Goal: Information Seeking & Learning: Check status

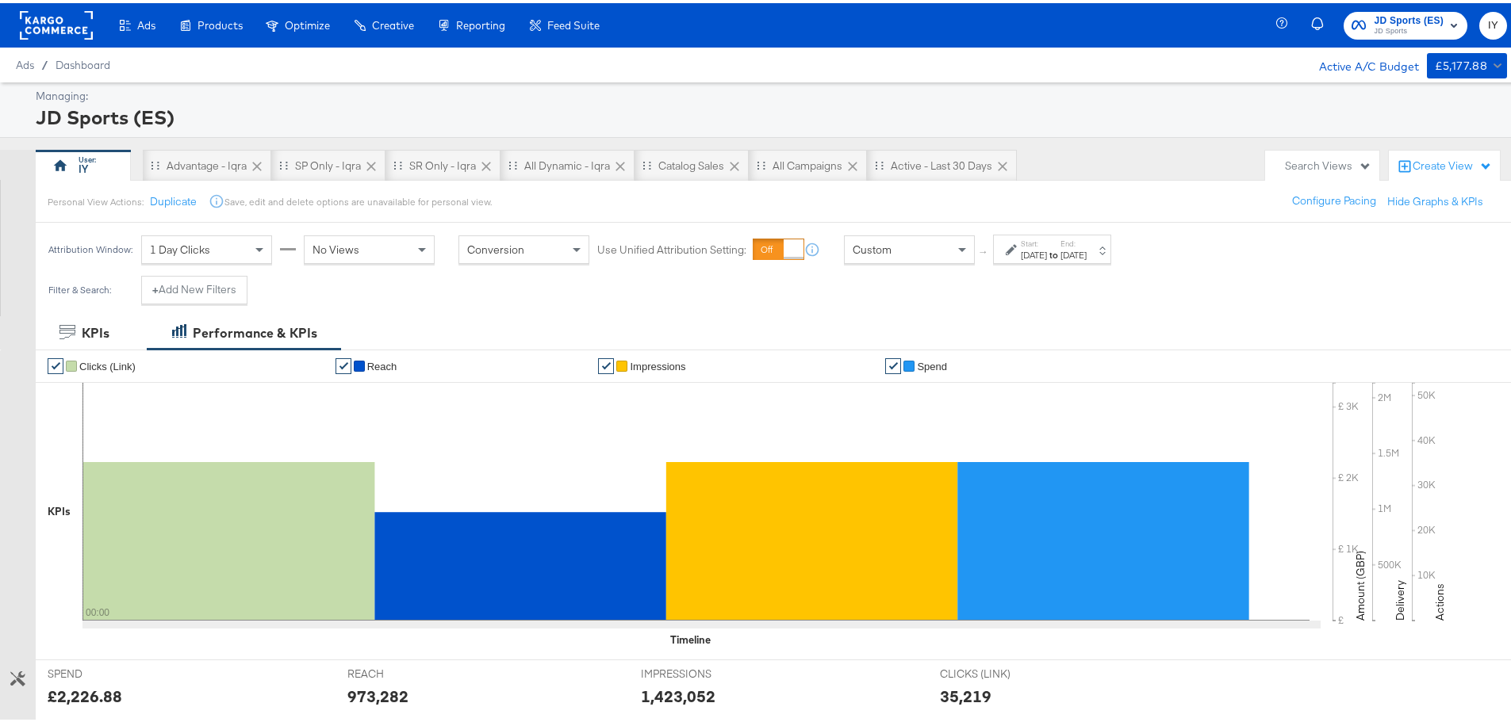
click at [1087, 244] on div "Start: Aug 24th 2025 to End: Aug 24th 2025" at bounding box center [1054, 247] width 66 height 23
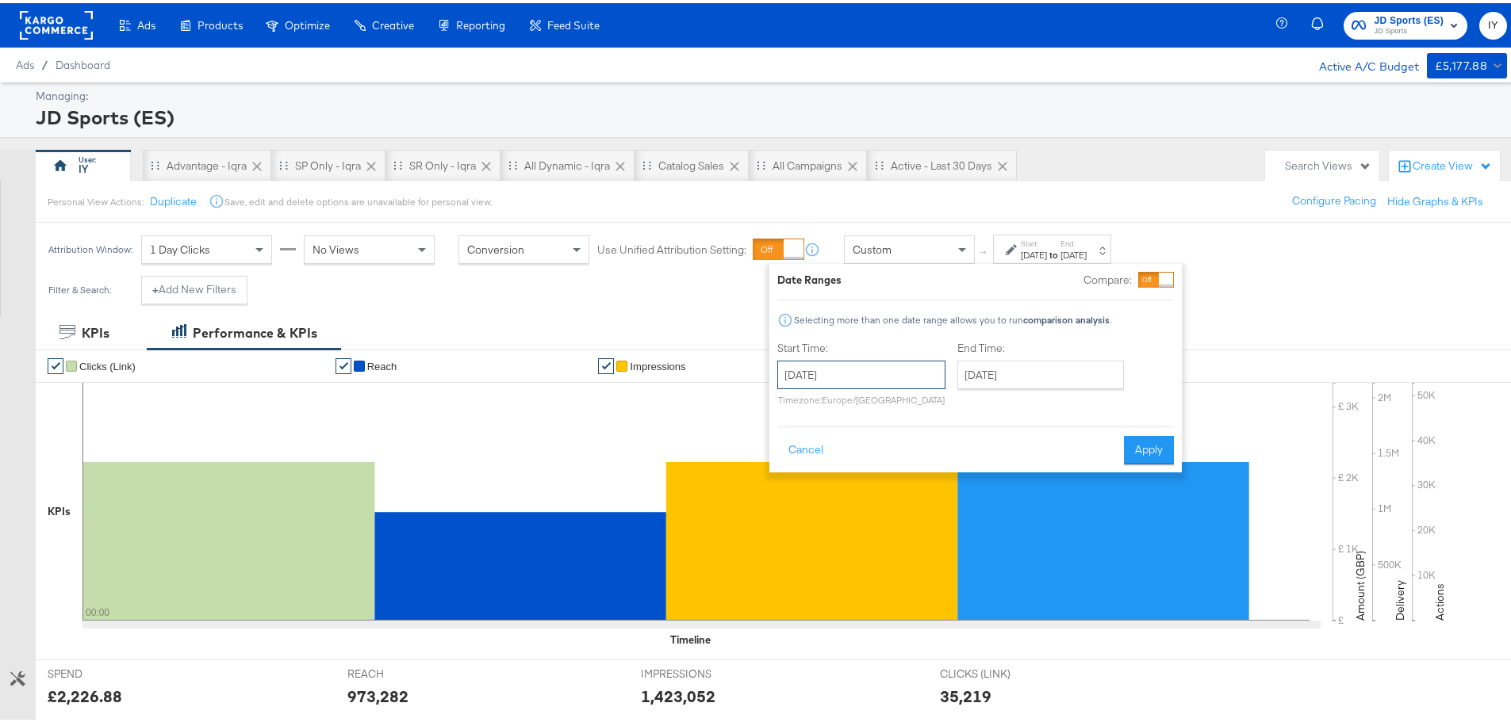
click at [857, 361] on input "[DATE]" at bounding box center [861, 372] width 168 height 29
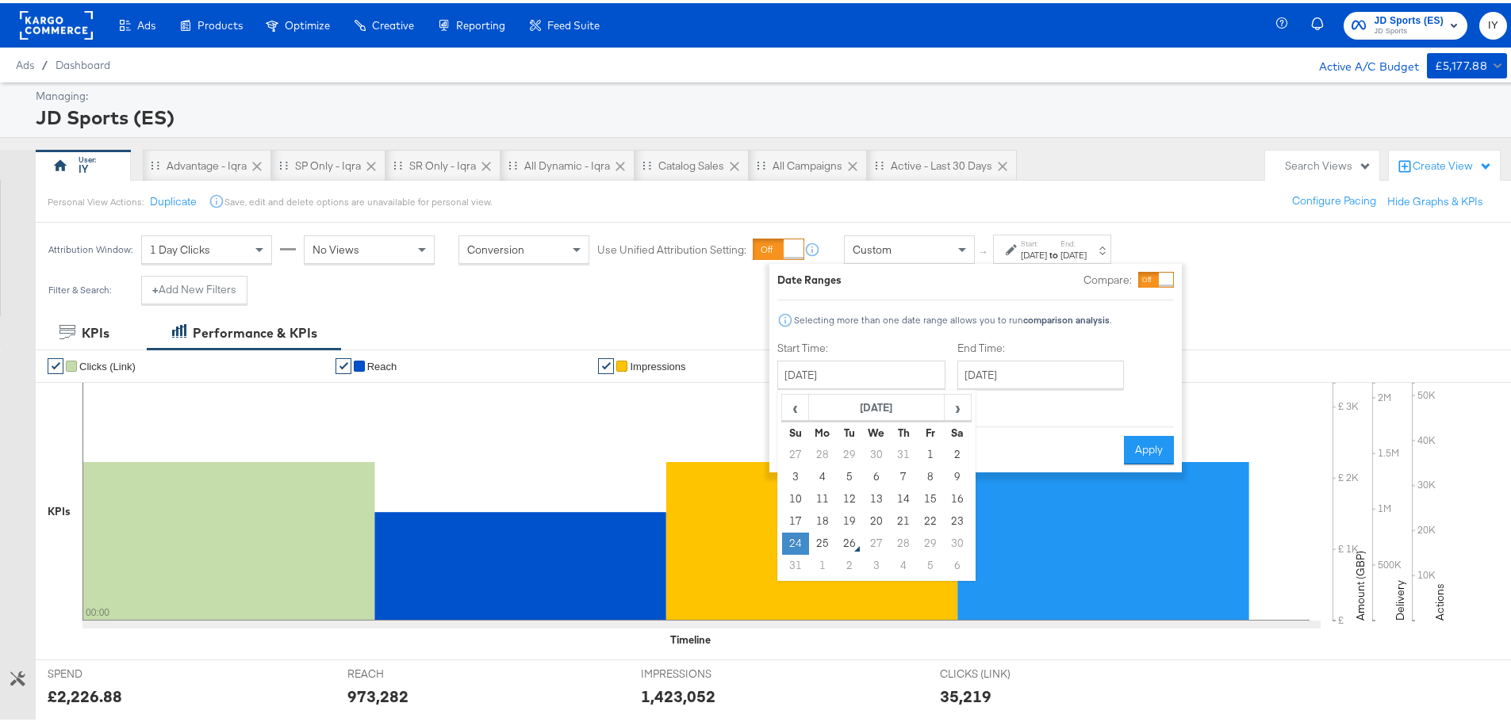
click at [789, 538] on td "24" at bounding box center [795, 541] width 27 height 22
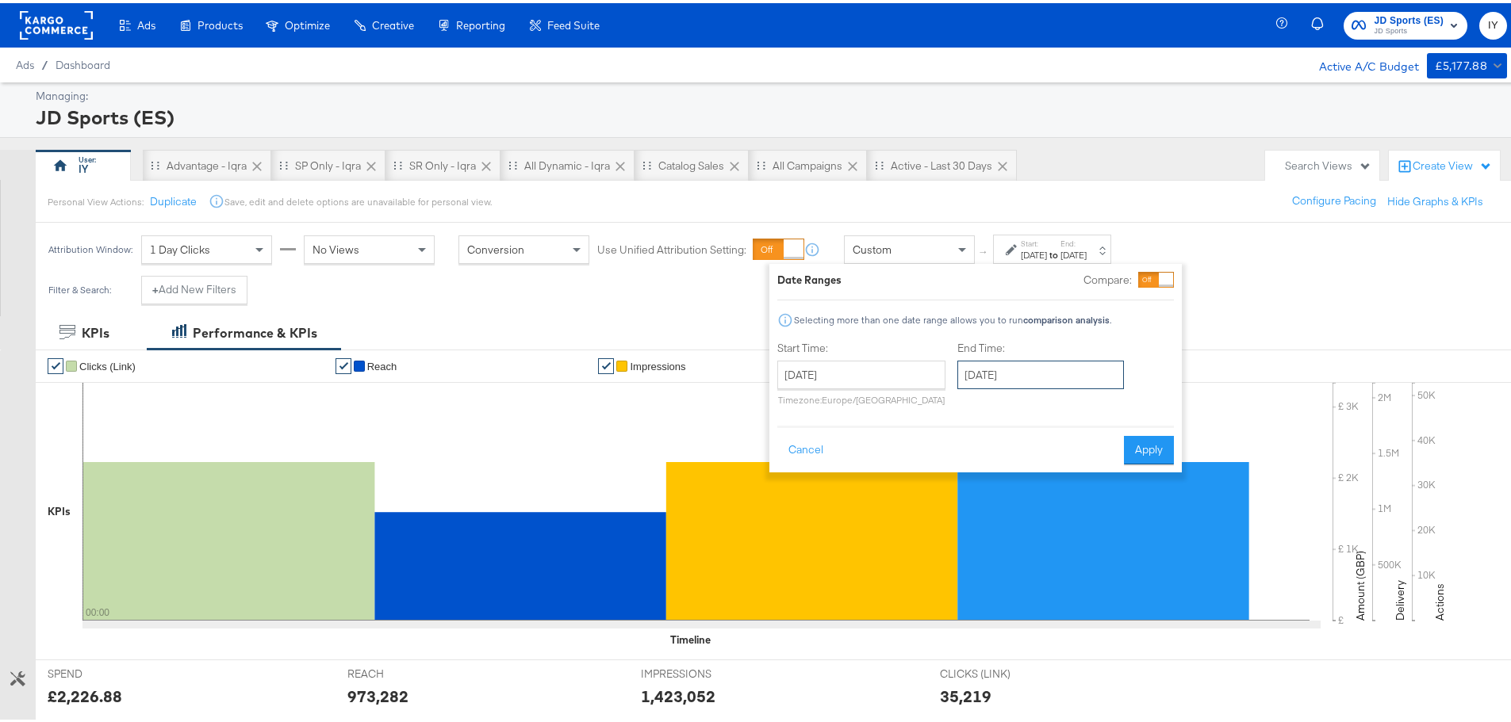
click at [1025, 383] on input "[DATE]" at bounding box center [1040, 372] width 167 height 29
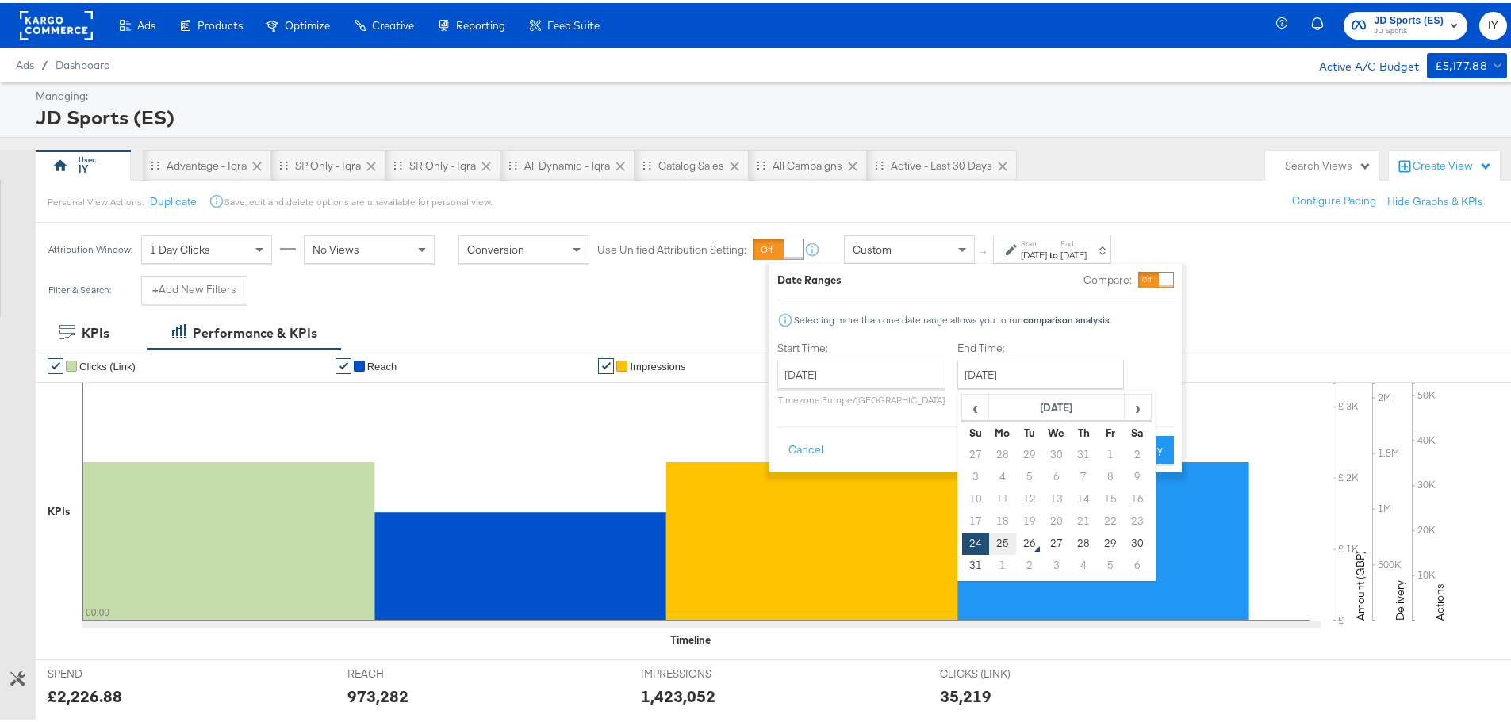
click at [999, 540] on td "25" at bounding box center [1002, 541] width 27 height 22
type input "[DATE]"
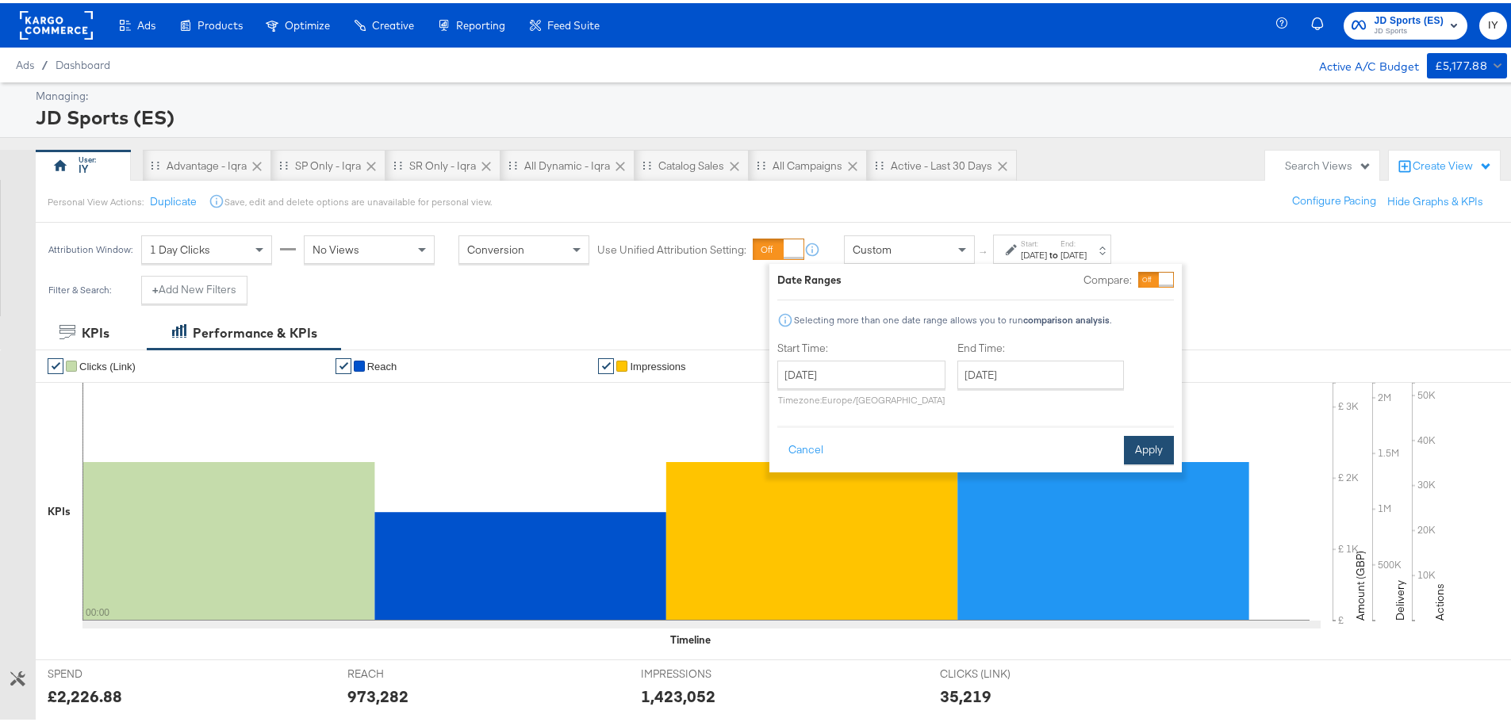
click at [1156, 452] on button "Apply" at bounding box center [1149, 447] width 50 height 29
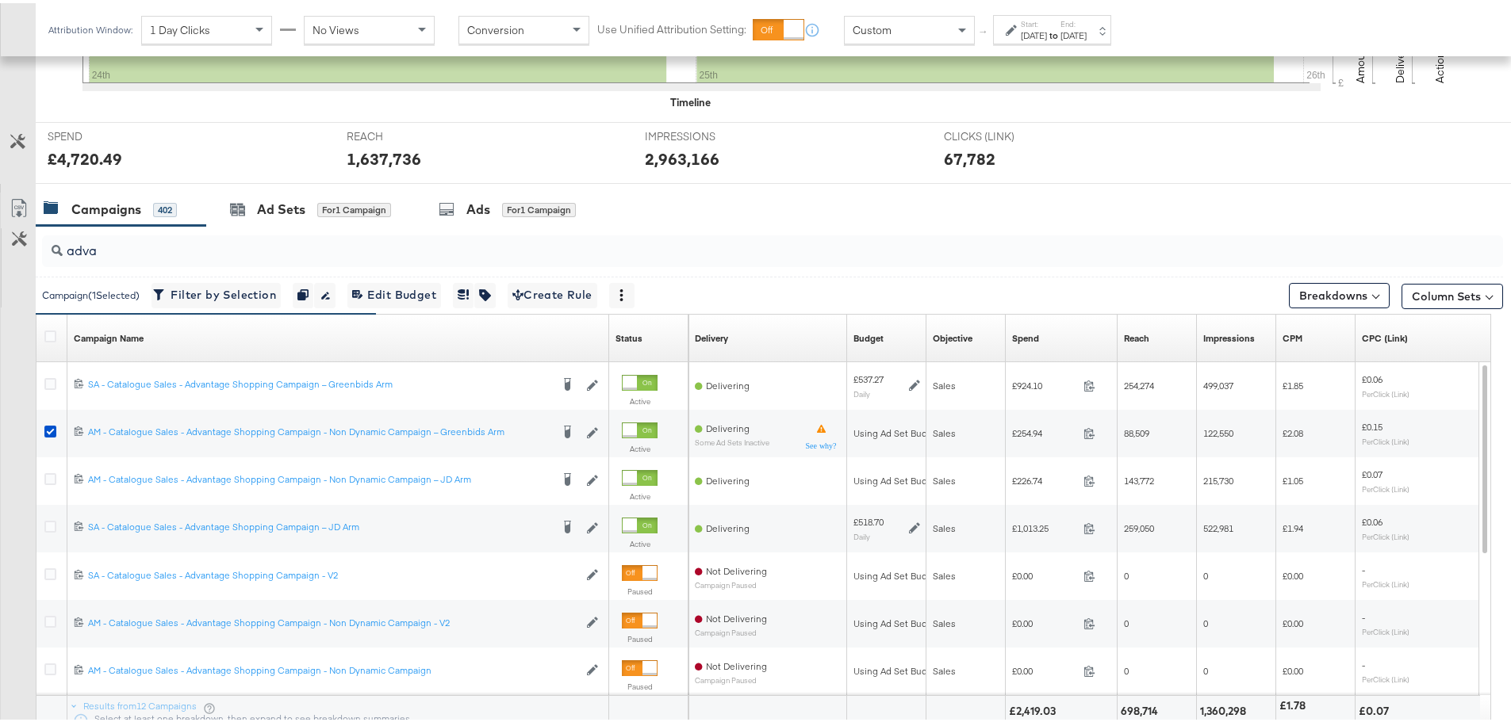
scroll to position [615, 0]
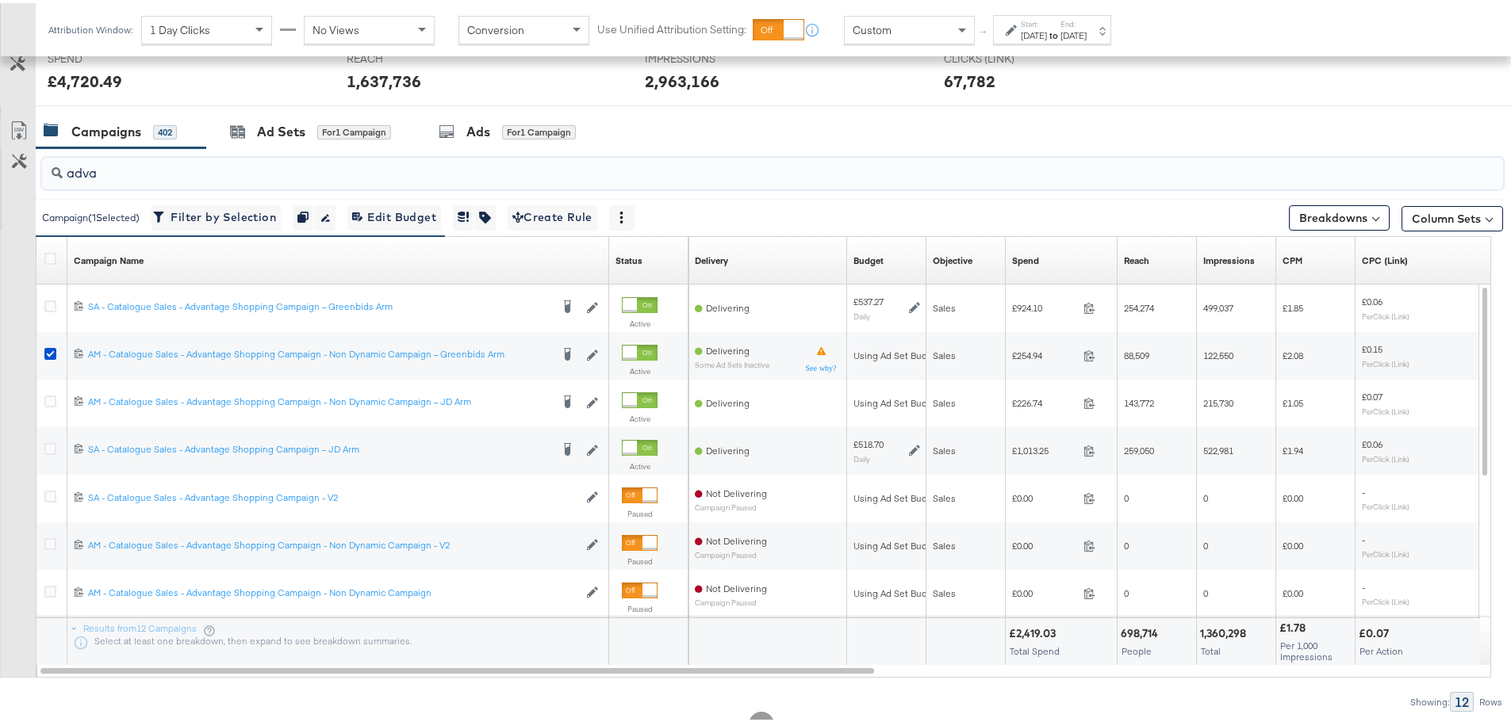
click at [241, 173] on input "adva" at bounding box center [716, 163] width 1306 height 31
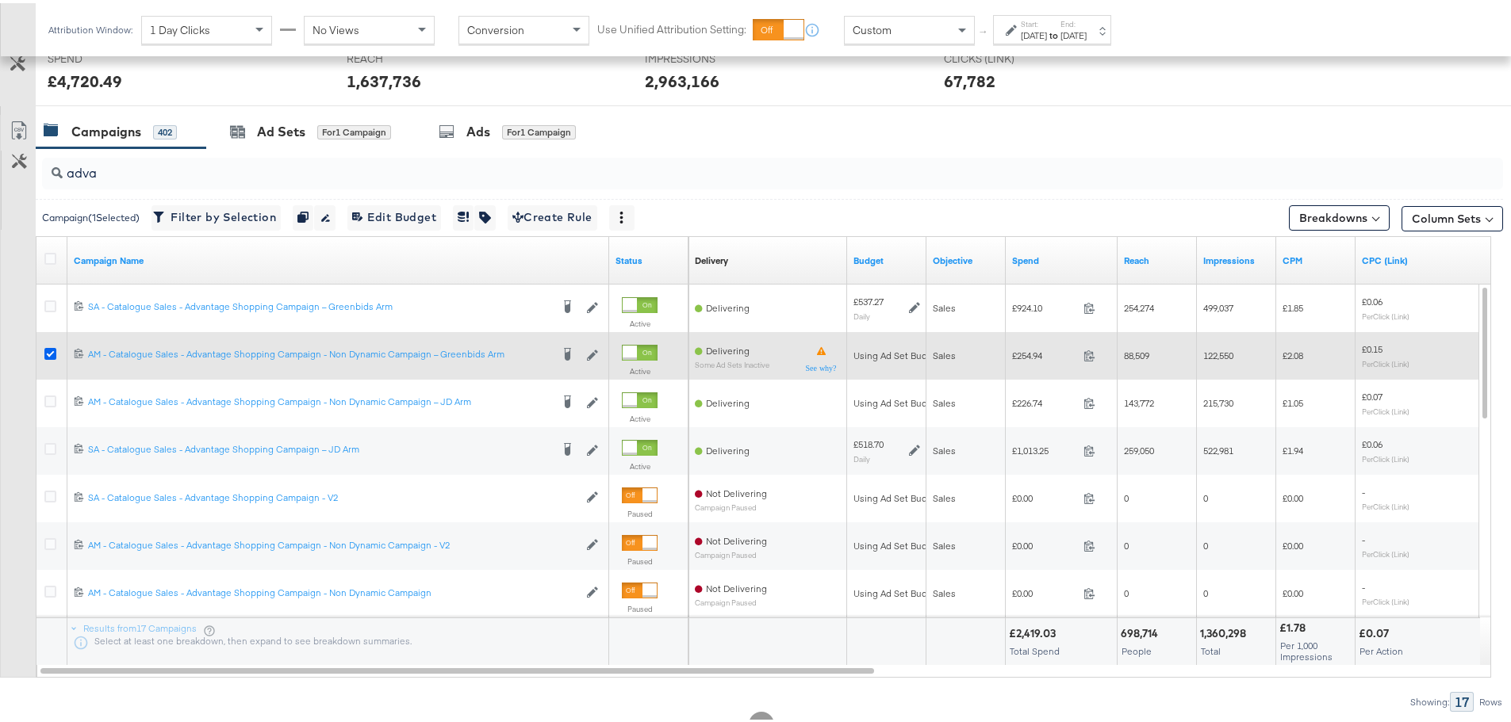
click at [49, 349] on icon at bounding box center [50, 351] width 12 height 12
click at [0, 0] on input "checkbox" at bounding box center [0, 0] width 0 height 0
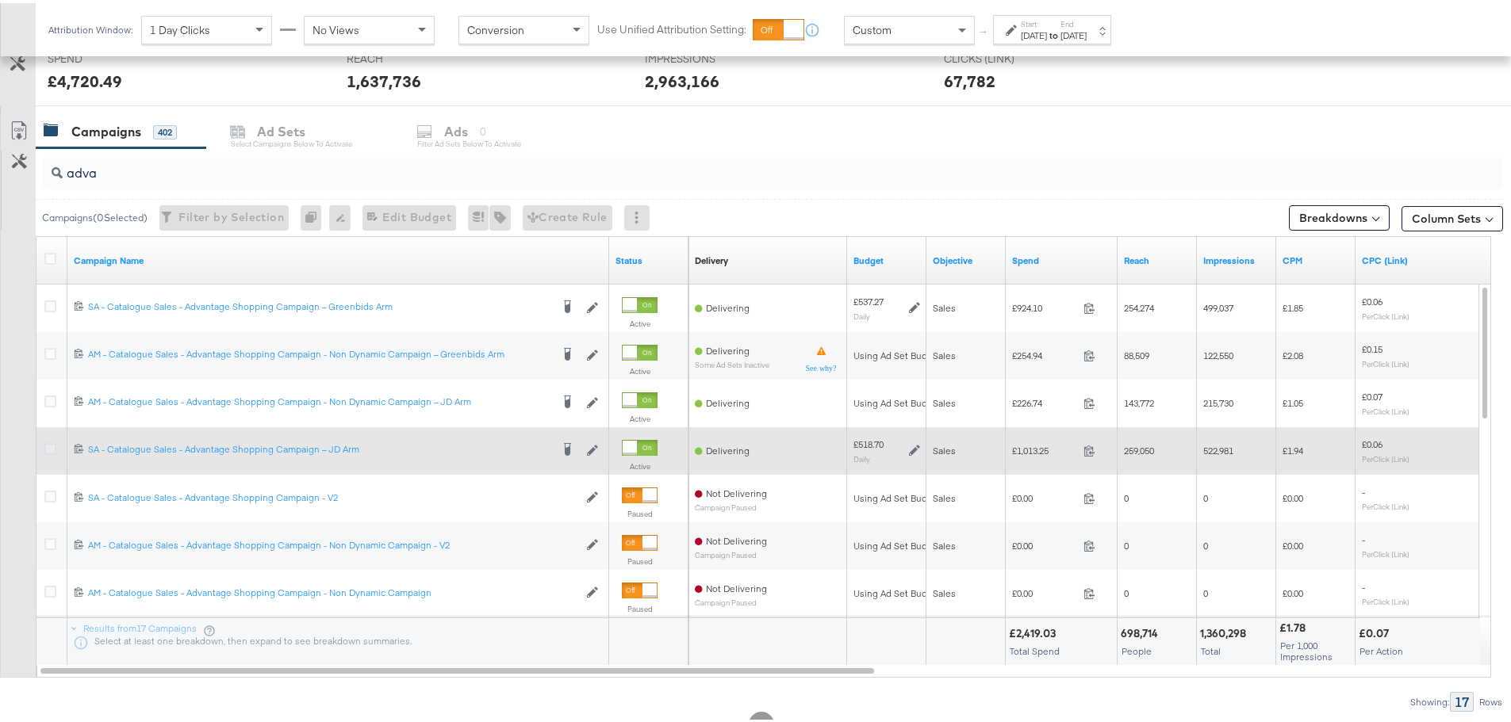
click at [50, 446] on icon at bounding box center [50, 446] width 12 height 12
click at [0, 0] on input "checkbox" at bounding box center [0, 0] width 0 height 0
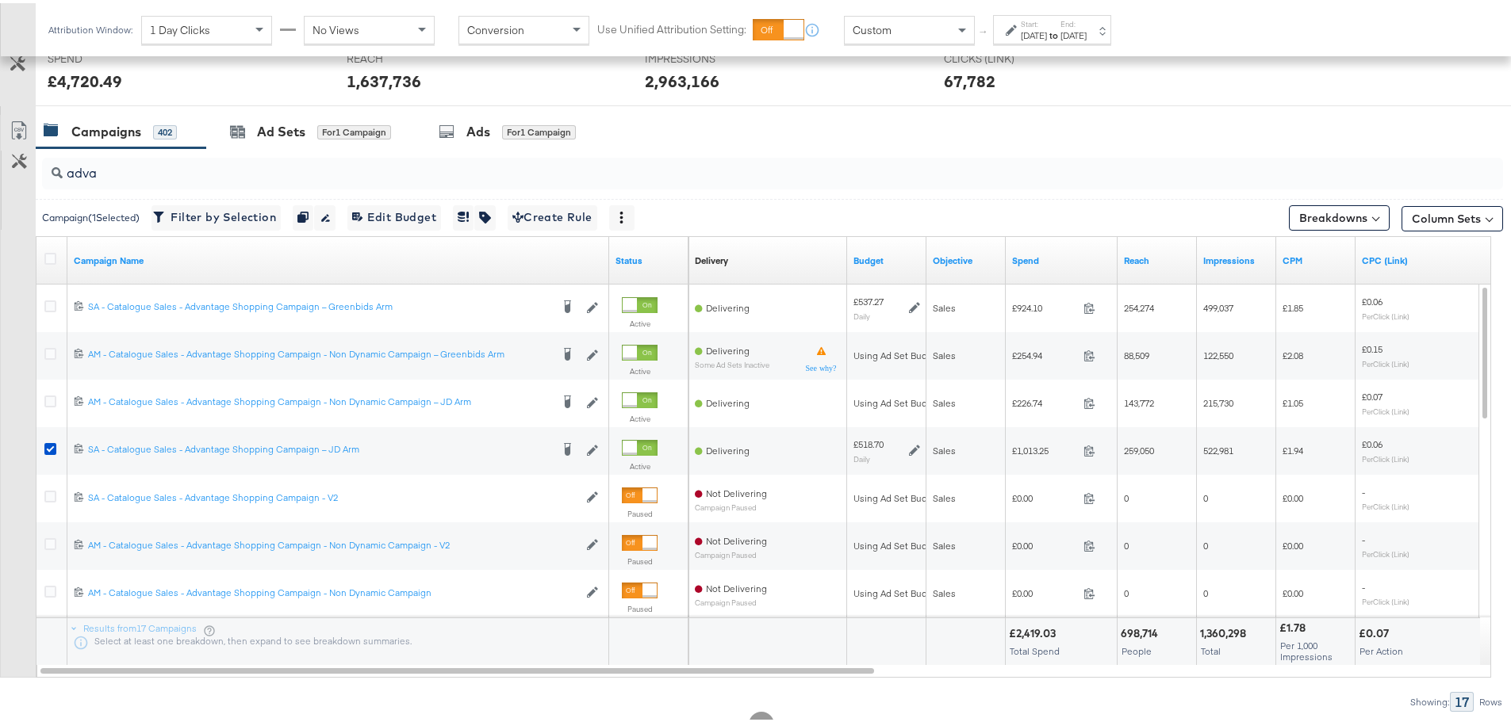
click at [119, 123] on div "Campaigns" at bounding box center [106, 129] width 70 height 18
click at [296, 122] on div "Ad Sets" at bounding box center [281, 129] width 48 height 18
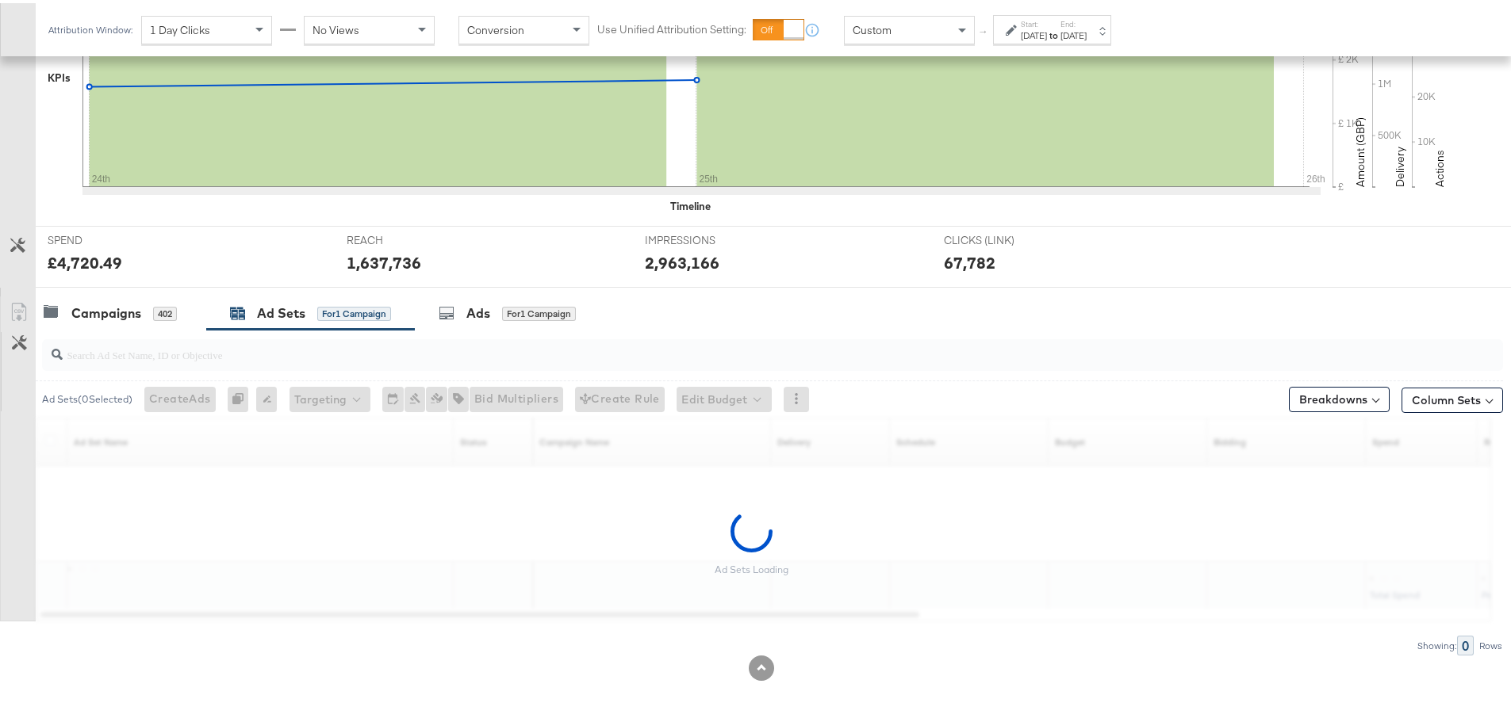
scroll to position [386, 0]
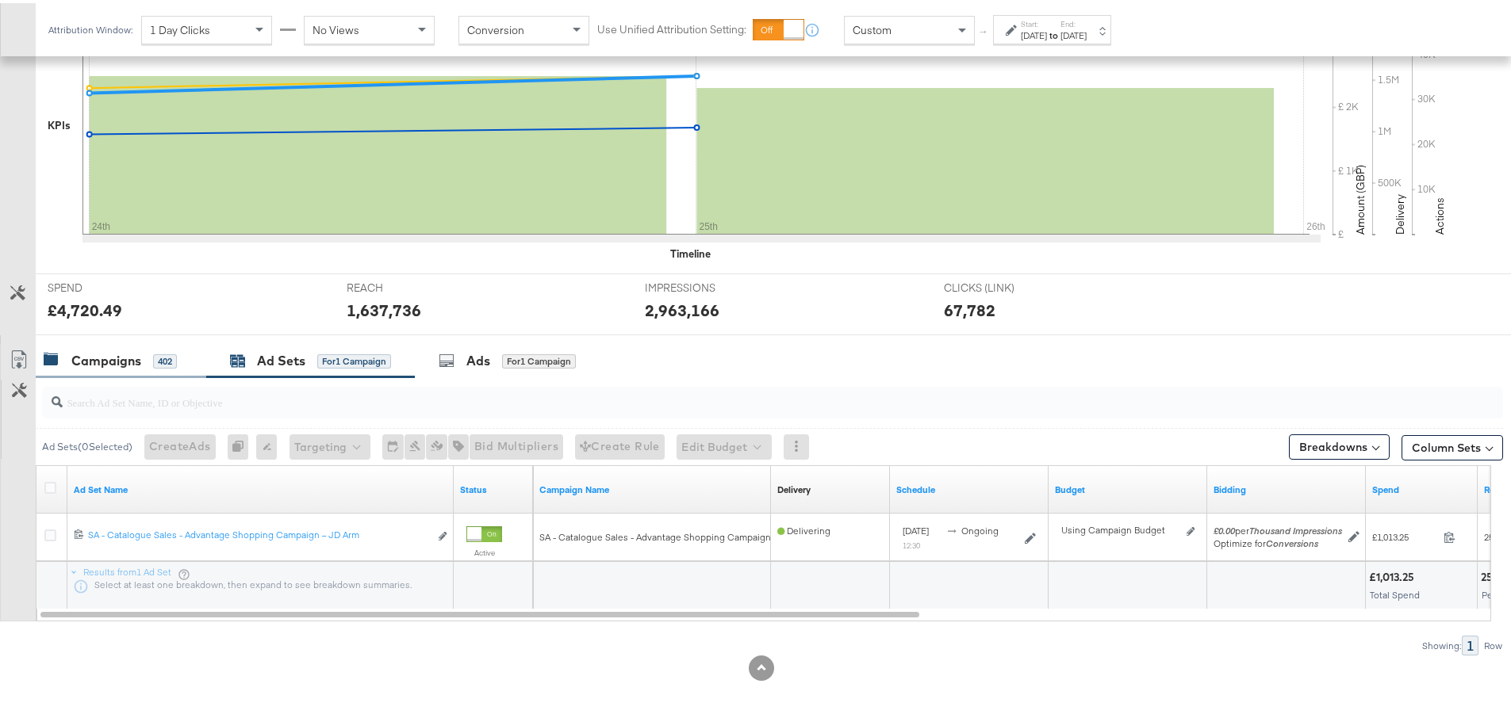
click at [116, 347] on div "Campaigns 402" at bounding box center [121, 358] width 171 height 34
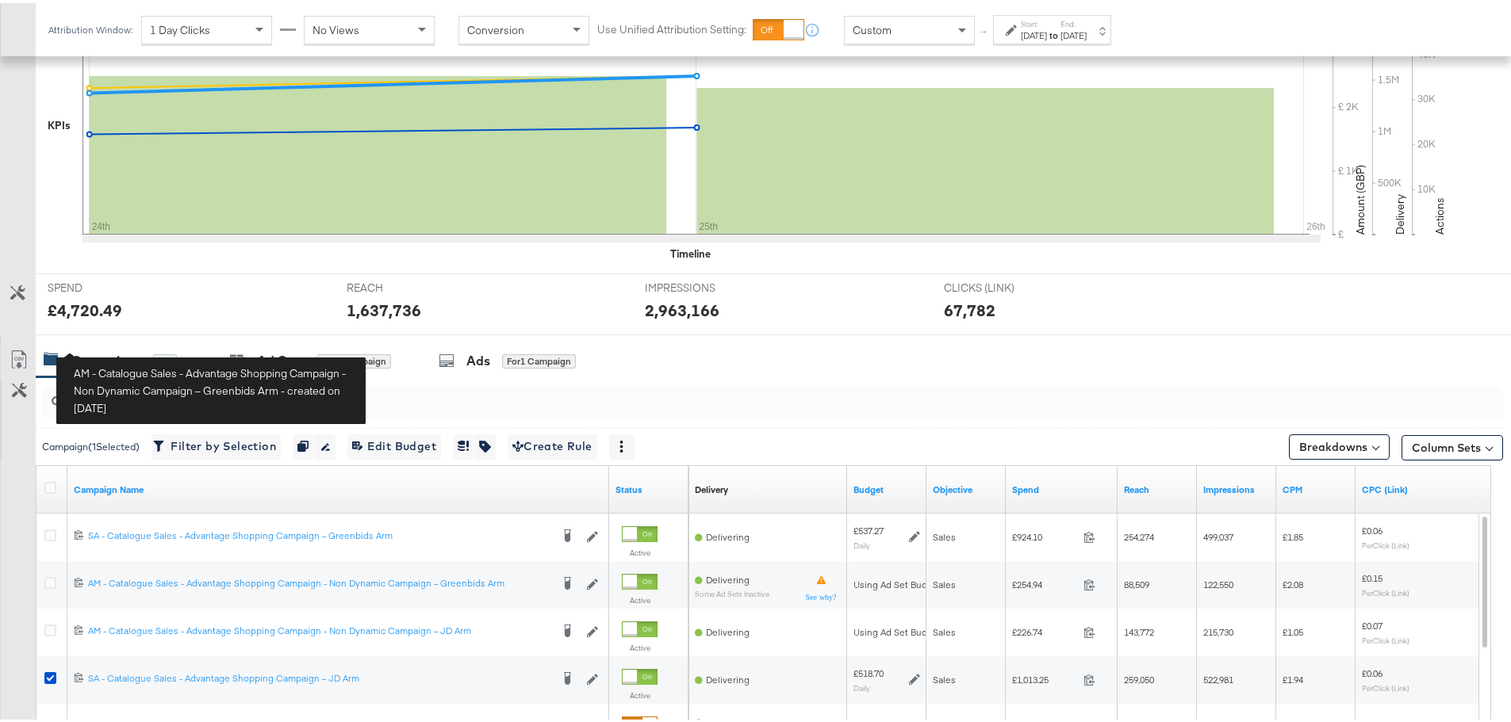
scroll to position [615, 0]
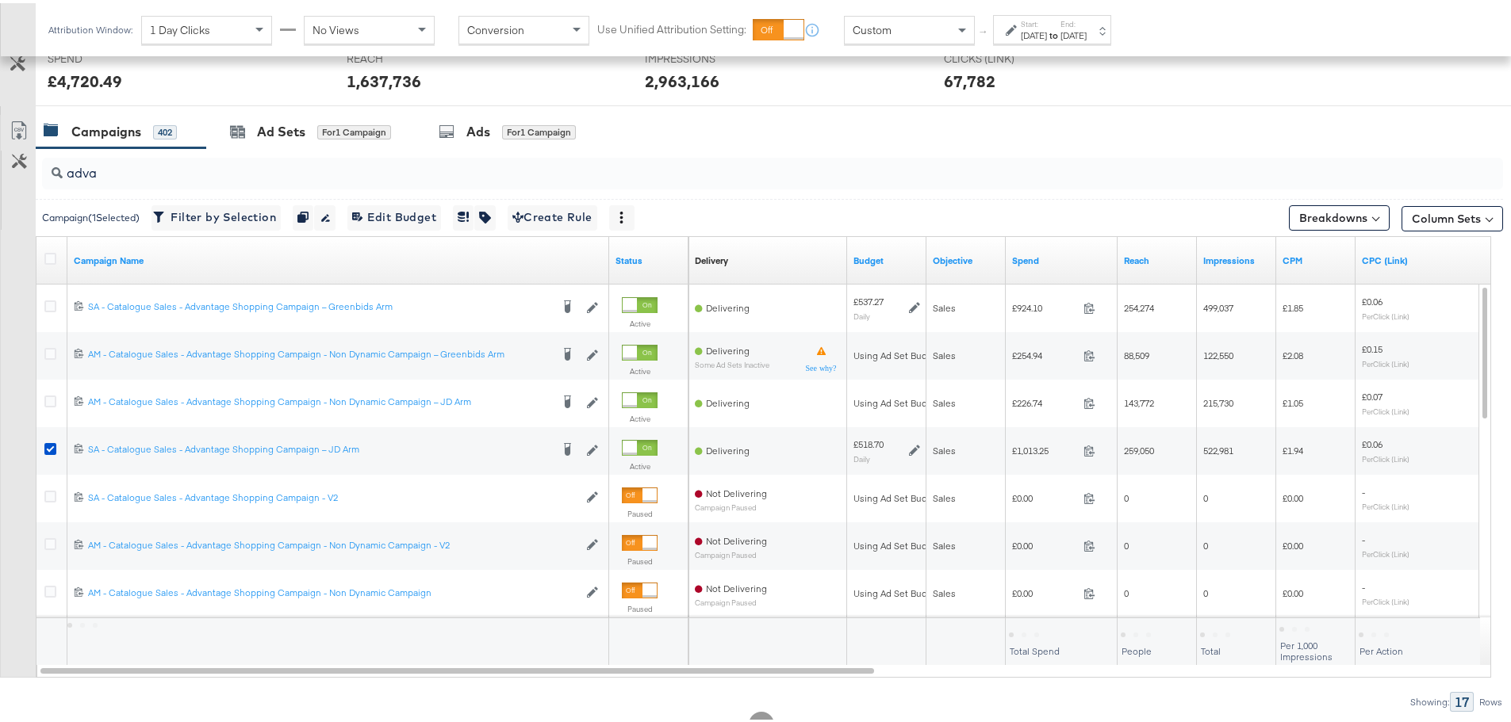
click at [888, 34] on div "Custom" at bounding box center [909, 26] width 129 height 27
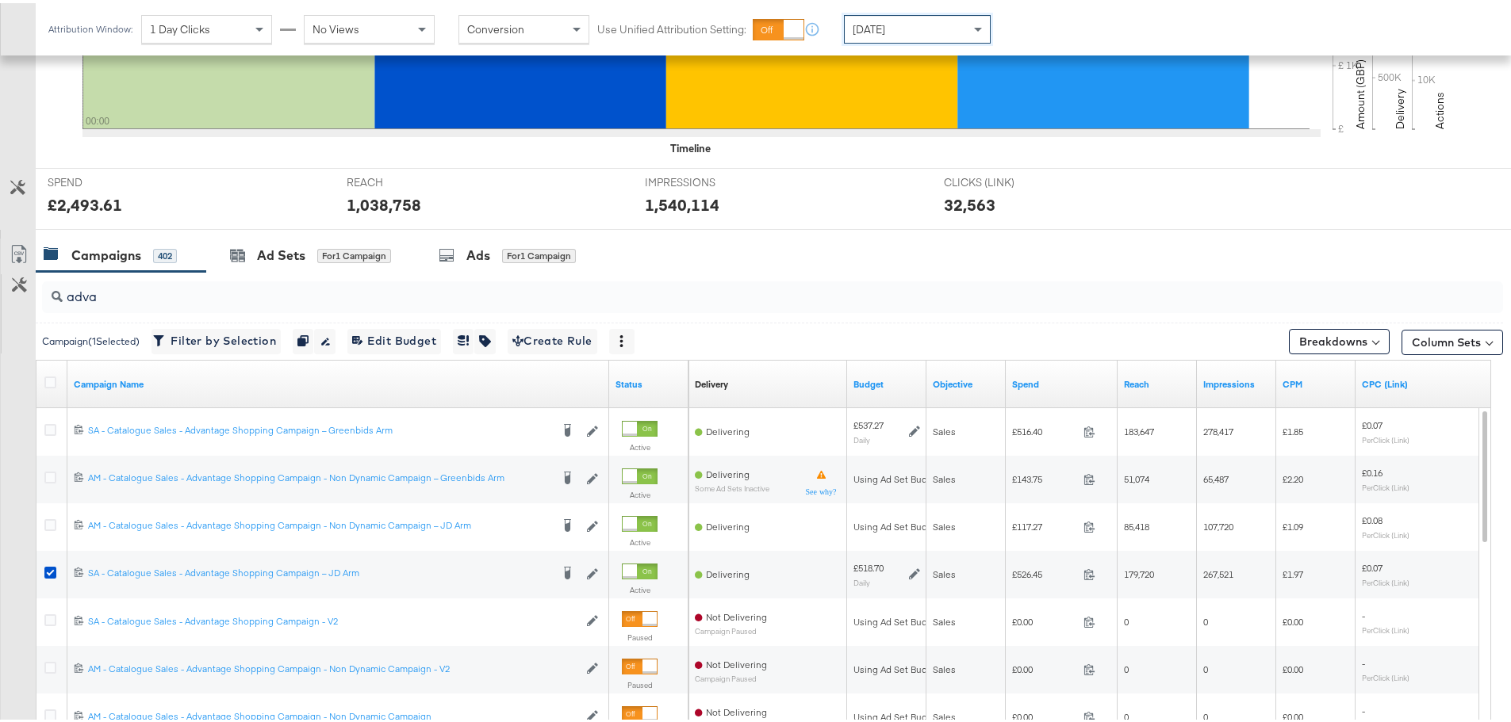
scroll to position [634, 0]
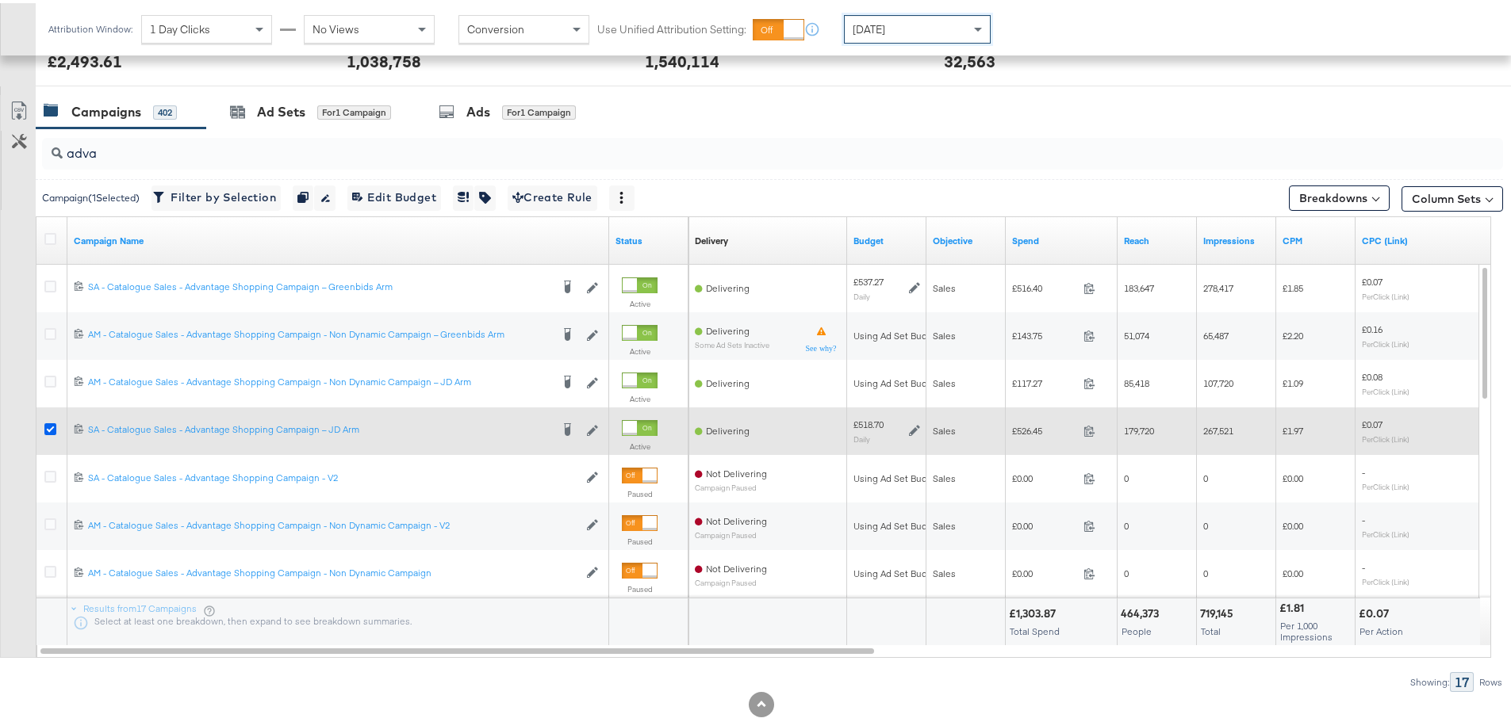
click at [49, 428] on icon at bounding box center [50, 426] width 12 height 12
click at [0, 0] on input "checkbox" at bounding box center [0, 0] width 0 height 0
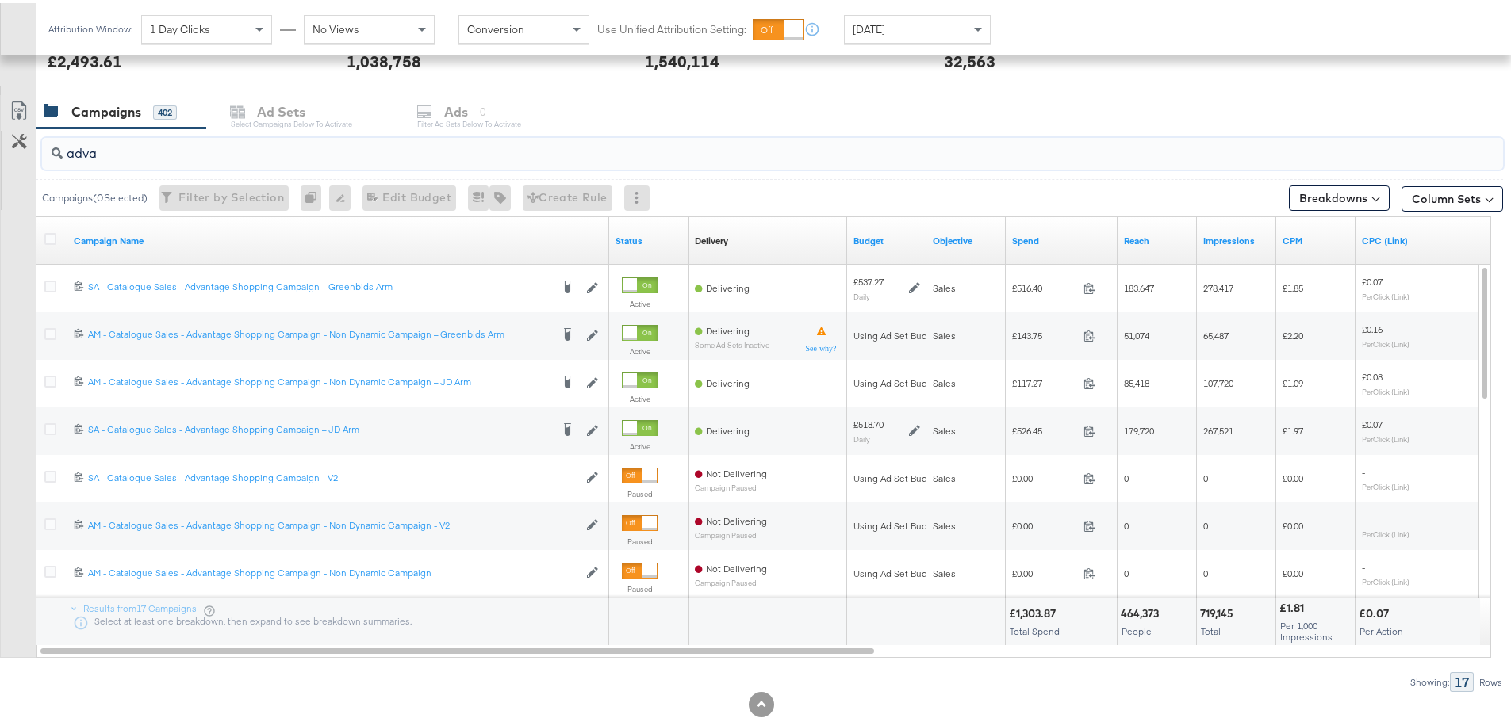
drag, startPoint x: 127, startPoint y: 144, endPoint x: -57, endPoint y: 108, distance: 187.6
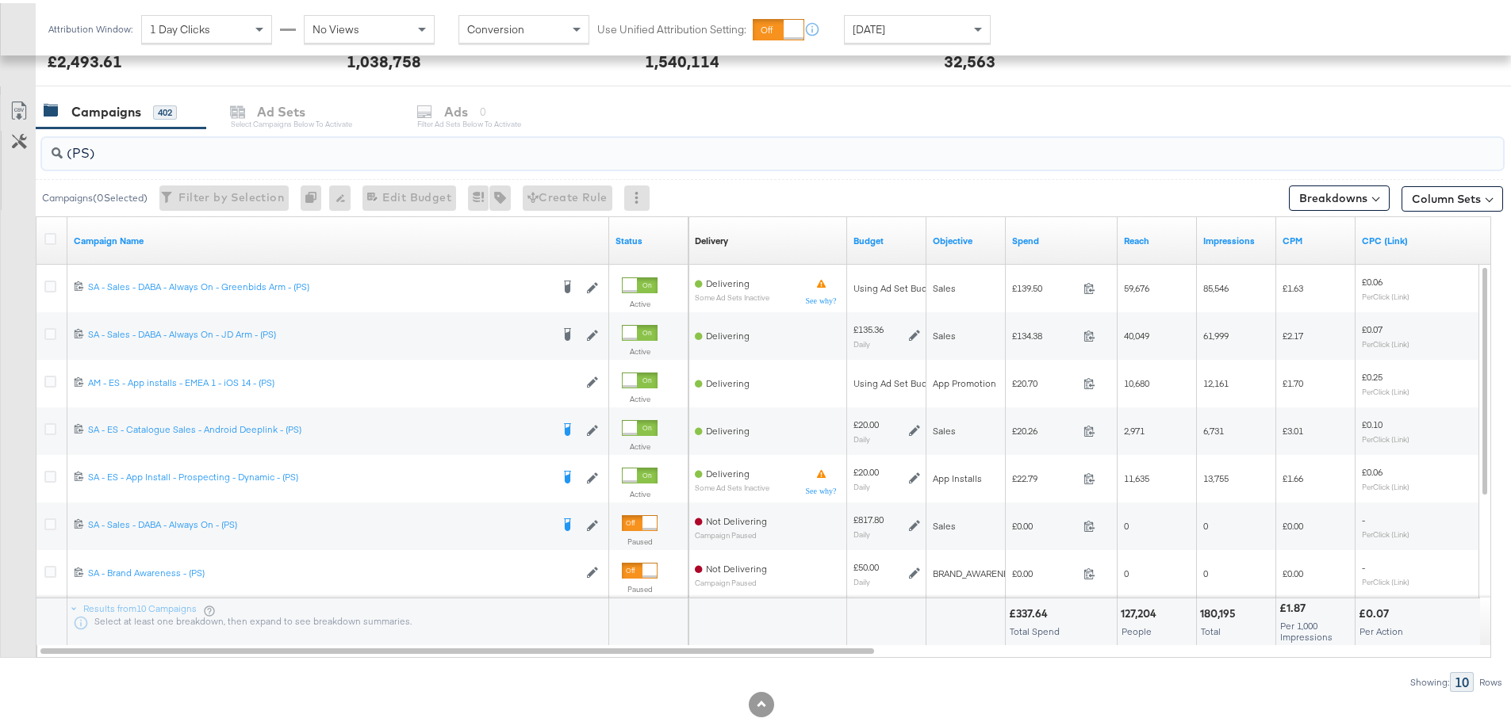
type input "(PS)"
click at [893, 18] on div "[DATE]" at bounding box center [917, 26] width 145 height 27
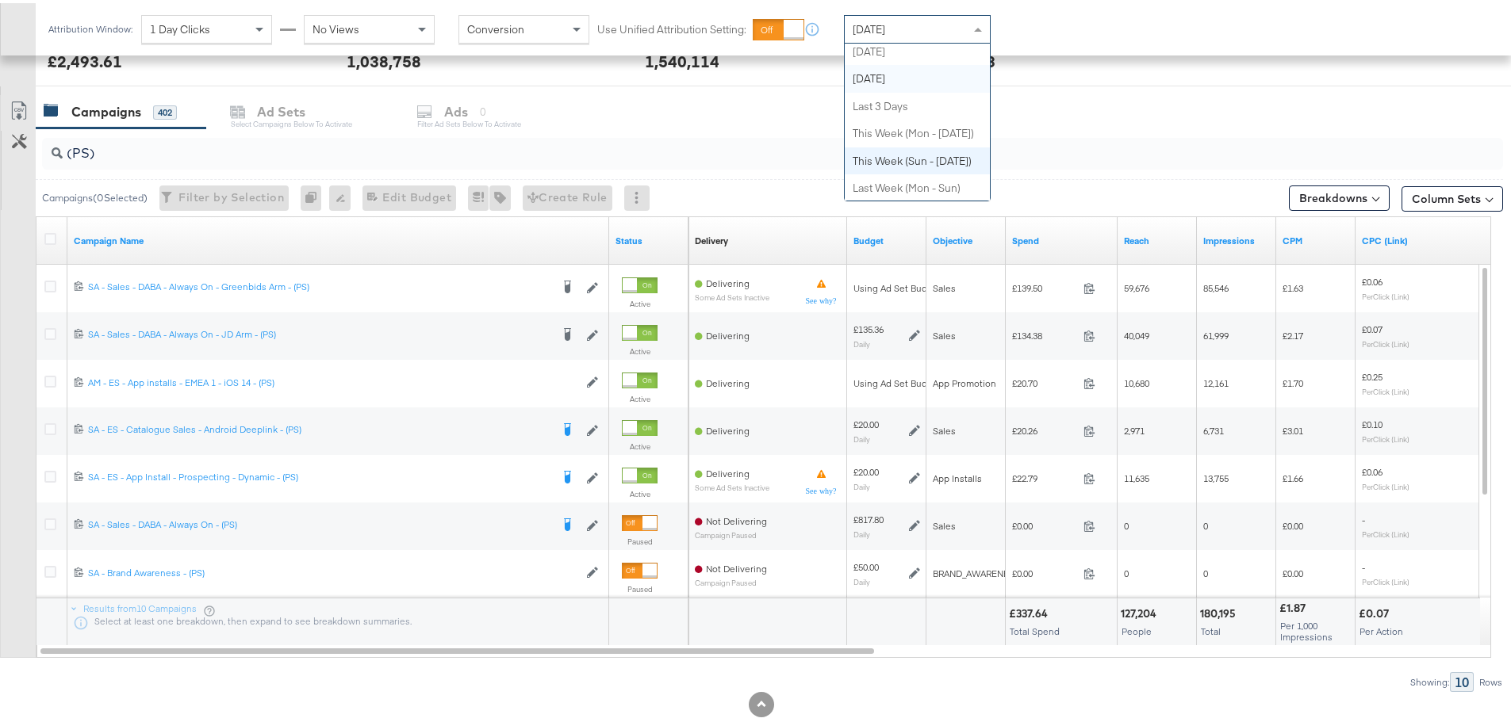
scroll to position [0, 0]
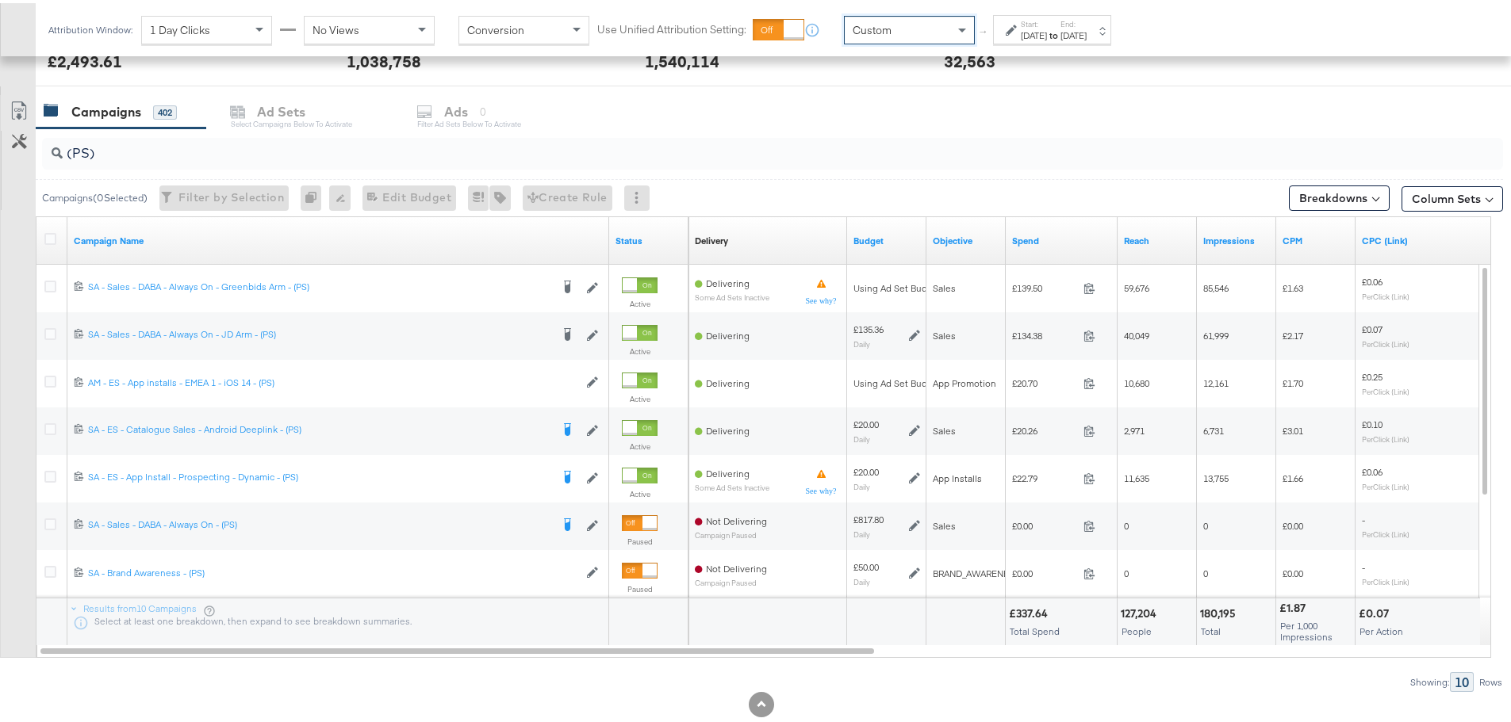
click at [1037, 21] on label "Start:" at bounding box center [1034, 21] width 26 height 10
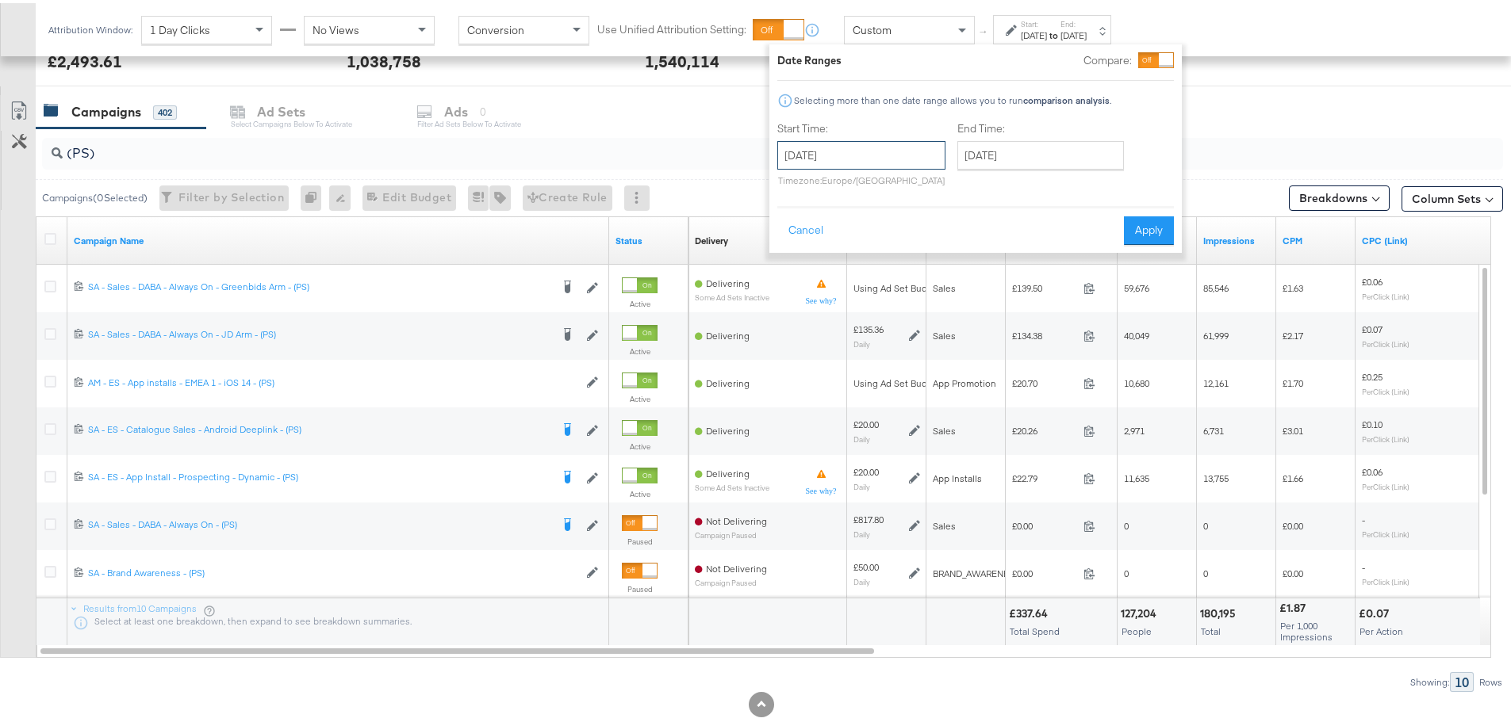
click at [884, 166] on input "[DATE]" at bounding box center [861, 152] width 168 height 29
click at [793, 323] on td "24" at bounding box center [795, 321] width 27 height 22
type input "[DATE]"
click at [1010, 149] on input "[DATE]" at bounding box center [1040, 152] width 167 height 29
click at [995, 326] on td "25" at bounding box center [1002, 321] width 27 height 22
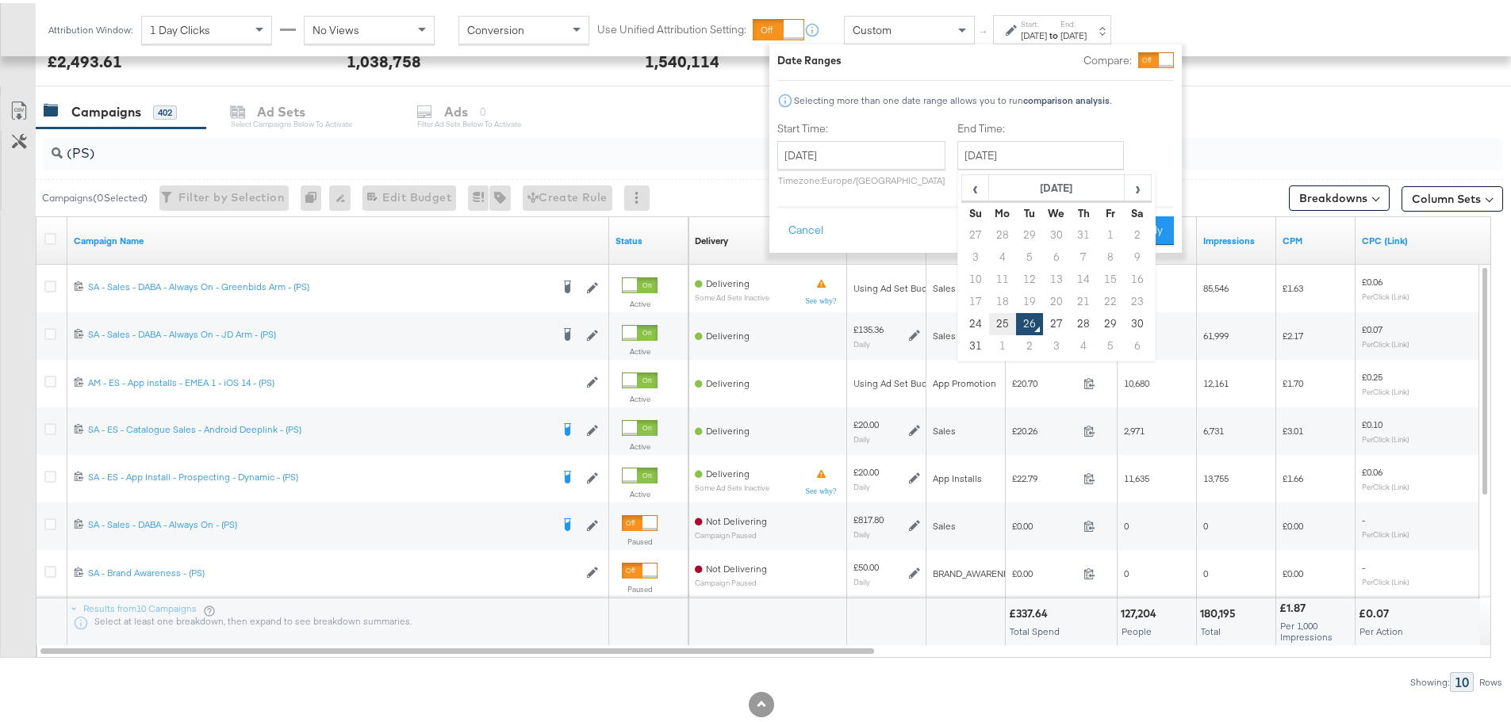
type input "[DATE]"
click at [1156, 224] on button "Apply" at bounding box center [1149, 227] width 50 height 29
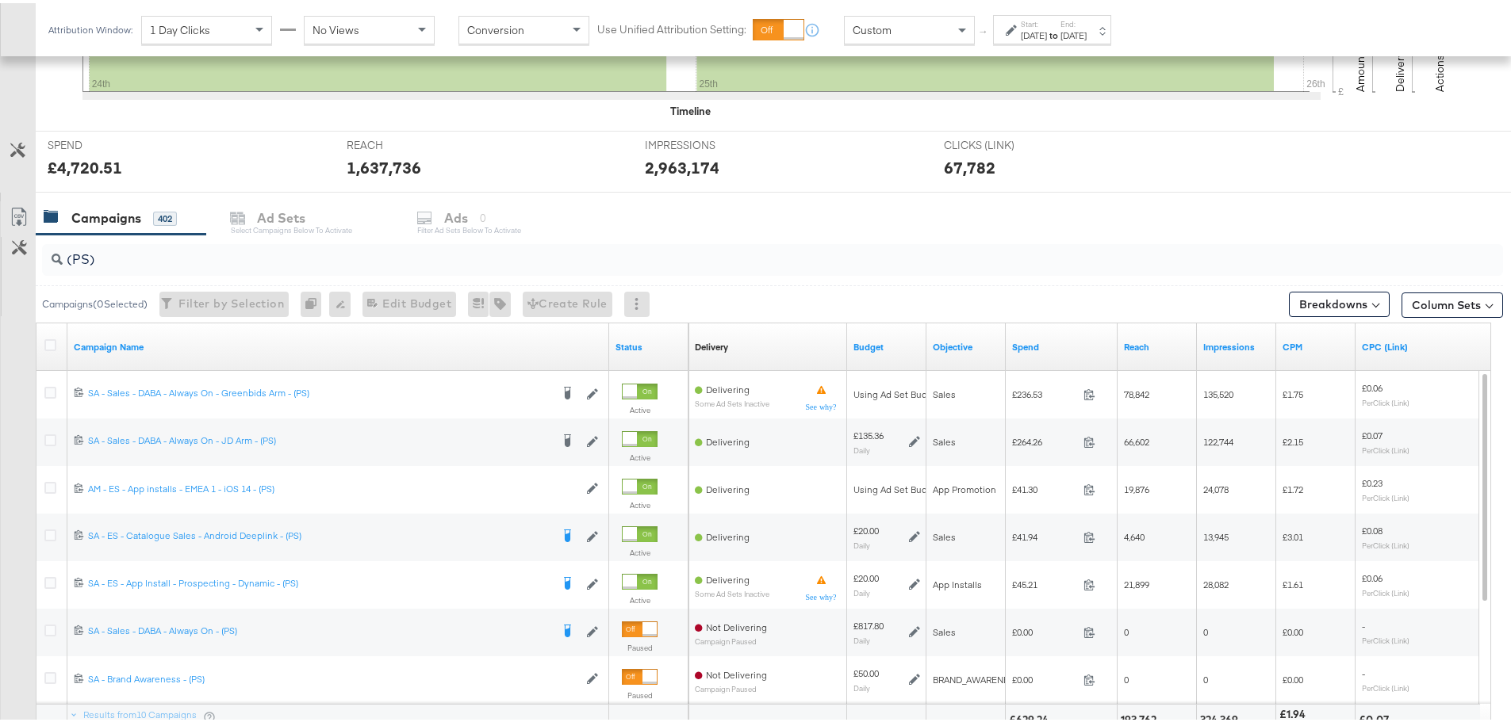
scroll to position [635, 0]
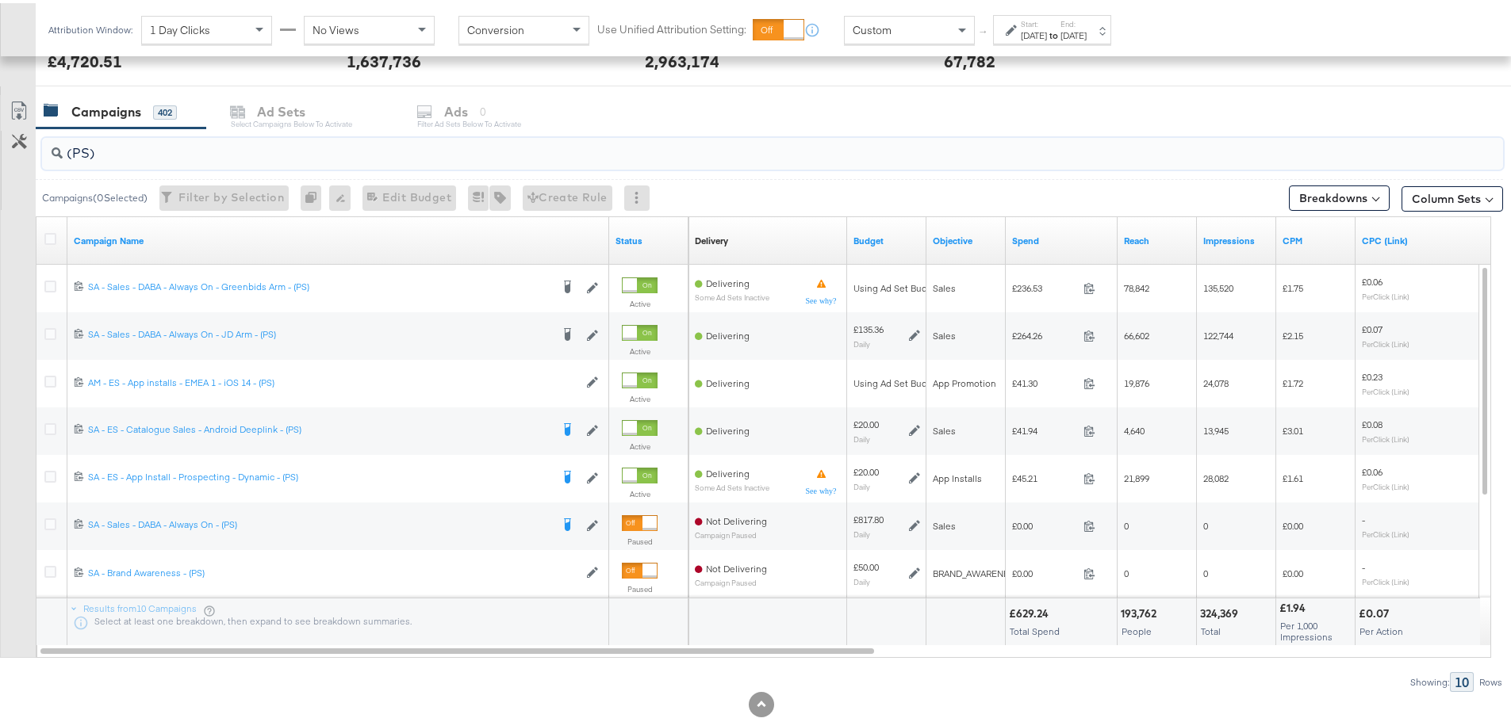
drag, startPoint x: 125, startPoint y: 147, endPoint x: -114, endPoint y: 141, distance: 238.8
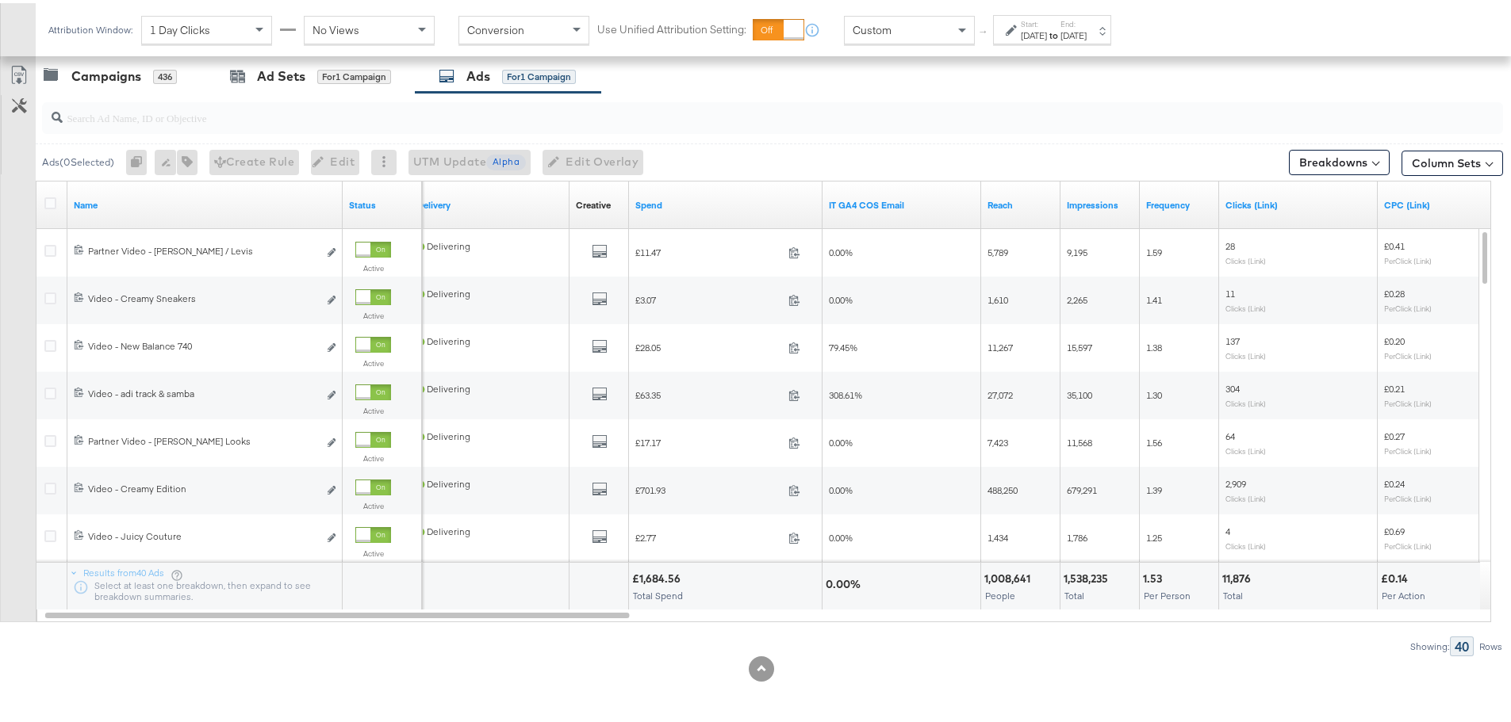
scroll to position [513, 0]
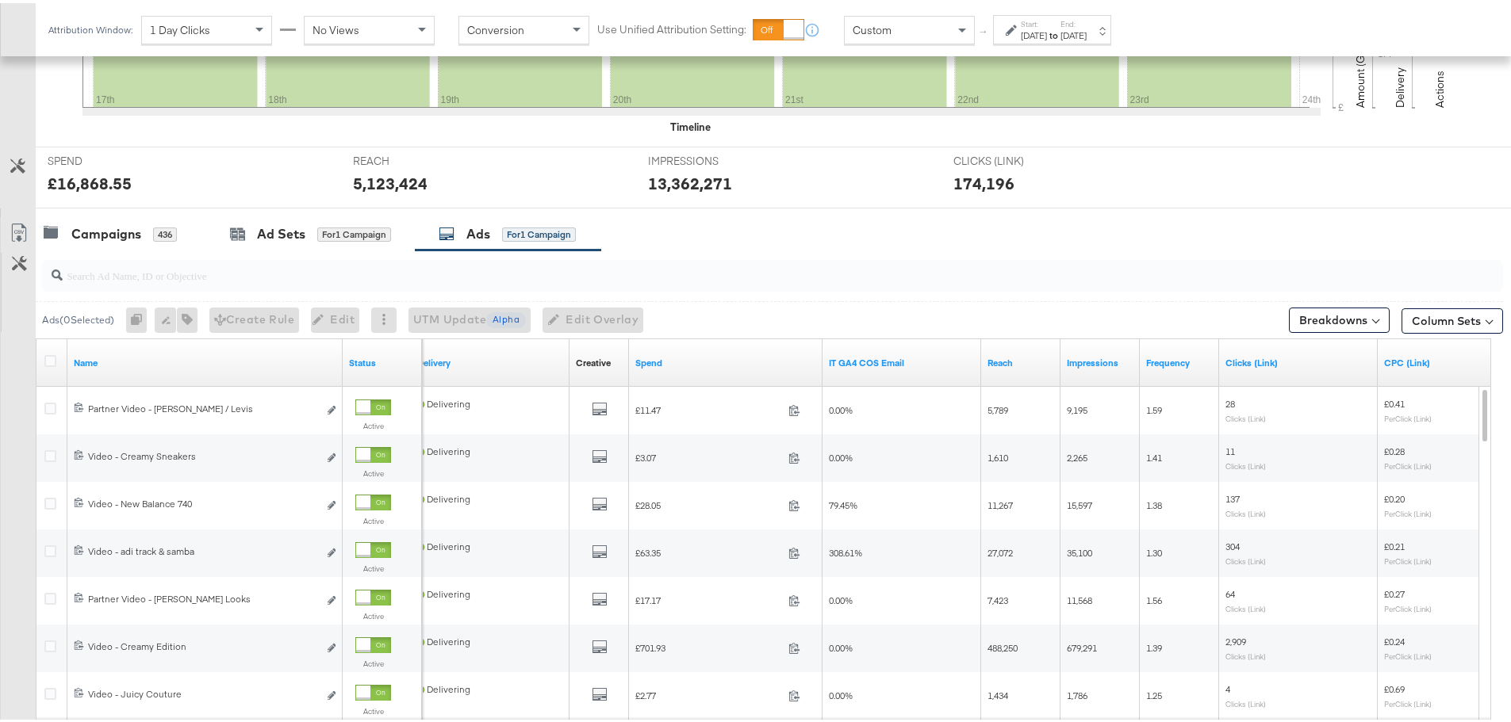
click at [1087, 20] on label "End:" at bounding box center [1073, 21] width 26 height 10
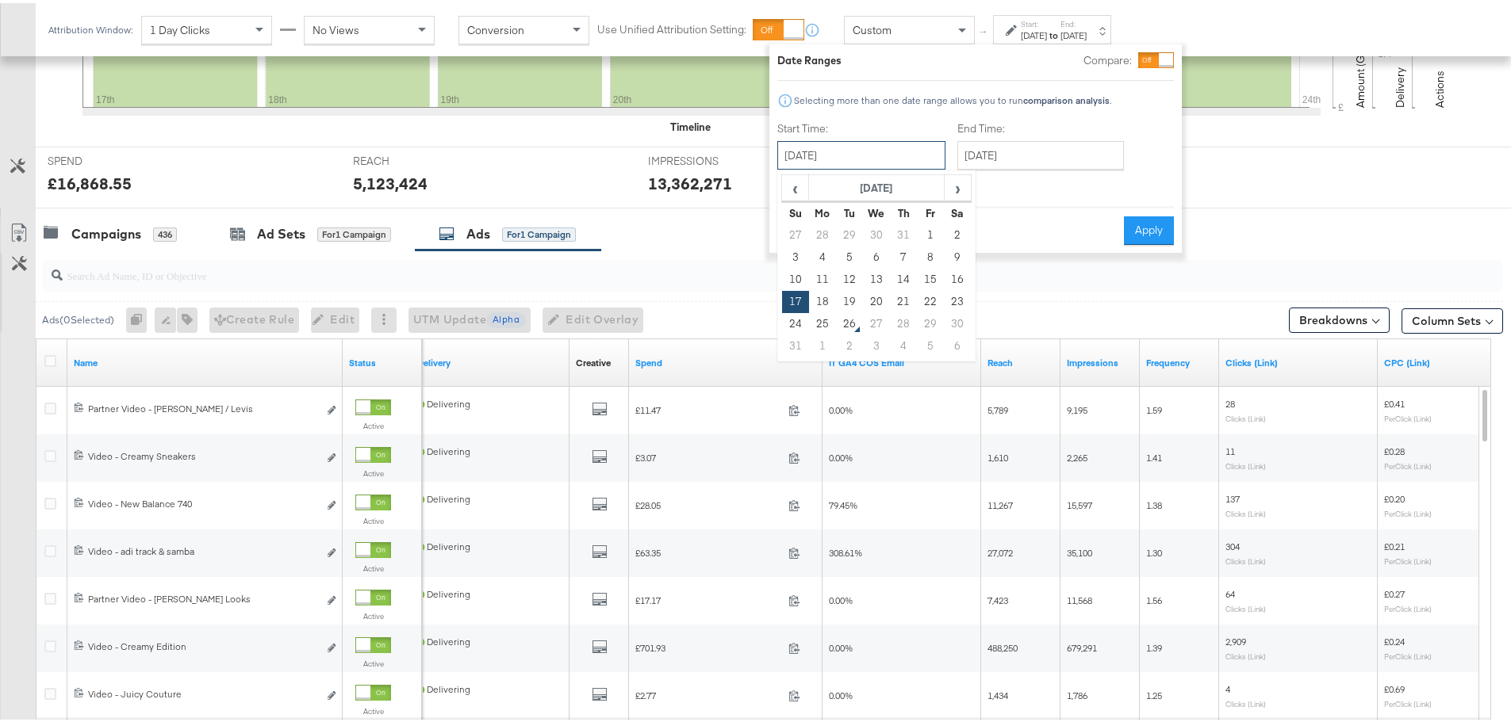
click at [875, 151] on input "August 17th 2025" at bounding box center [861, 152] width 168 height 29
click at [796, 324] on td "24" at bounding box center [795, 321] width 27 height 22
type input "[DATE]"
click at [1013, 152] on input "[DATE]" at bounding box center [1040, 152] width 167 height 29
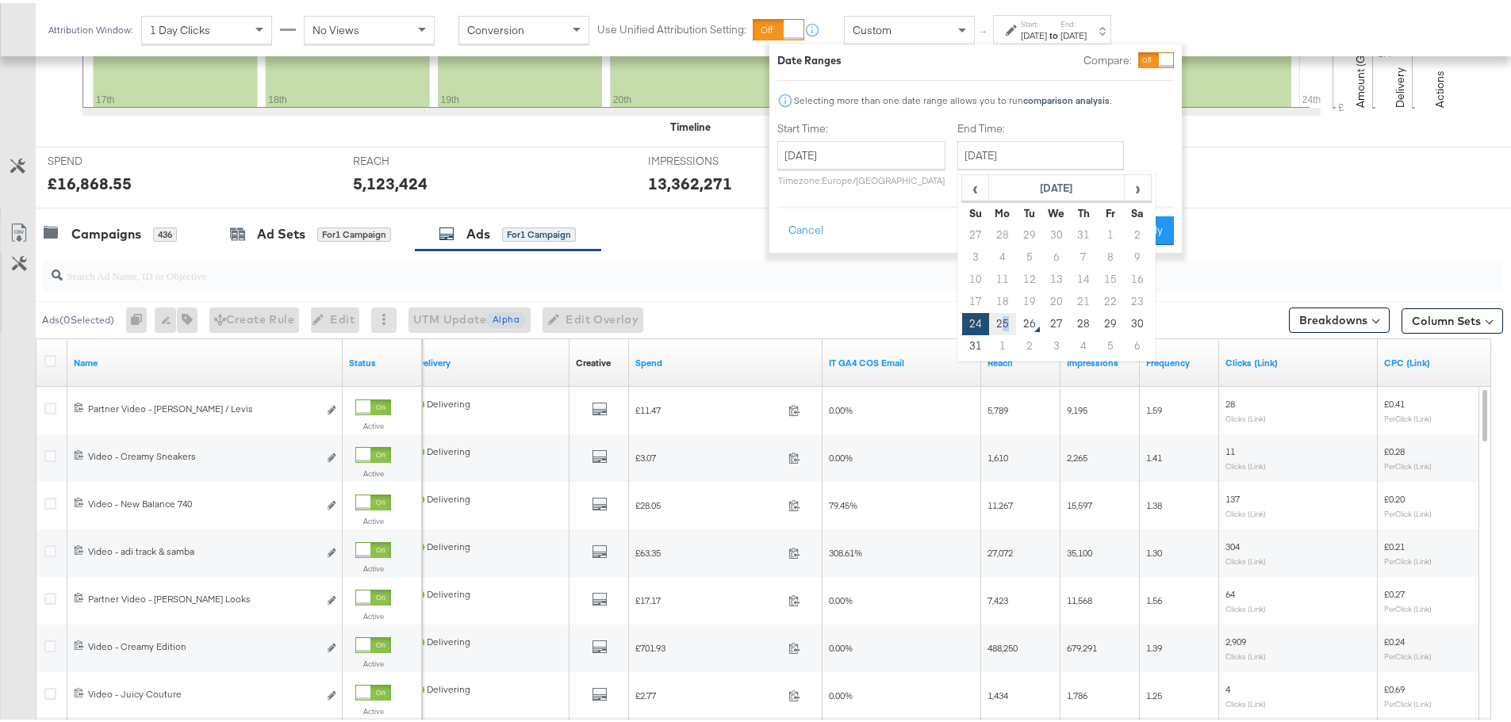
click at [999, 328] on td "25" at bounding box center [1002, 321] width 27 height 22
type input "[DATE]"
click at [1159, 227] on button "Apply" at bounding box center [1149, 227] width 50 height 29
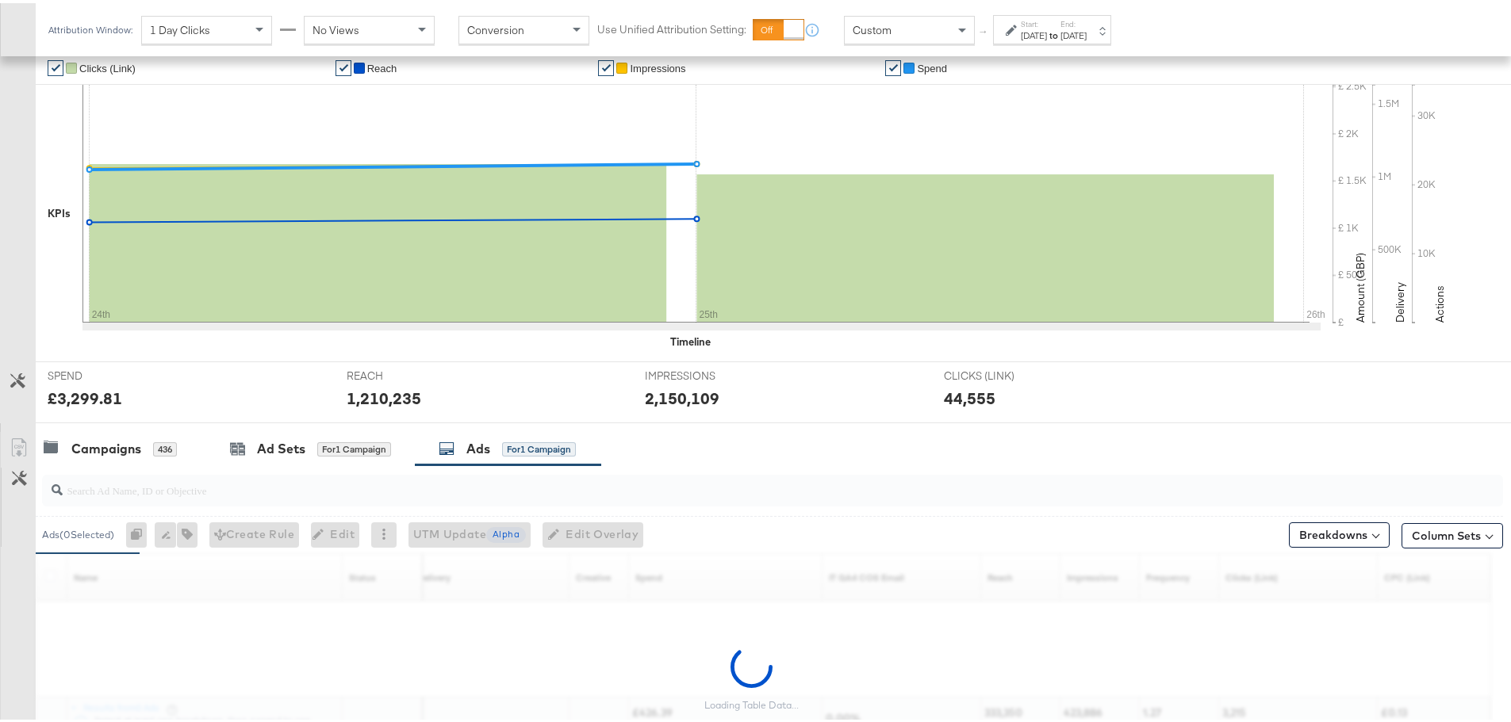
scroll to position [434, 0]
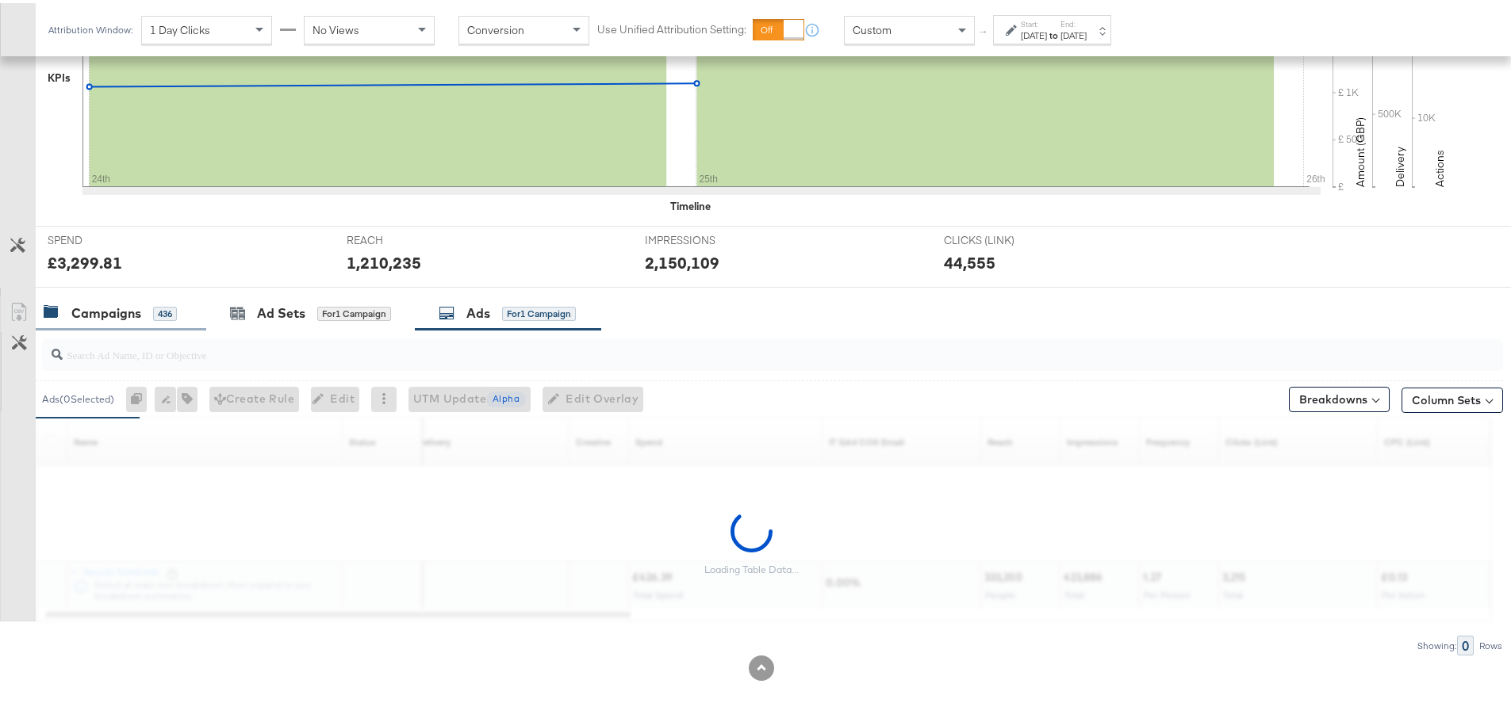
click at [77, 309] on div "Campaigns" at bounding box center [106, 310] width 70 height 18
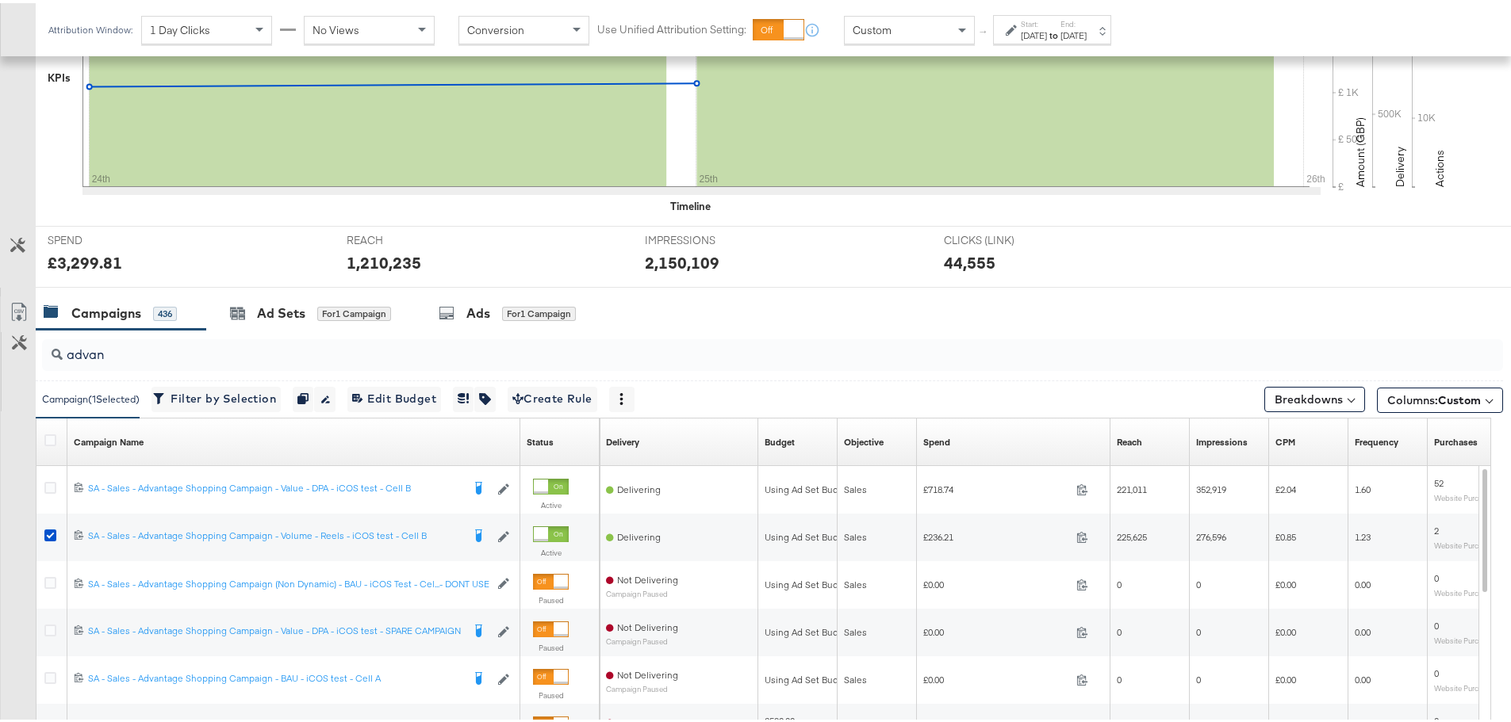
scroll to position [513, 0]
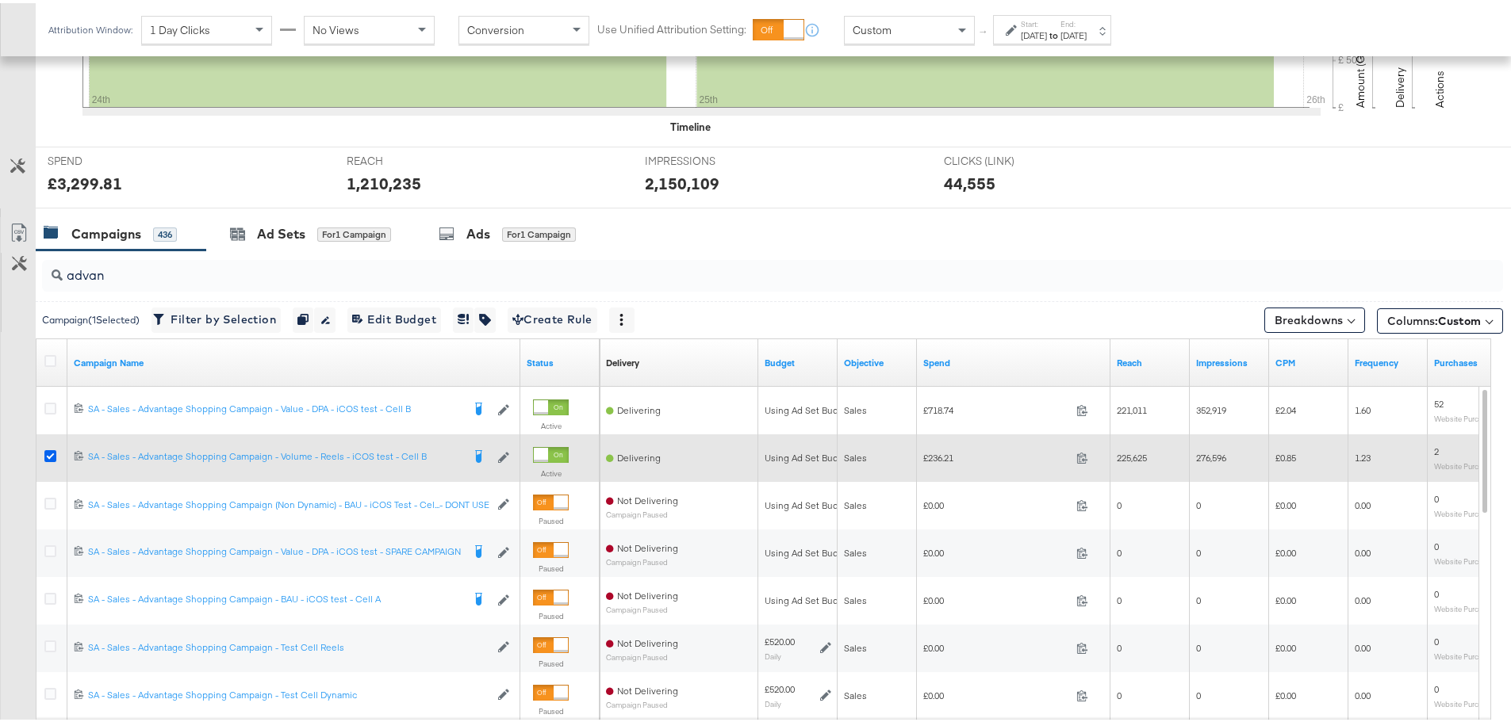
click at [48, 455] on icon at bounding box center [50, 453] width 12 height 12
click at [0, 0] on input "checkbox" at bounding box center [0, 0] width 0 height 0
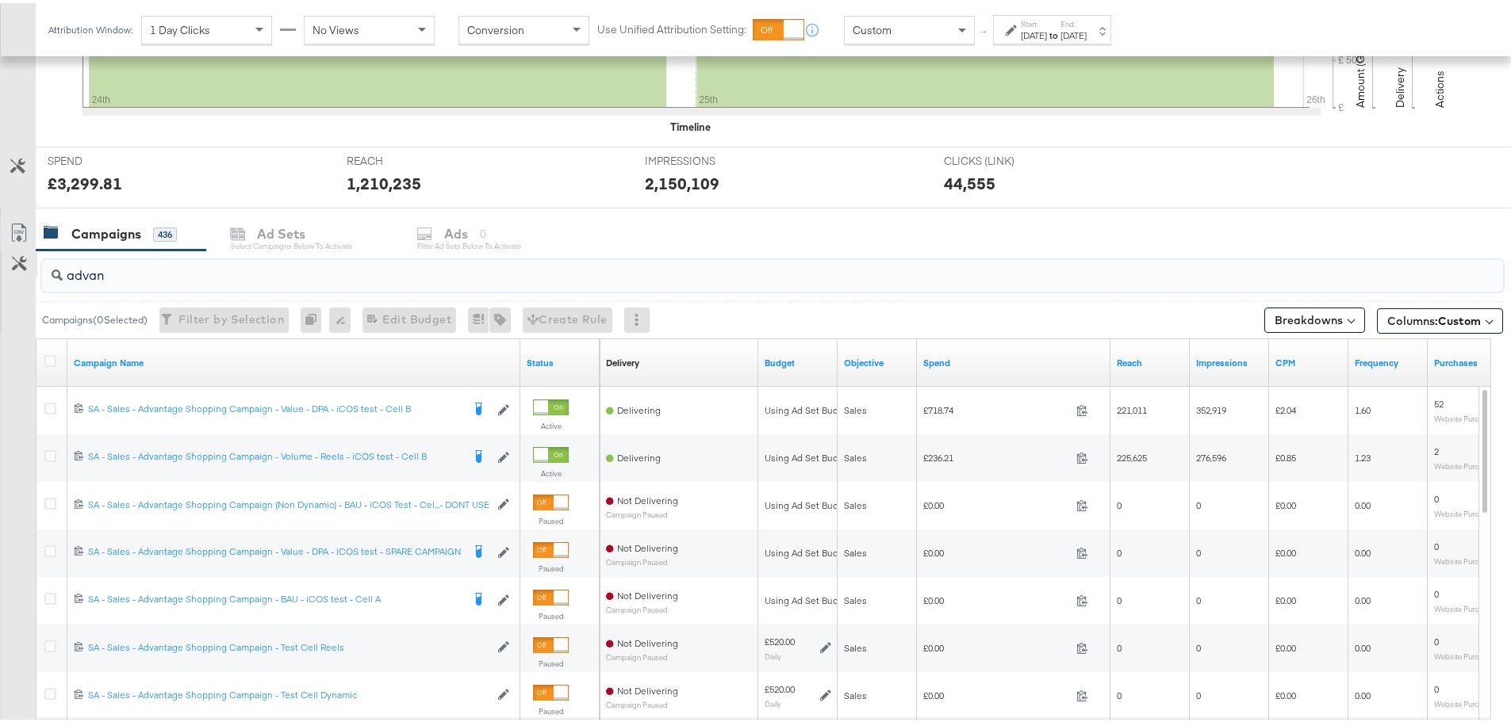
drag, startPoint x: 119, startPoint y: 268, endPoint x: 5, endPoint y: 270, distance: 114.2
click at [5, 270] on div "advan Campaigns ( 0 Selected) Filter by Selection Filter 0 campaigns 0 Rename 0…" at bounding box center [751, 529] width 1503 height 564
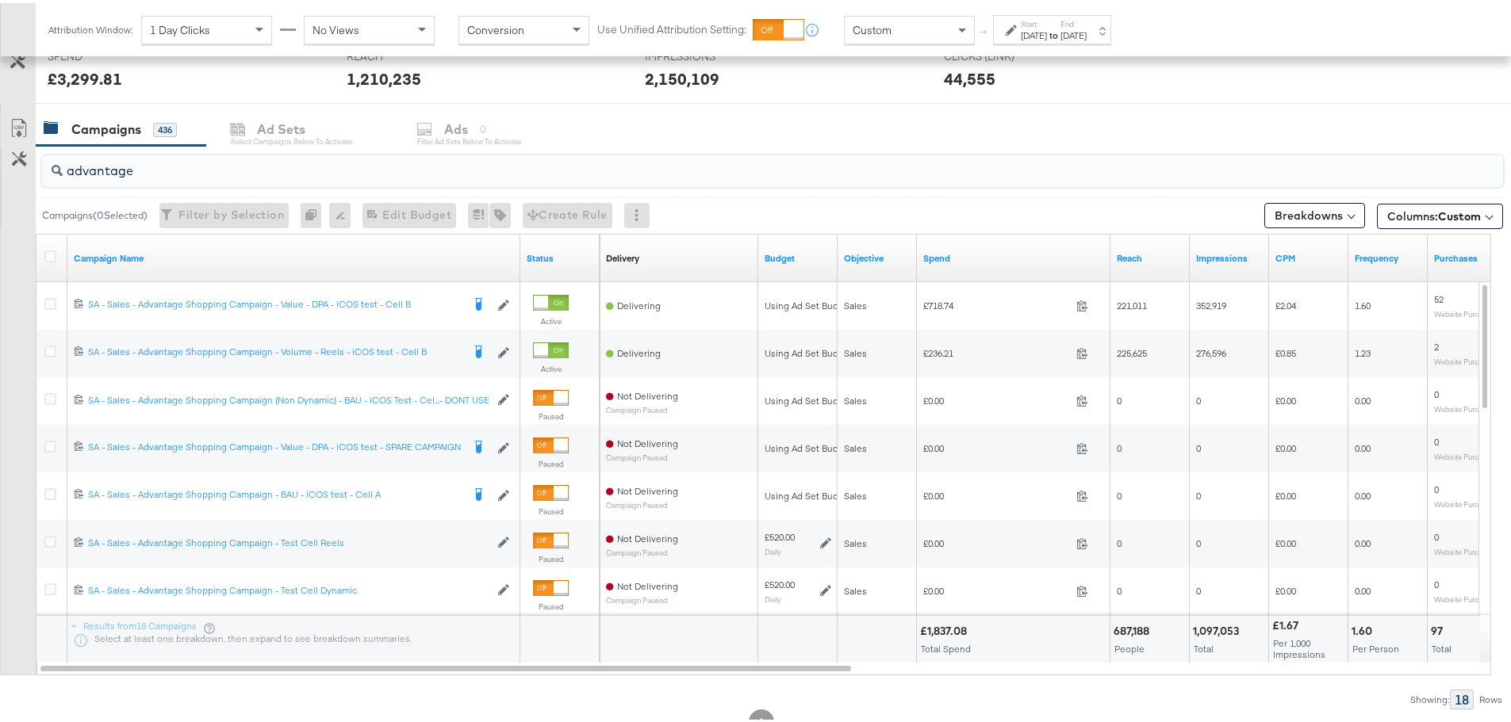
scroll to position [672, 0]
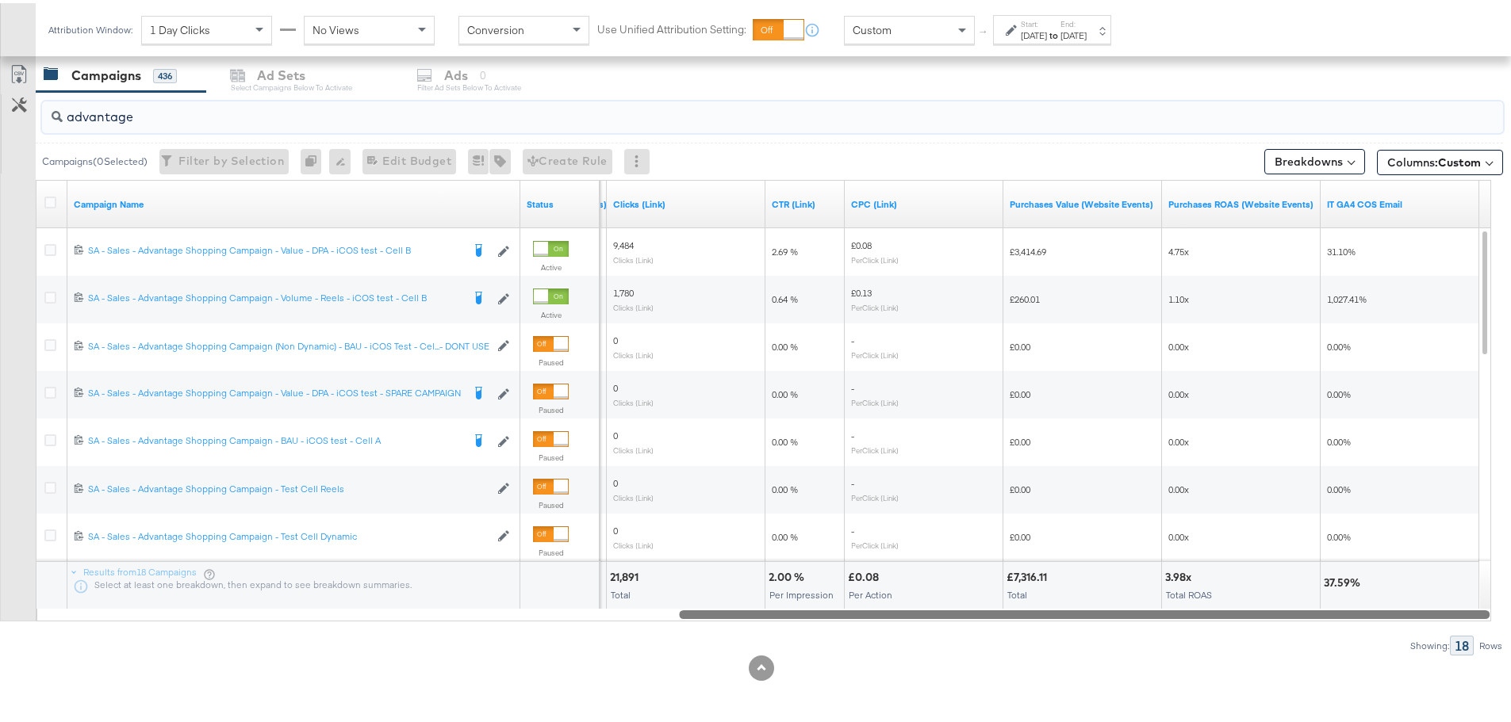
drag, startPoint x: 742, startPoint y: 610, endPoint x: 1522, endPoint y: 701, distance: 784.9
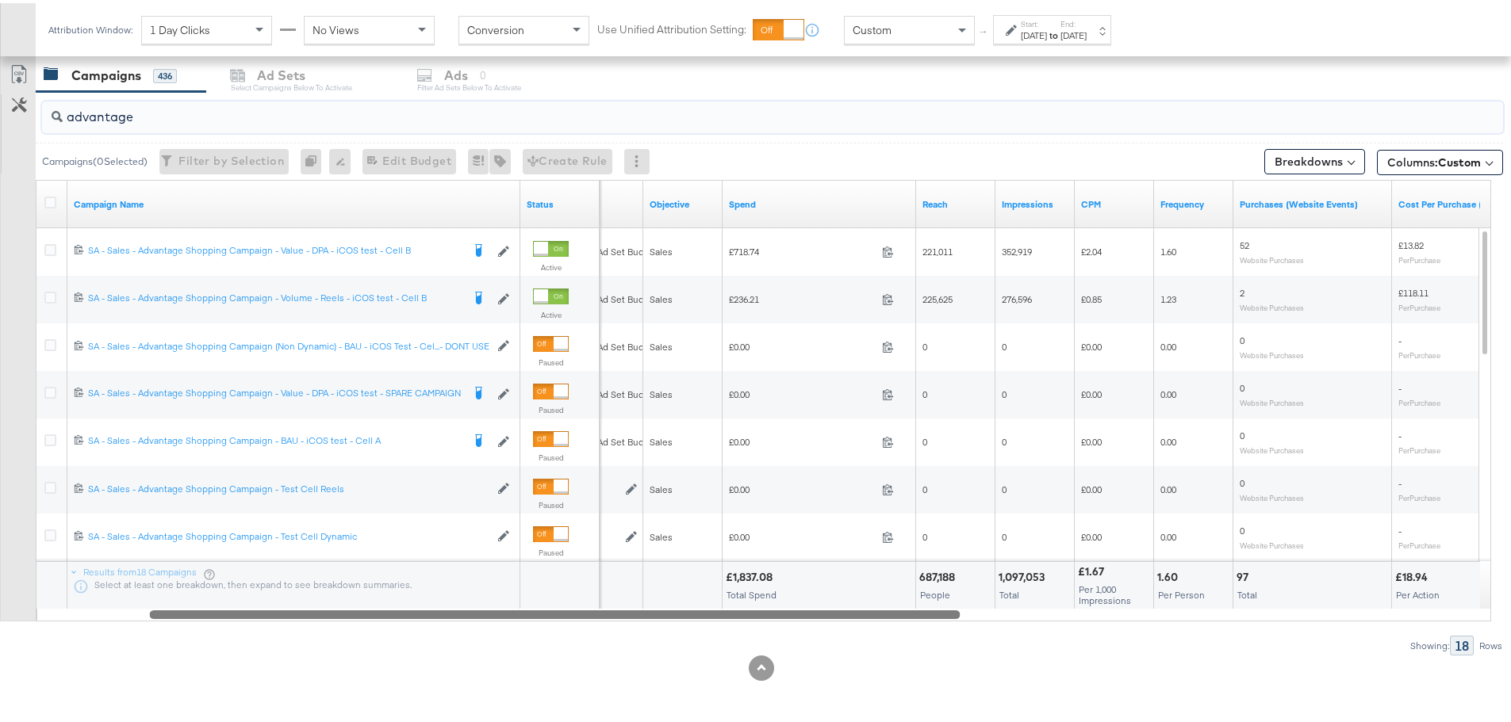
drag, startPoint x: 1070, startPoint y: 611, endPoint x: 540, endPoint y: 607, distance: 529.8
click at [540, 607] on div at bounding box center [554, 610] width 811 height 13
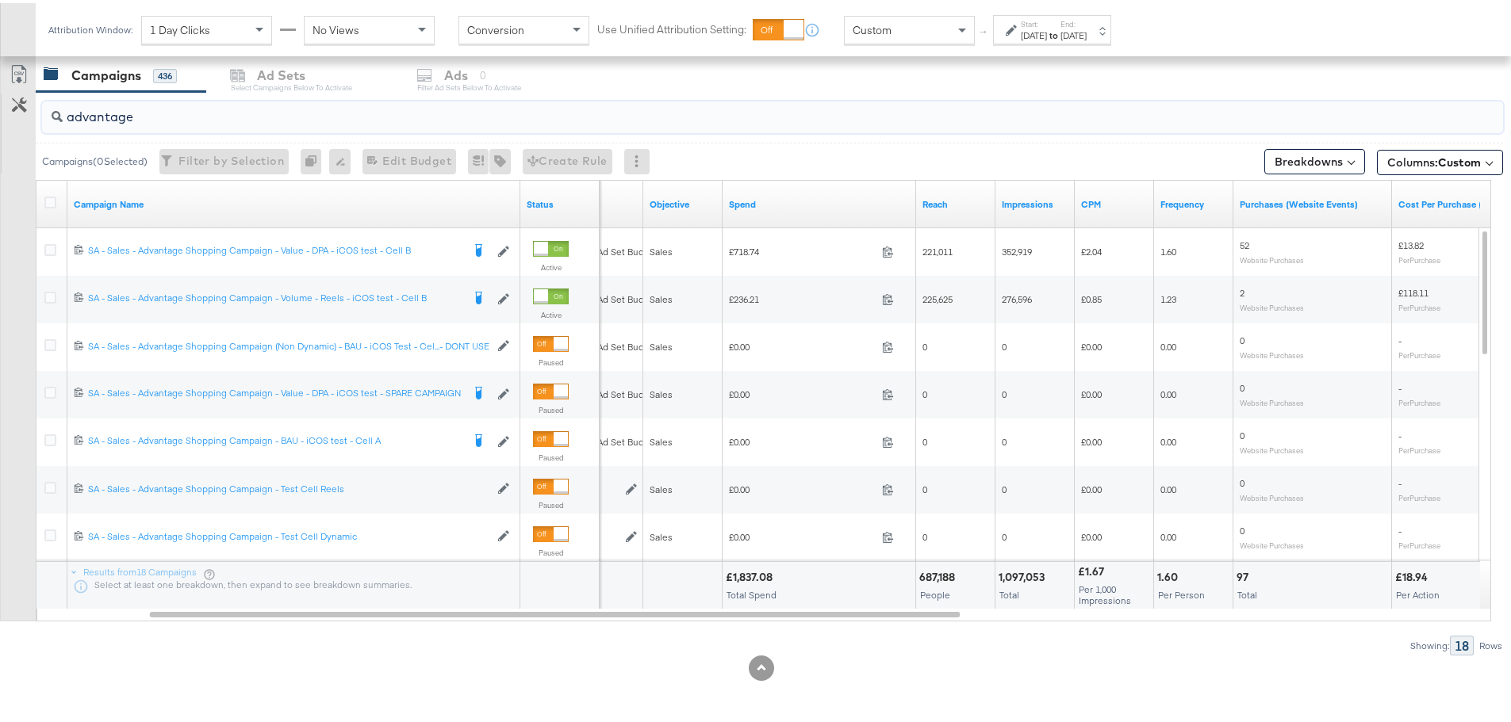
type input "advantage"
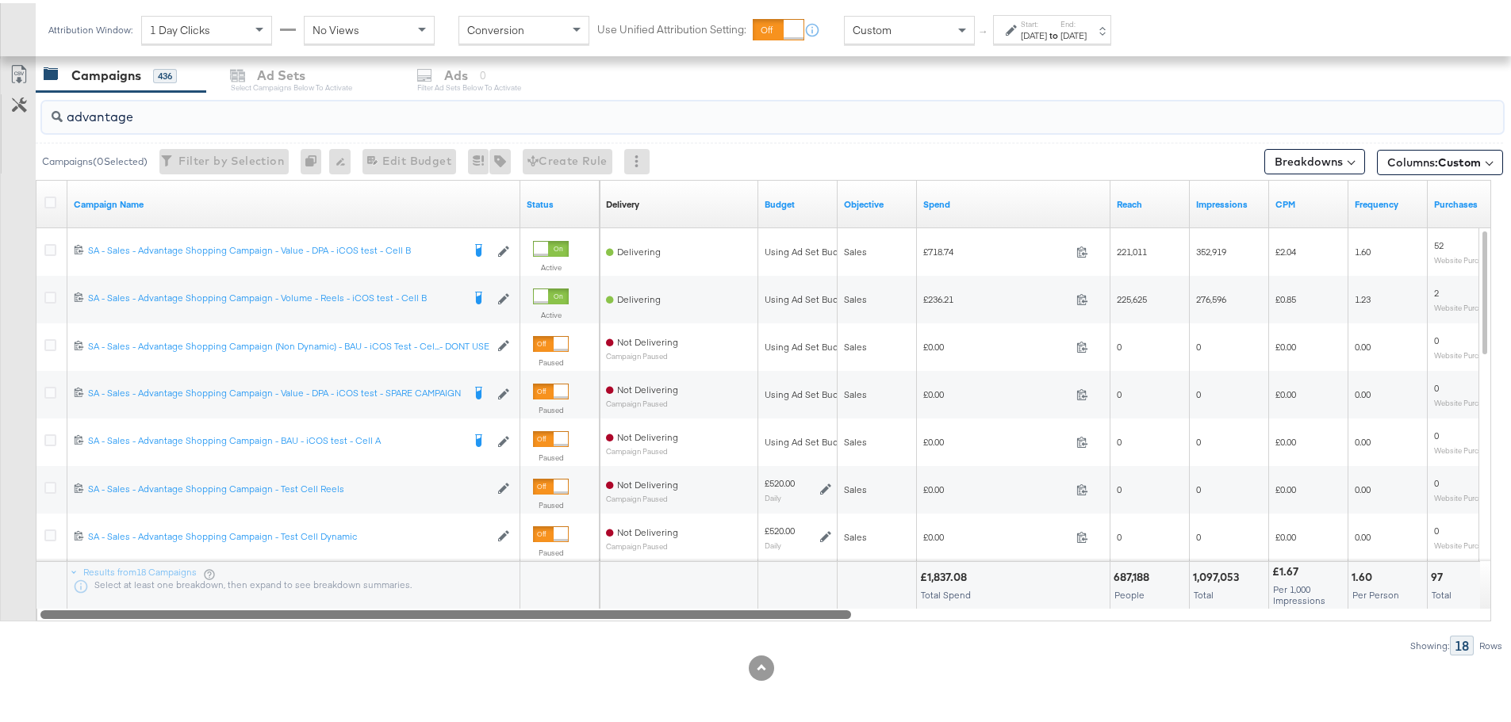
drag, startPoint x: 681, startPoint y: 616, endPoint x: 544, endPoint y: 618, distance: 137.2
click at [544, 618] on div "Campaign Name Status Delivery Sorting Unavailable Budget Objective Spend Reach …" at bounding box center [763, 398] width 1455 height 442
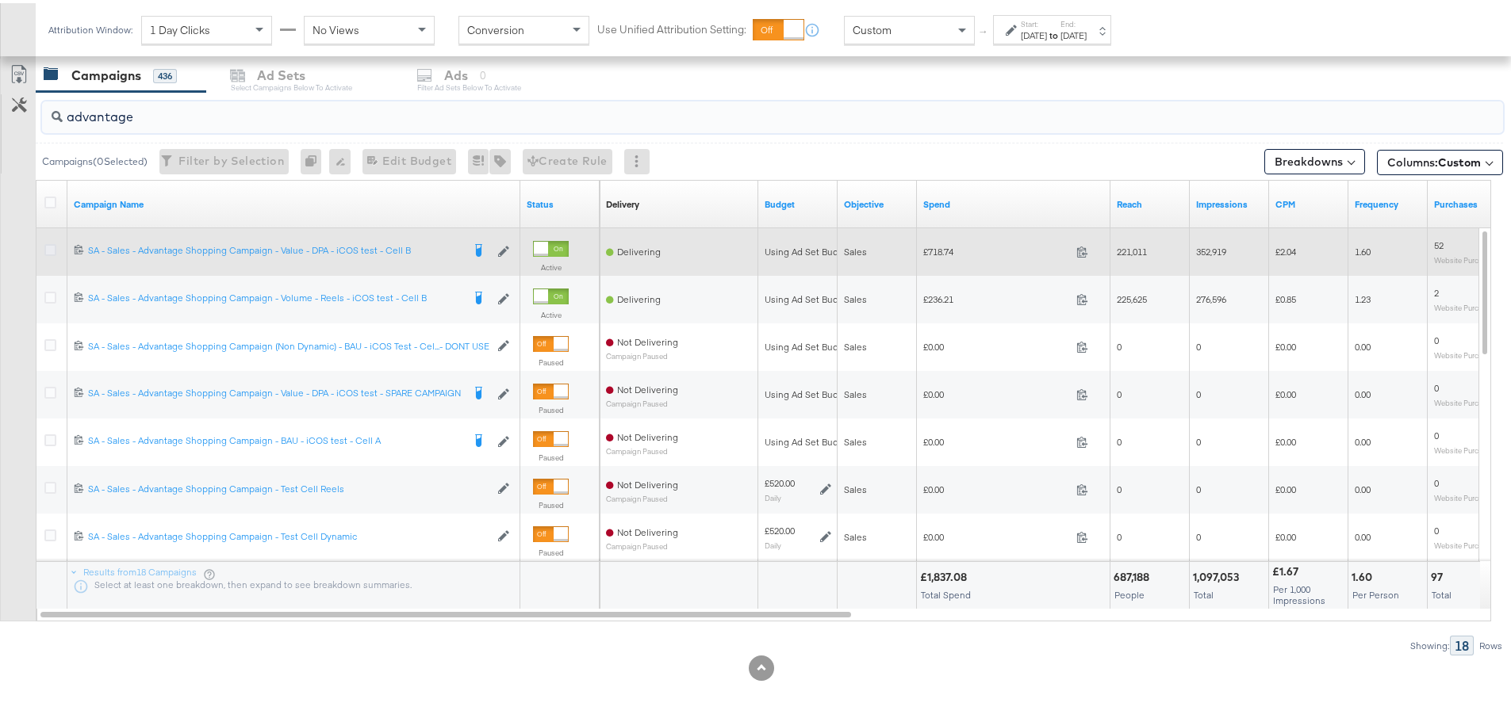
click at [55, 250] on icon at bounding box center [50, 247] width 12 height 12
click at [0, 0] on input "checkbox" at bounding box center [0, 0] width 0 height 0
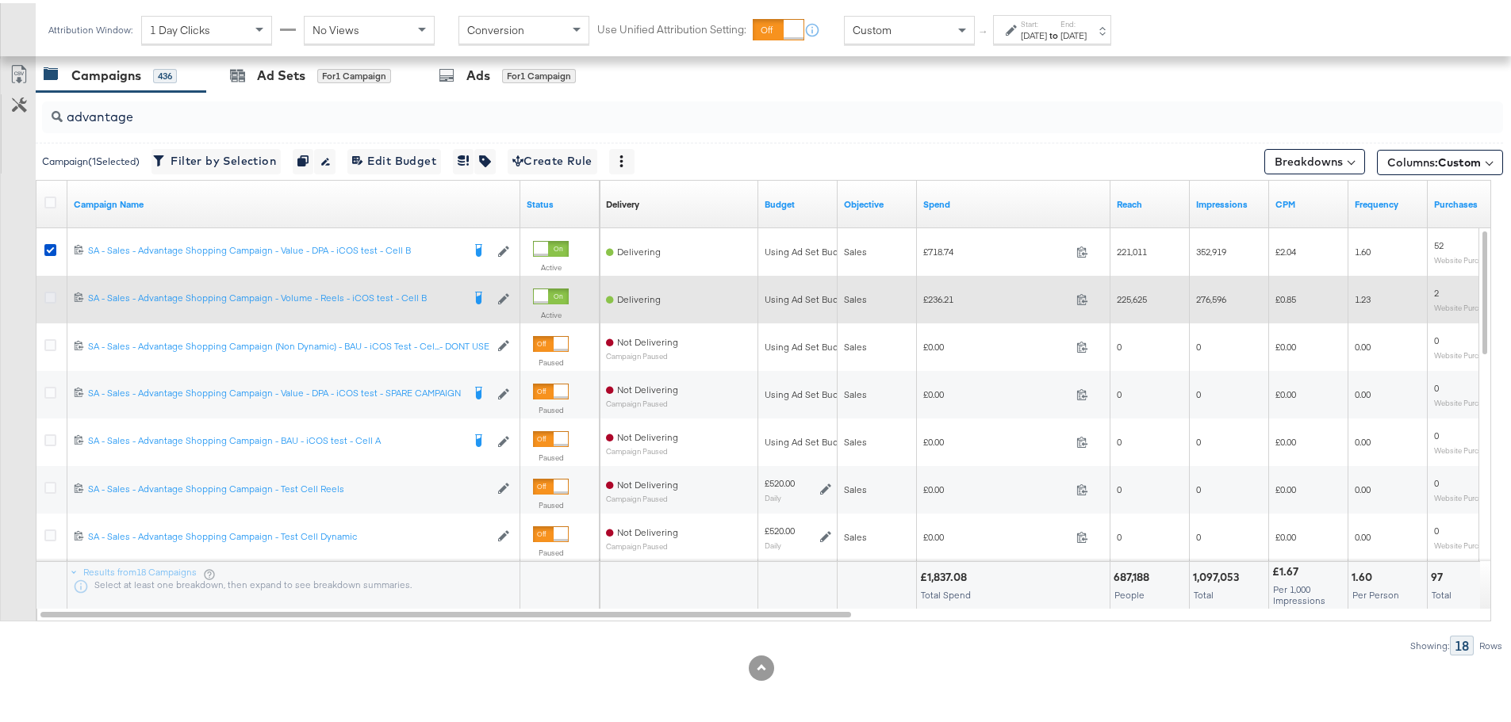
click at [51, 294] on icon at bounding box center [50, 295] width 12 height 12
click at [0, 0] on input "checkbox" at bounding box center [0, 0] width 0 height 0
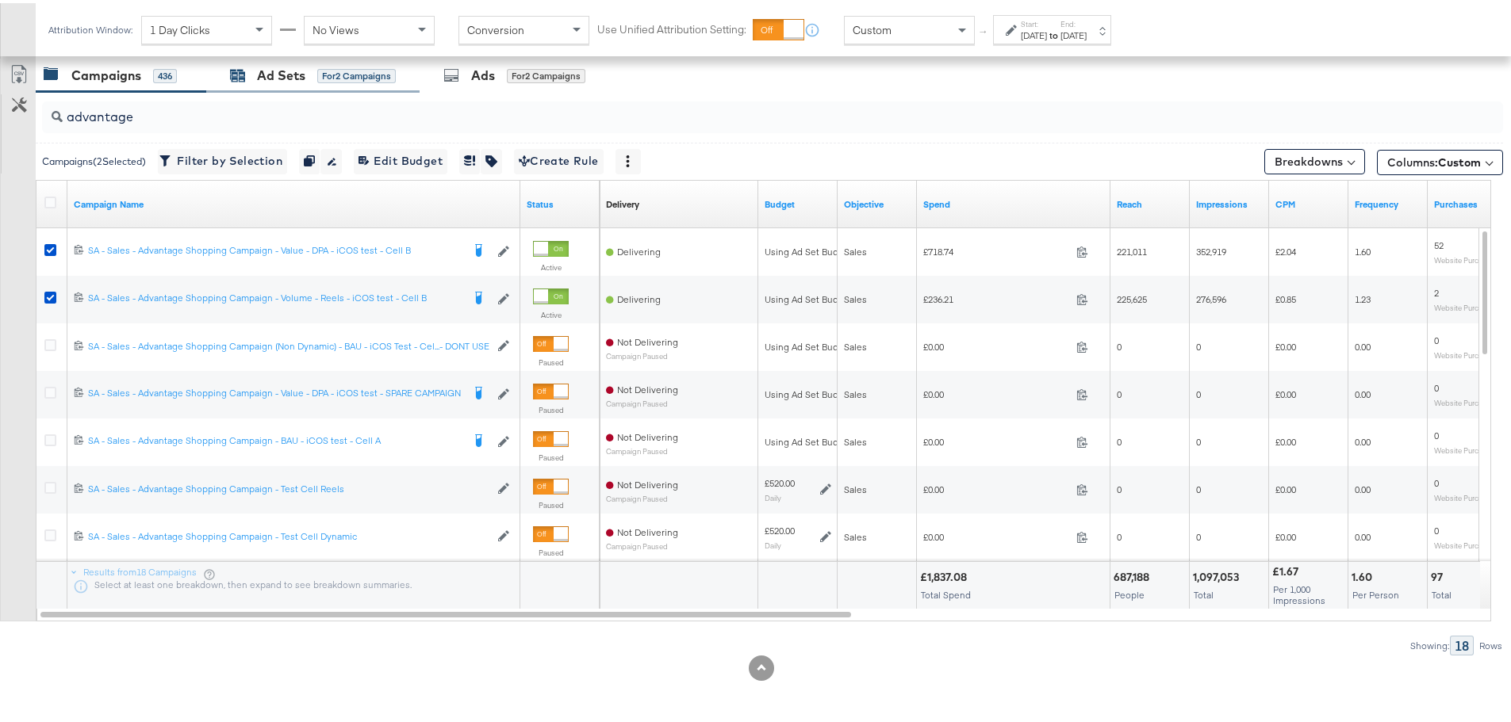
click at [281, 70] on div "Ad Sets" at bounding box center [281, 72] width 48 height 18
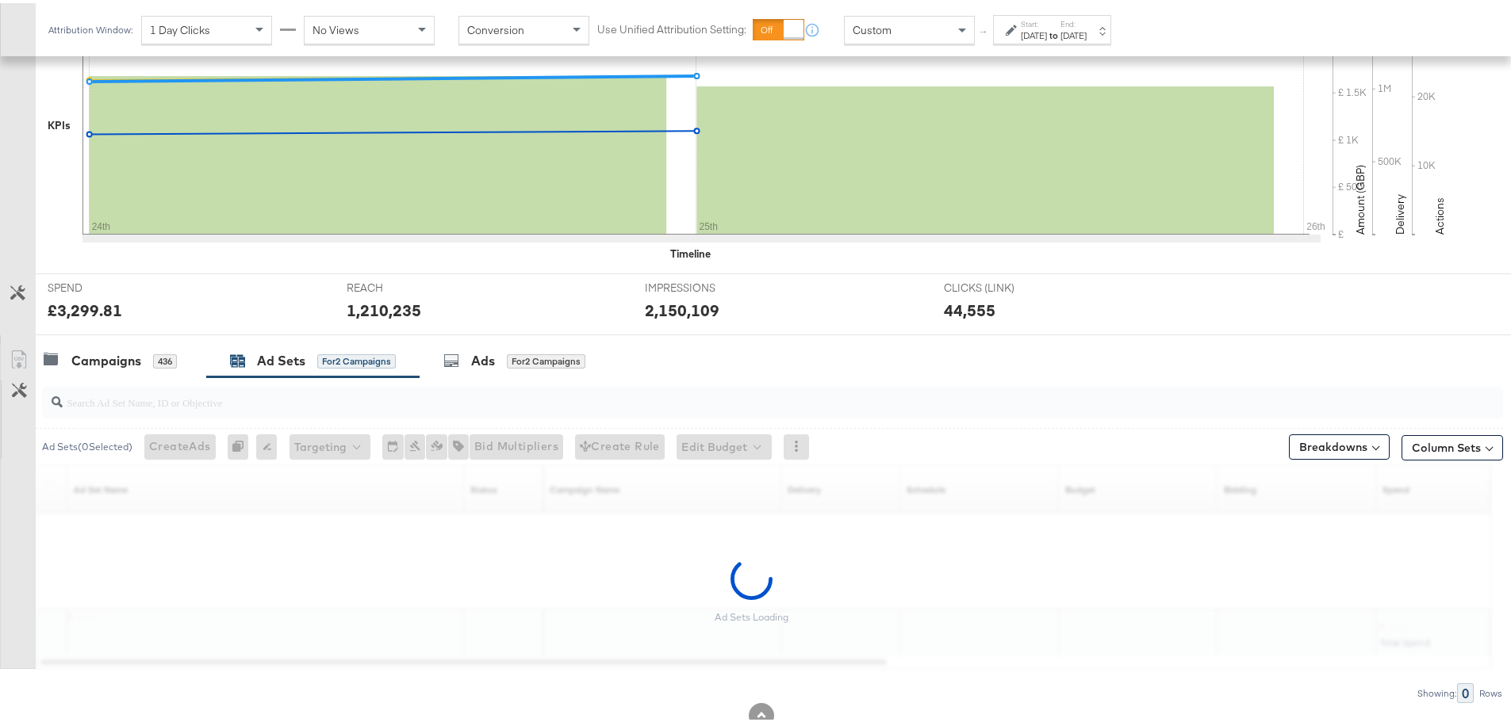
scroll to position [434, 0]
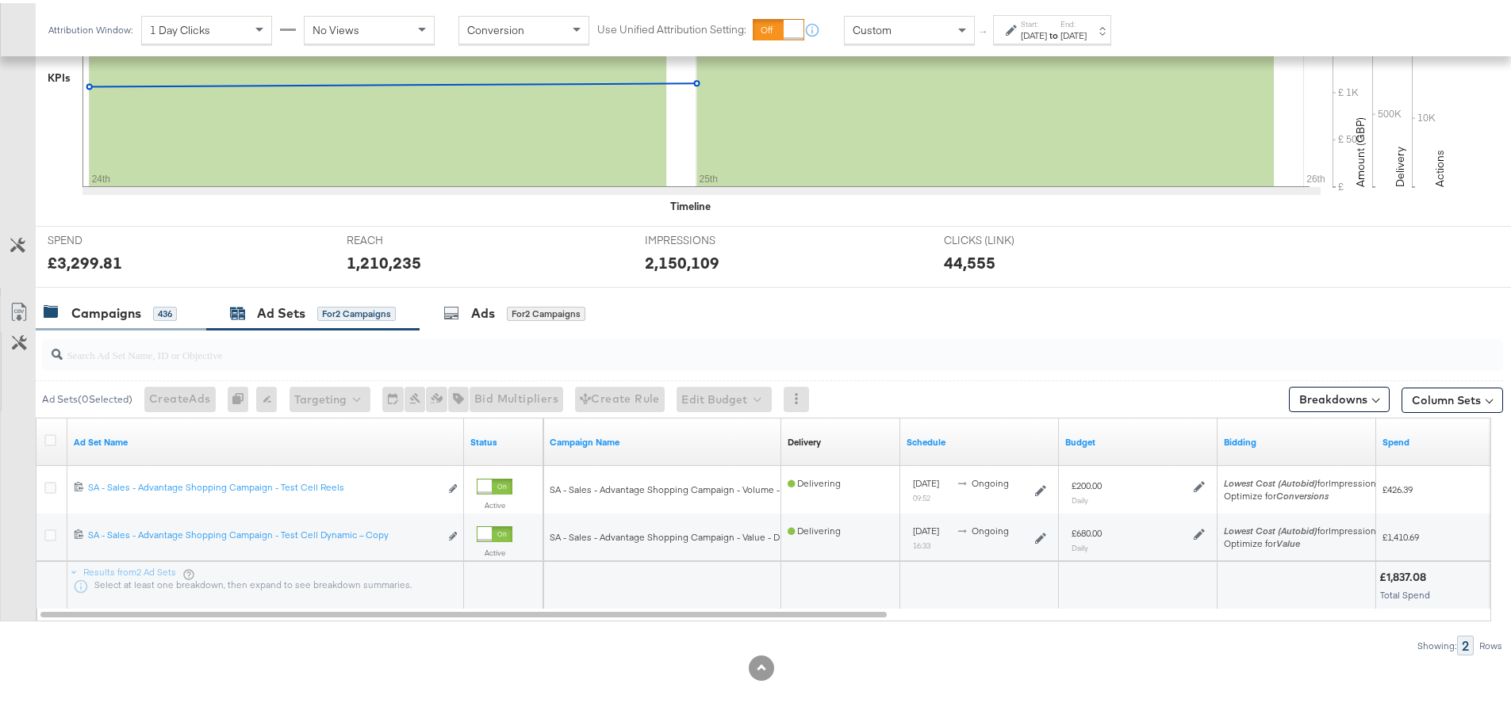
click at [134, 305] on div "Campaigns" at bounding box center [106, 310] width 70 height 18
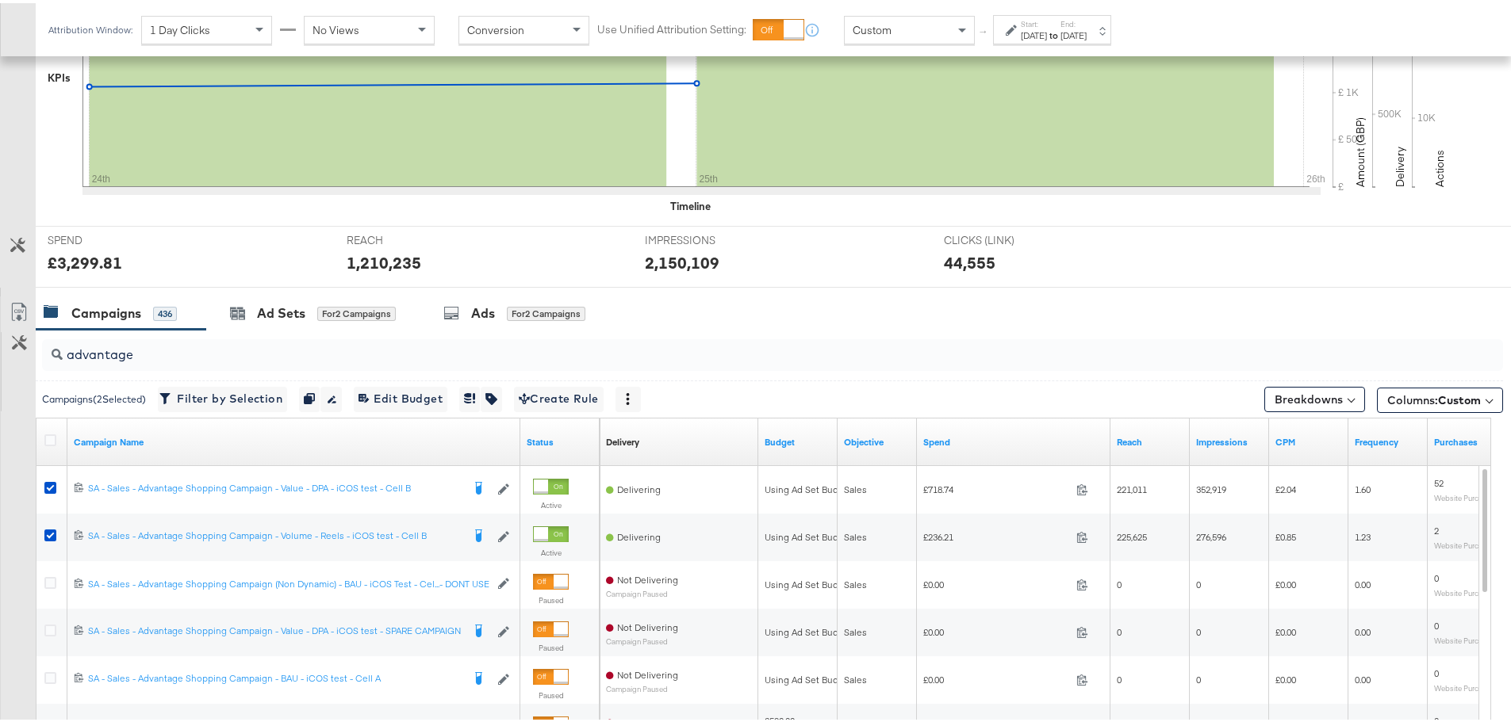
scroll to position [672, 0]
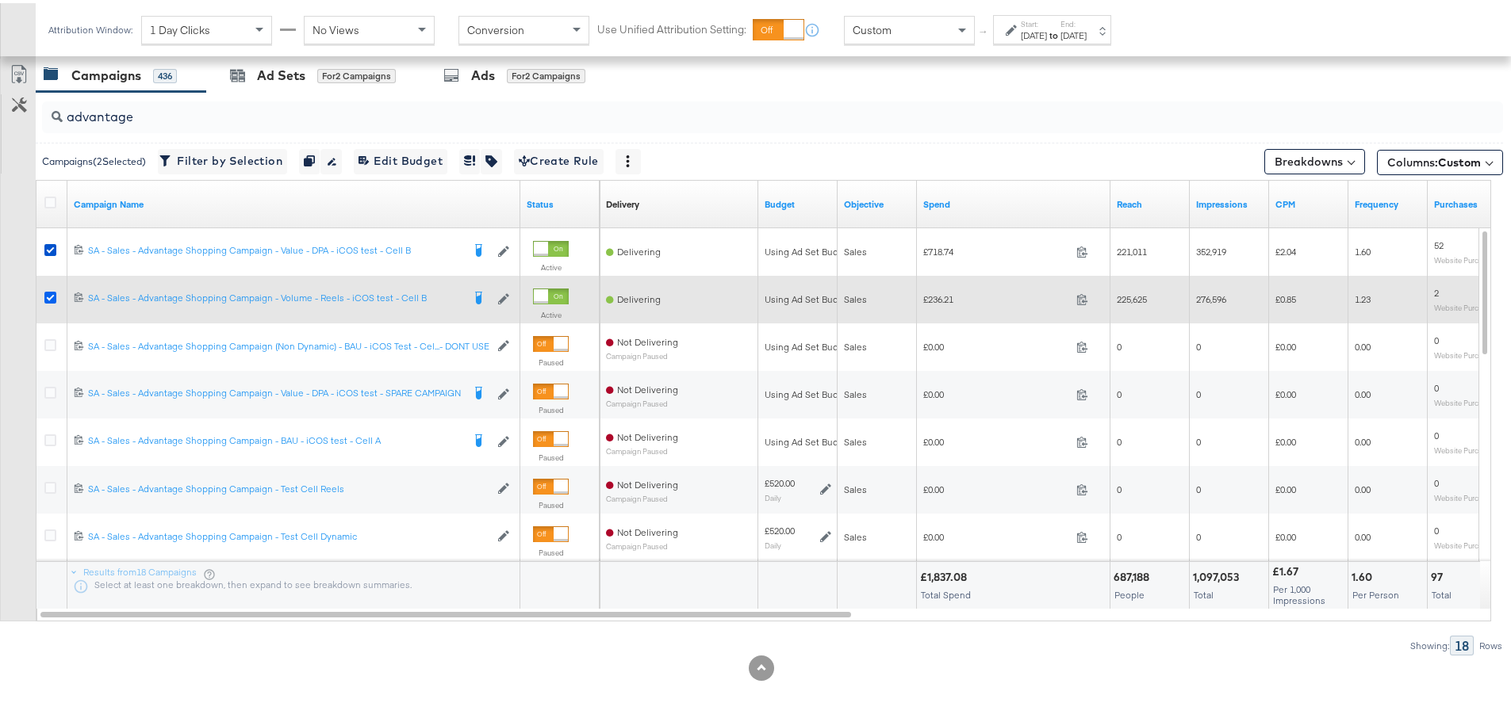
click at [51, 289] on icon at bounding box center [50, 295] width 12 height 12
click at [0, 0] on input "checkbox" at bounding box center [0, 0] width 0 height 0
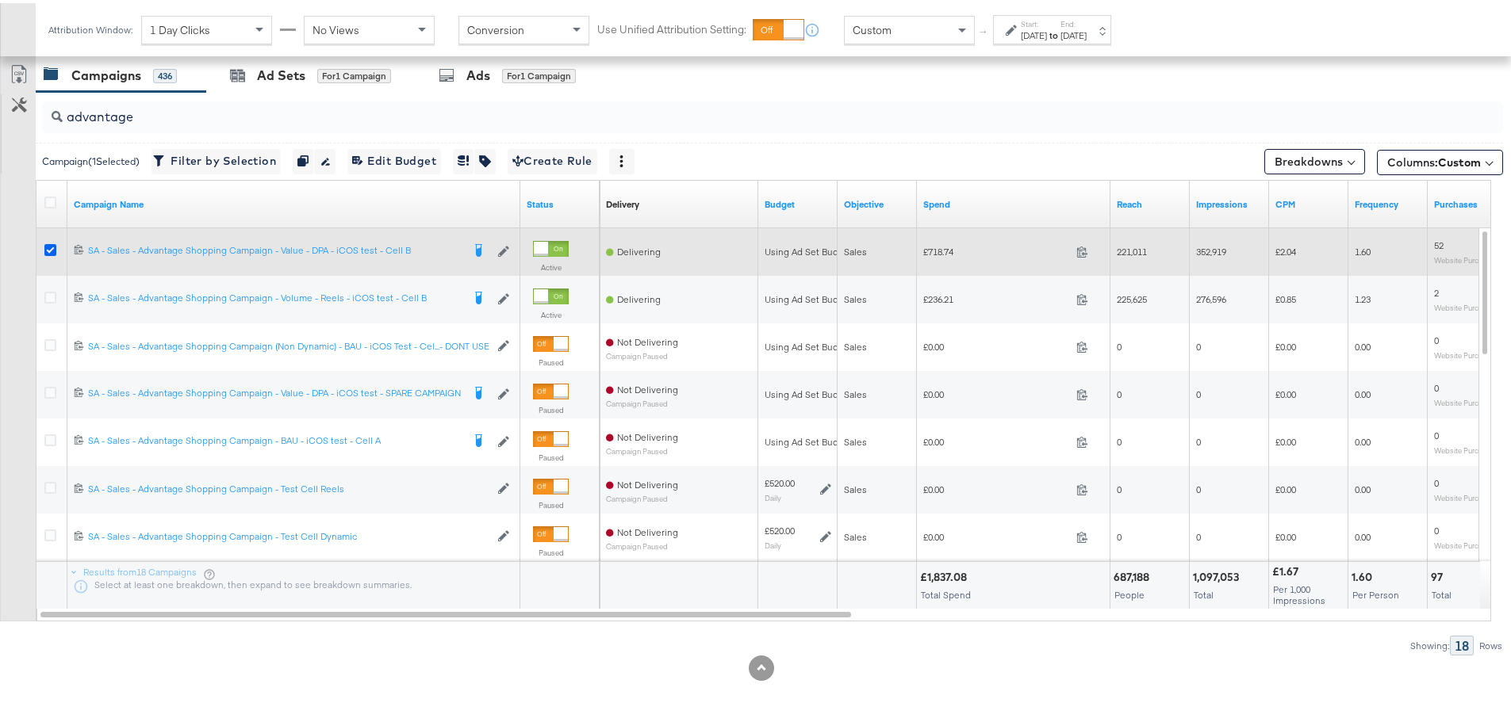
click at [52, 248] on icon at bounding box center [50, 247] width 12 height 12
click at [0, 0] on input "checkbox" at bounding box center [0, 0] width 0 height 0
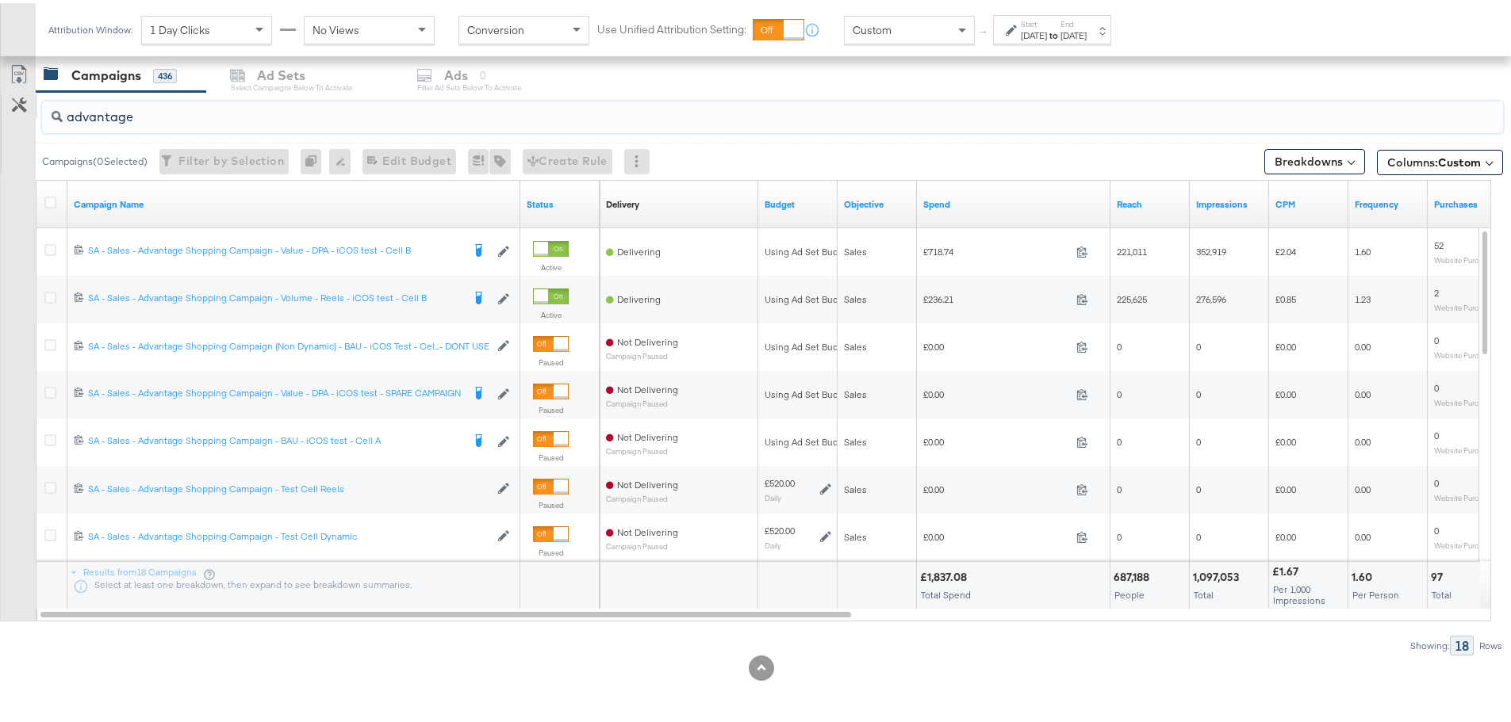
drag, startPoint x: 167, startPoint y: 105, endPoint x: 3, endPoint y: 113, distance: 164.3
click at [3, 113] on div "advantage Campaigns ( 0 Selected) Filter by Selection Filter 0 campaigns 0 Rena…" at bounding box center [751, 371] width 1503 height 564
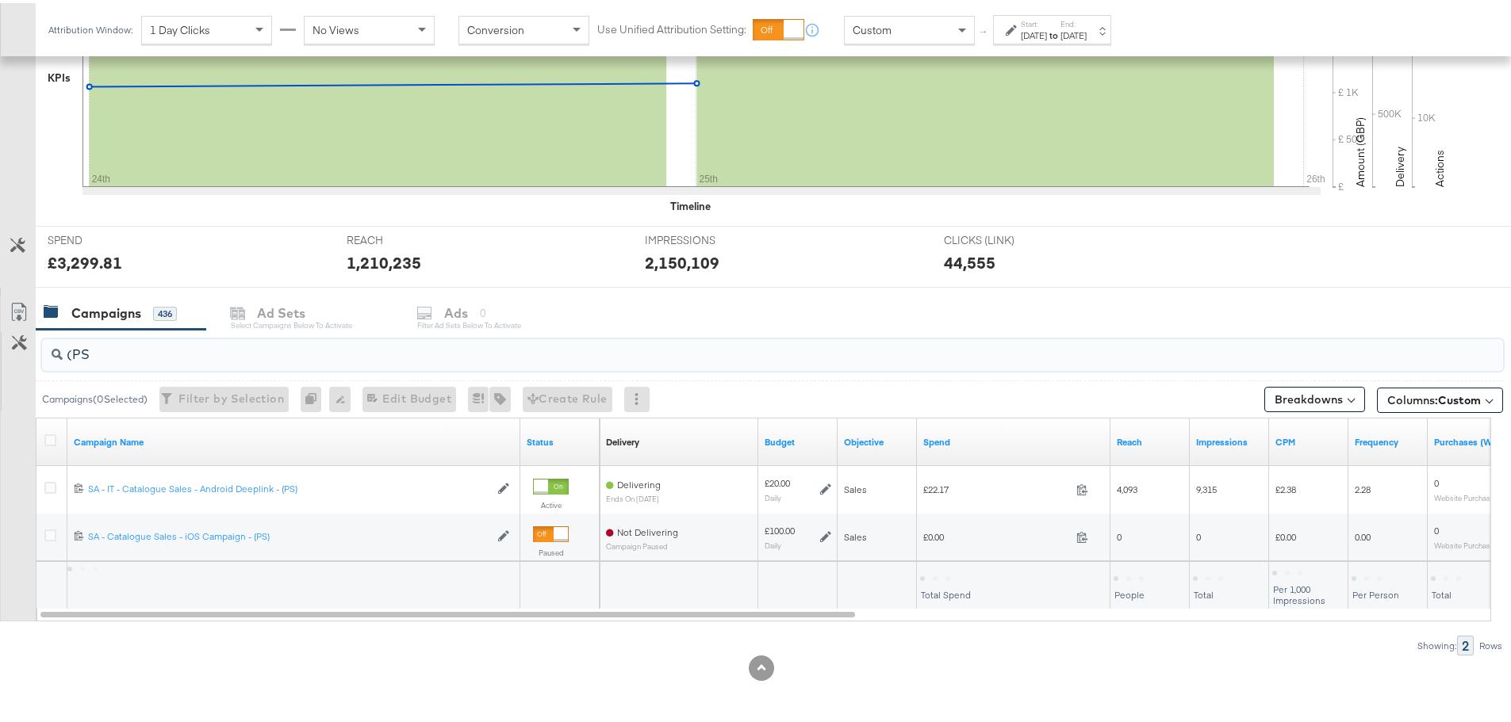
scroll to position [434, 0]
drag, startPoint x: 92, startPoint y: 349, endPoint x: 46, endPoint y: 358, distance: 47.0
click at [46, 358] on div "(PS)" at bounding box center [772, 352] width 1461 height 32
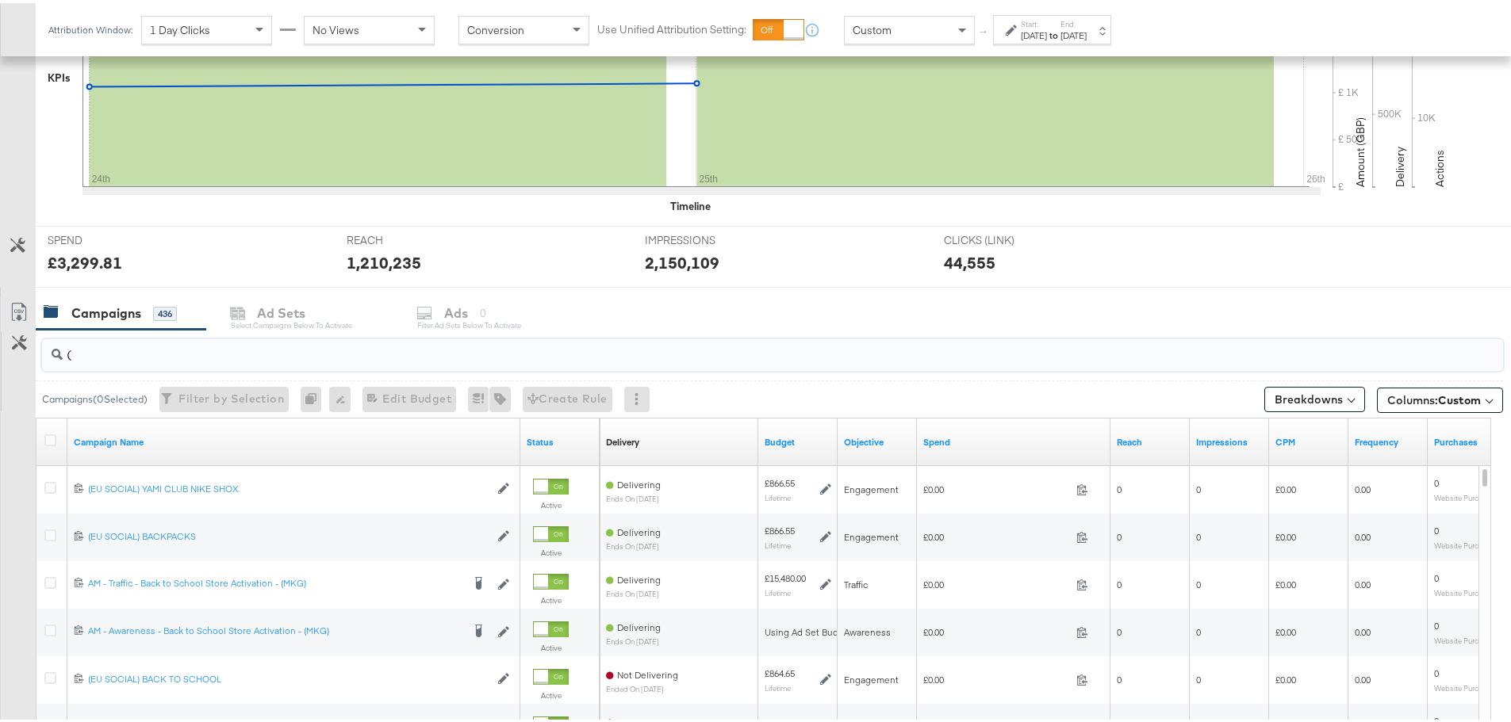
scroll to position [672, 0]
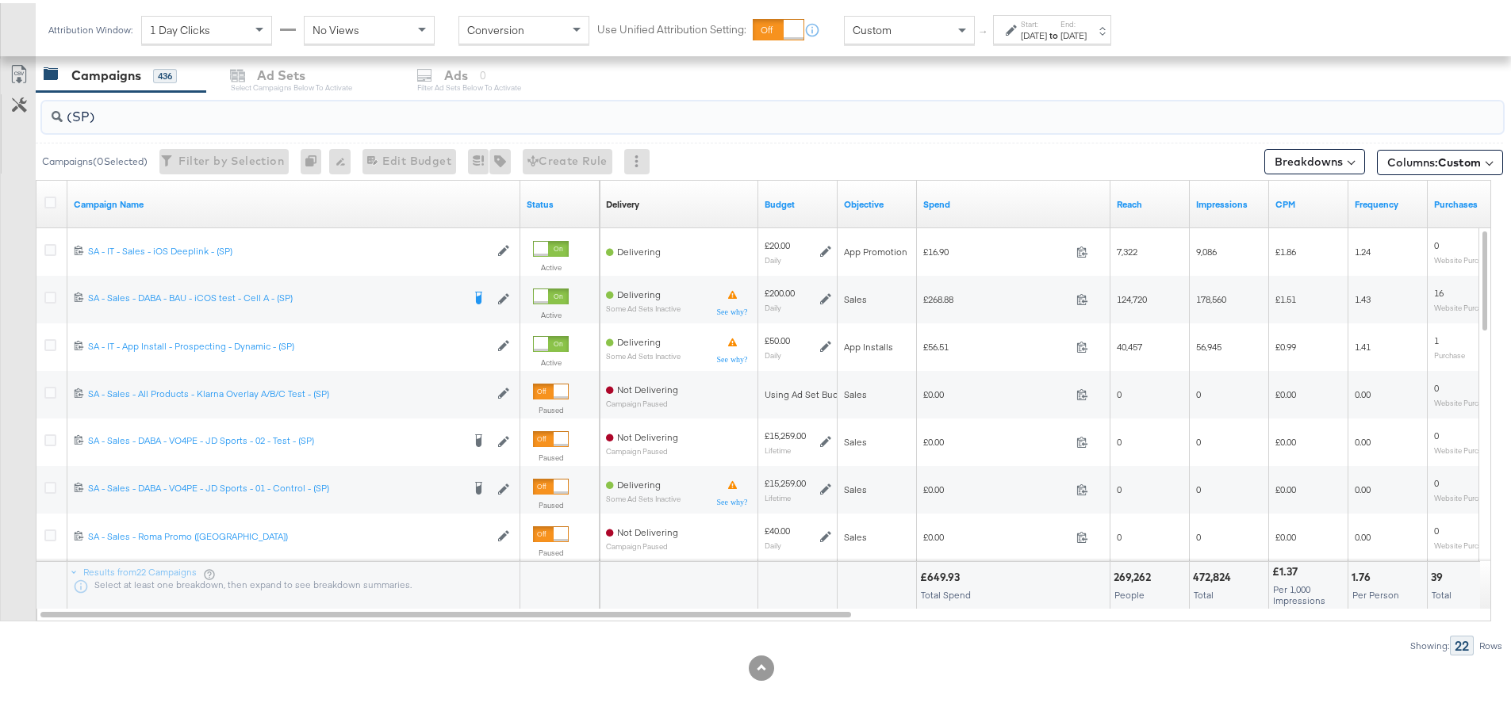
type input "(SP)"
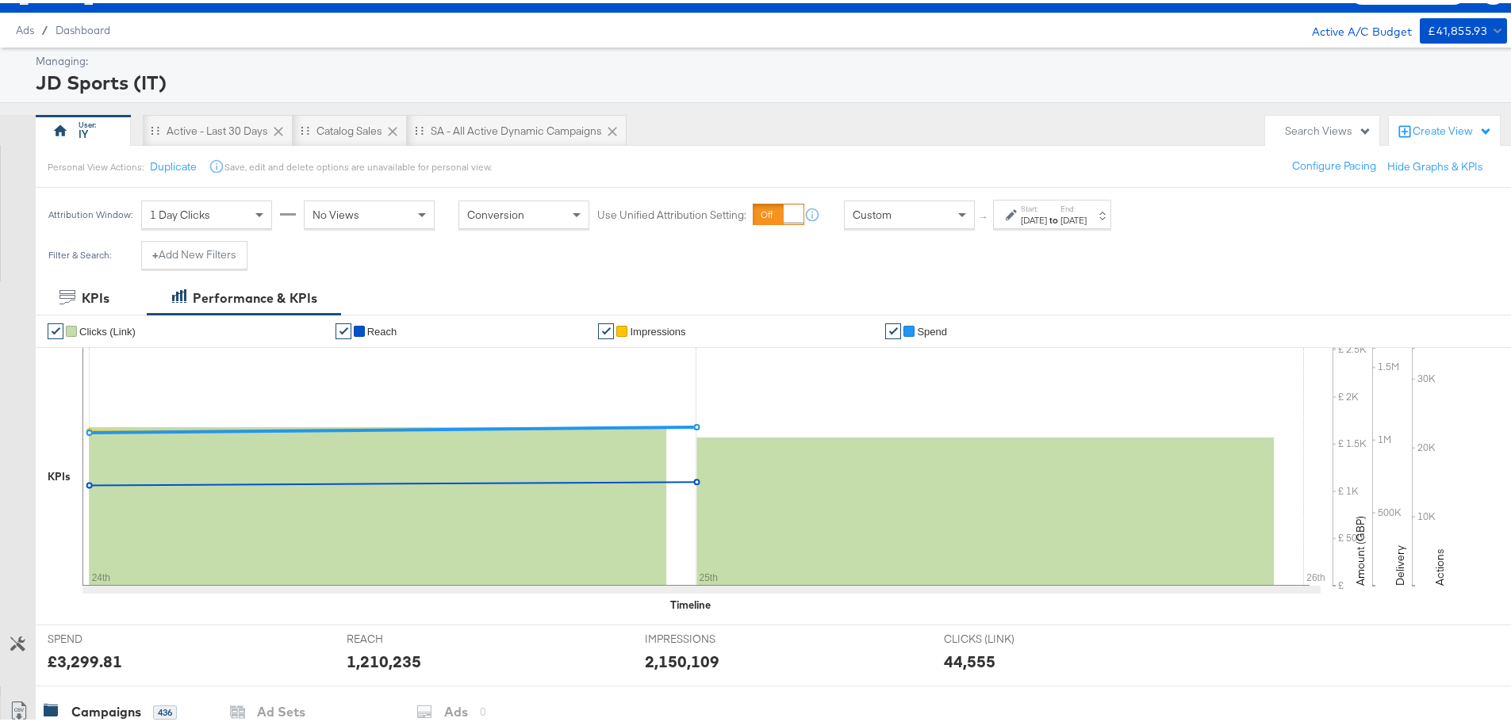
scroll to position [0, 0]
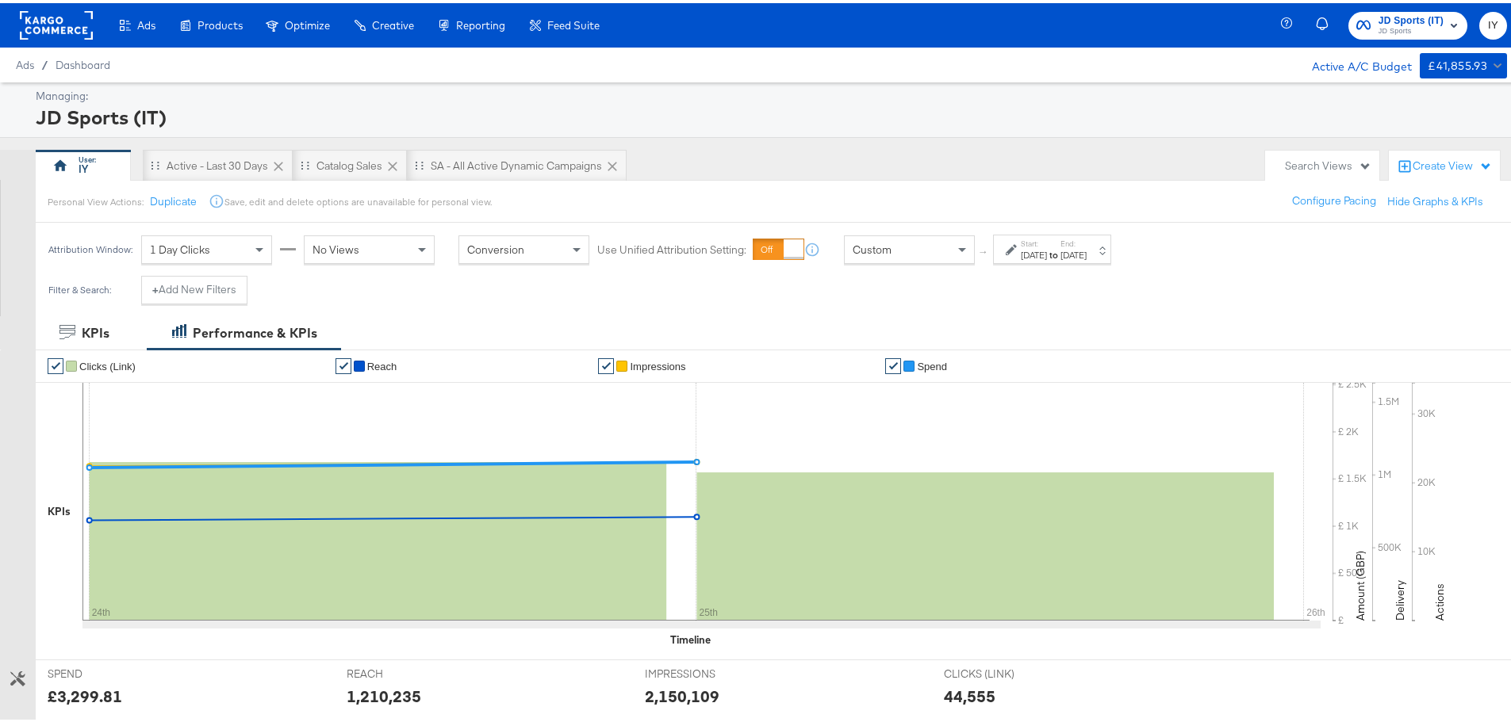
click at [1359, 36] on button "JD Sports (IT) JD Sports" at bounding box center [1407, 23] width 119 height 28
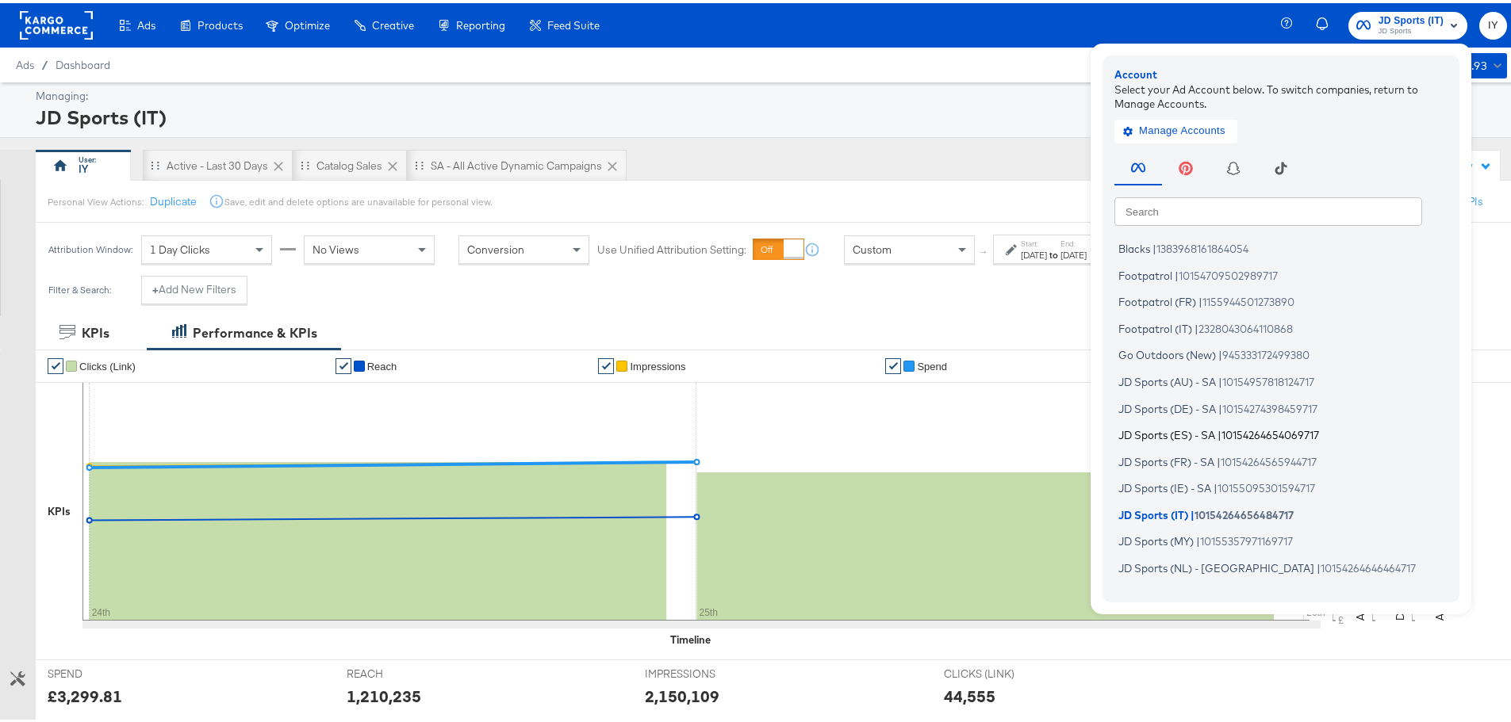
click at [1185, 433] on span "JD Sports (ES) - SA" at bounding box center [1166, 432] width 97 height 13
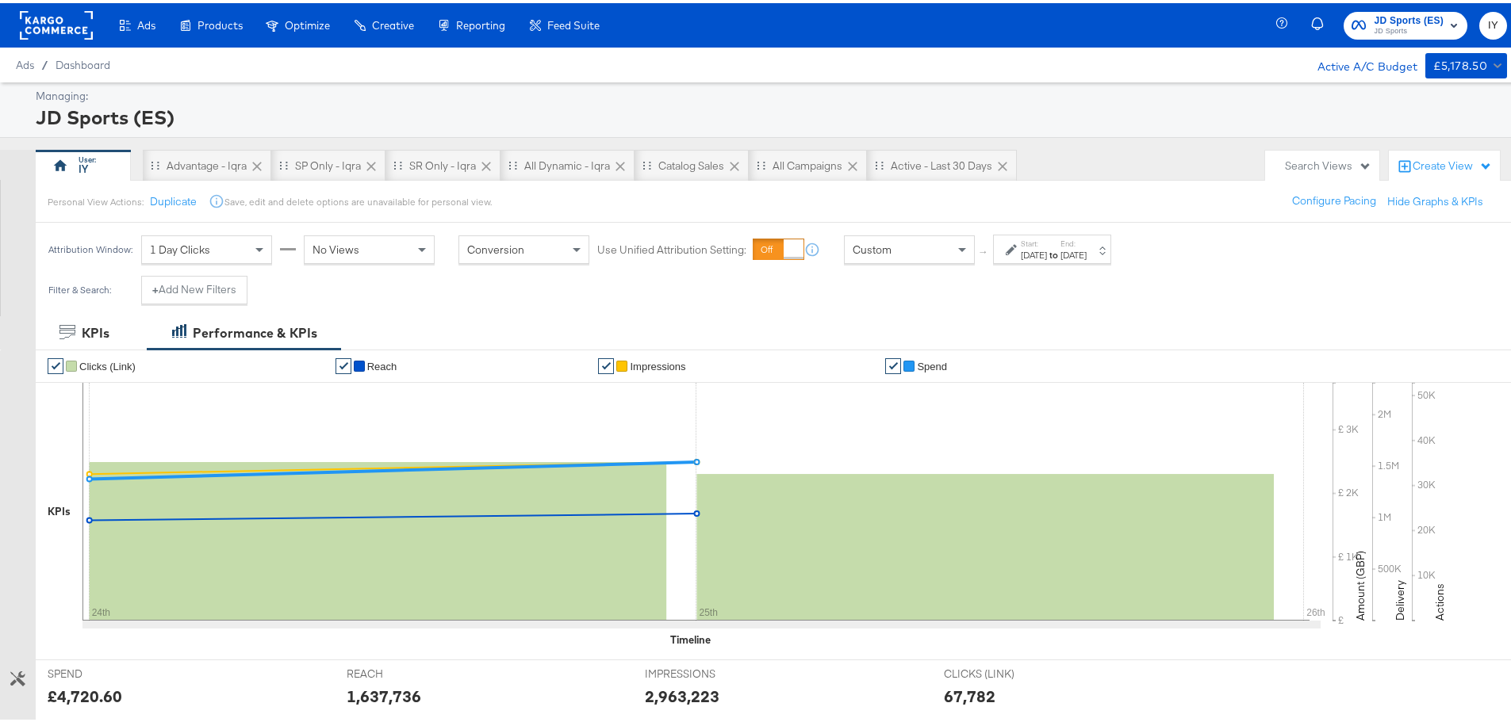
click at [1050, 259] on div "Start: [DATE] to End: [DATE]" at bounding box center [1052, 246] width 118 height 29
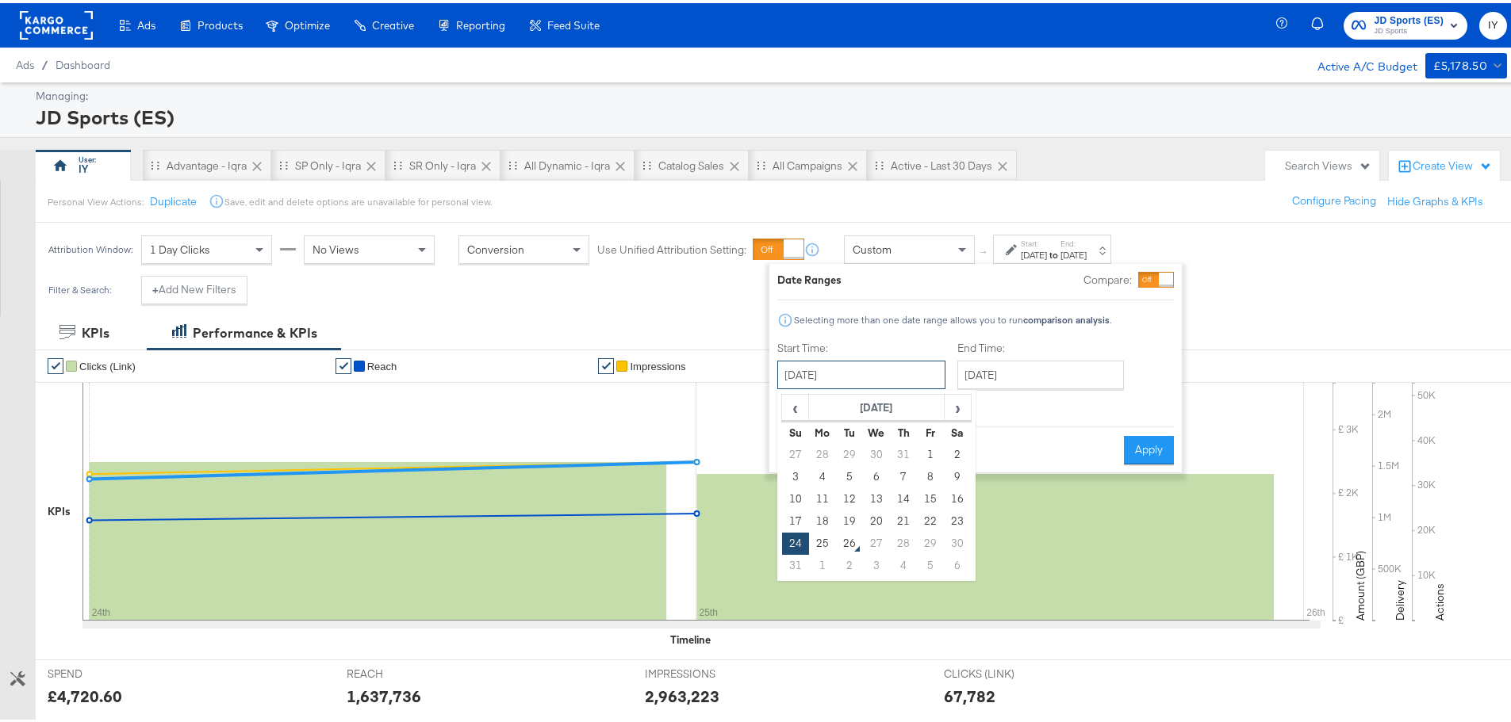
click at [807, 377] on input "[DATE]" at bounding box center [861, 372] width 168 height 29
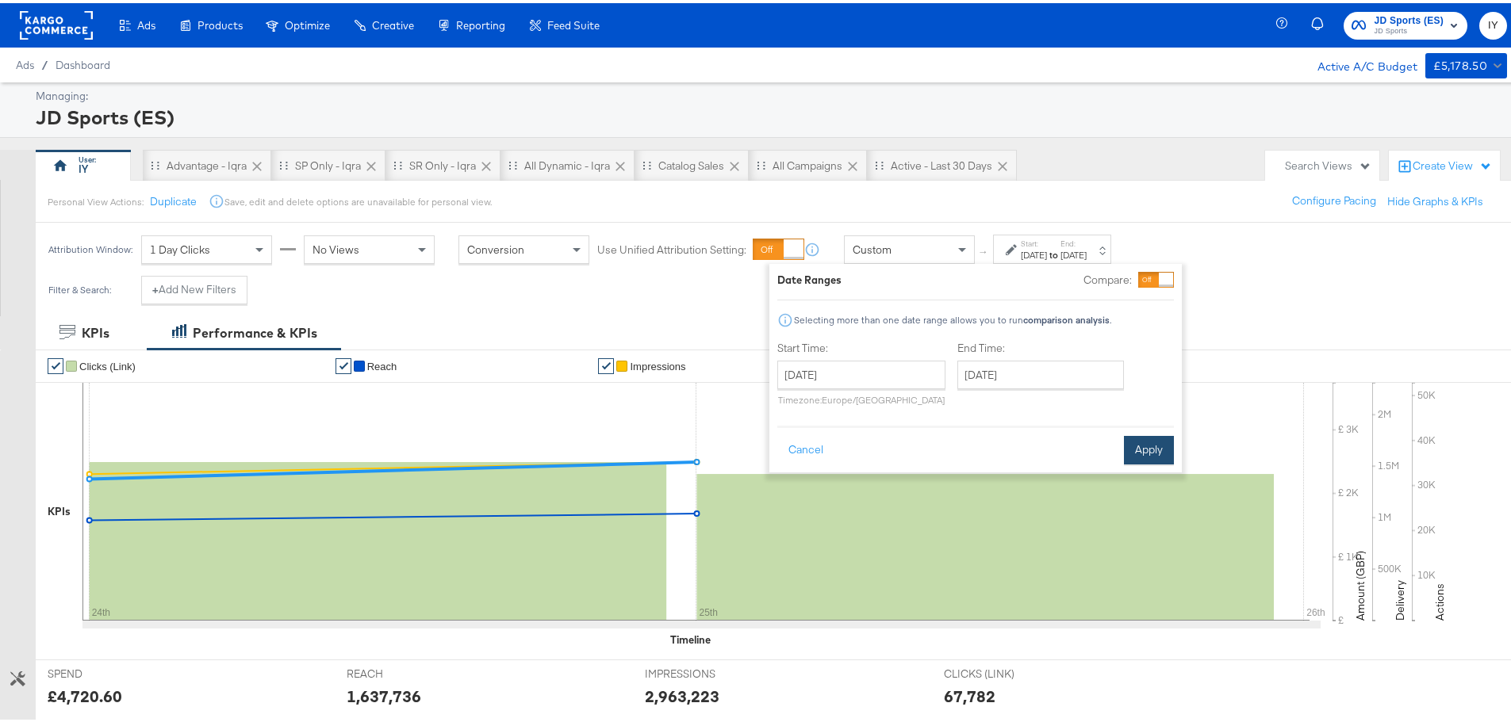
click at [1159, 450] on button "Apply" at bounding box center [1149, 447] width 50 height 29
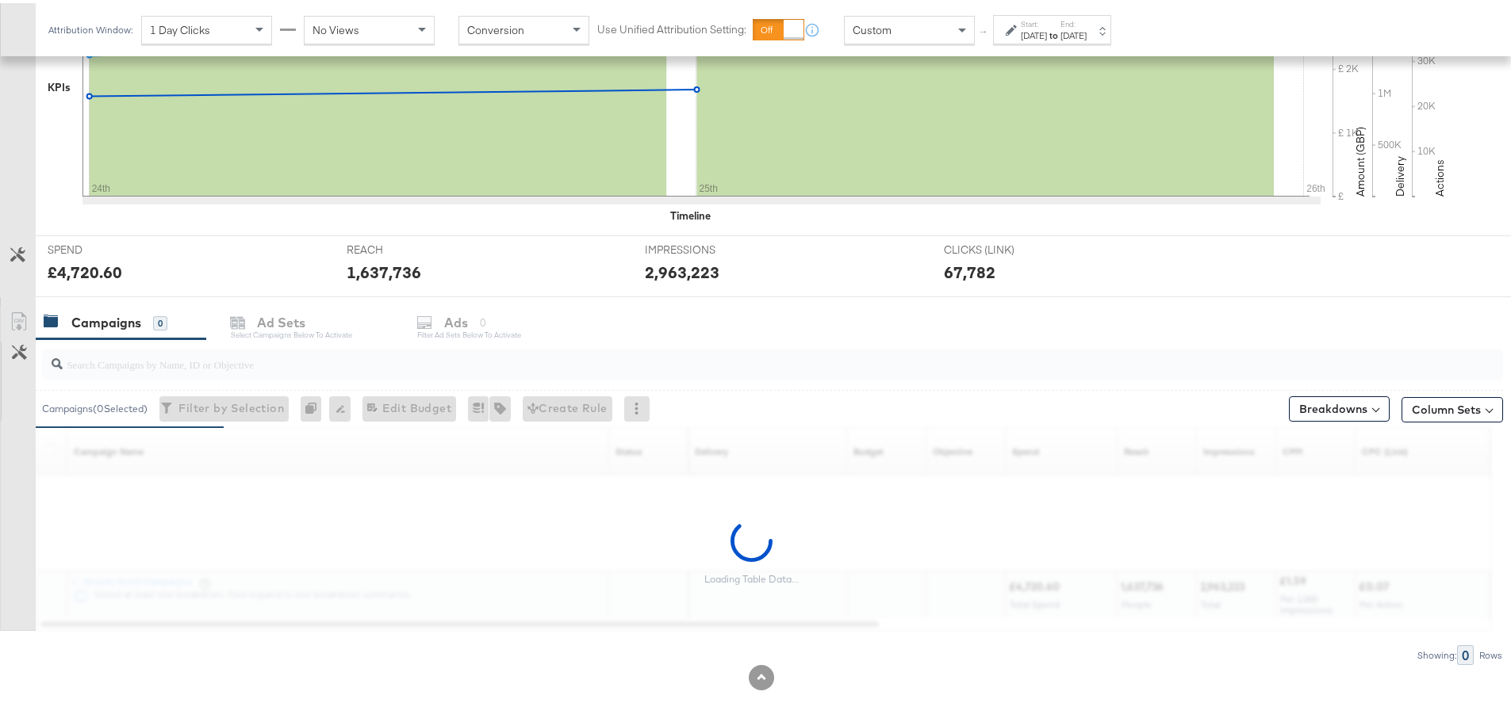
scroll to position [434, 0]
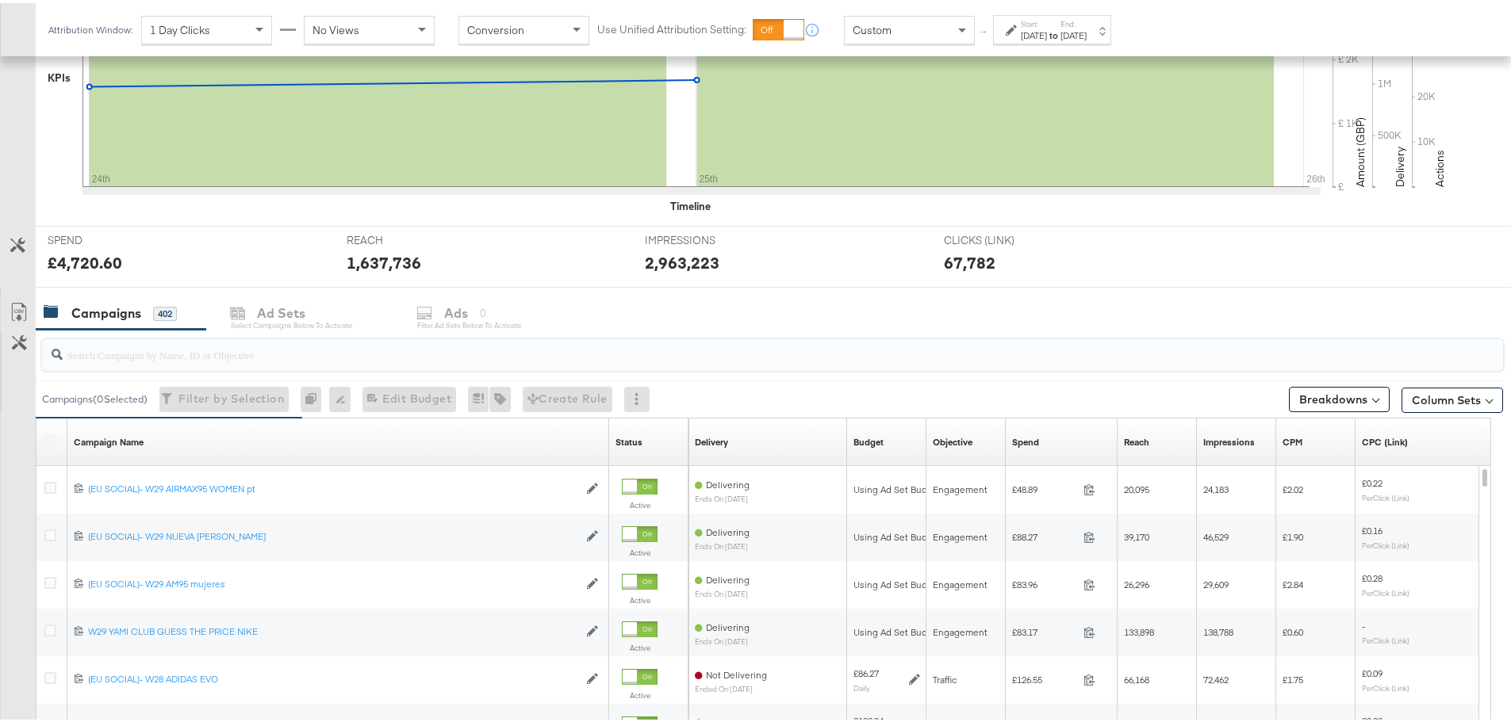
click at [229, 355] on input "search" at bounding box center [716, 345] width 1306 height 31
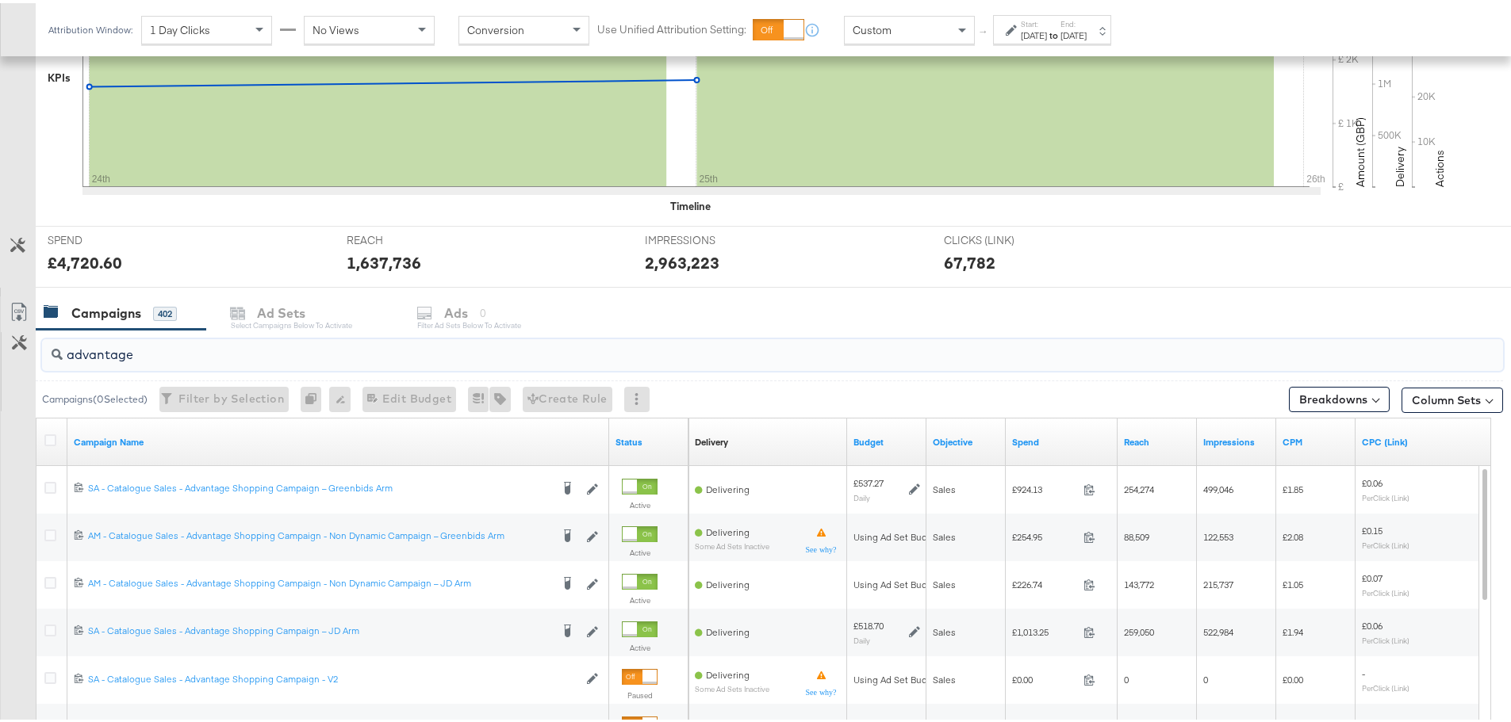
type input "advantage"
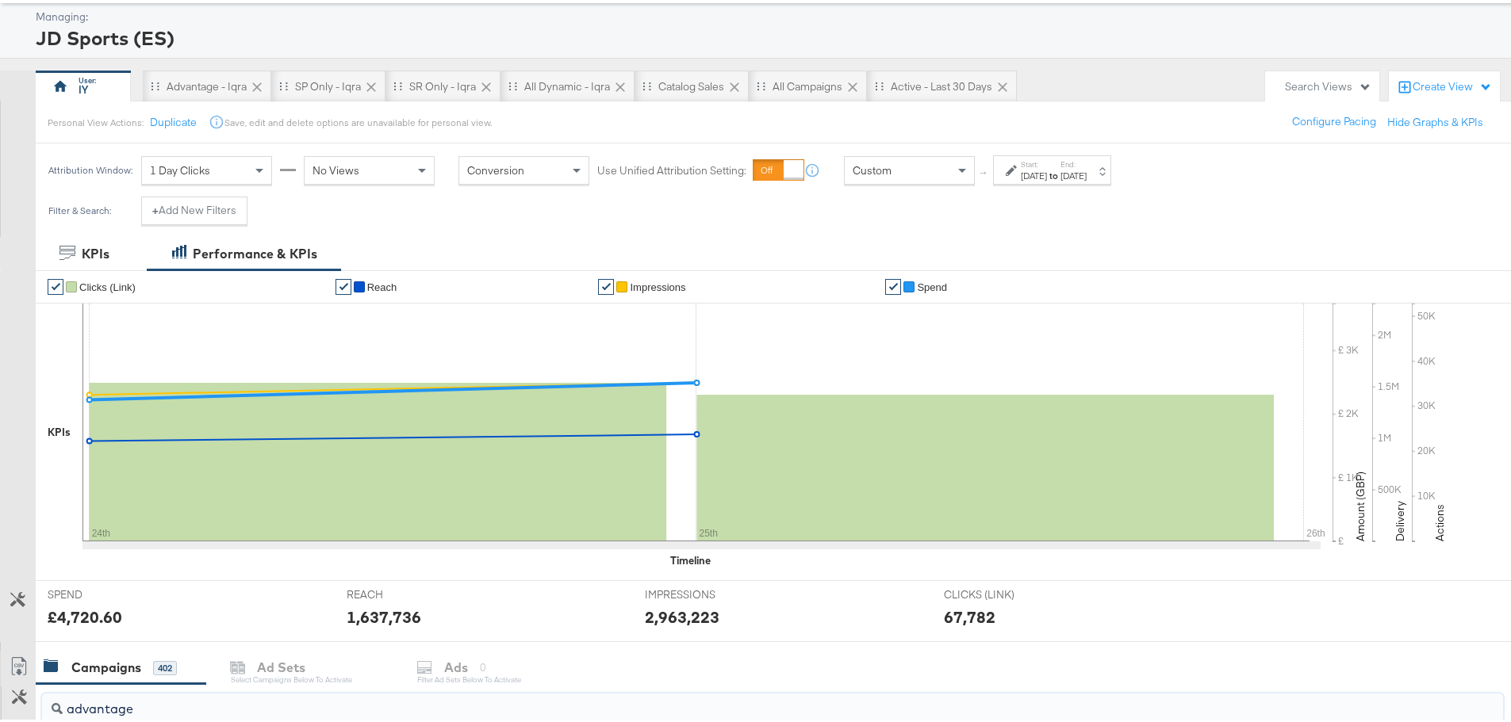
scroll to position [0, 0]
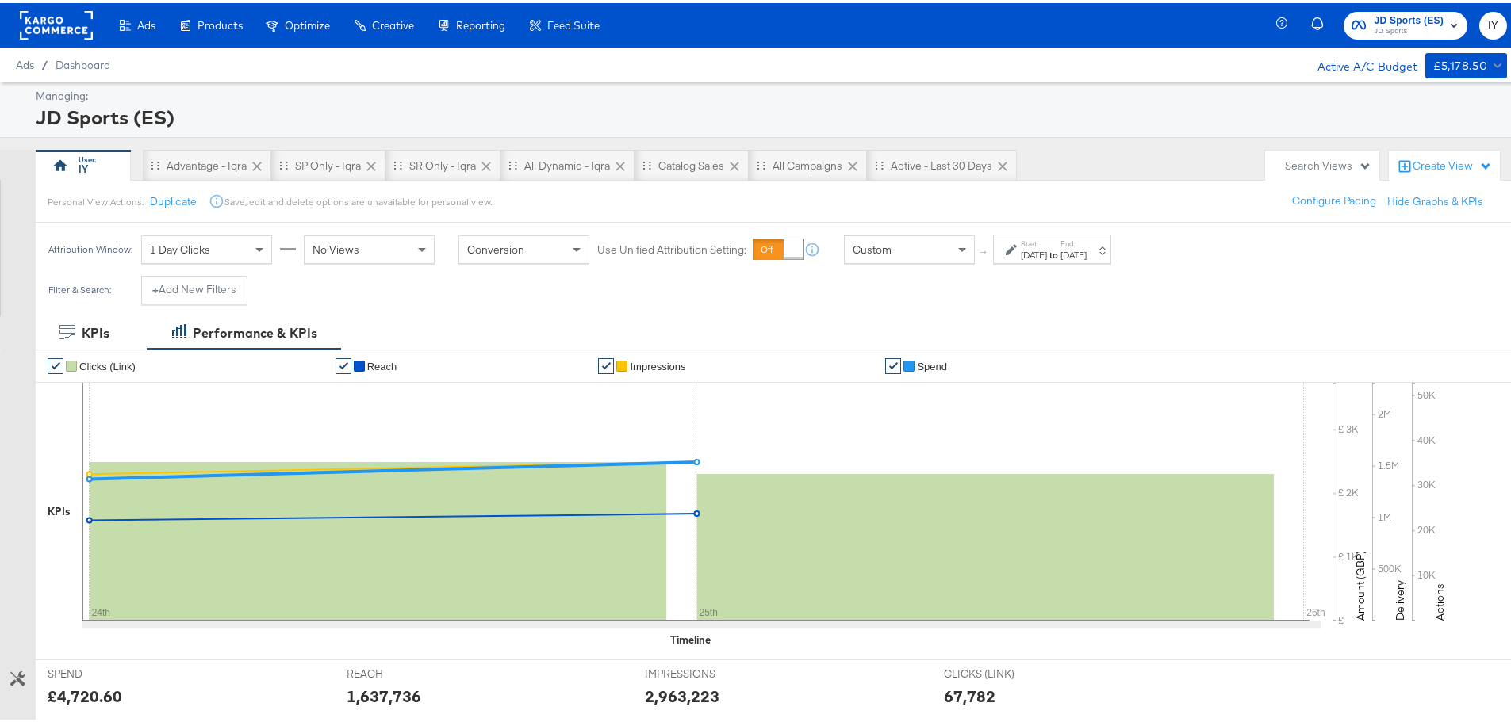
click at [1060, 246] on strong "to" at bounding box center [1053, 252] width 13 height 12
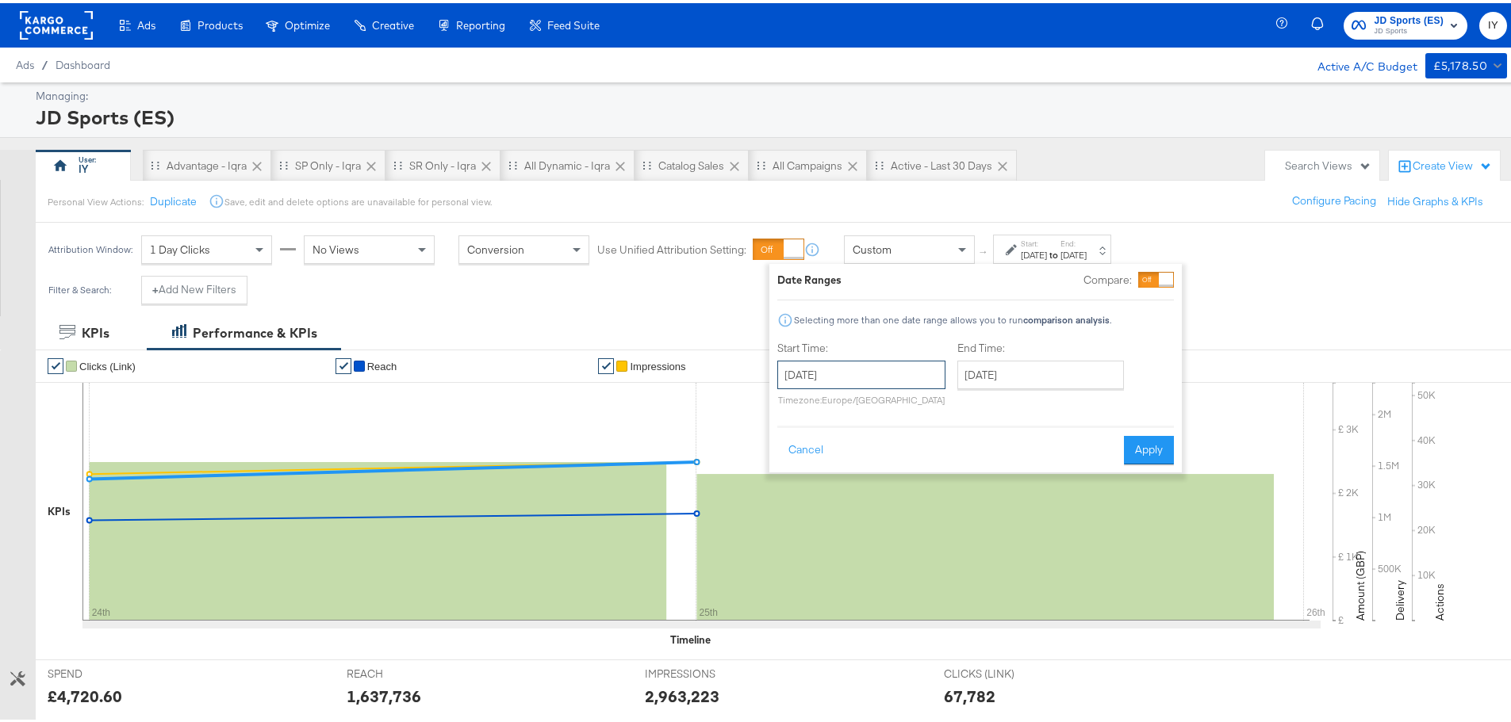
click at [884, 372] on input "[DATE]" at bounding box center [861, 372] width 168 height 29
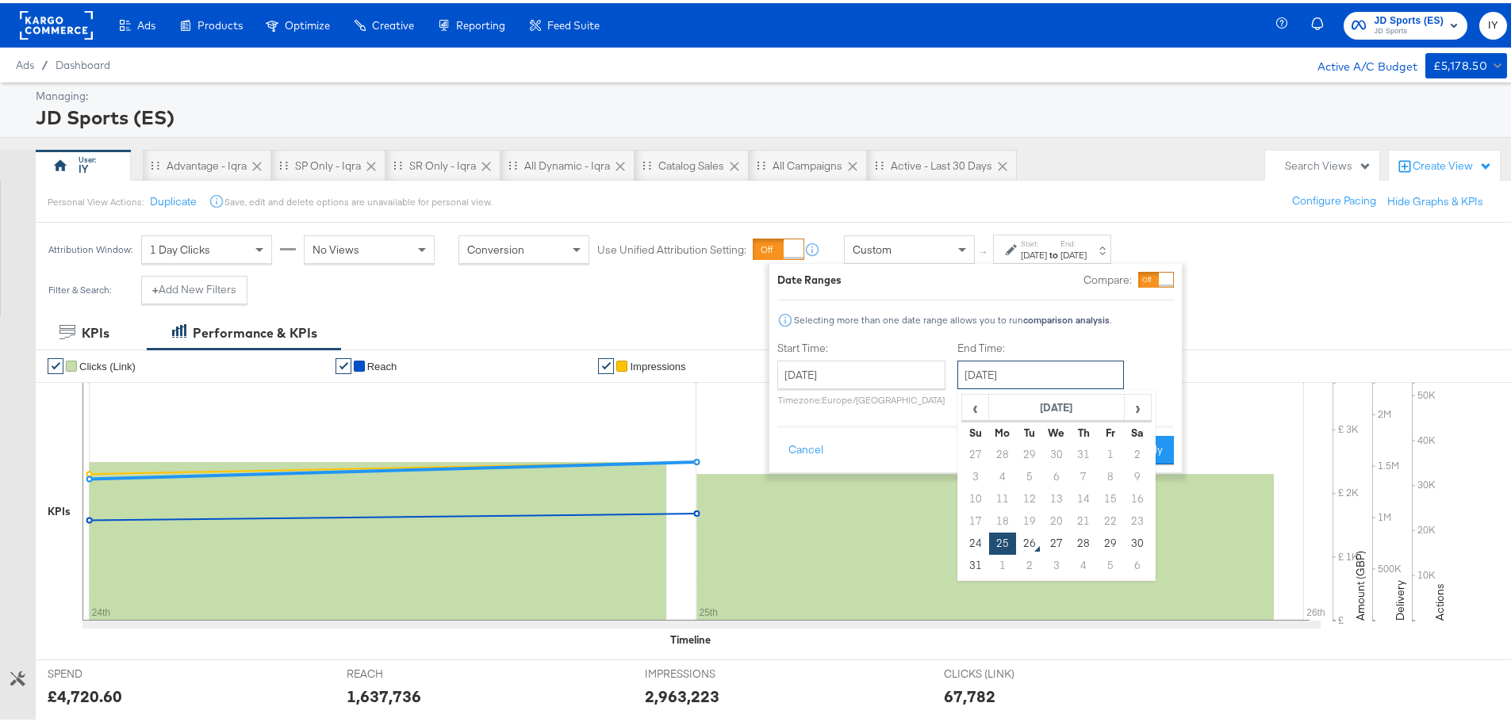
click at [1043, 374] on input "[DATE]" at bounding box center [1040, 372] width 167 height 29
click at [978, 531] on td "24" at bounding box center [975, 541] width 27 height 22
type input "[DATE]"
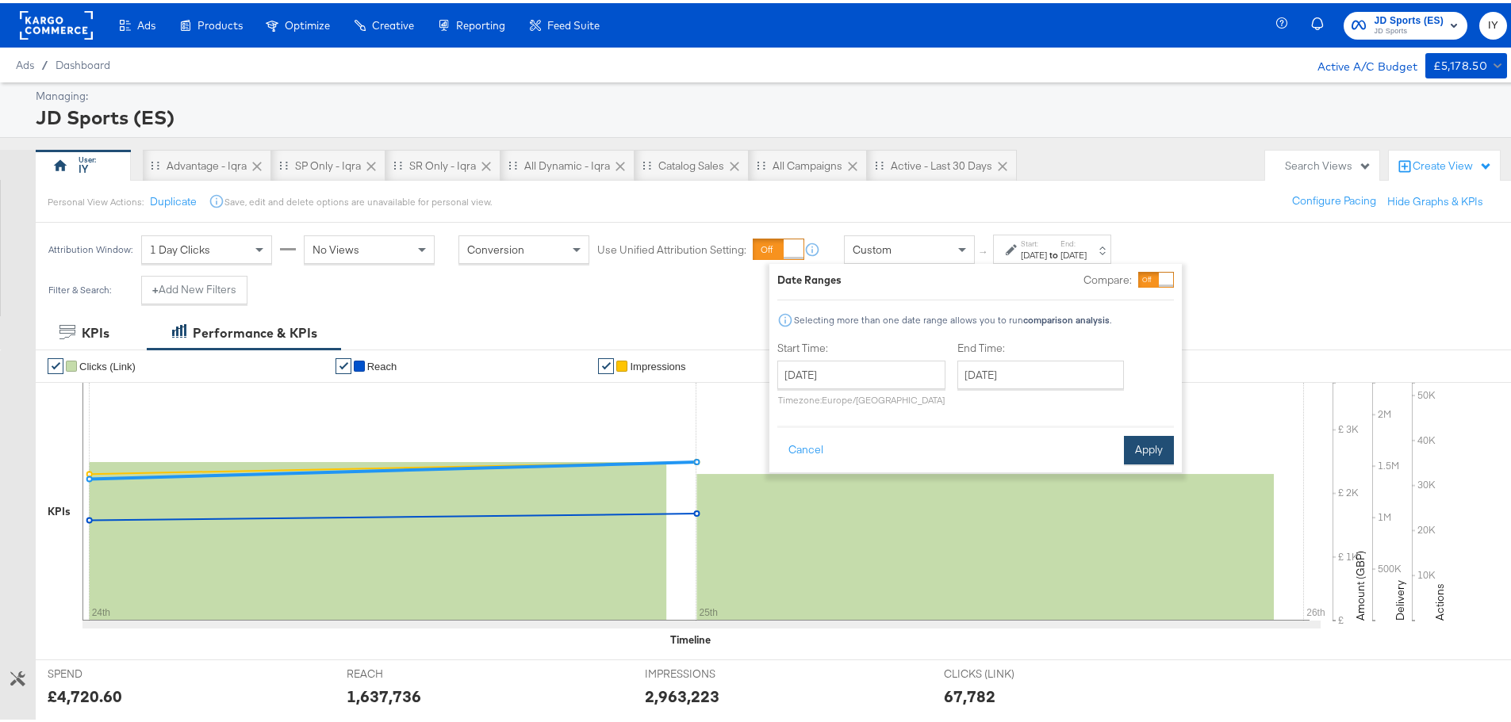
click at [1152, 443] on button "Apply" at bounding box center [1149, 447] width 50 height 29
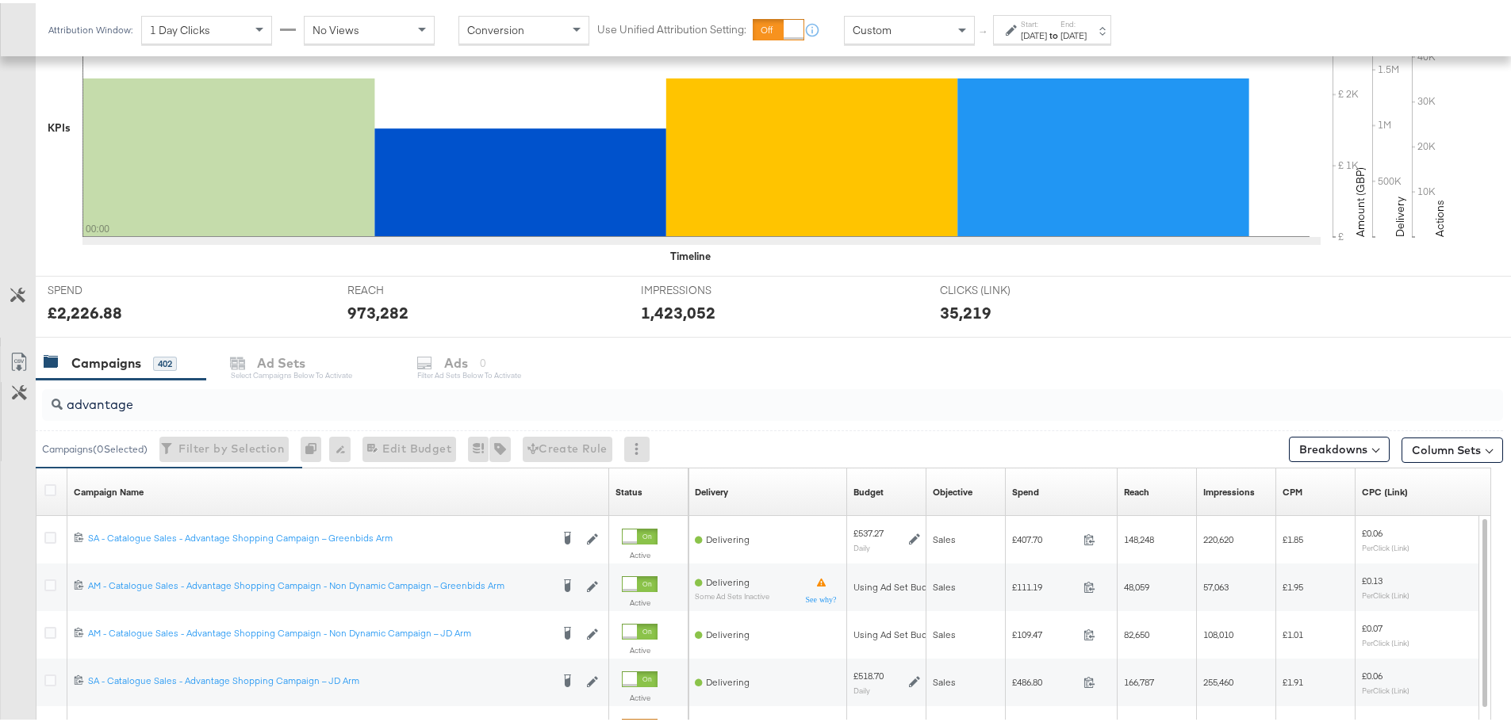
scroll to position [397, 0]
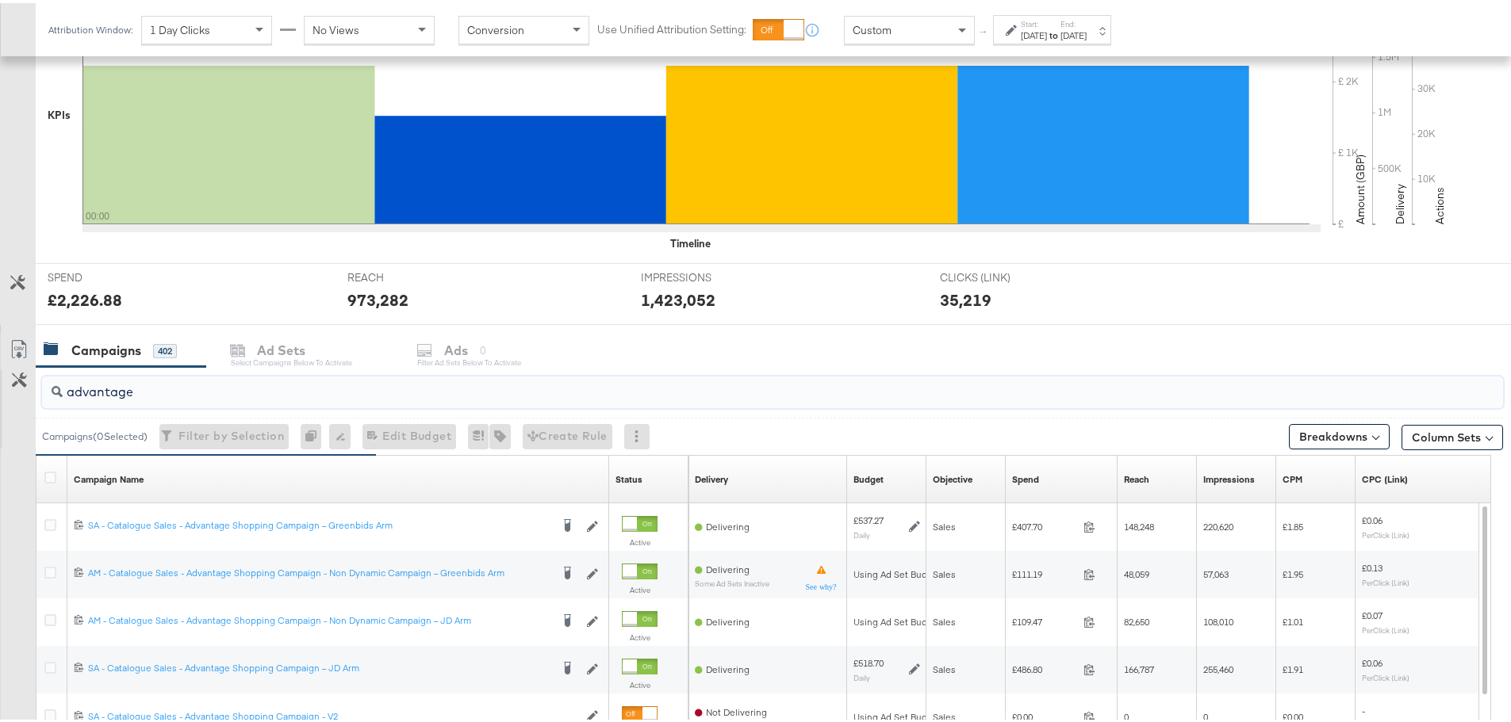
click at [272, 374] on input "advantage" at bounding box center [716, 382] width 1306 height 31
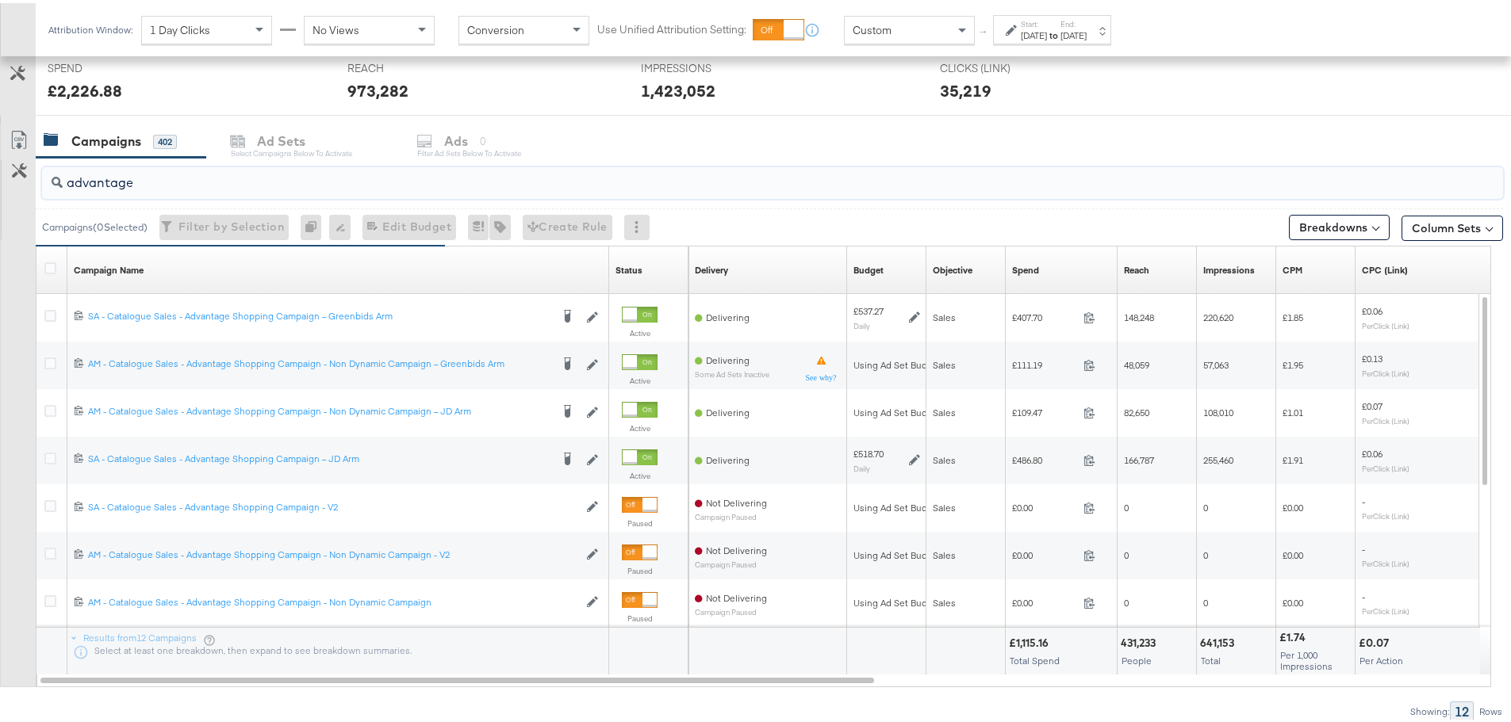
scroll to position [634, 0]
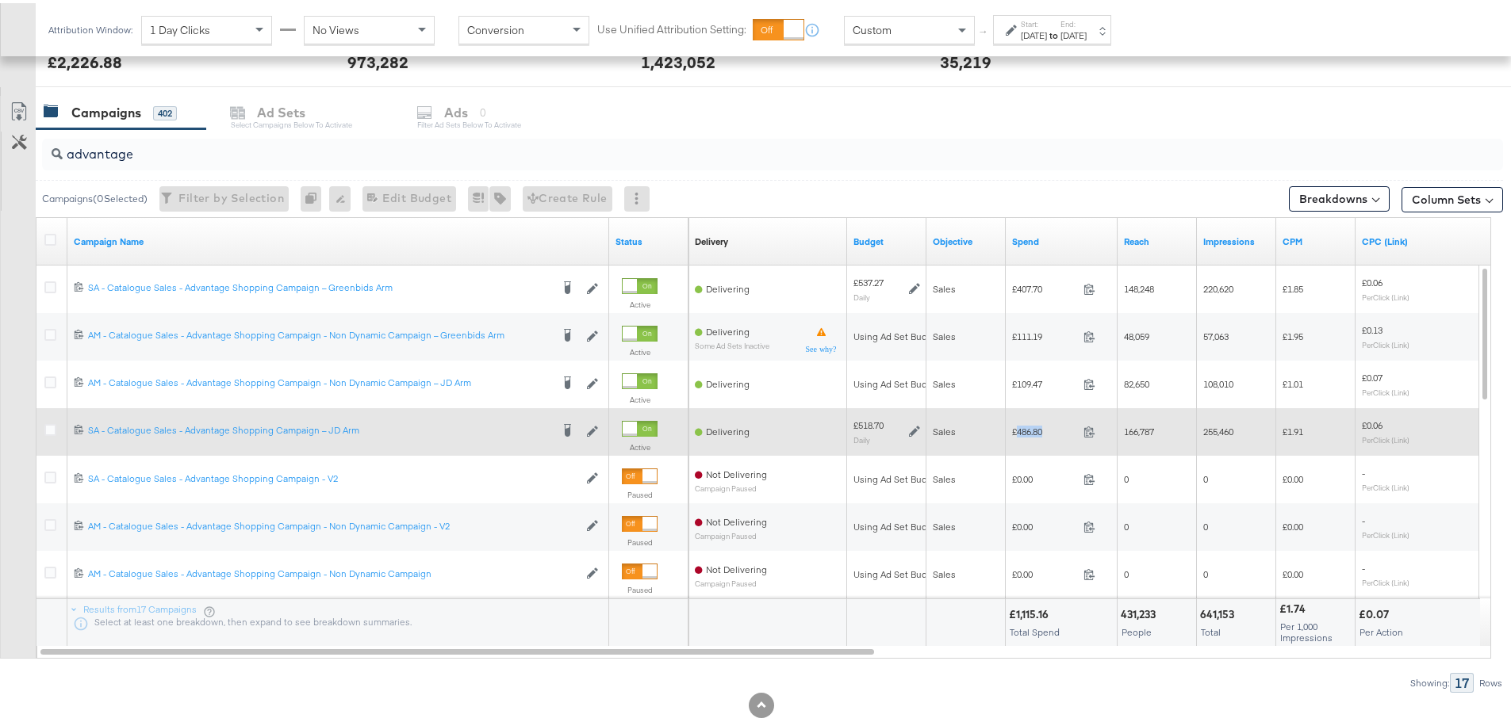
drag, startPoint x: 1050, startPoint y: 428, endPoint x: 1018, endPoint y: 429, distance: 32.5
click at [1018, 429] on span "£486.80" at bounding box center [1044, 429] width 65 height 12
copy span "486.80"
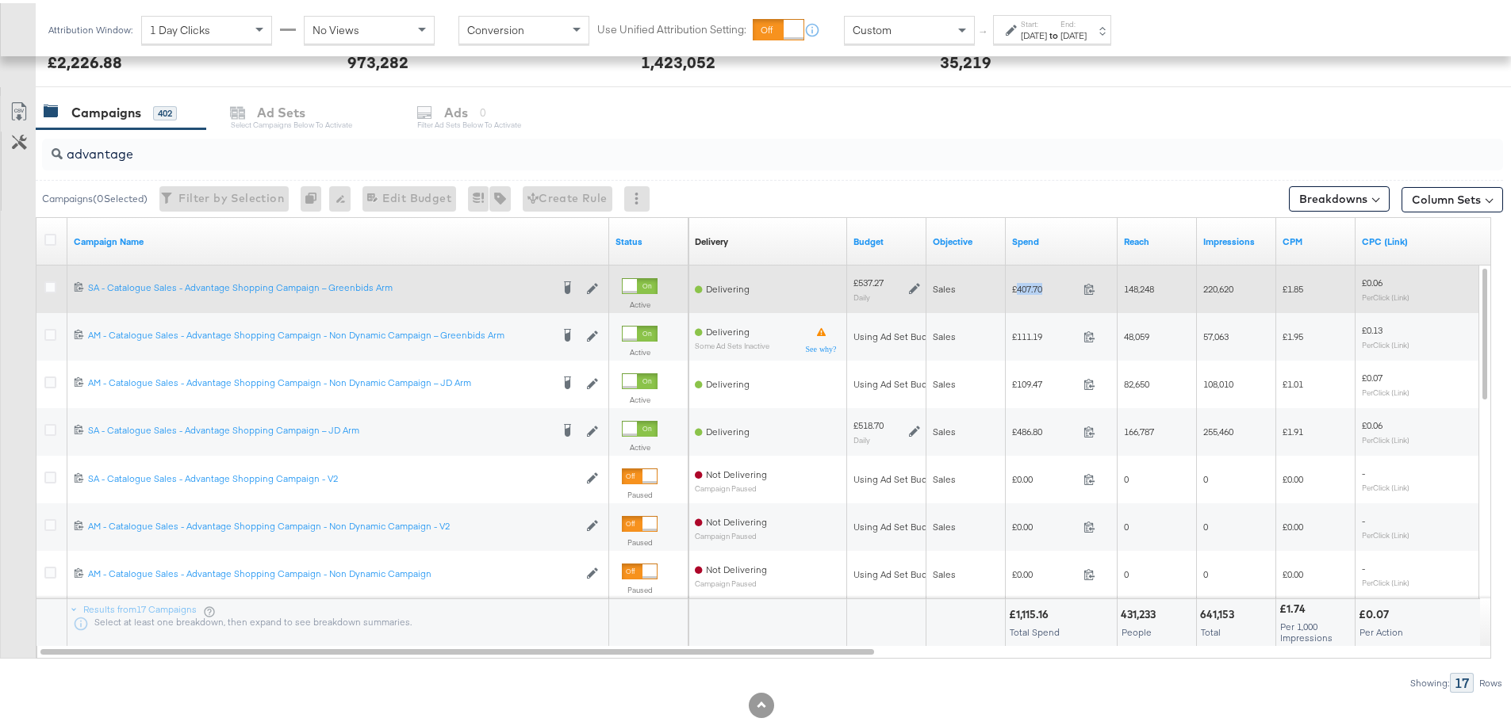
drag, startPoint x: 1053, startPoint y: 287, endPoint x: 1018, endPoint y: 289, distance: 35.7
click at [1018, 289] on span "£407.70" at bounding box center [1044, 286] width 65 height 12
copy span "407.70"
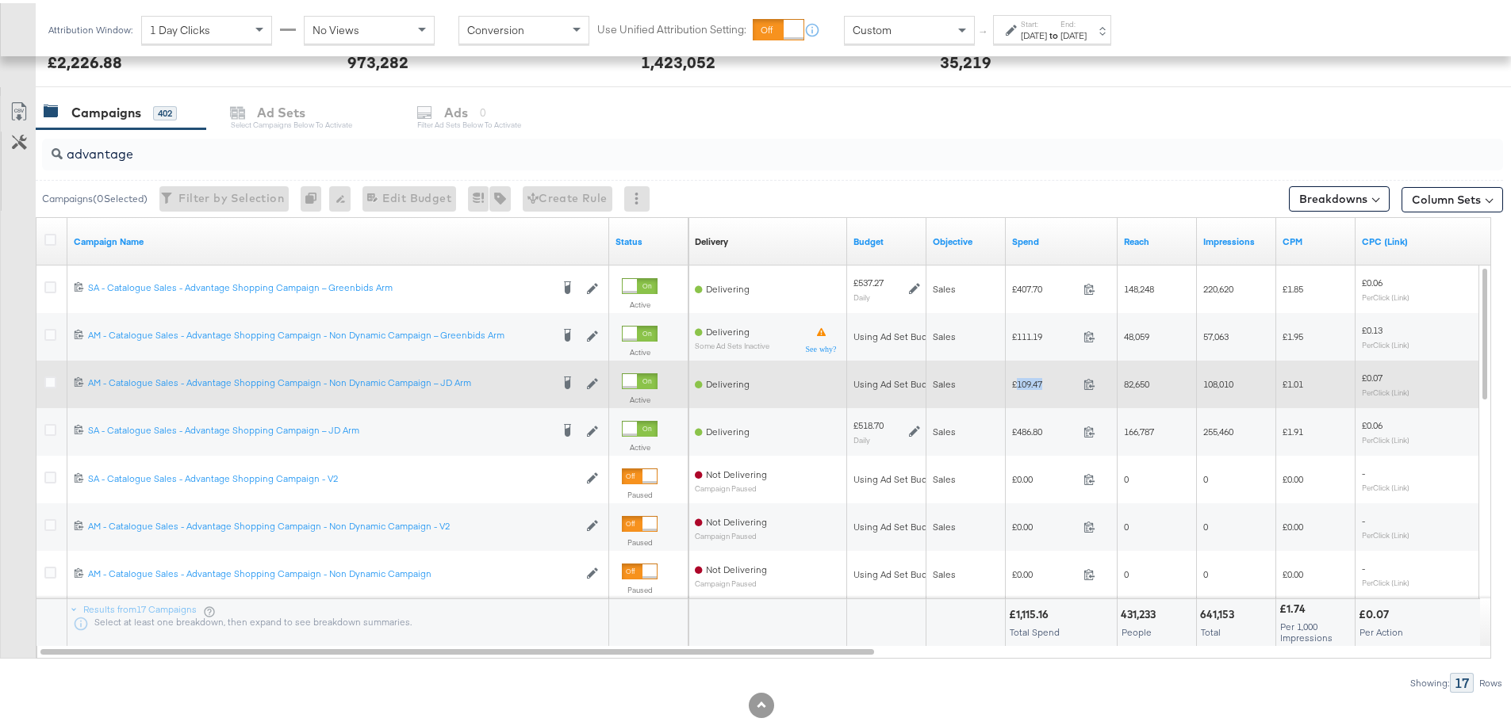
drag, startPoint x: 1047, startPoint y: 380, endPoint x: 1018, endPoint y: 381, distance: 29.4
click at [1018, 381] on span "£109.47" at bounding box center [1044, 381] width 65 height 12
copy span "109.47"
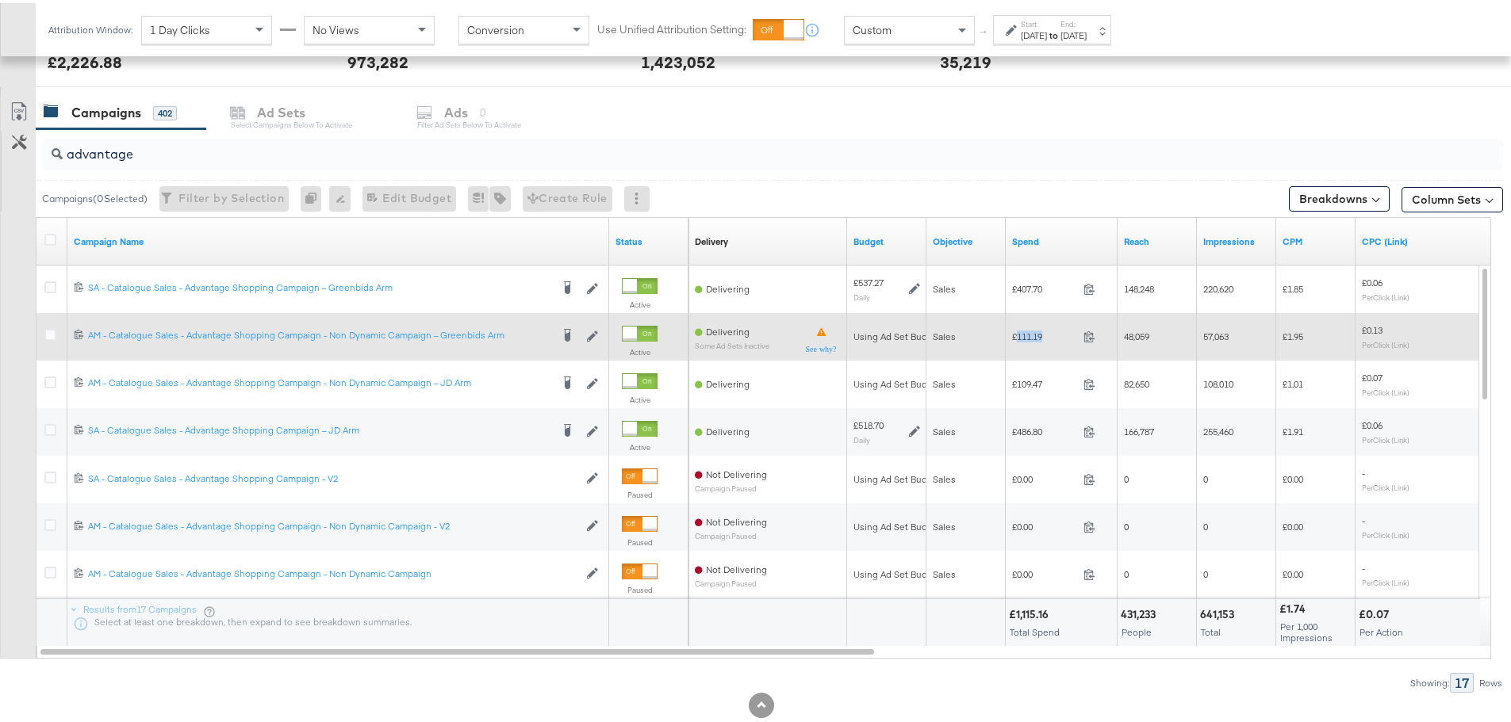
drag, startPoint x: 1056, startPoint y: 332, endPoint x: 1017, endPoint y: 332, distance: 39.7
click at [1017, 332] on span "£111.19" at bounding box center [1044, 334] width 65 height 12
copy span "111.19"
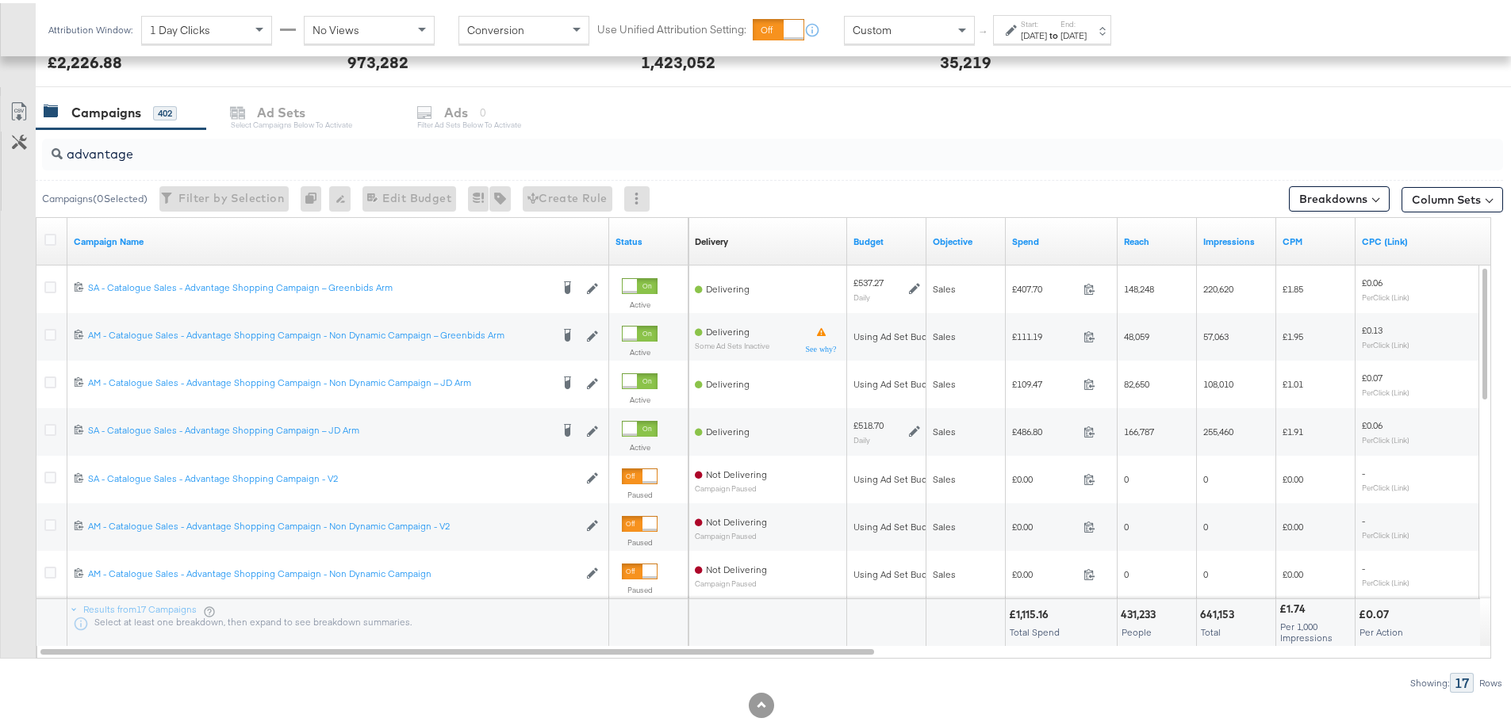
drag, startPoint x: 151, startPoint y: 165, endPoint x: -26, endPoint y: 160, distance: 177.7
drag, startPoint x: 151, startPoint y: 155, endPoint x: -59, endPoint y: 160, distance: 211.0
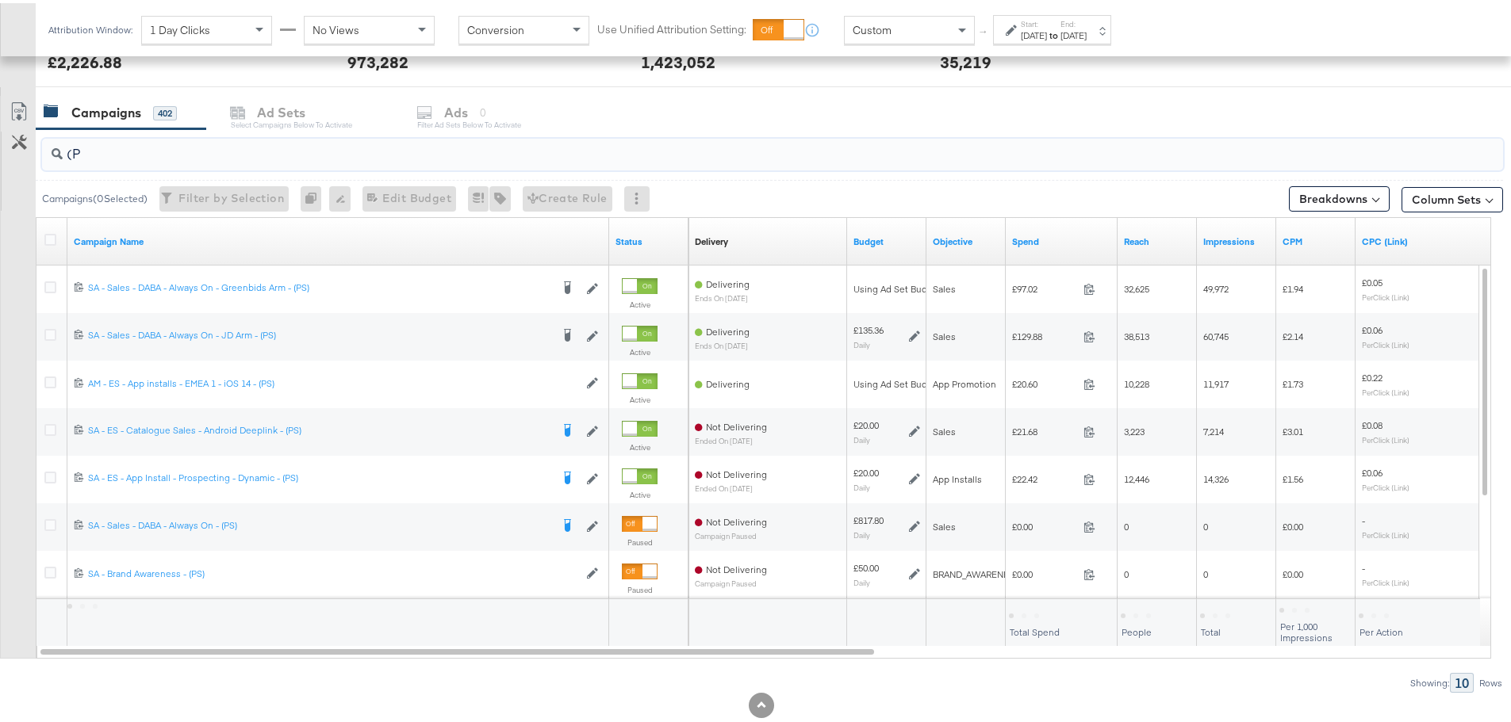
type input "("
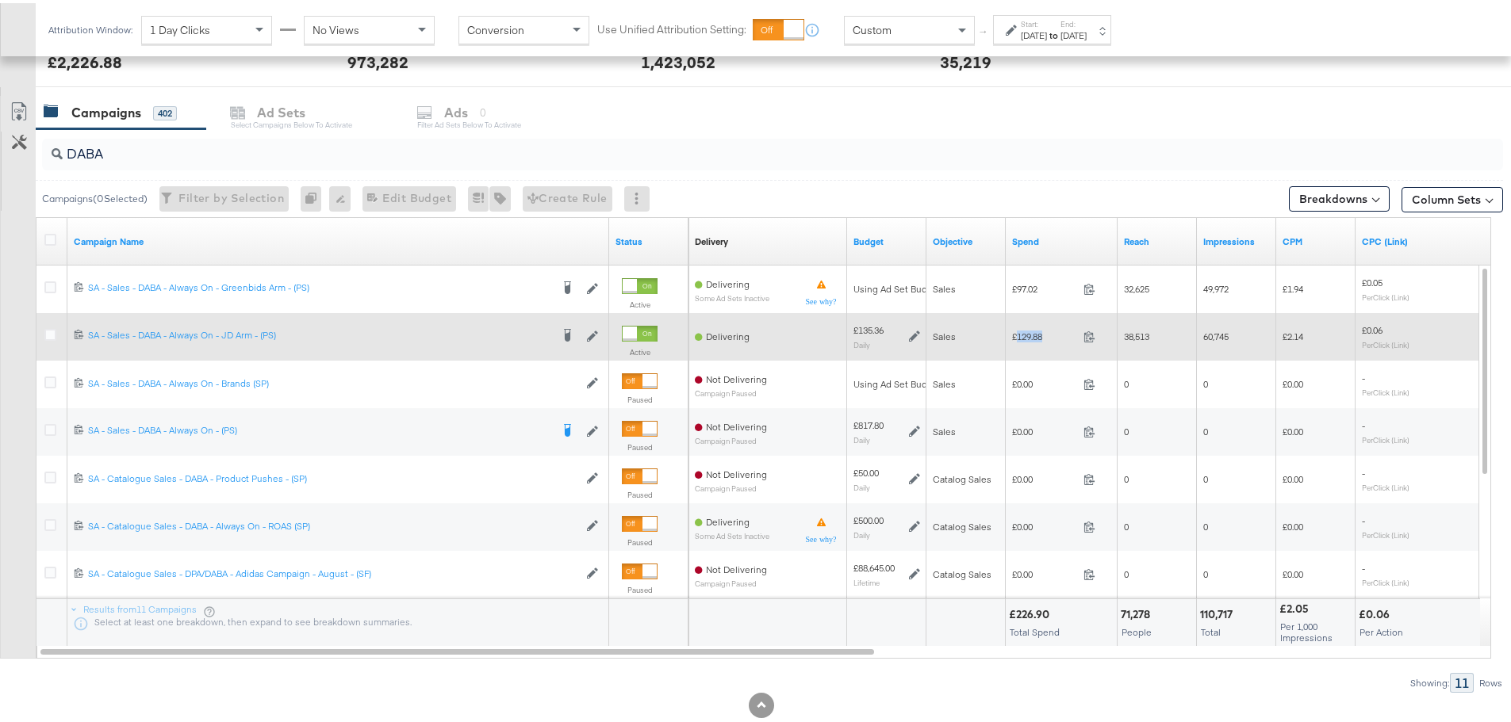
drag, startPoint x: 1048, startPoint y: 333, endPoint x: 1017, endPoint y: 335, distance: 31.8
click at [1017, 335] on span "£129.88" at bounding box center [1044, 334] width 65 height 12
copy span "129.88"
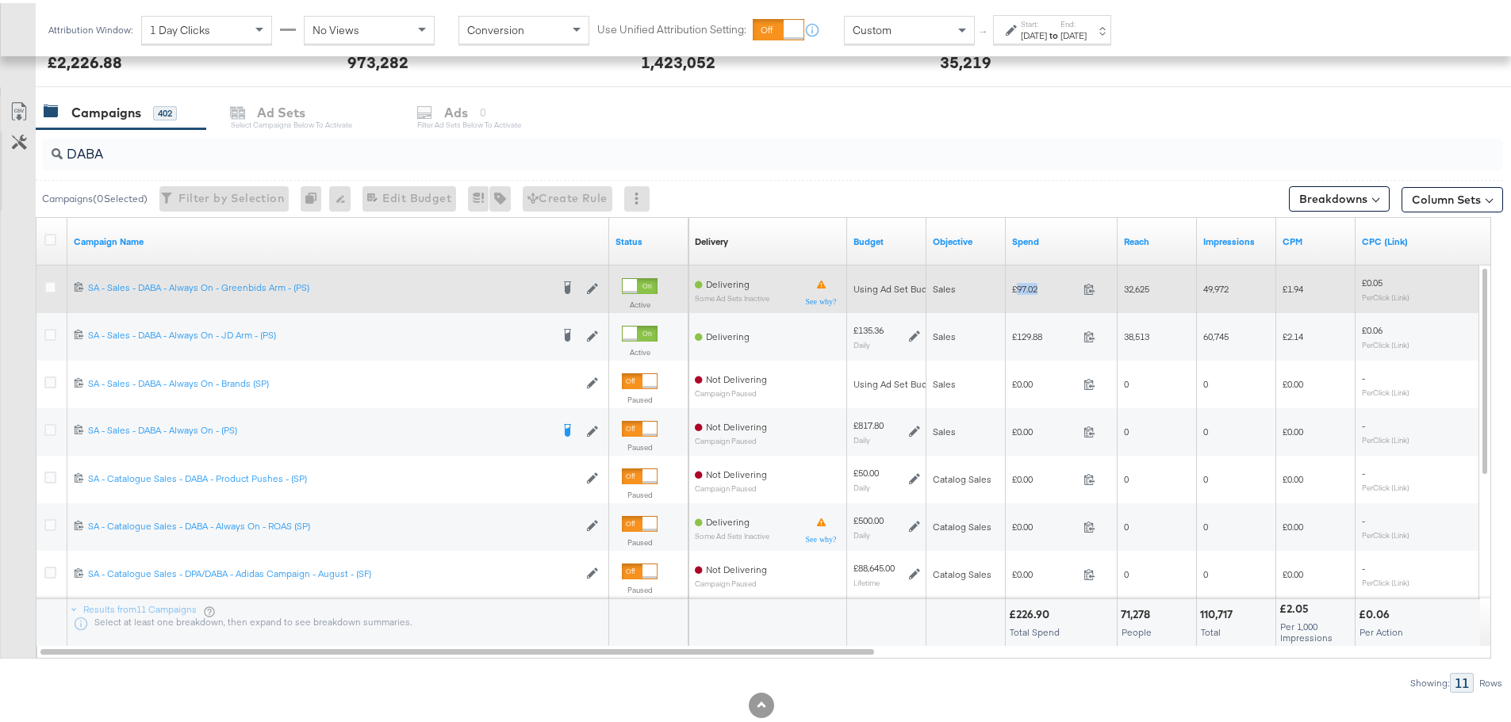
drag, startPoint x: 1044, startPoint y: 288, endPoint x: 1018, endPoint y: 287, distance: 27.0
click at [1018, 287] on span "£97.02" at bounding box center [1044, 286] width 65 height 12
copy span "97.02"
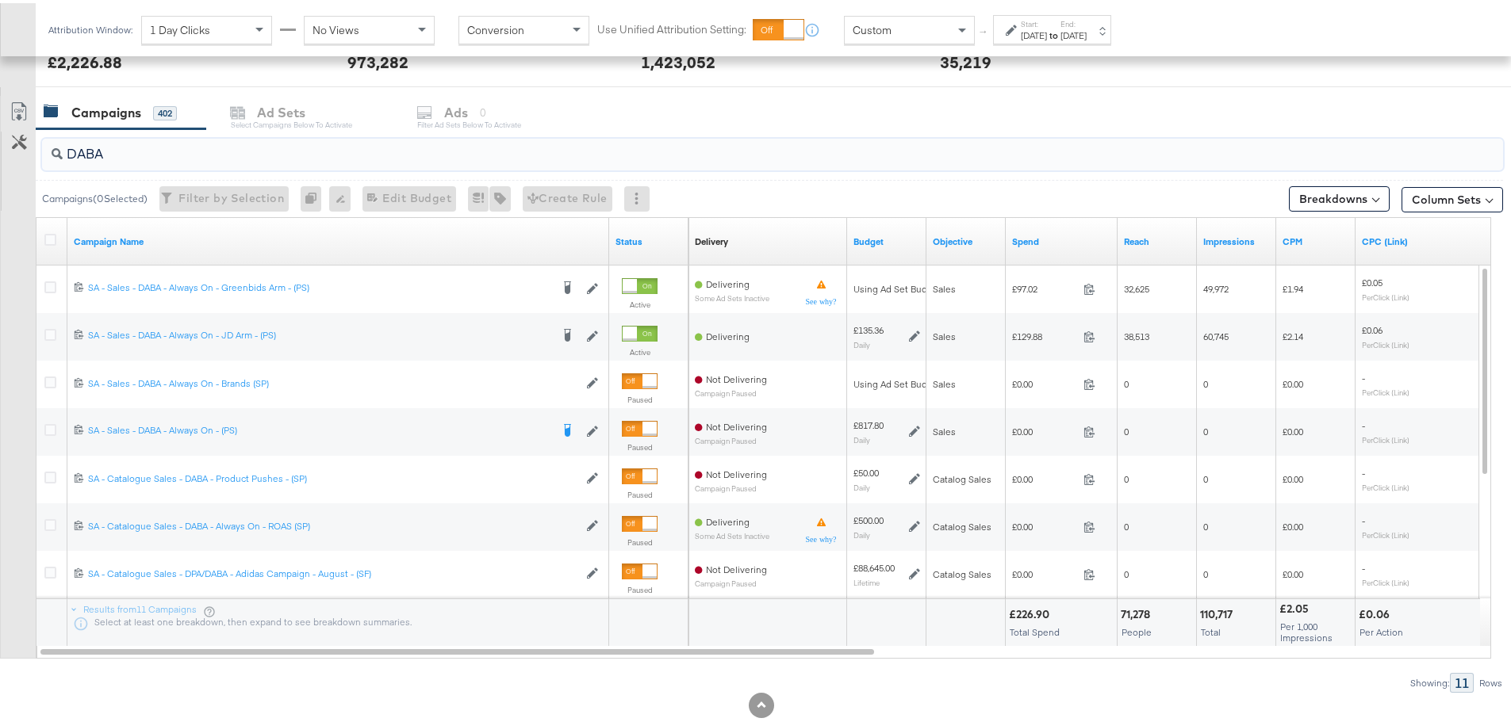
drag, startPoint x: 29, startPoint y: 149, endPoint x: -52, endPoint y: 148, distance: 80.9
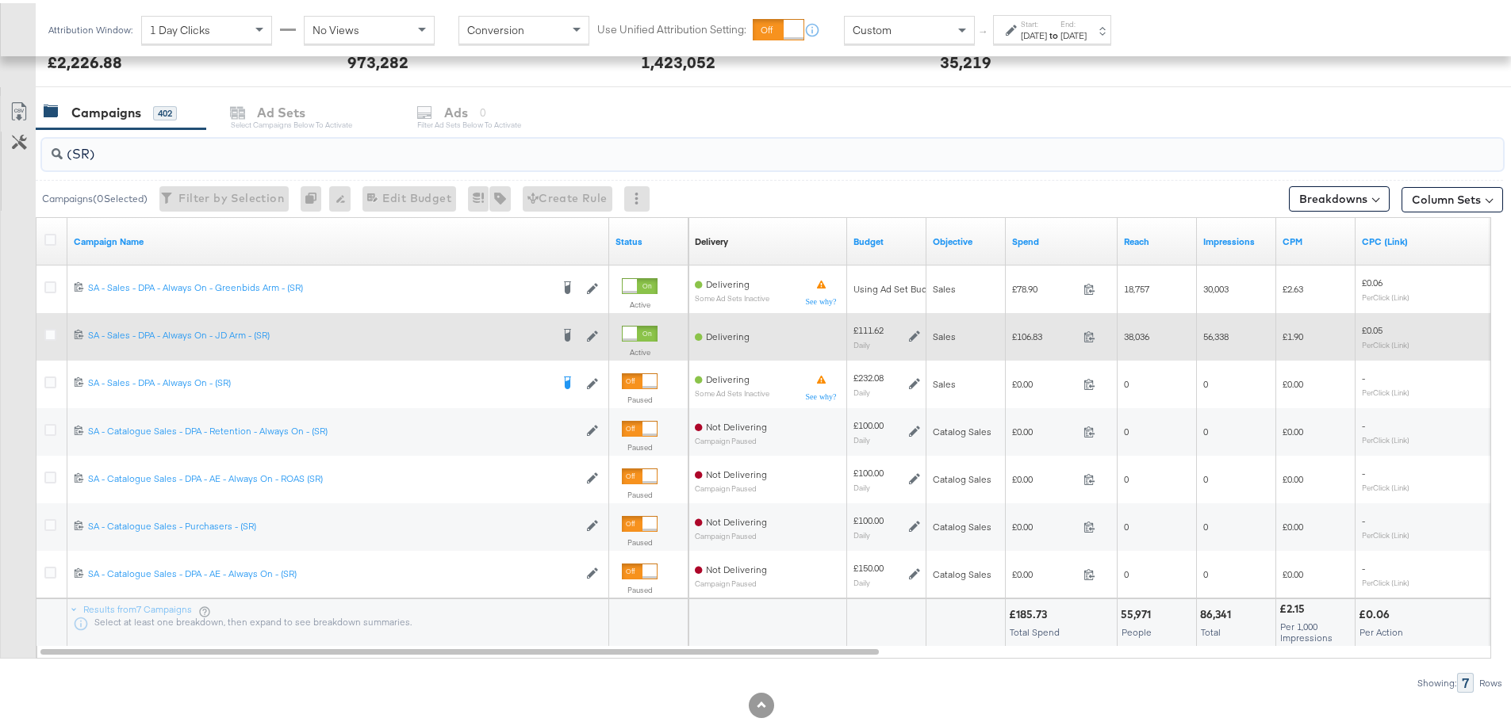
type input "(SR)"
drag, startPoint x: 1050, startPoint y: 333, endPoint x: 1018, endPoint y: 332, distance: 32.6
click at [1018, 332] on span "£106.83" at bounding box center [1044, 334] width 65 height 12
copy span "106.83"
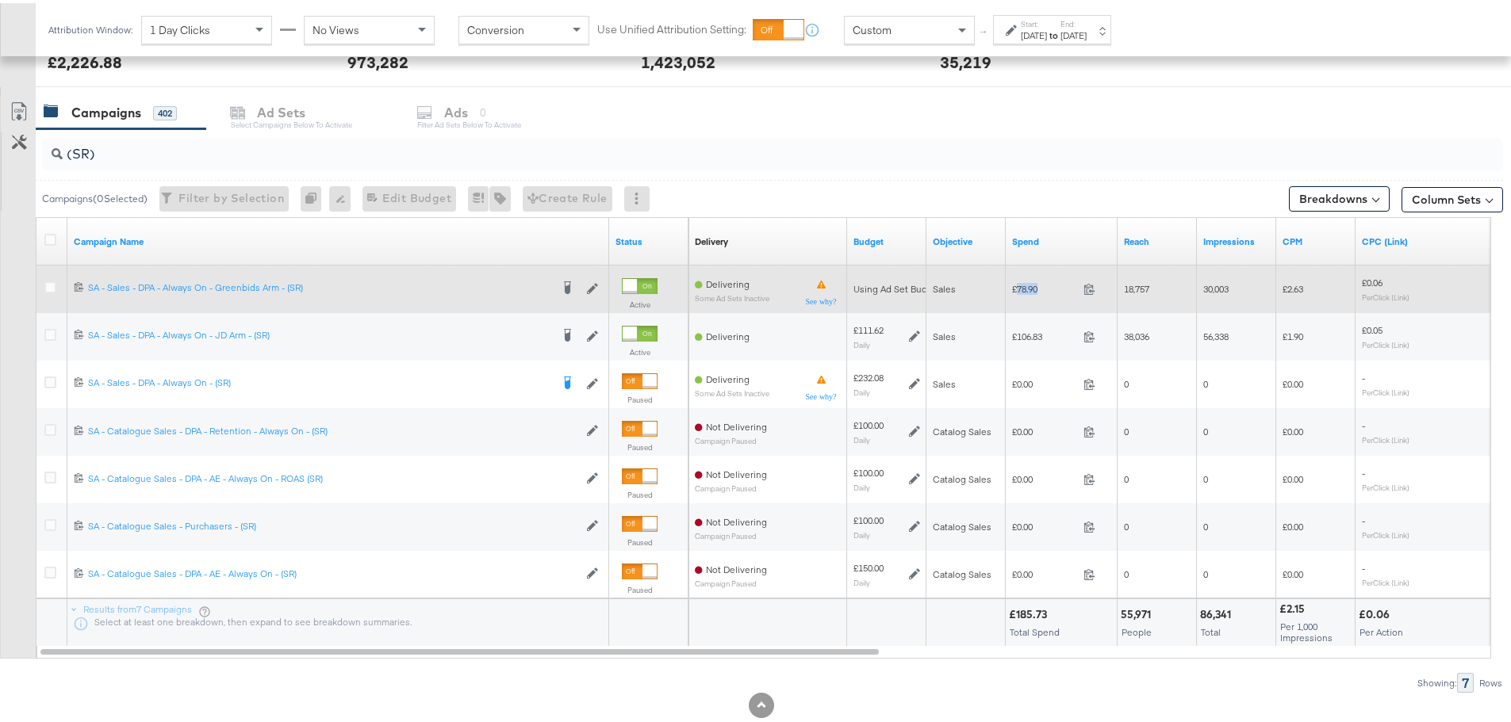
drag, startPoint x: 1042, startPoint y: 284, endPoint x: 1017, endPoint y: 286, distance: 25.4
click at [1017, 286] on span "£78.90" at bounding box center [1044, 286] width 65 height 12
copy span "78.90"
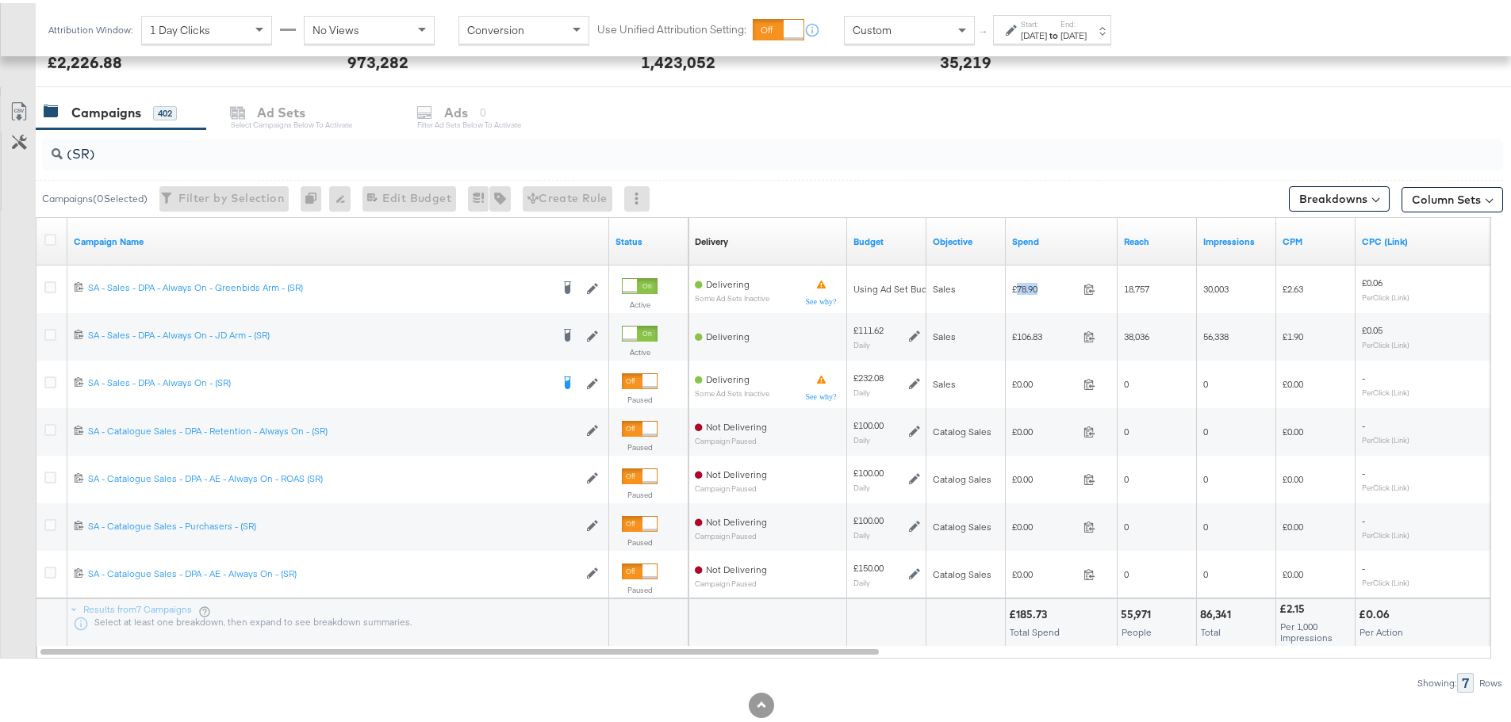
click at [1087, 32] on div "[DATE]" at bounding box center [1073, 32] width 26 height 13
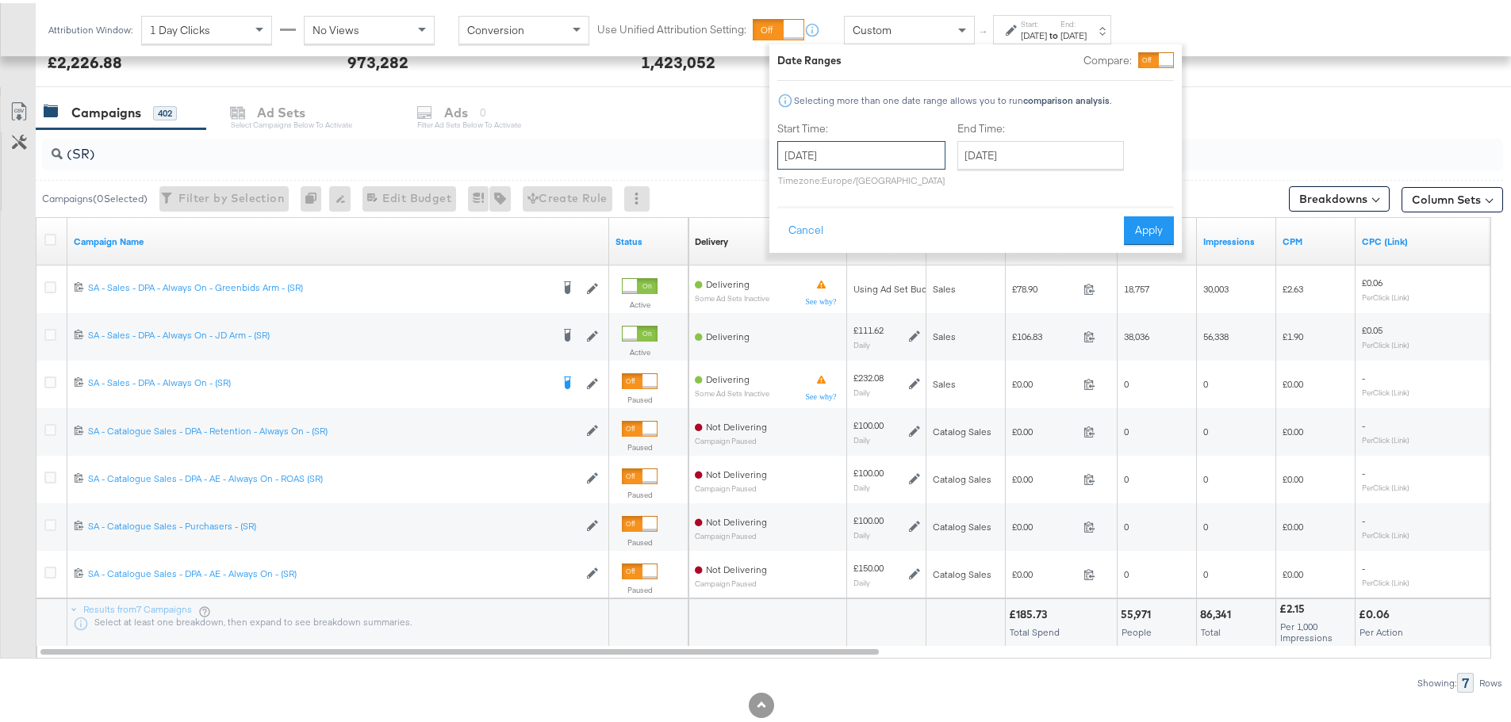
click at [886, 156] on input "[DATE]" at bounding box center [861, 152] width 168 height 29
click at [818, 317] on td "25" at bounding box center [822, 321] width 27 height 22
type input "[DATE]"
click at [1029, 152] on input "[DATE]" at bounding box center [1040, 152] width 167 height 29
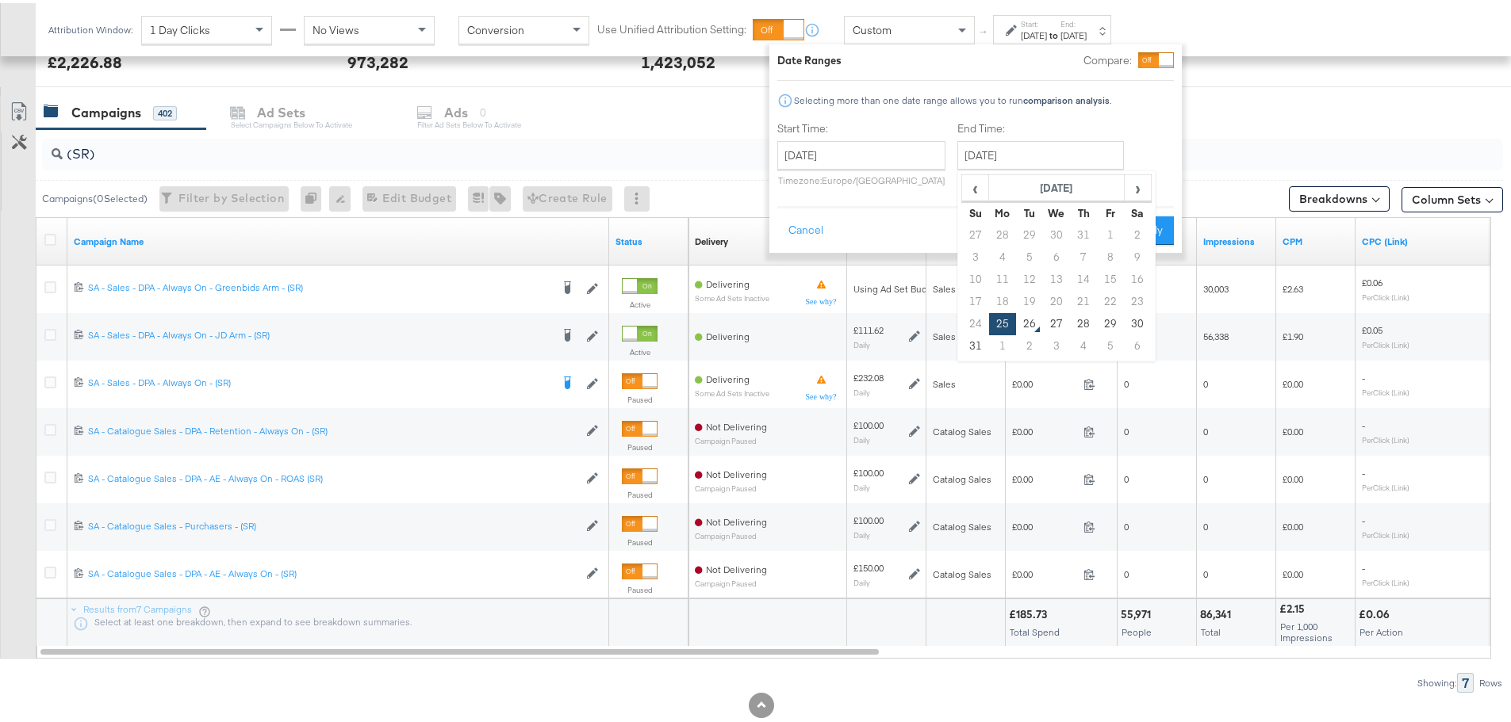
click at [1172, 128] on div "Start Time: [DATE] ‹ [DATE] › Su Mo Tu We Th Fr Sa 27 28 29 30 31 1 2 3 4 5 6 7…" at bounding box center [975, 154] width 397 height 72
click at [1157, 231] on button "Apply" at bounding box center [1149, 227] width 50 height 29
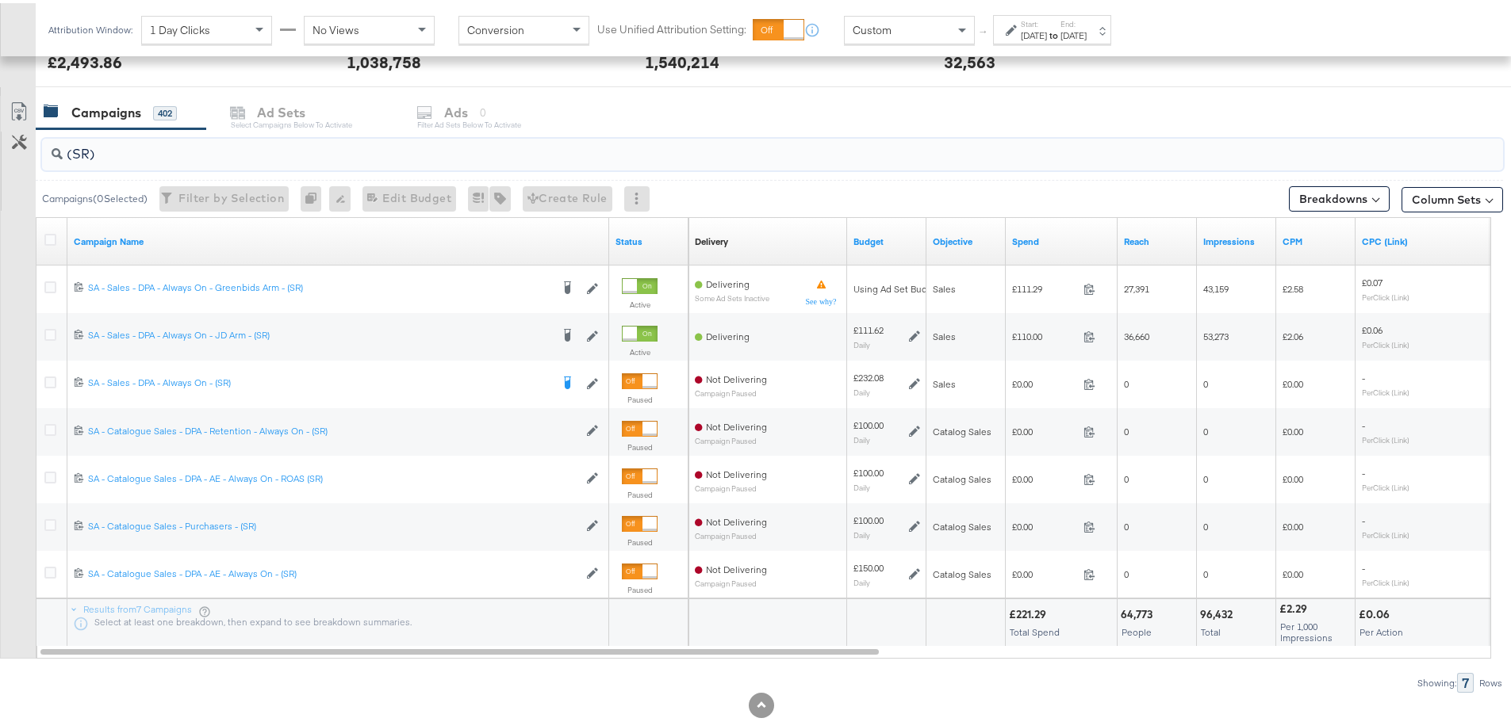
drag, startPoint x: 174, startPoint y: 153, endPoint x: -132, endPoint y: 118, distance: 308.1
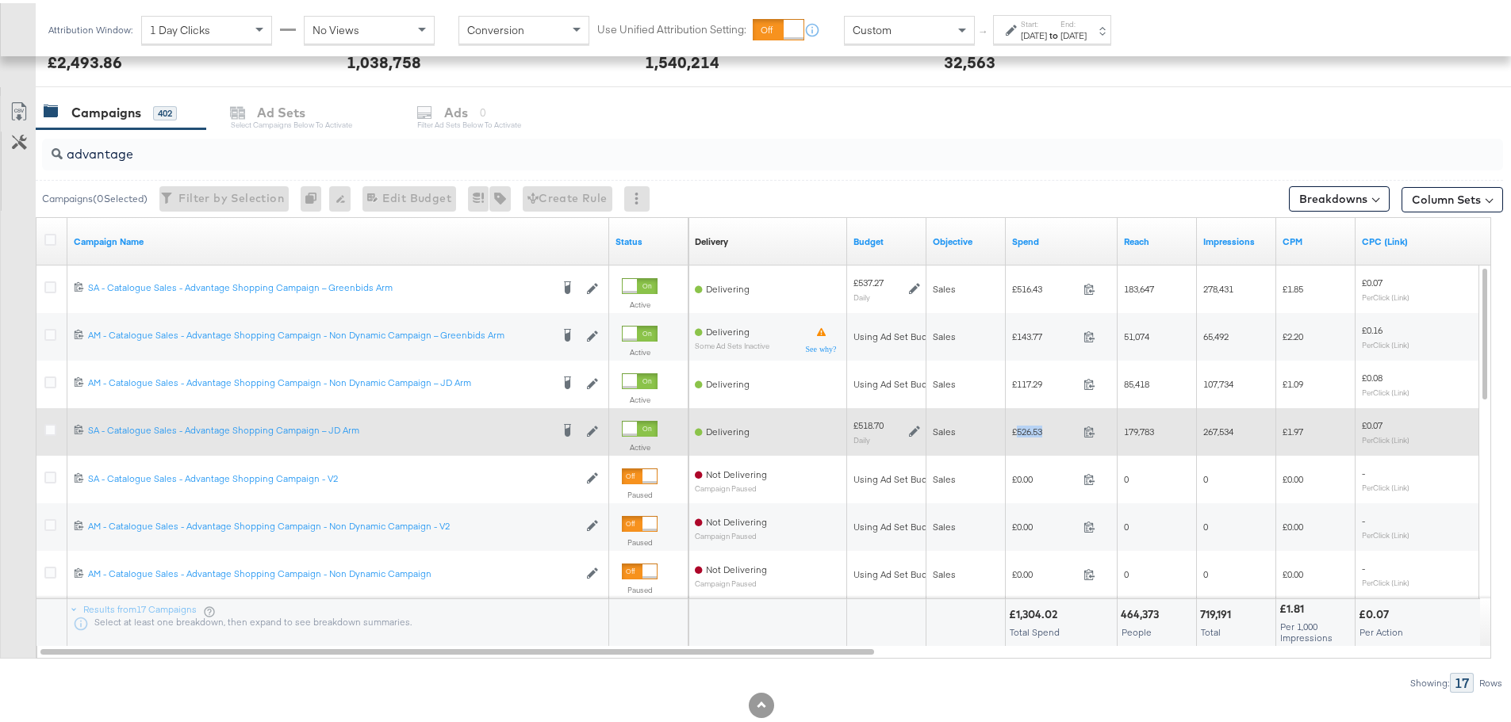
drag, startPoint x: 1048, startPoint y: 431, endPoint x: 1018, endPoint y: 431, distance: 29.3
click at [1018, 431] on span "£526.53" at bounding box center [1044, 429] width 65 height 12
copy span "526.53"
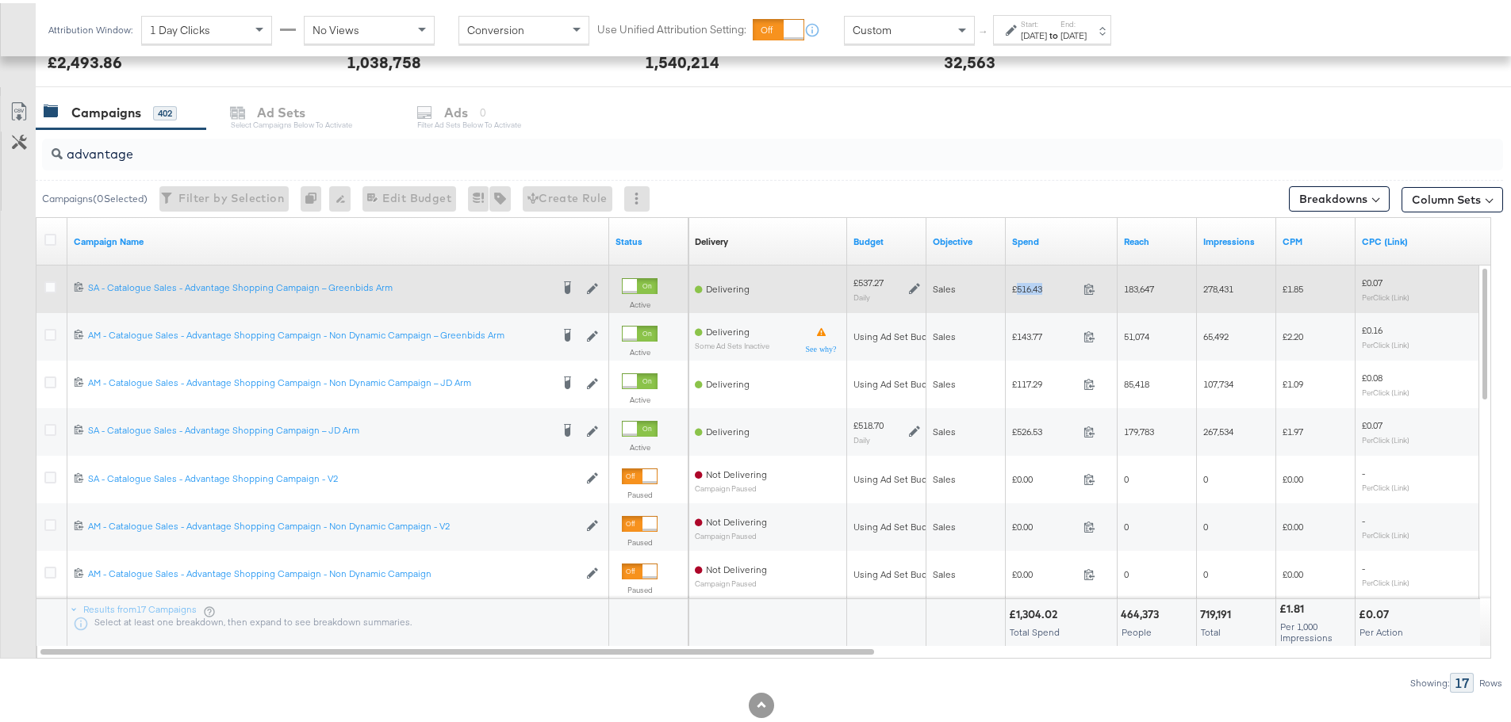
drag, startPoint x: 1053, startPoint y: 286, endPoint x: 1018, endPoint y: 287, distance: 35.7
click at [1018, 287] on span "£516.43" at bounding box center [1044, 286] width 65 height 12
copy span "516.43"
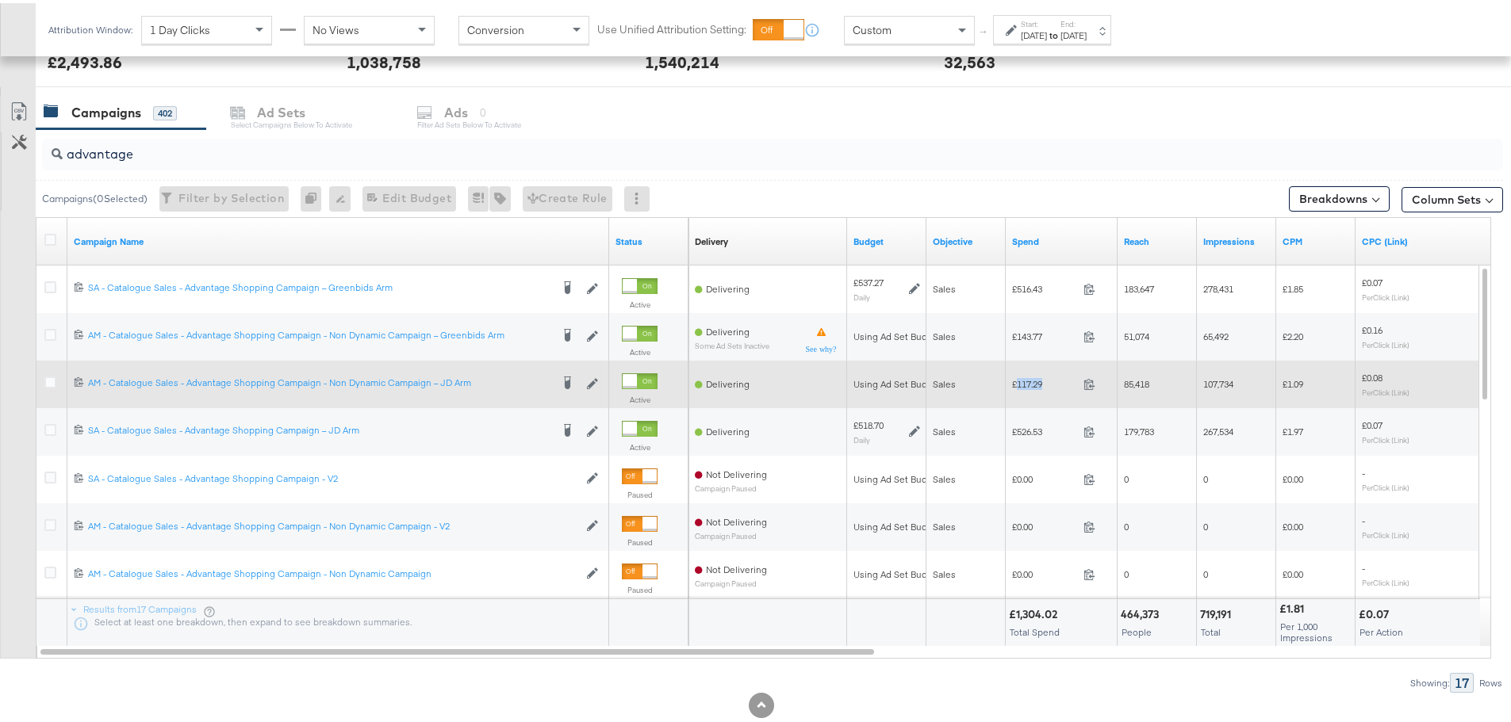
drag, startPoint x: 1048, startPoint y: 381, endPoint x: 1018, endPoint y: 381, distance: 30.1
click at [1018, 381] on span "£117.29" at bounding box center [1044, 381] width 65 height 12
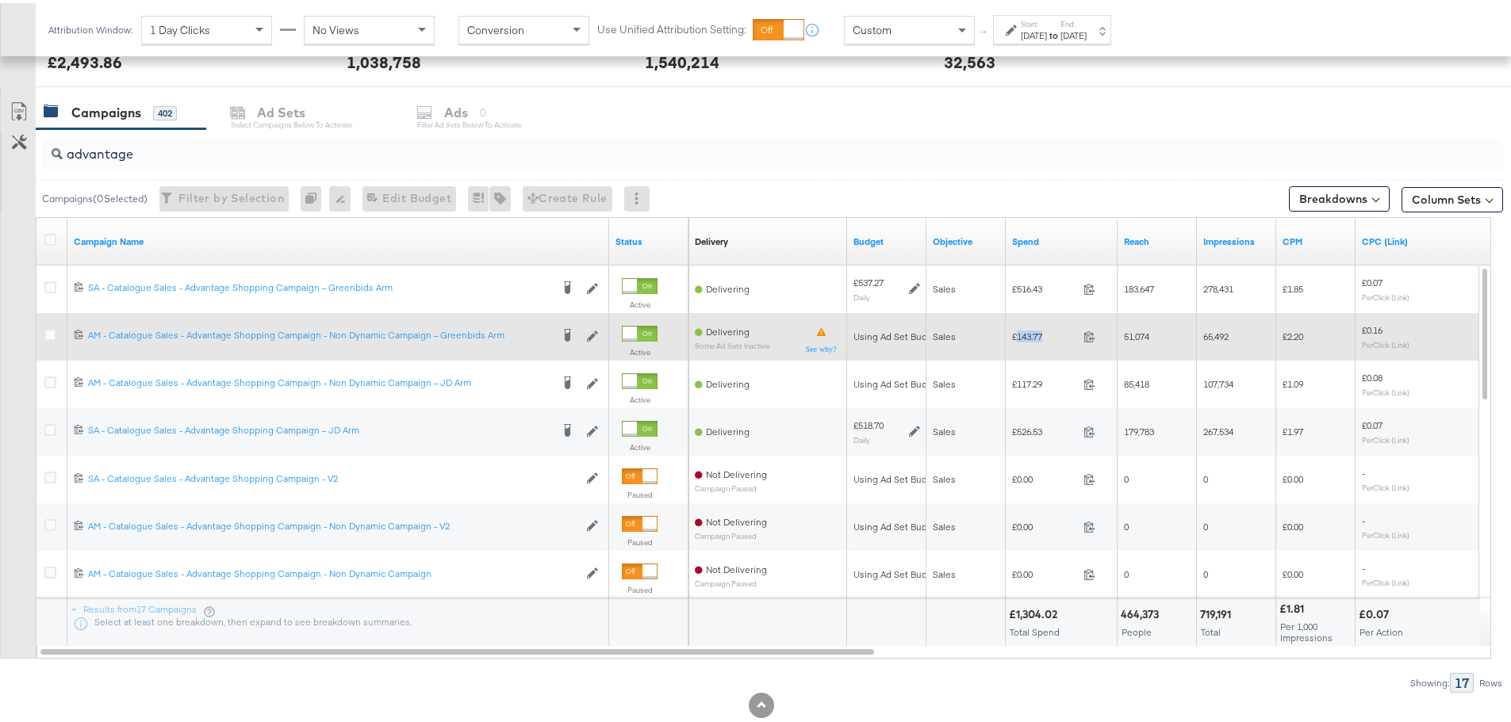
drag, startPoint x: 1041, startPoint y: 336, endPoint x: 1018, endPoint y: 335, distance: 23.8
click at [1018, 335] on span "£143.77" at bounding box center [1044, 334] width 65 height 12
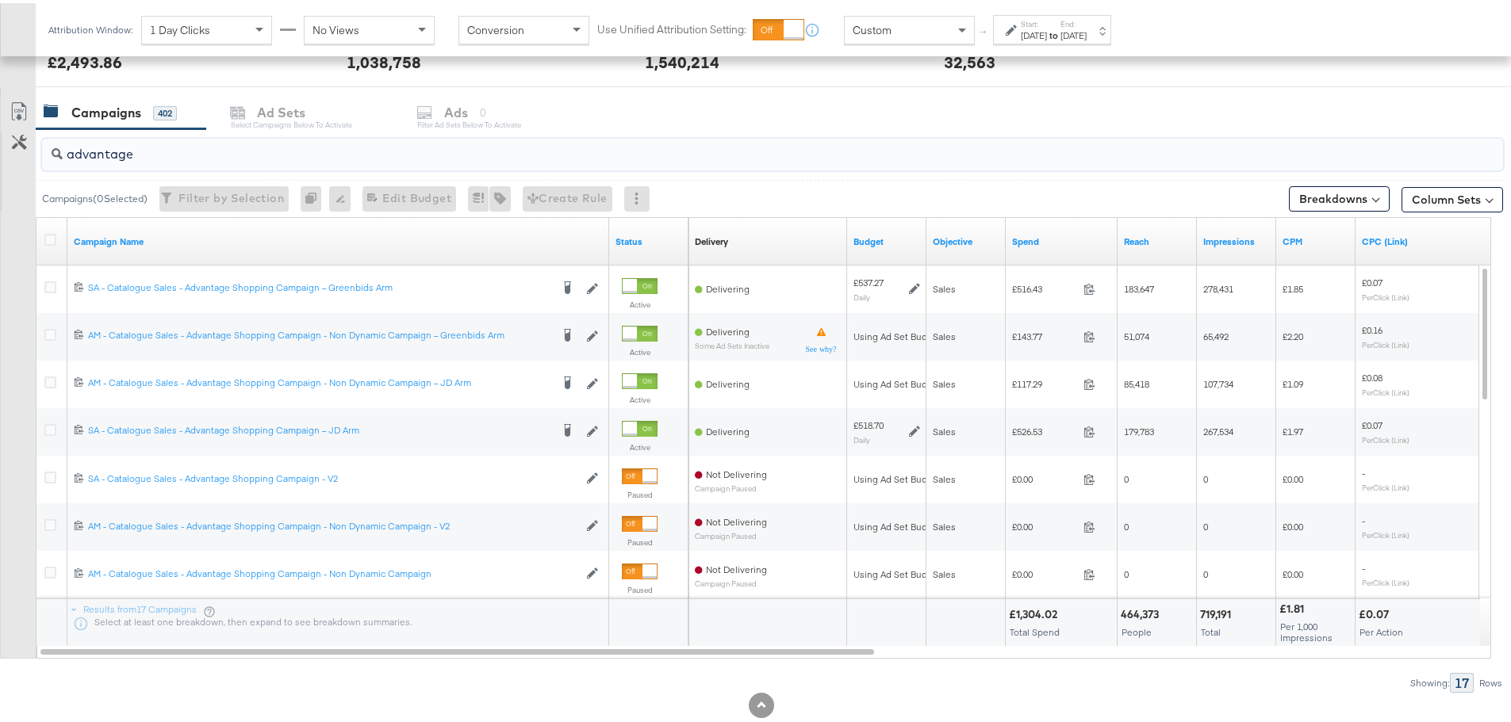
drag, startPoint x: 151, startPoint y: 157, endPoint x: 36, endPoint y: 161, distance: 115.1
click at [36, 161] on div "advantage" at bounding box center [769, 151] width 1467 height 51
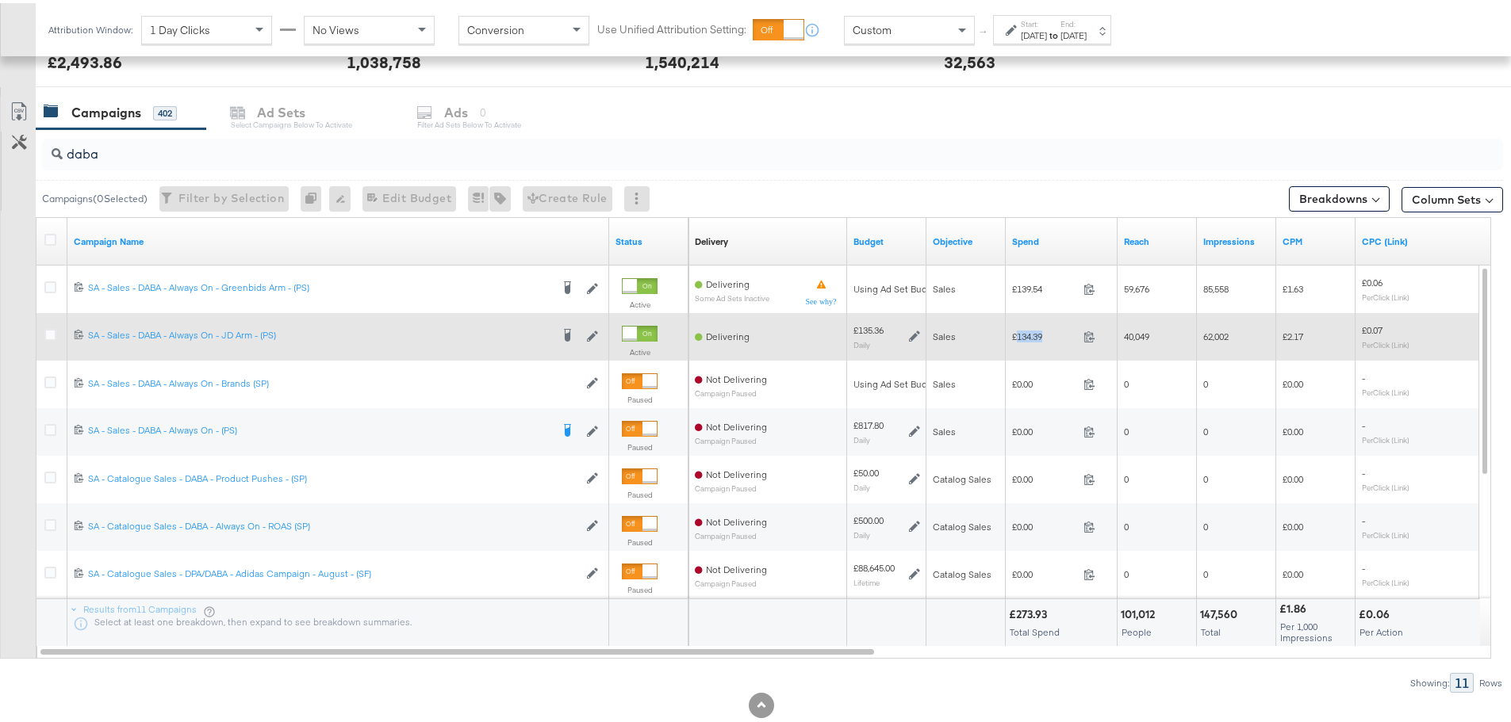
drag, startPoint x: 1049, startPoint y: 335, endPoint x: 1017, endPoint y: 335, distance: 32.5
click at [1017, 335] on span "£134.39" at bounding box center [1044, 334] width 65 height 12
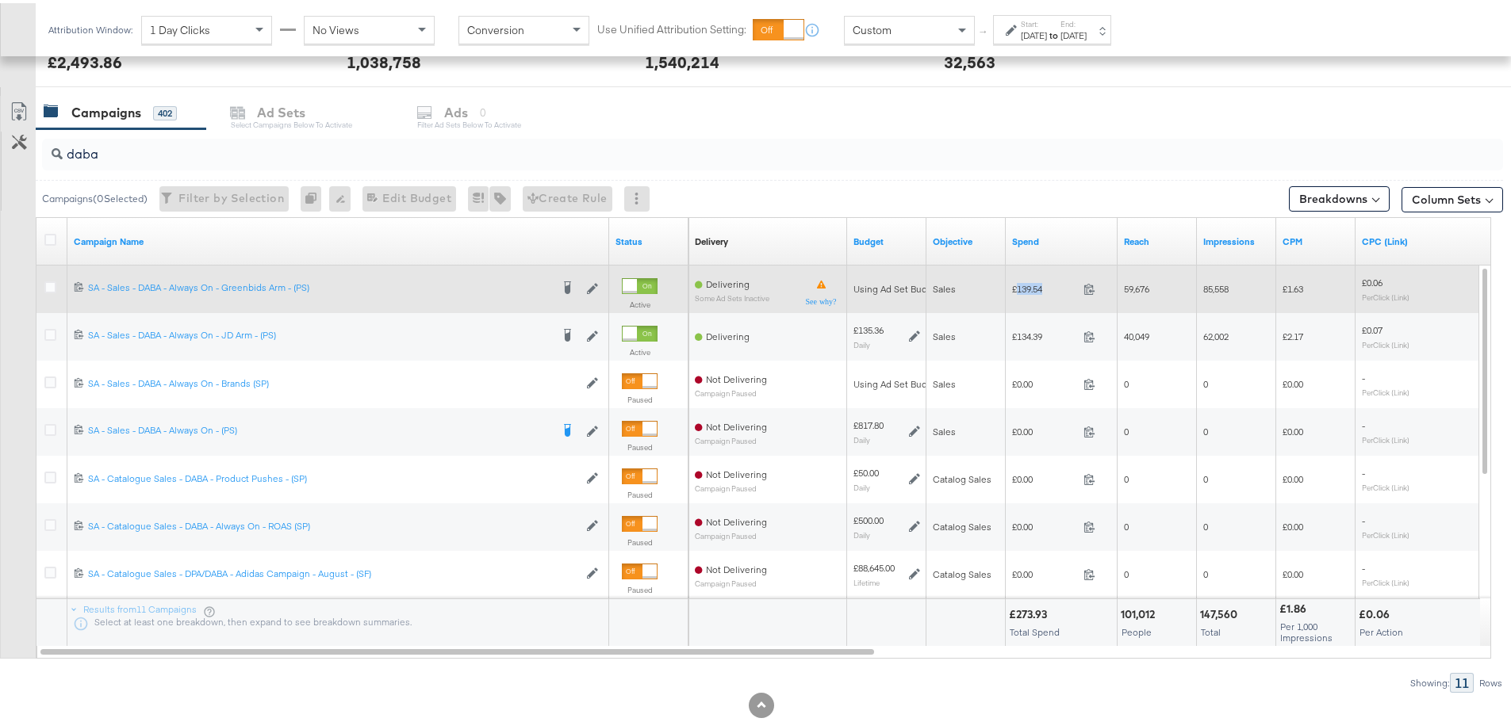
drag, startPoint x: 1052, startPoint y: 286, endPoint x: 1017, endPoint y: 286, distance: 34.9
click at [1017, 286] on span "£139.54" at bounding box center [1044, 286] width 65 height 12
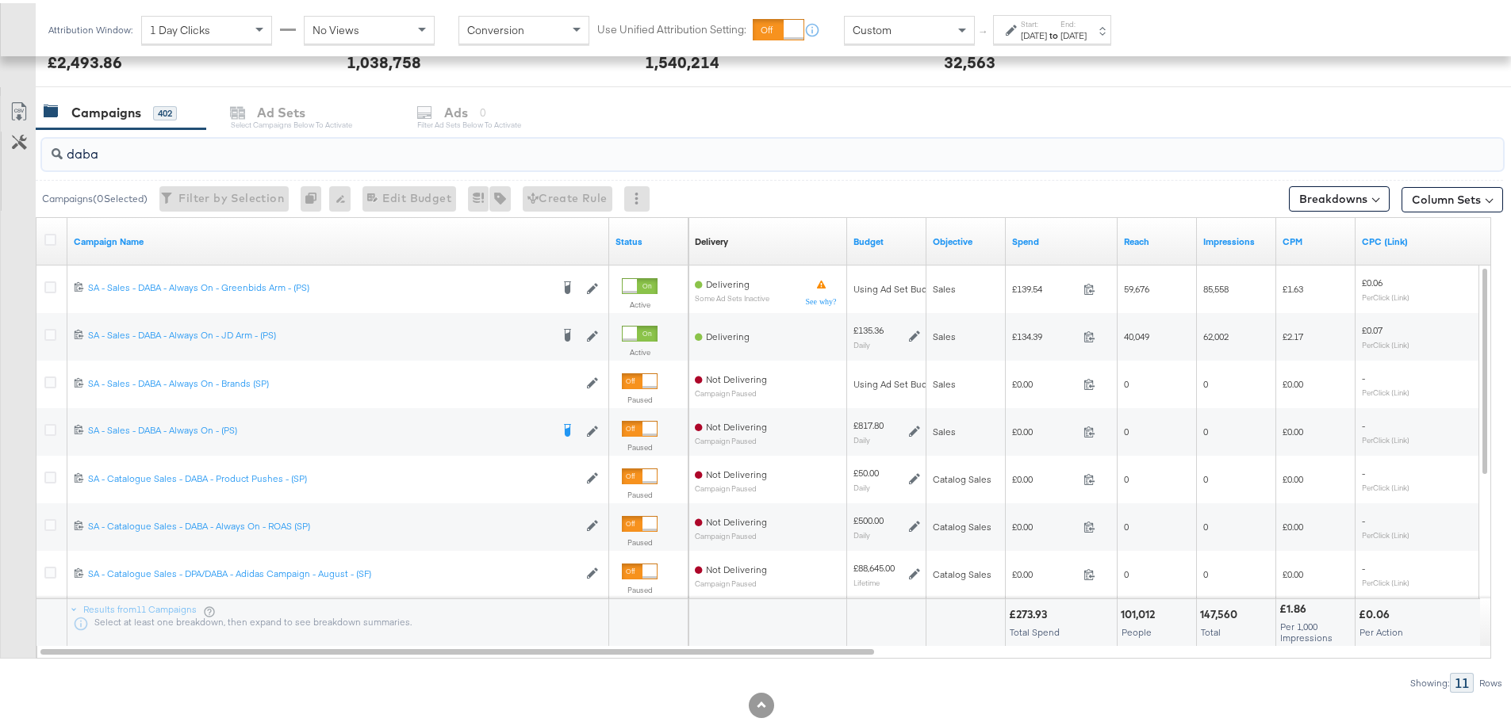
drag, startPoint x: 117, startPoint y: 156, endPoint x: -22, endPoint y: 156, distance: 138.8
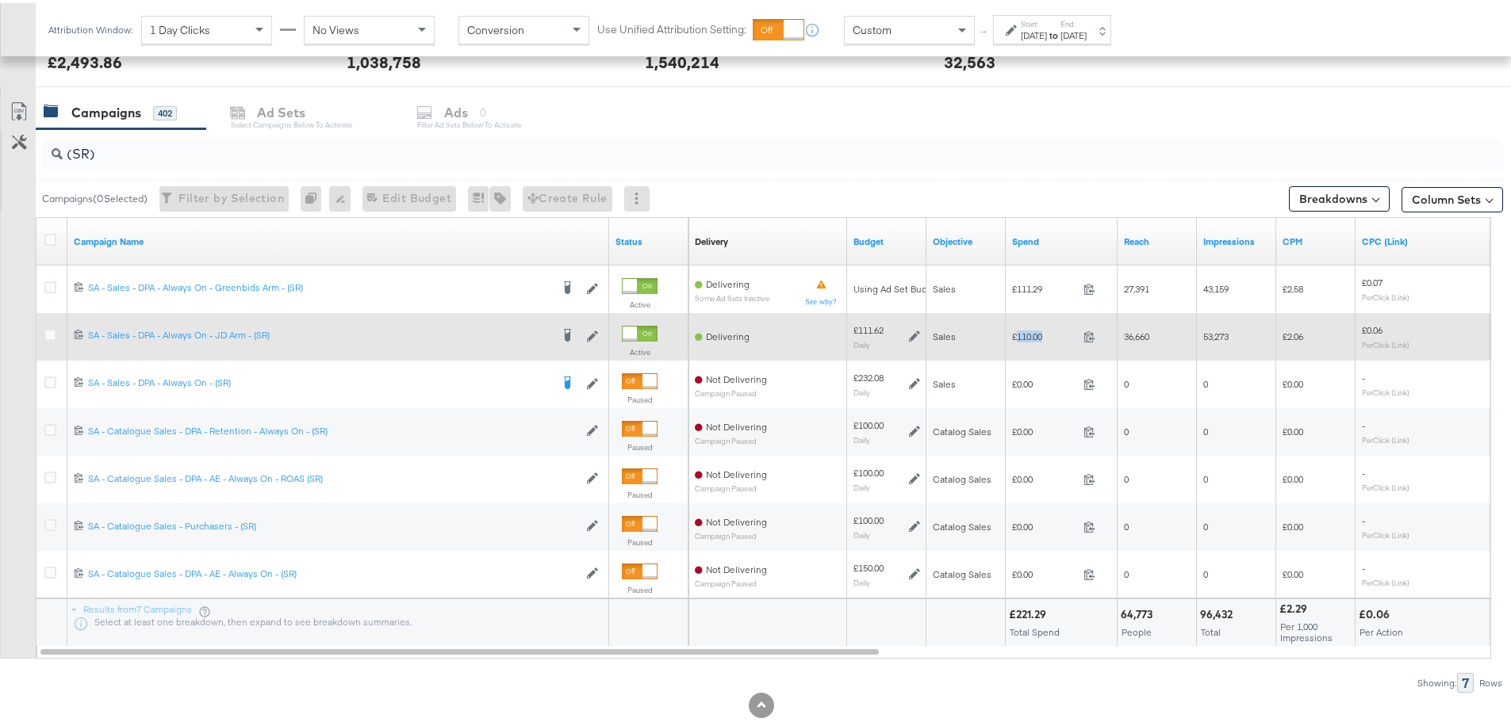
click at [1017, 333] on span "£110.00" at bounding box center [1044, 334] width 65 height 12
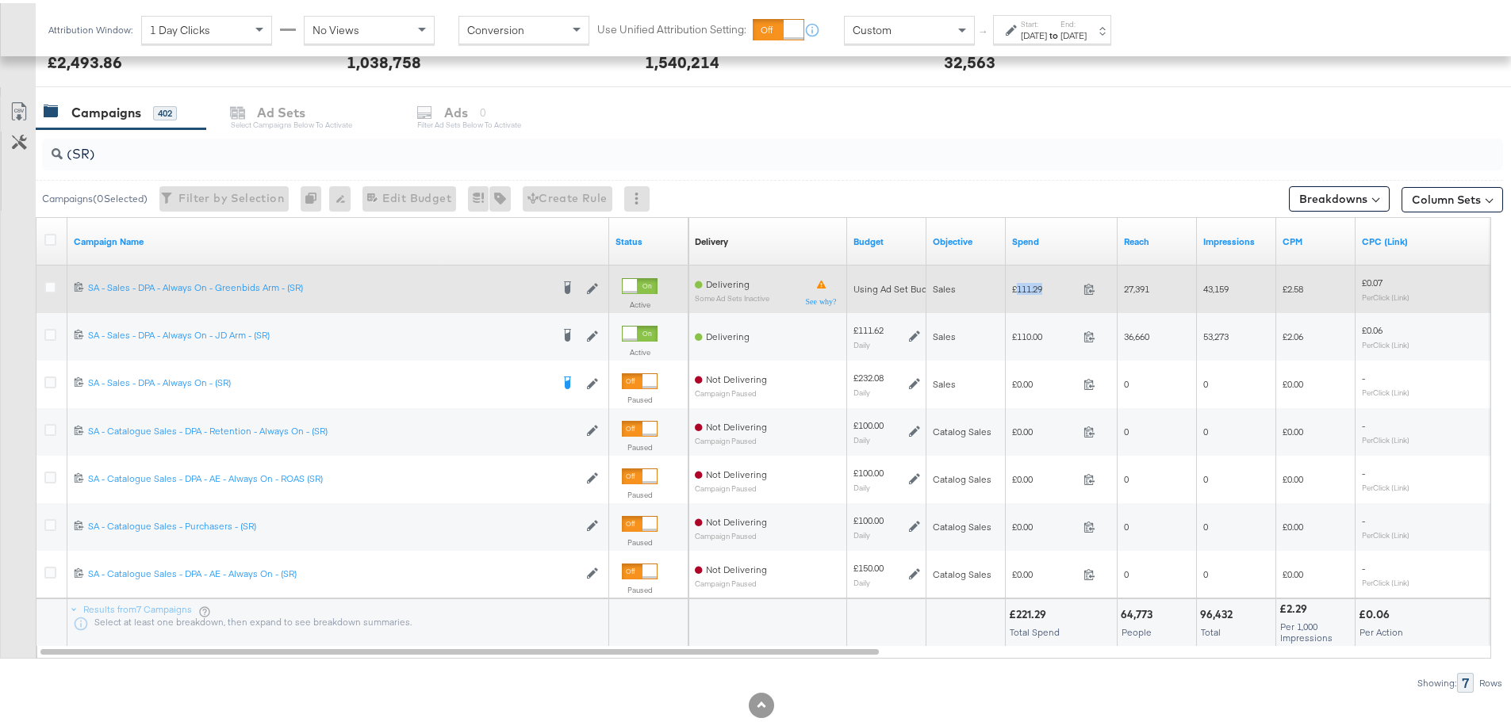
drag, startPoint x: 1028, startPoint y: 284, endPoint x: 1015, endPoint y: 284, distance: 12.7
click at [1015, 284] on span "£111.29" at bounding box center [1044, 286] width 65 height 12
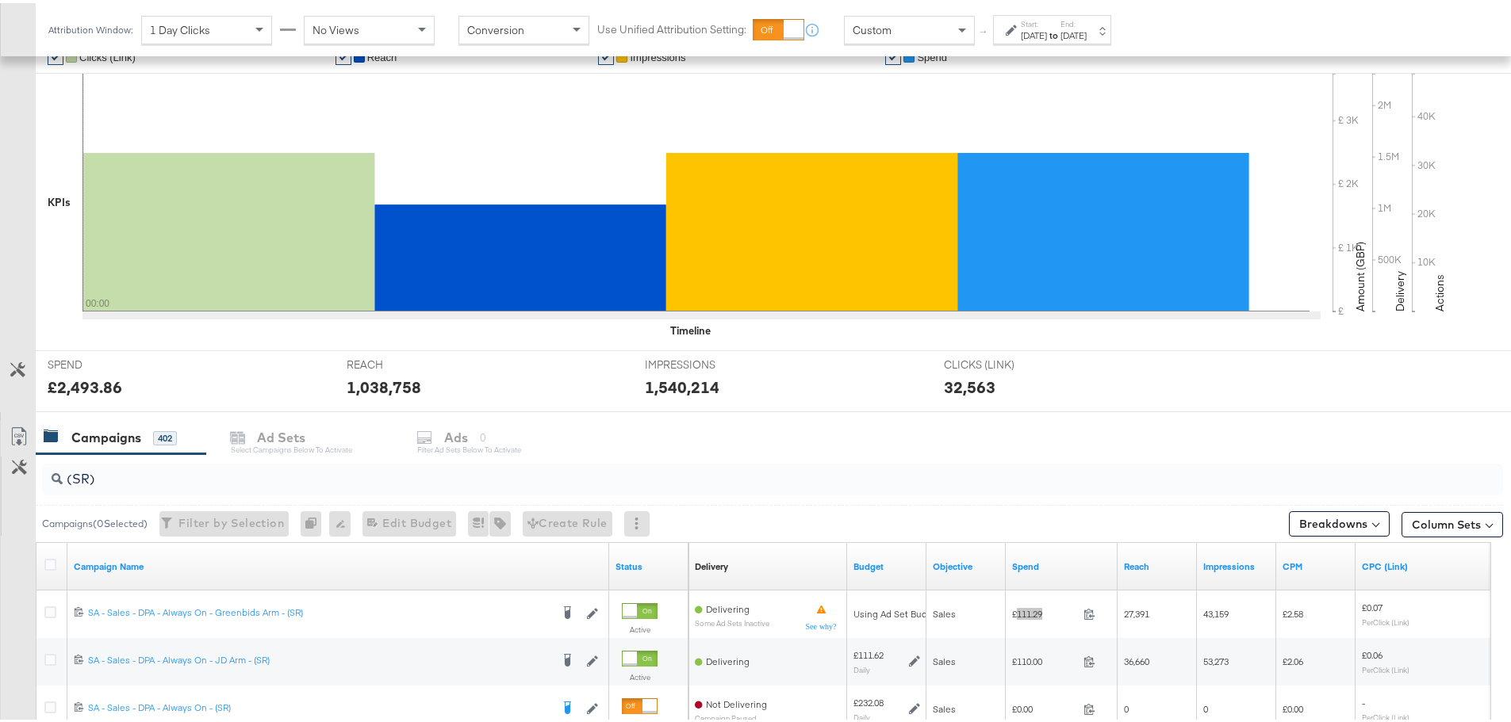
scroll to position [397, 0]
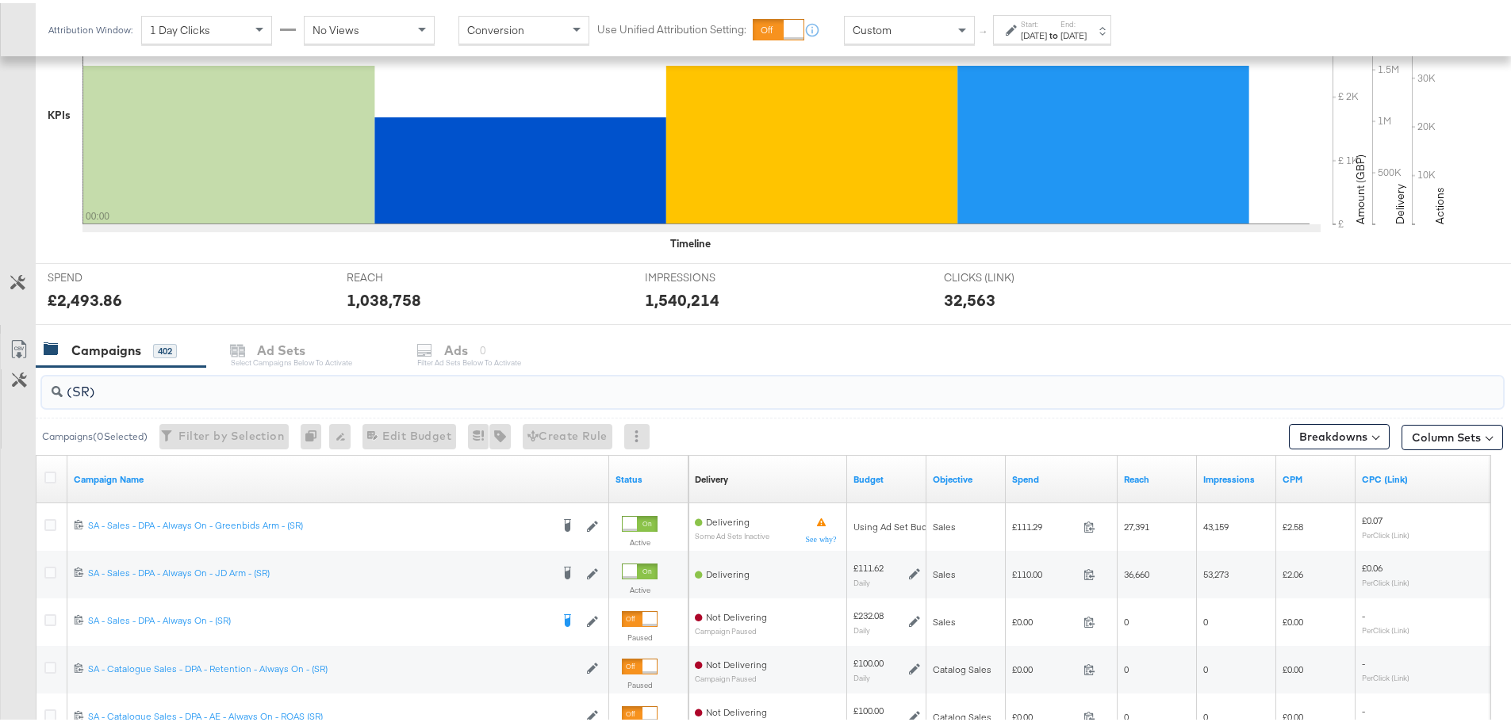
drag, startPoint x: 109, startPoint y: 389, endPoint x: -24, endPoint y: 393, distance: 133.3
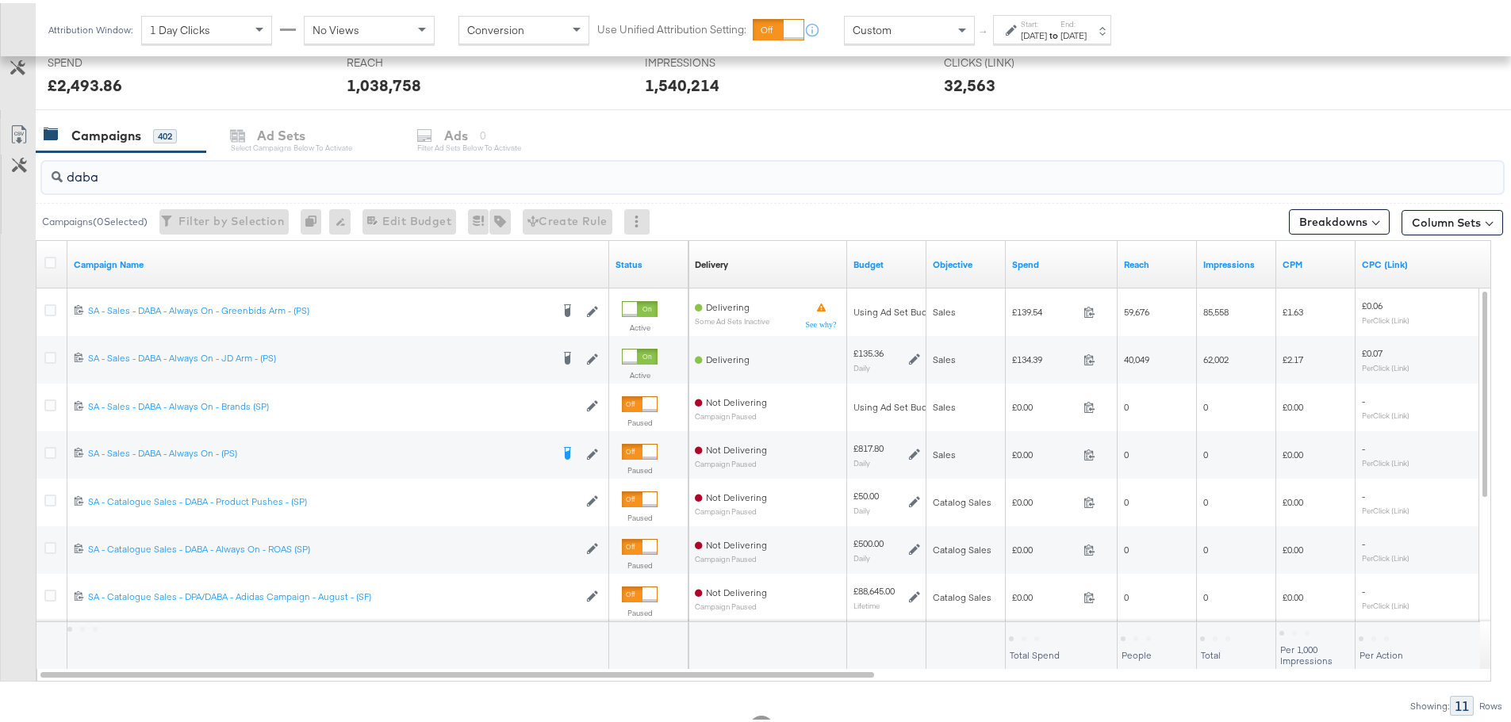
scroll to position [634, 0]
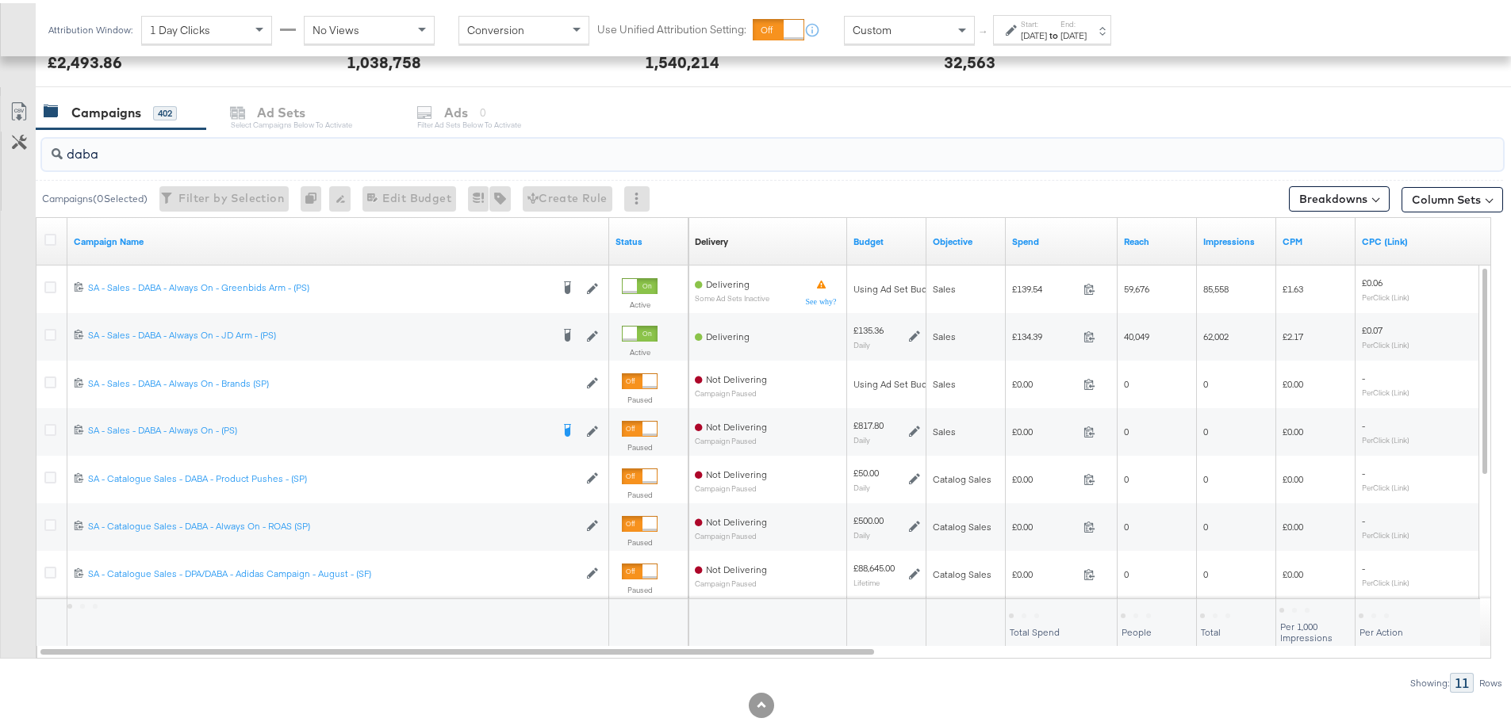
type input "daba"
drag, startPoint x: 757, startPoint y: 642, endPoint x: 1236, endPoint y: 675, distance: 480.1
click at [1236, 675] on div "daba Campaigns ( 0 Selected) Filter by Selection Filter 0 campaigns 0 Rename 0 …" at bounding box center [751, 408] width 1503 height 564
click at [925, 687] on div "Showing: 11 Rows" at bounding box center [751, 680] width 1503 height 20
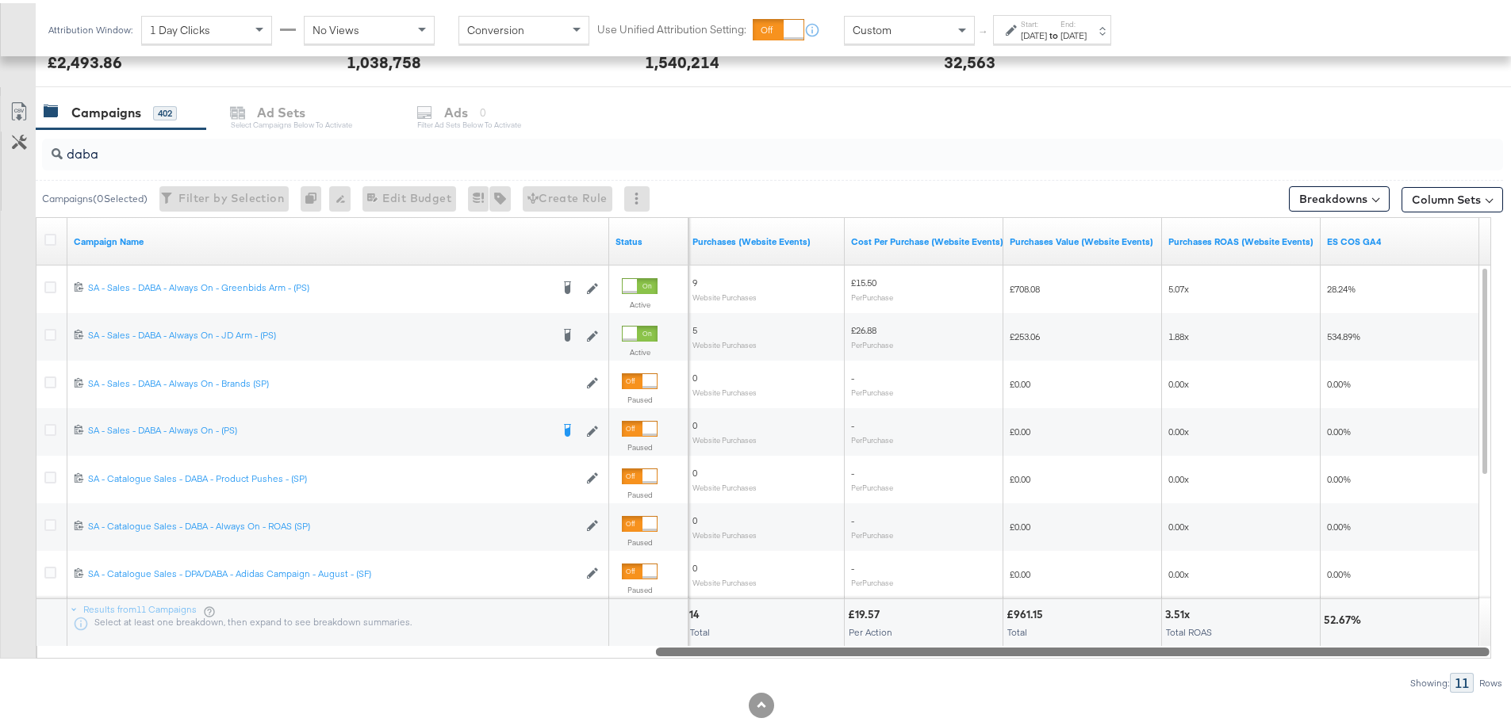
drag, startPoint x: 803, startPoint y: 650, endPoint x: 1522, endPoint y: 664, distance: 719.4
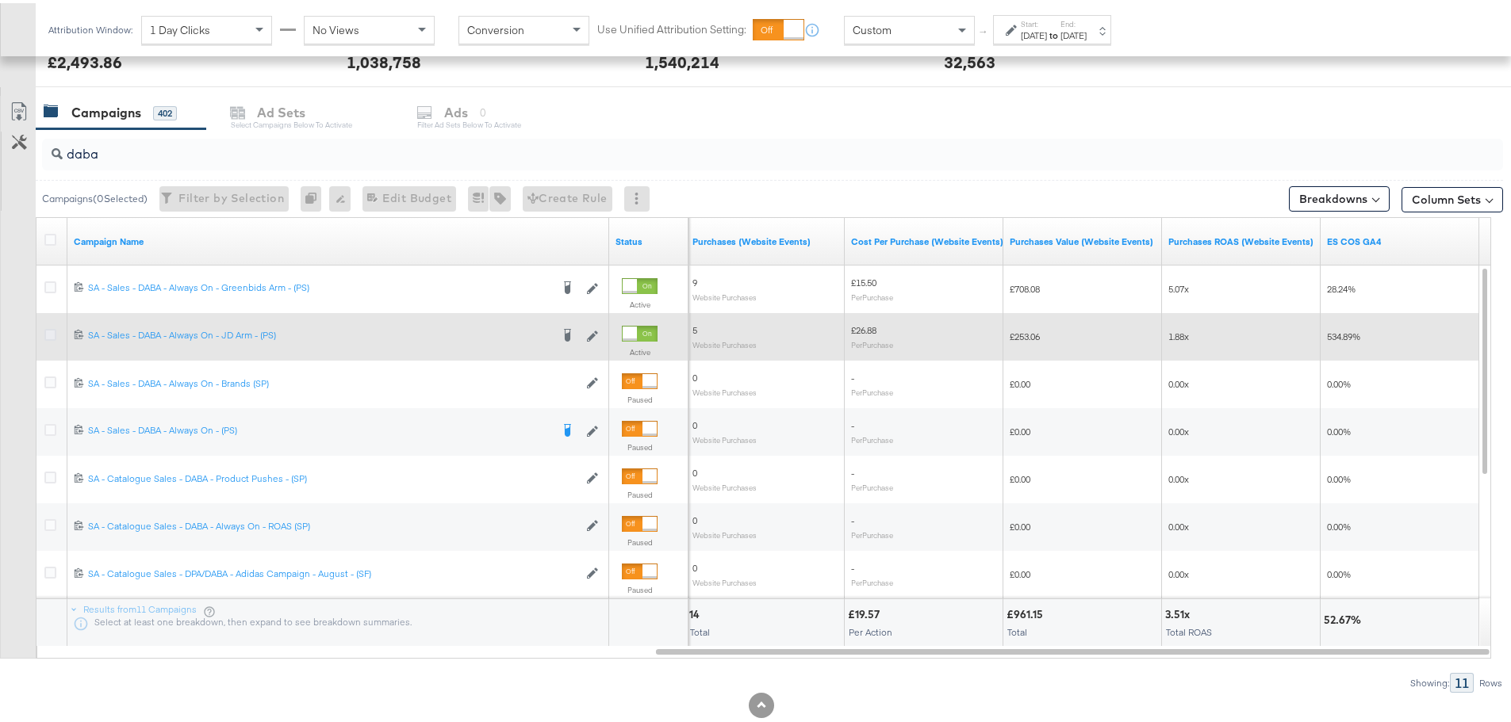
click at [46, 333] on icon at bounding box center [50, 332] width 12 height 12
click at [0, 0] on input "checkbox" at bounding box center [0, 0] width 0 height 0
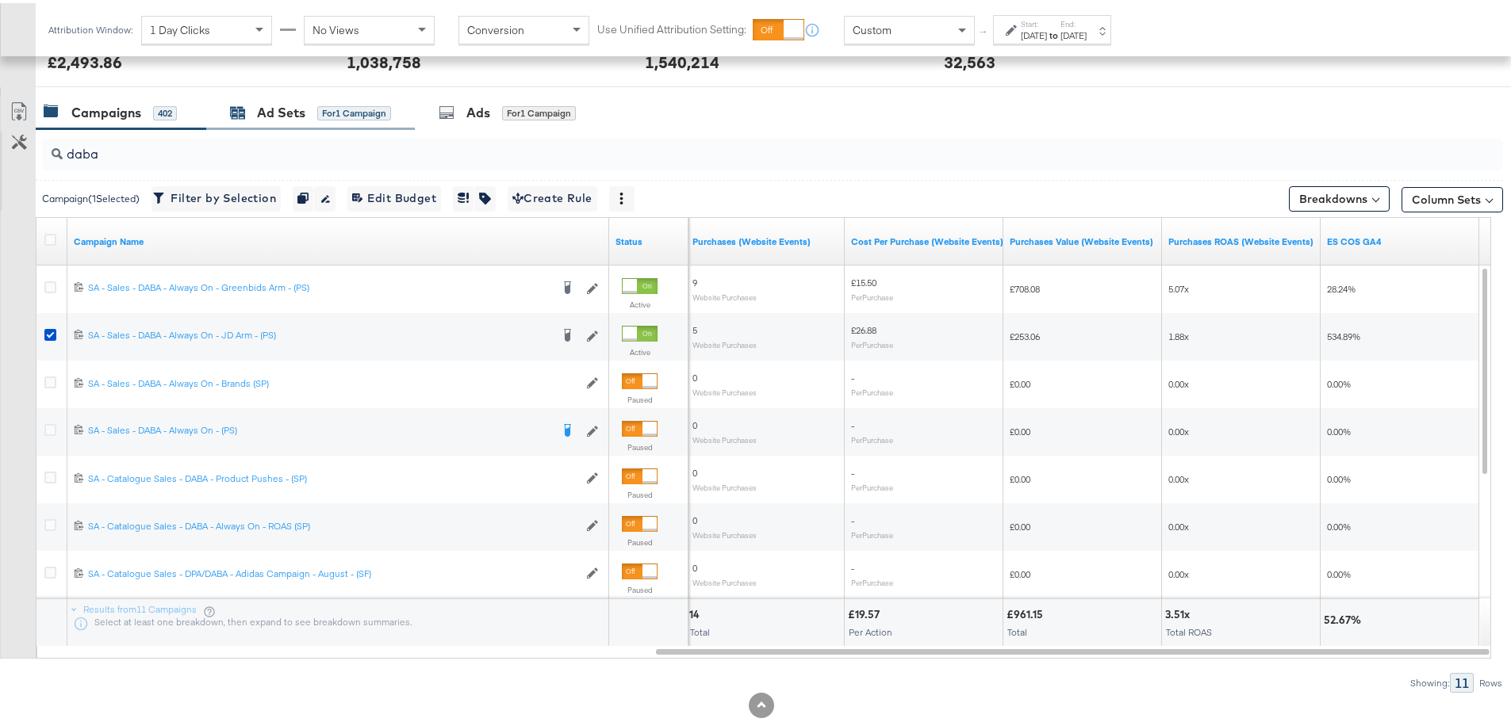
click at [256, 108] on div "Ad Sets for 1 Campaign" at bounding box center [310, 110] width 161 height 18
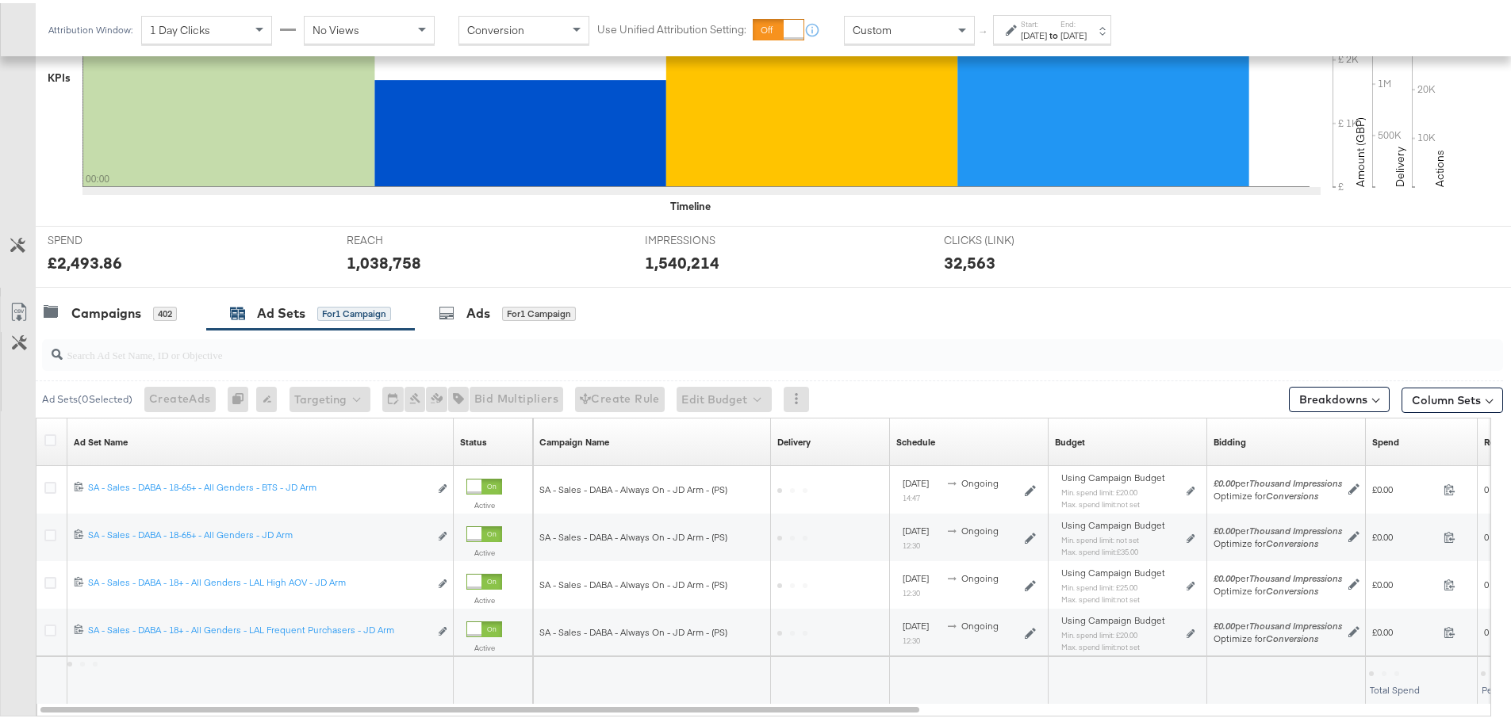
scroll to position [529, 0]
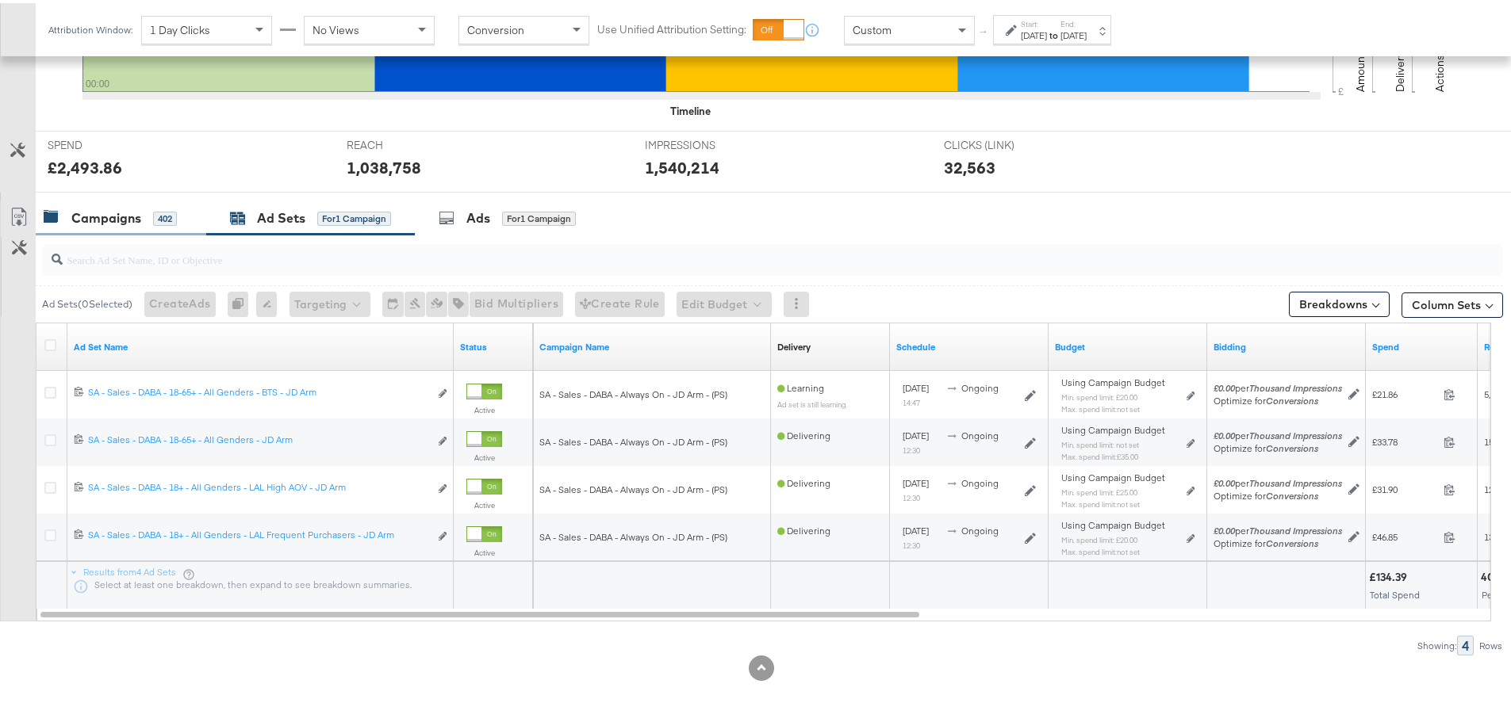
click at [91, 209] on div "Campaigns" at bounding box center [106, 215] width 70 height 18
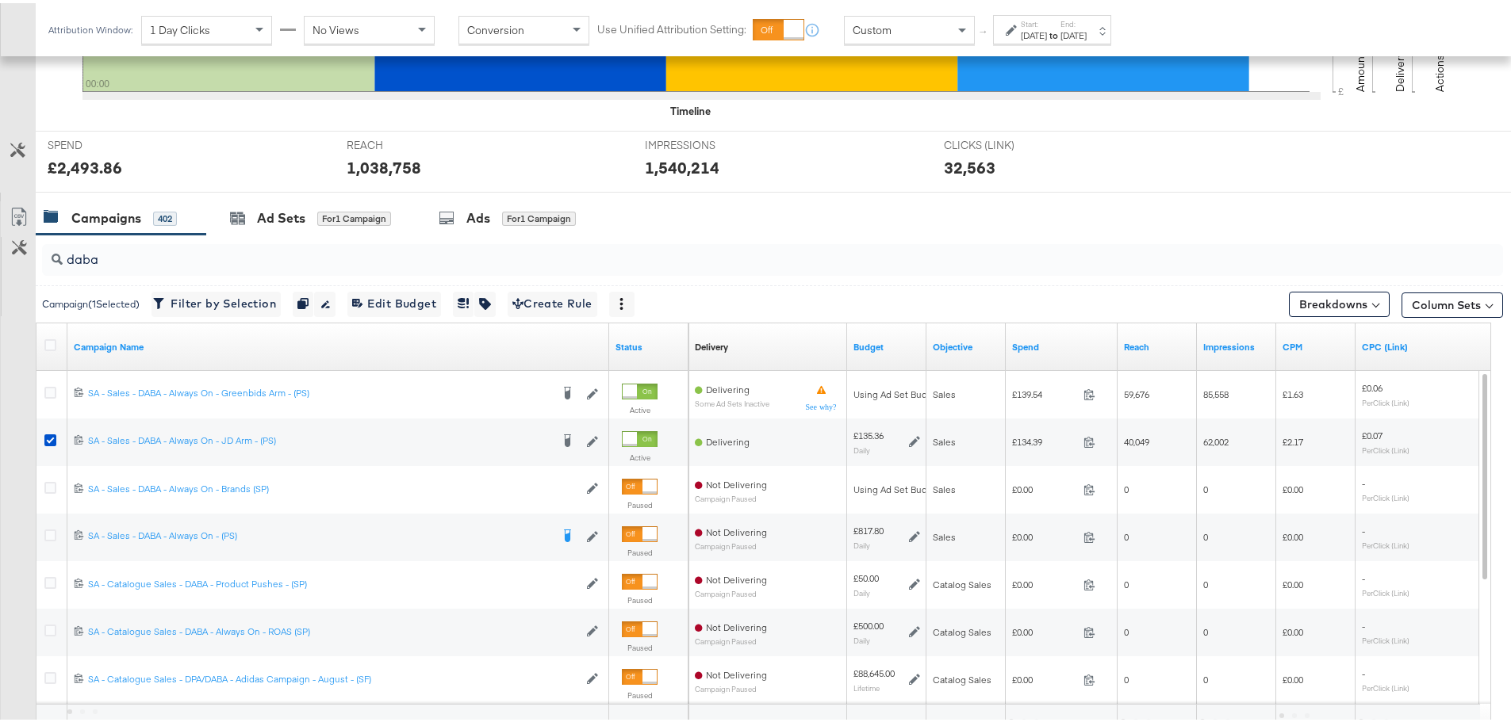
scroll to position [634, 0]
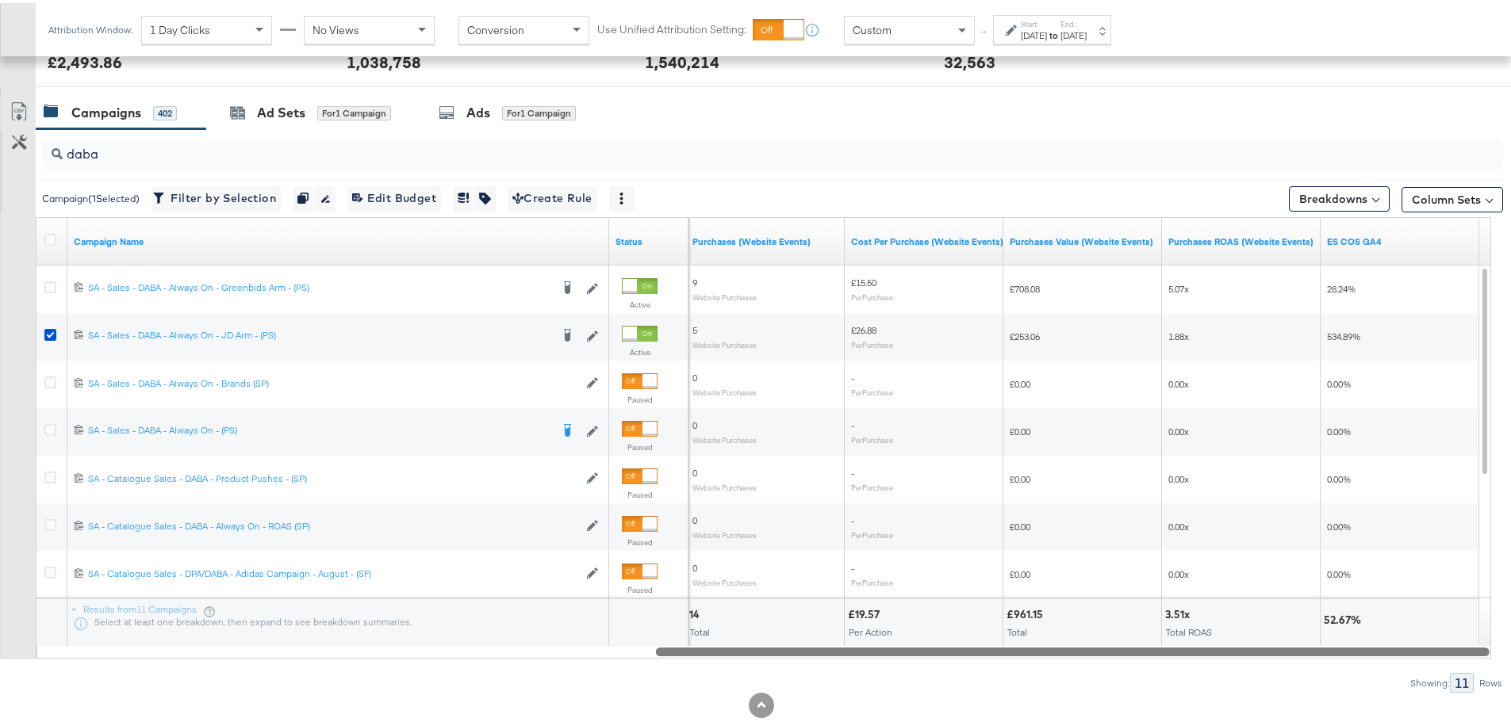
drag, startPoint x: 864, startPoint y: 650, endPoint x: 1522, endPoint y: 638, distance: 657.6
click at [1022, 20] on label "Start:" at bounding box center [1034, 21] width 26 height 10
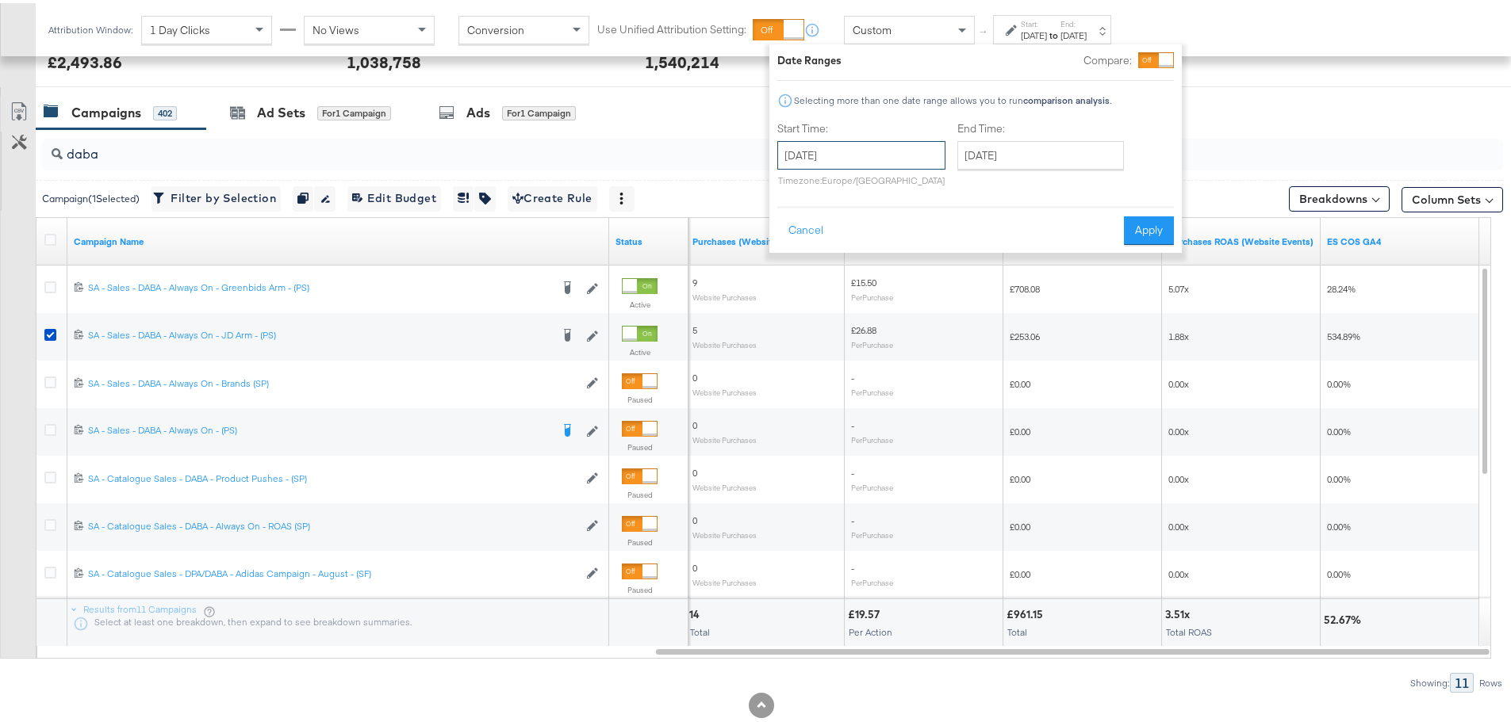
click at [860, 154] on input "[DATE]" at bounding box center [861, 152] width 168 height 29
click at [793, 322] on td "24" at bounding box center [795, 321] width 27 height 22
type input "[DATE]"
click at [1004, 149] on input "[DATE]" at bounding box center [1040, 152] width 167 height 29
click at [972, 320] on td "24" at bounding box center [975, 321] width 27 height 22
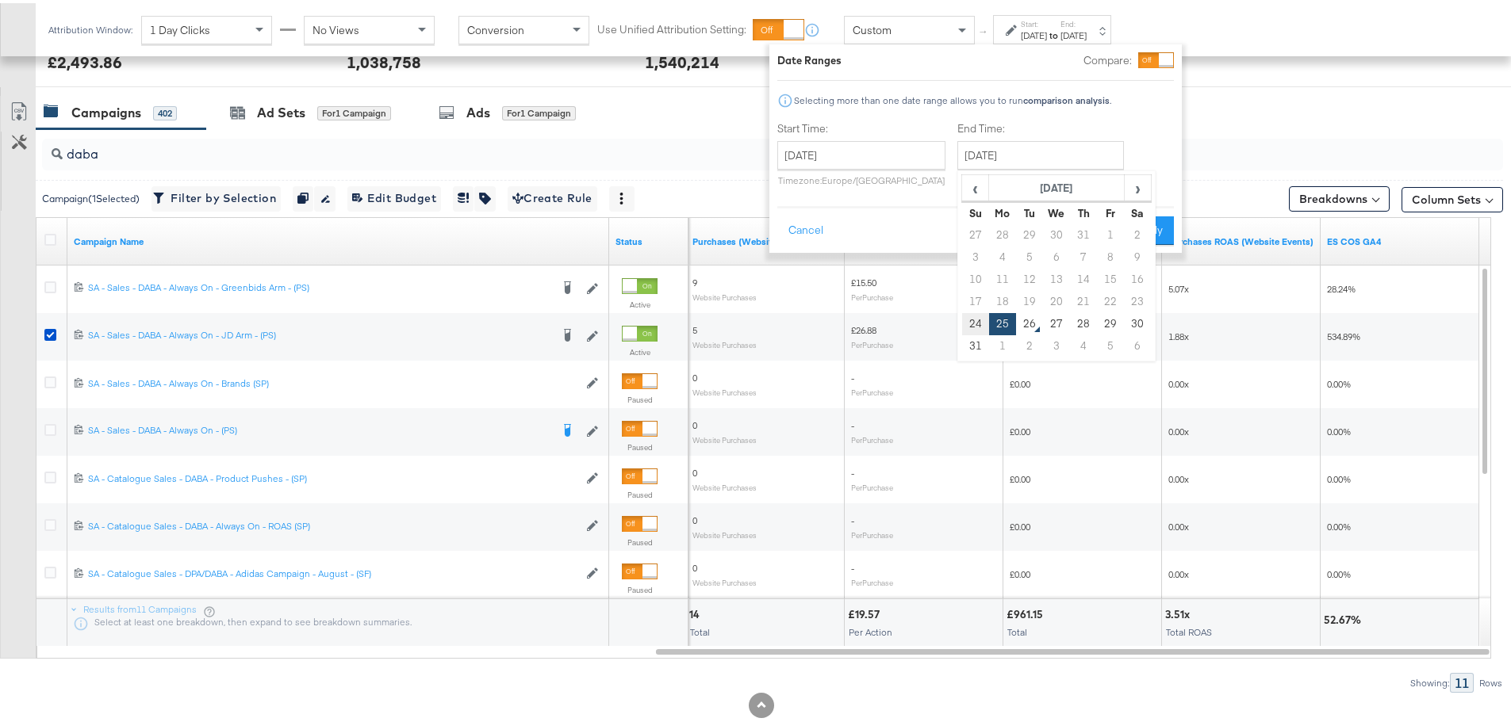
type input "[DATE]"
click at [1116, 227] on div "Cancel Apply" at bounding box center [975, 222] width 397 height 39
click at [1145, 227] on button "Apply" at bounding box center [1149, 227] width 50 height 29
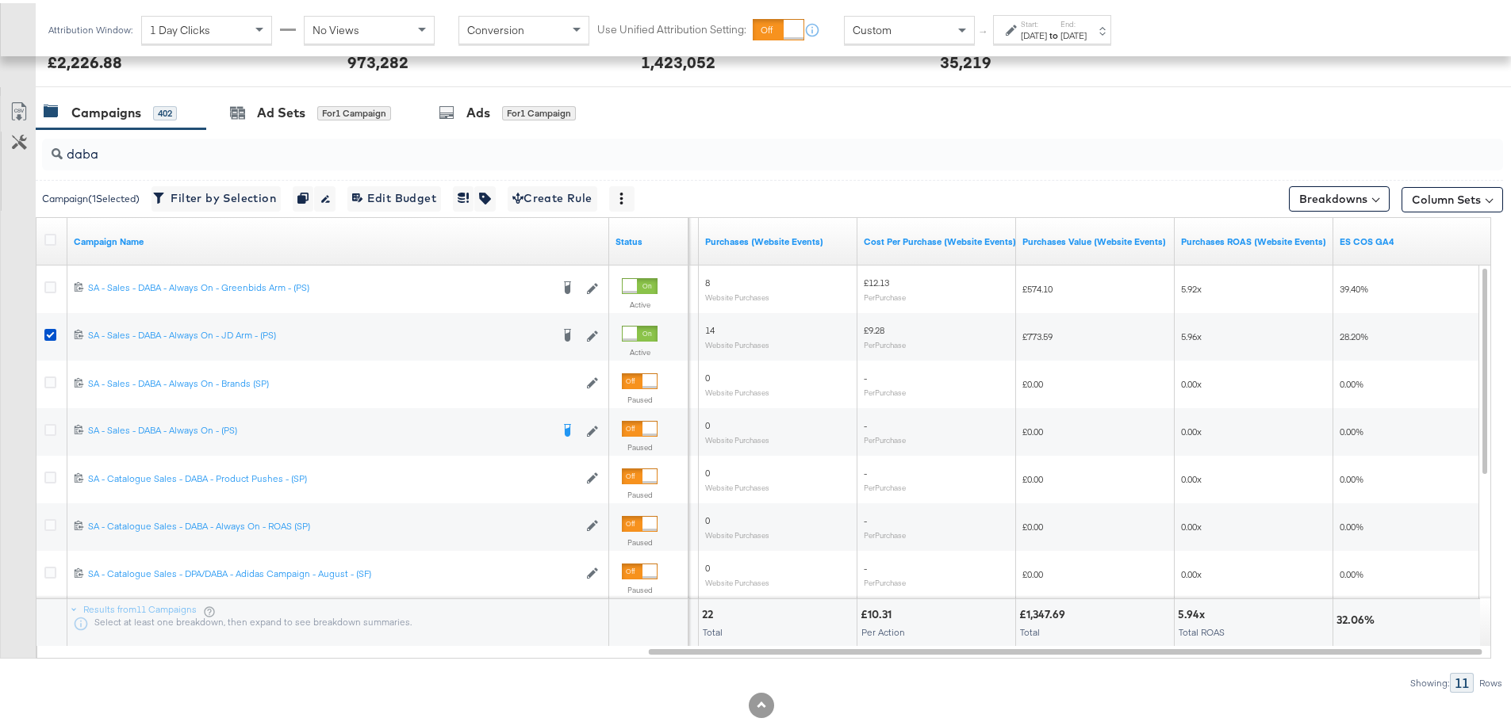
click at [927, 22] on div "Custom" at bounding box center [909, 26] width 129 height 27
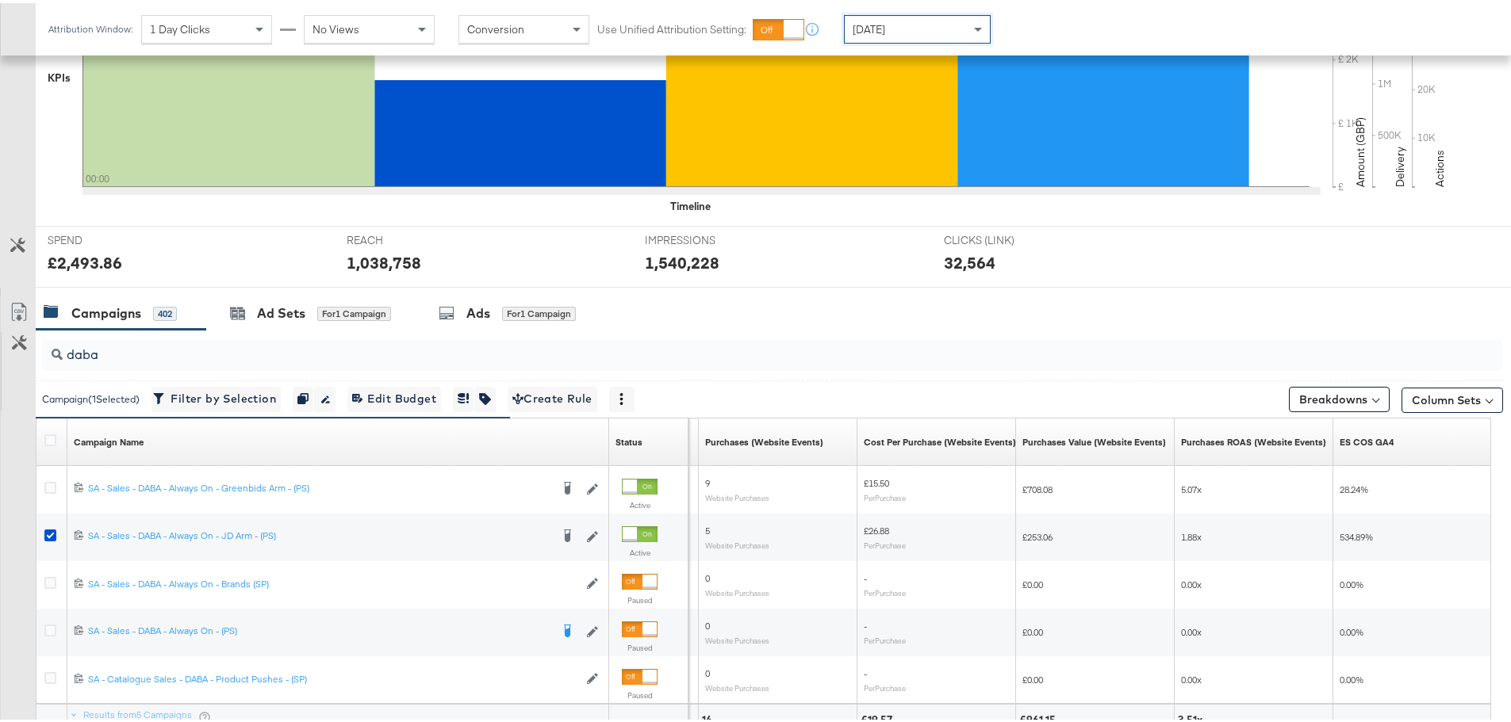
scroll to position [576, 0]
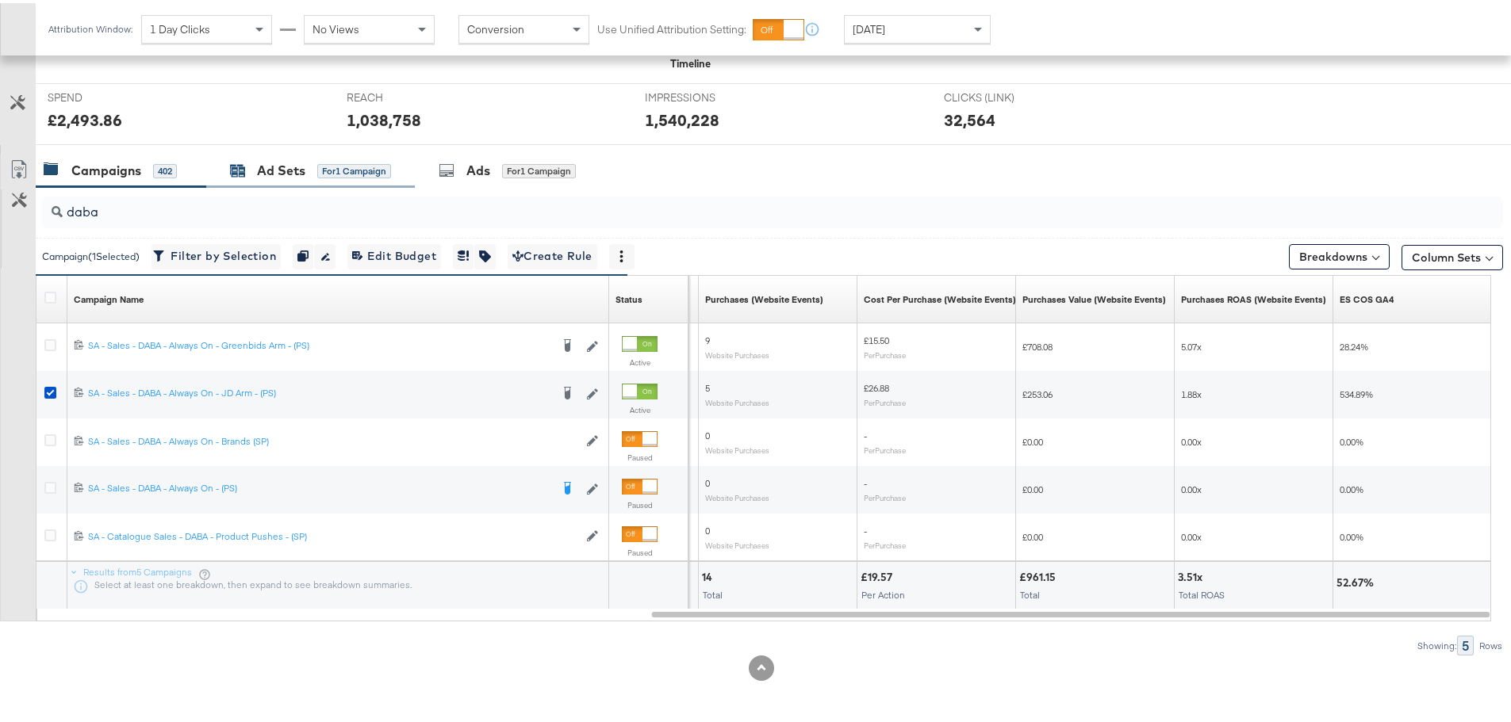
click at [346, 167] on div "for 1 Campaign" at bounding box center [354, 168] width 74 height 14
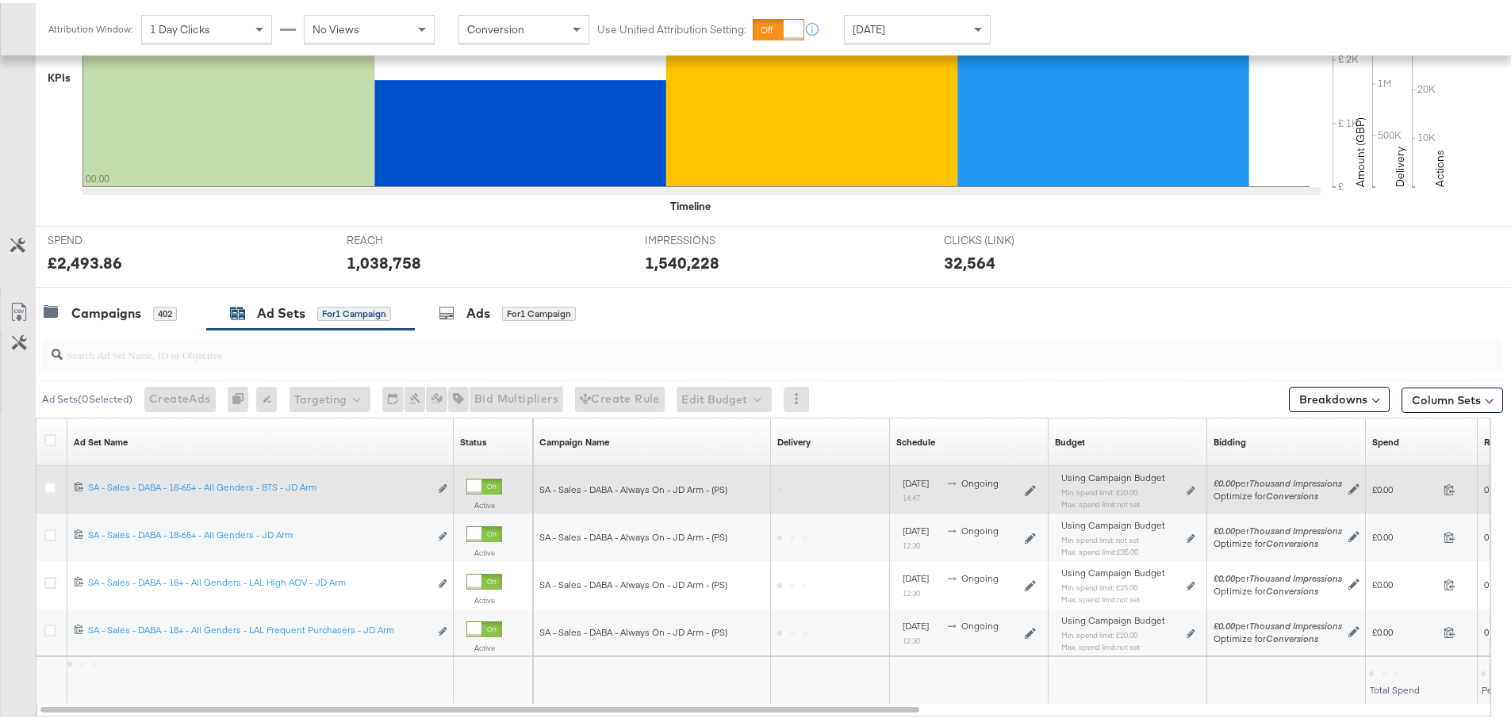
scroll to position [528, 0]
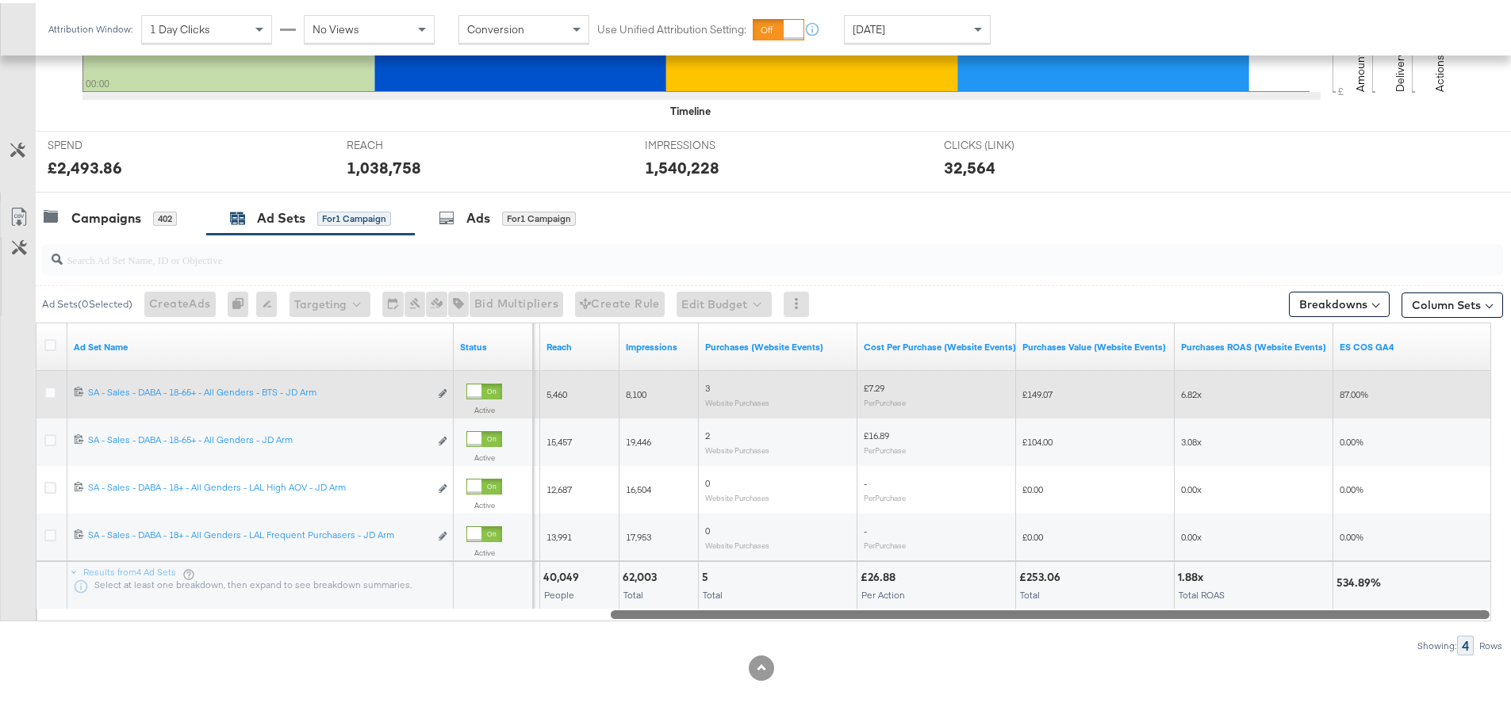
drag, startPoint x: 652, startPoint y: 611, endPoint x: 1522, endPoint y: 653, distance: 871.0
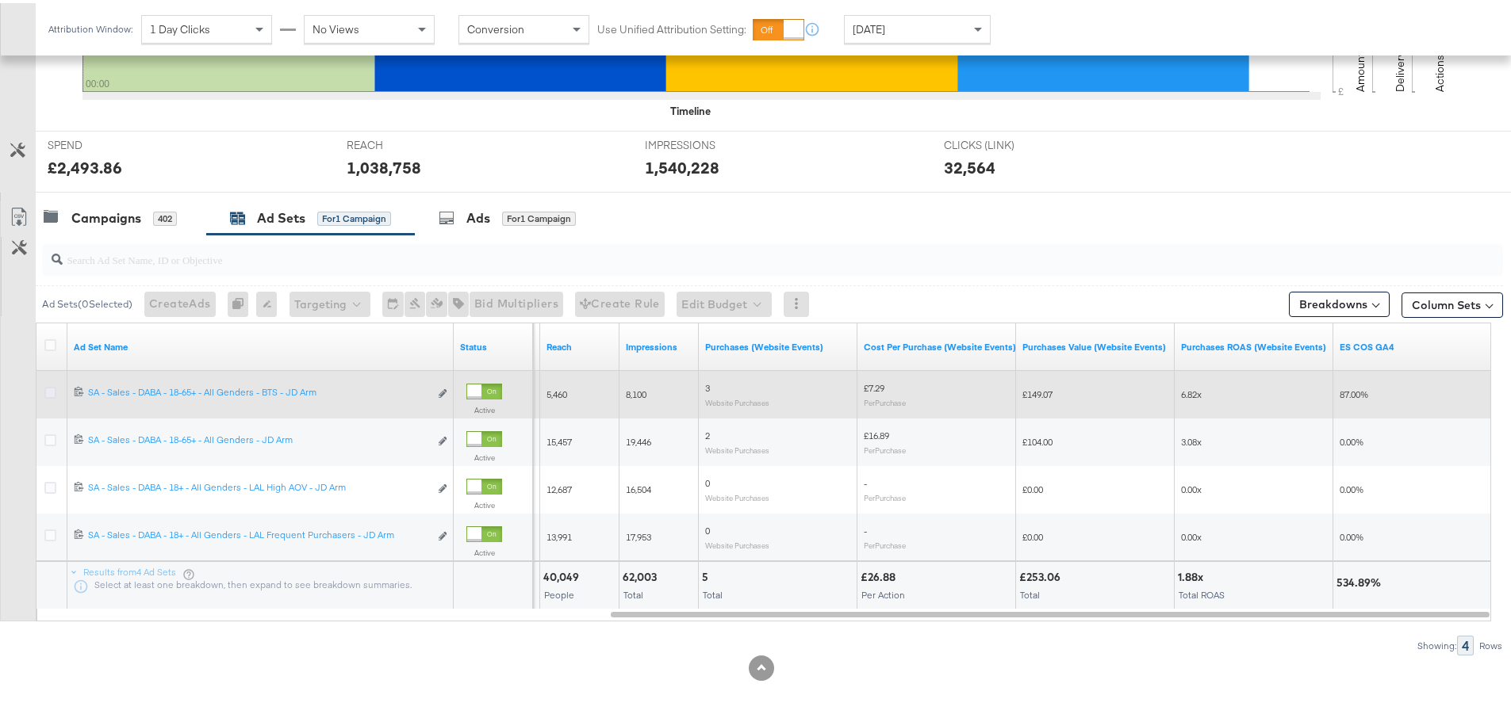
click at [52, 389] on icon at bounding box center [50, 390] width 12 height 12
click at [0, 0] on input "checkbox" at bounding box center [0, 0] width 0 height 0
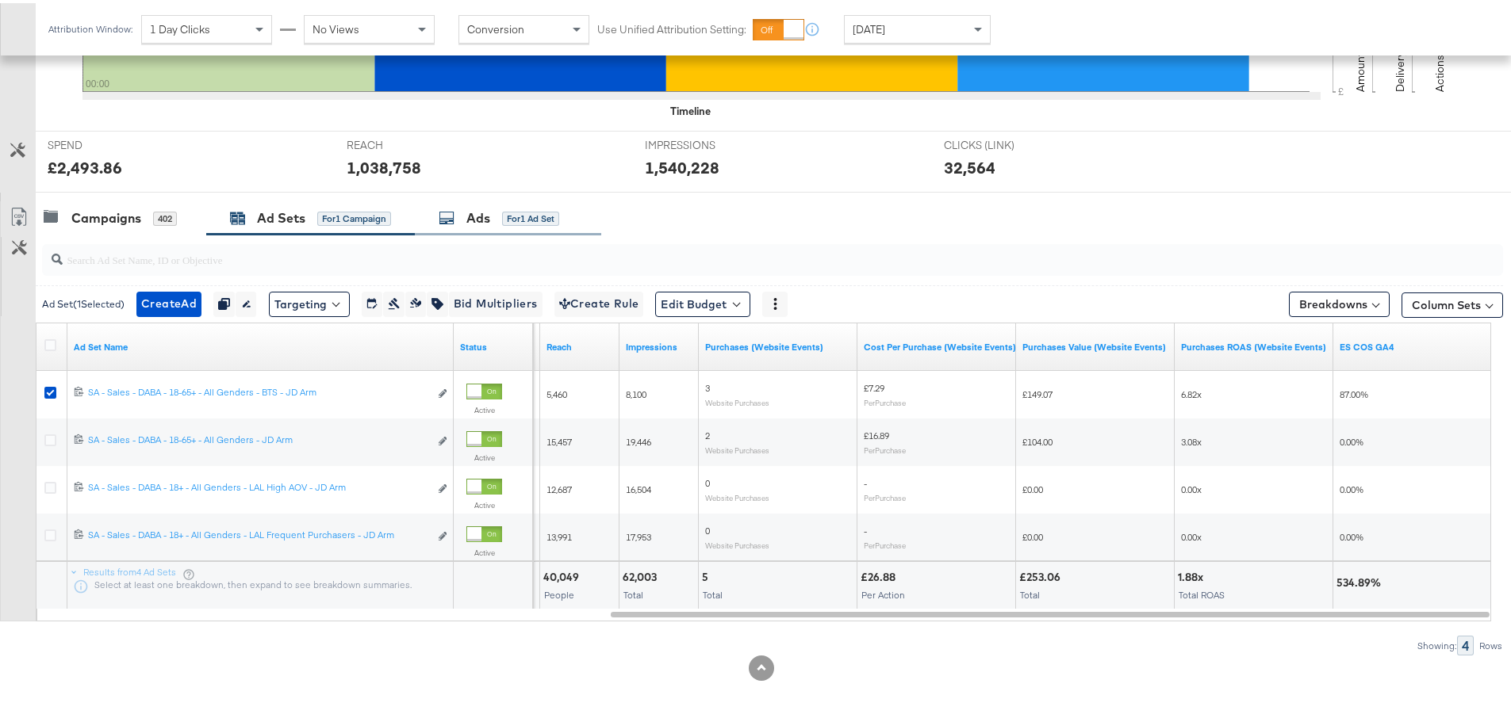
click at [489, 223] on div "Ads" at bounding box center [478, 215] width 24 height 18
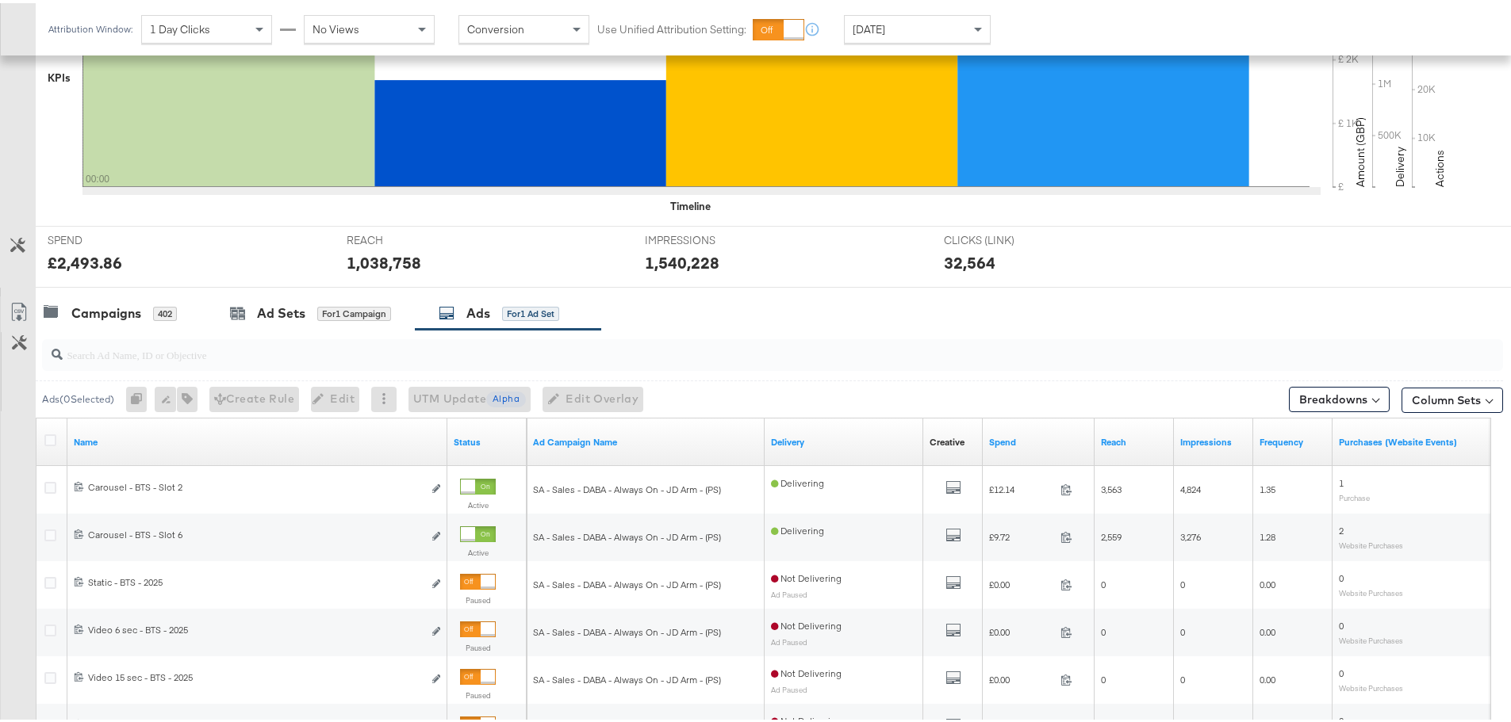
scroll to position [576, 0]
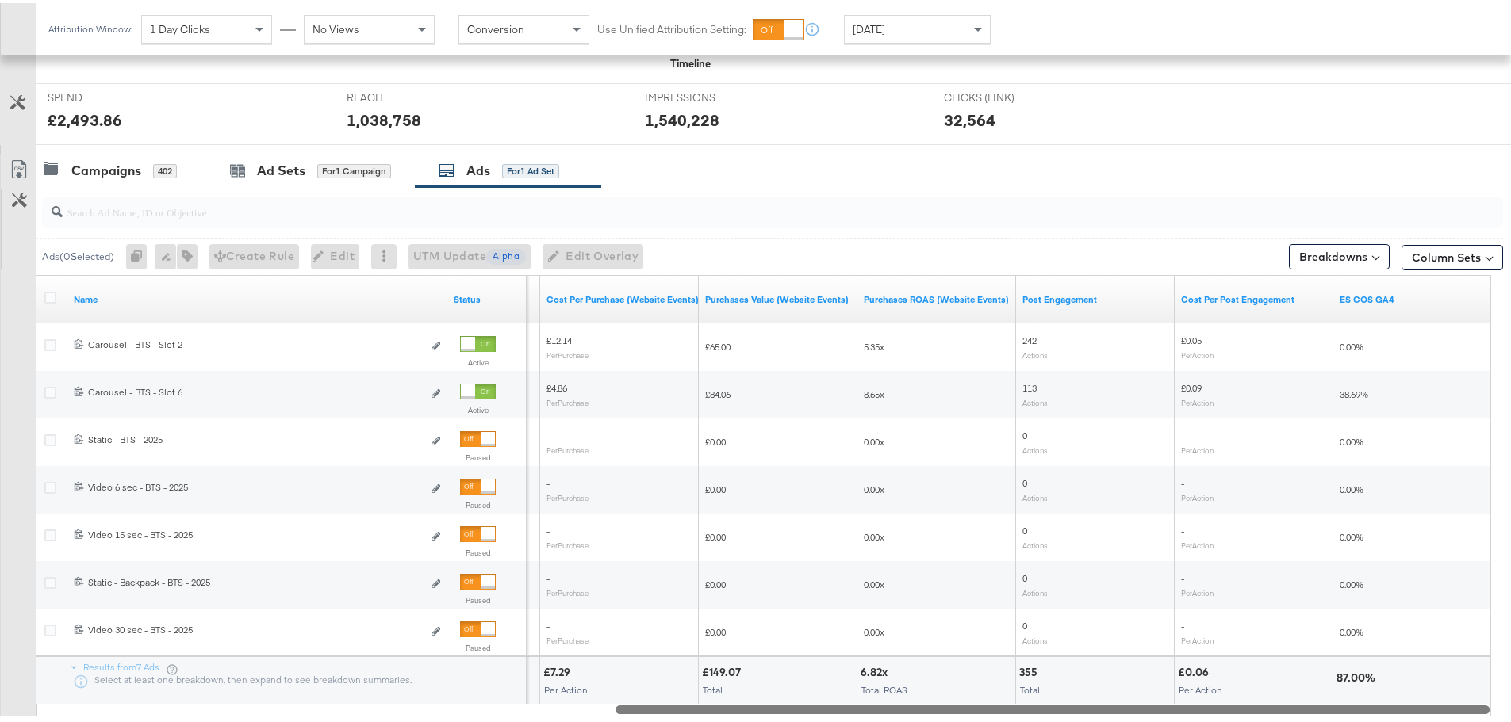
drag, startPoint x: 647, startPoint y: 707, endPoint x: 1466, endPoint y: 760, distance: 820.2
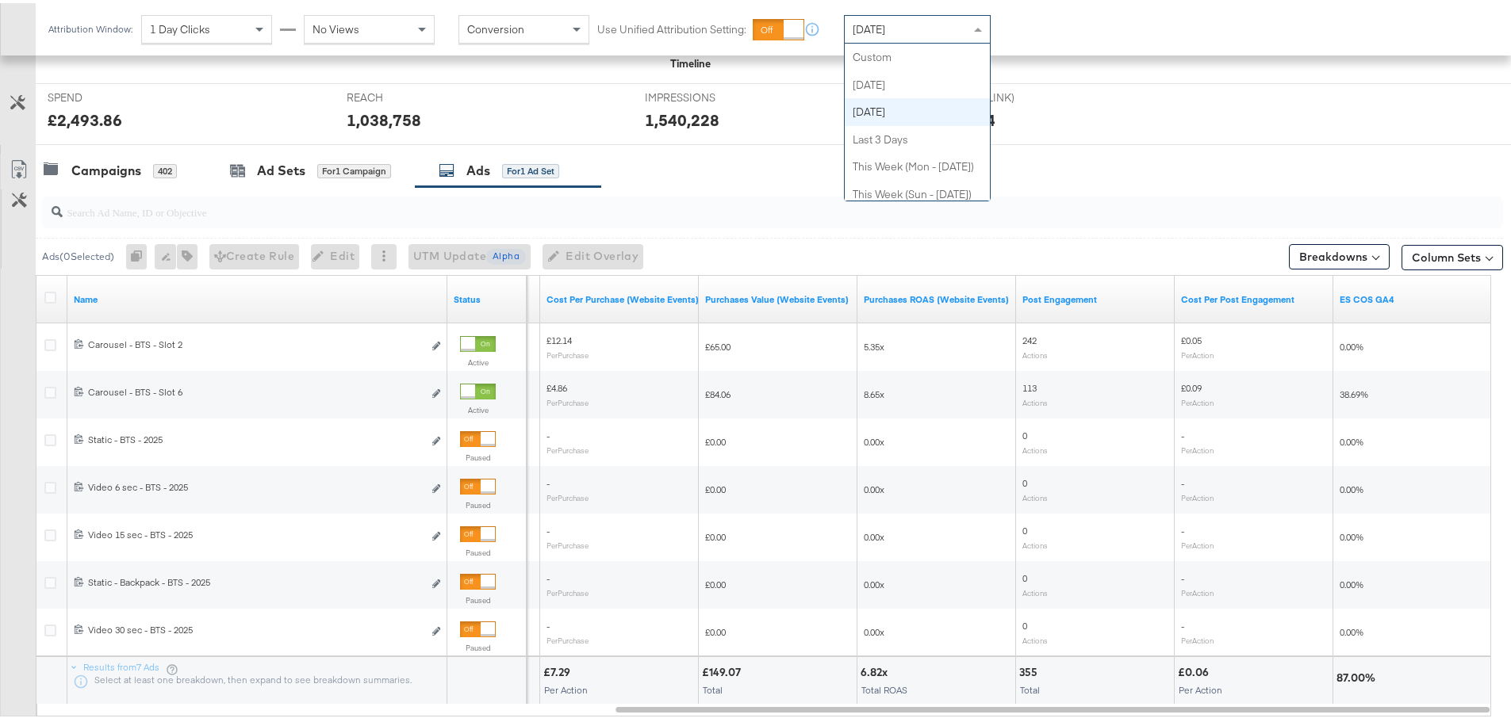
click at [935, 29] on div "[DATE]" at bounding box center [917, 26] width 145 height 27
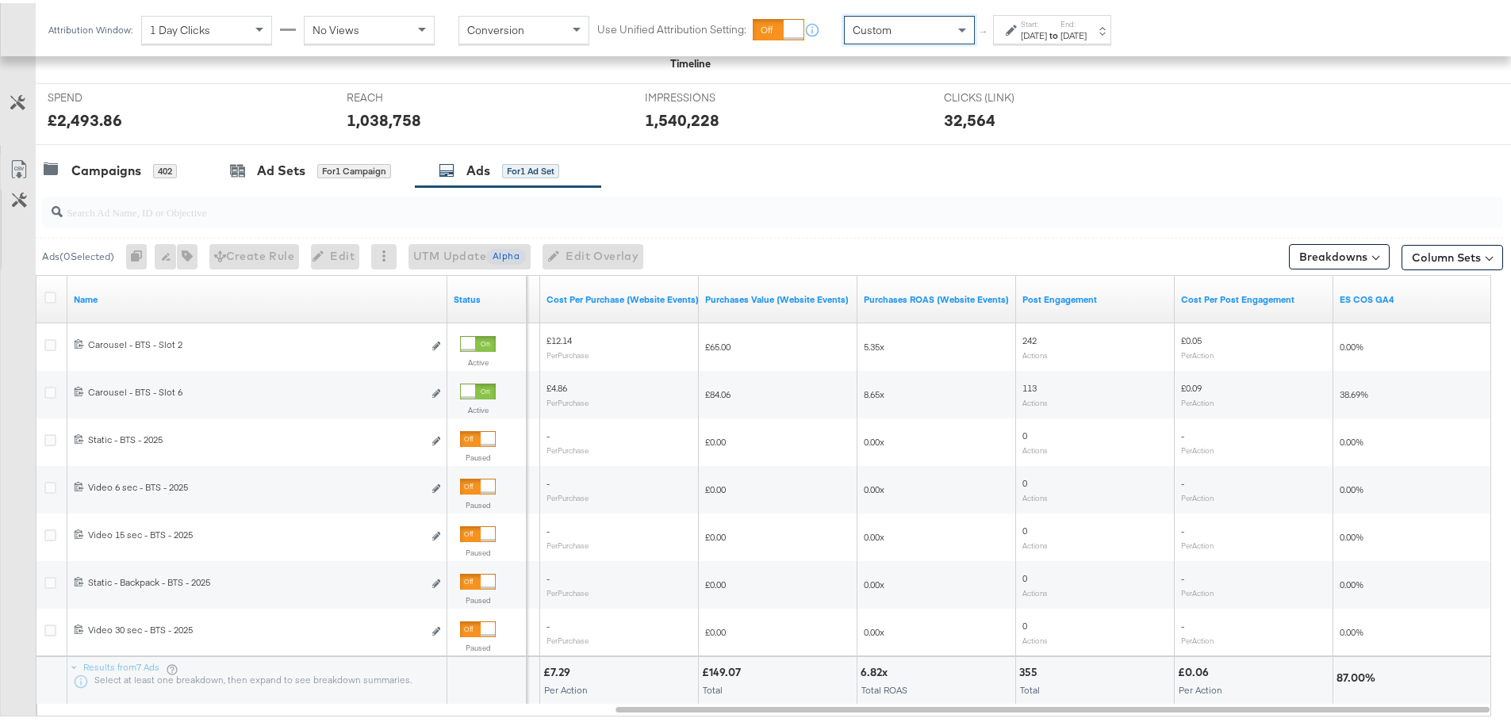
click at [1032, 26] on div "[DATE]" at bounding box center [1034, 32] width 26 height 13
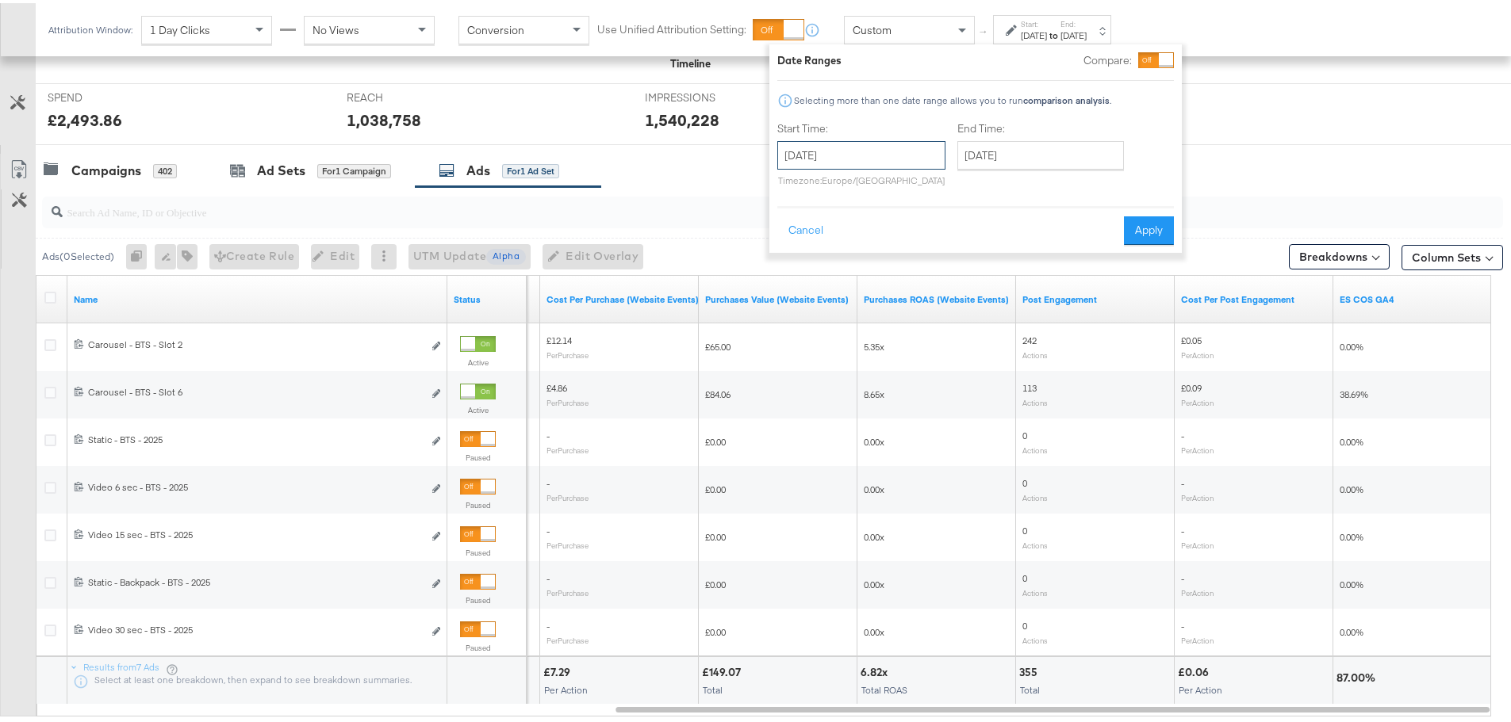
click at [845, 144] on input "[DATE]" at bounding box center [861, 152] width 168 height 29
click at [797, 330] on td "24" at bounding box center [795, 321] width 27 height 22
type input "[DATE]"
click at [1076, 158] on input "[DATE]" at bounding box center [1040, 152] width 167 height 29
click at [998, 320] on td "25" at bounding box center [1002, 321] width 27 height 22
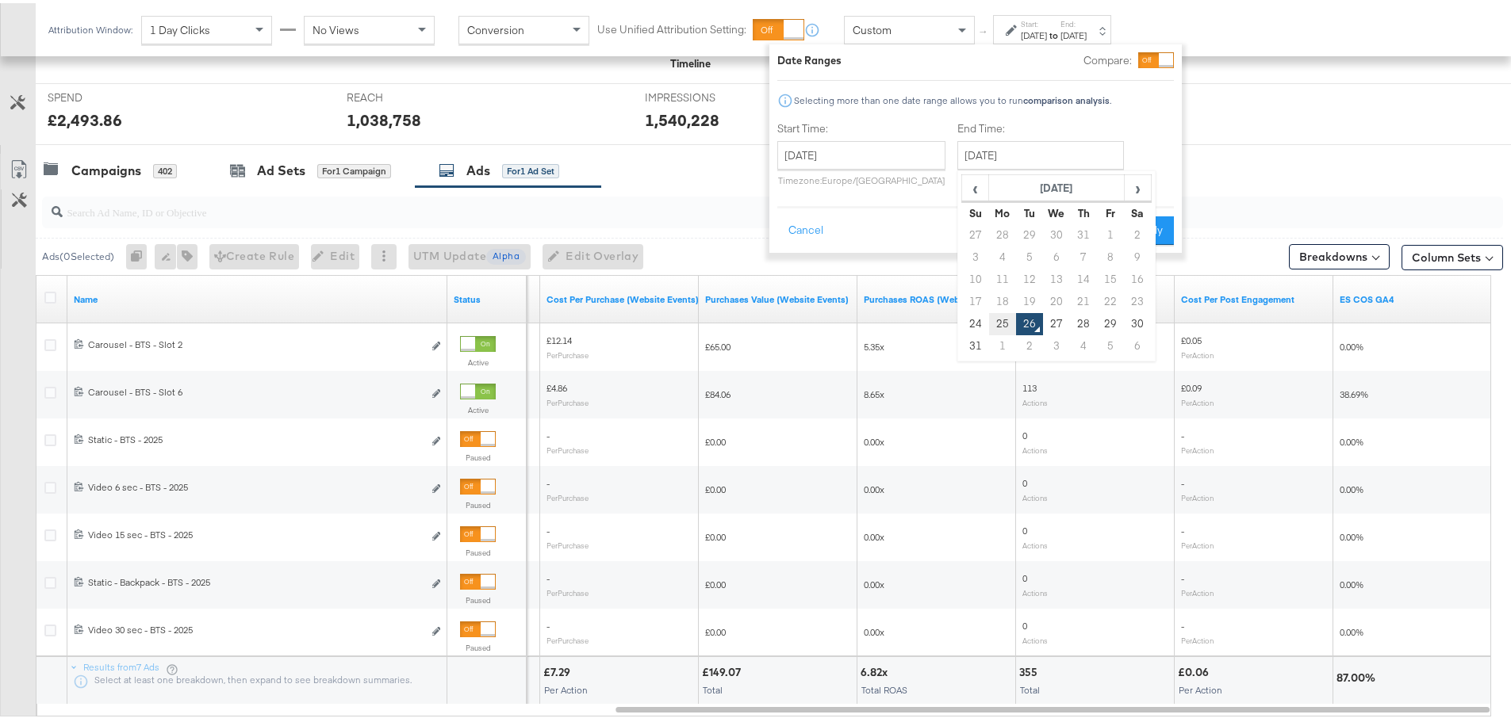
type input "[DATE]"
click at [1152, 233] on button "Apply" at bounding box center [1149, 227] width 50 height 29
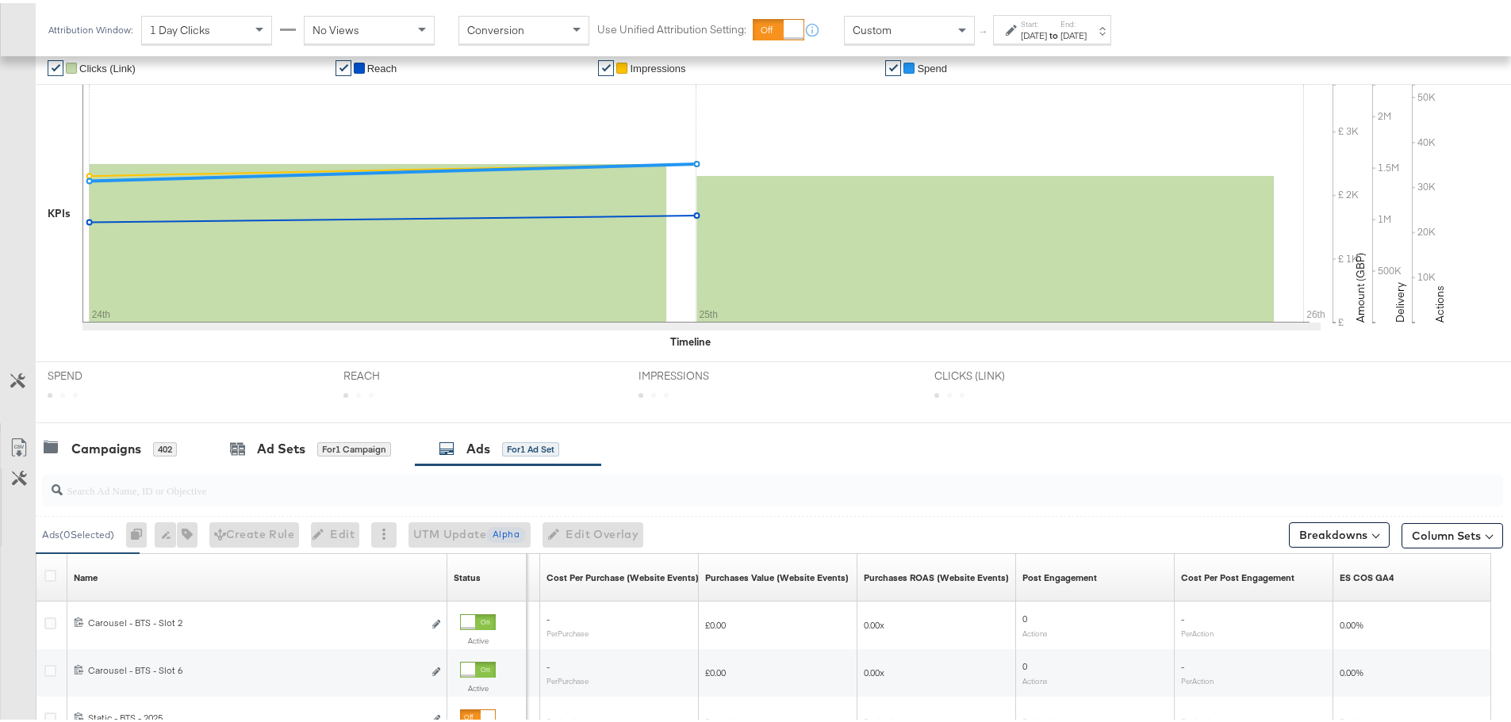
scroll to position [577, 0]
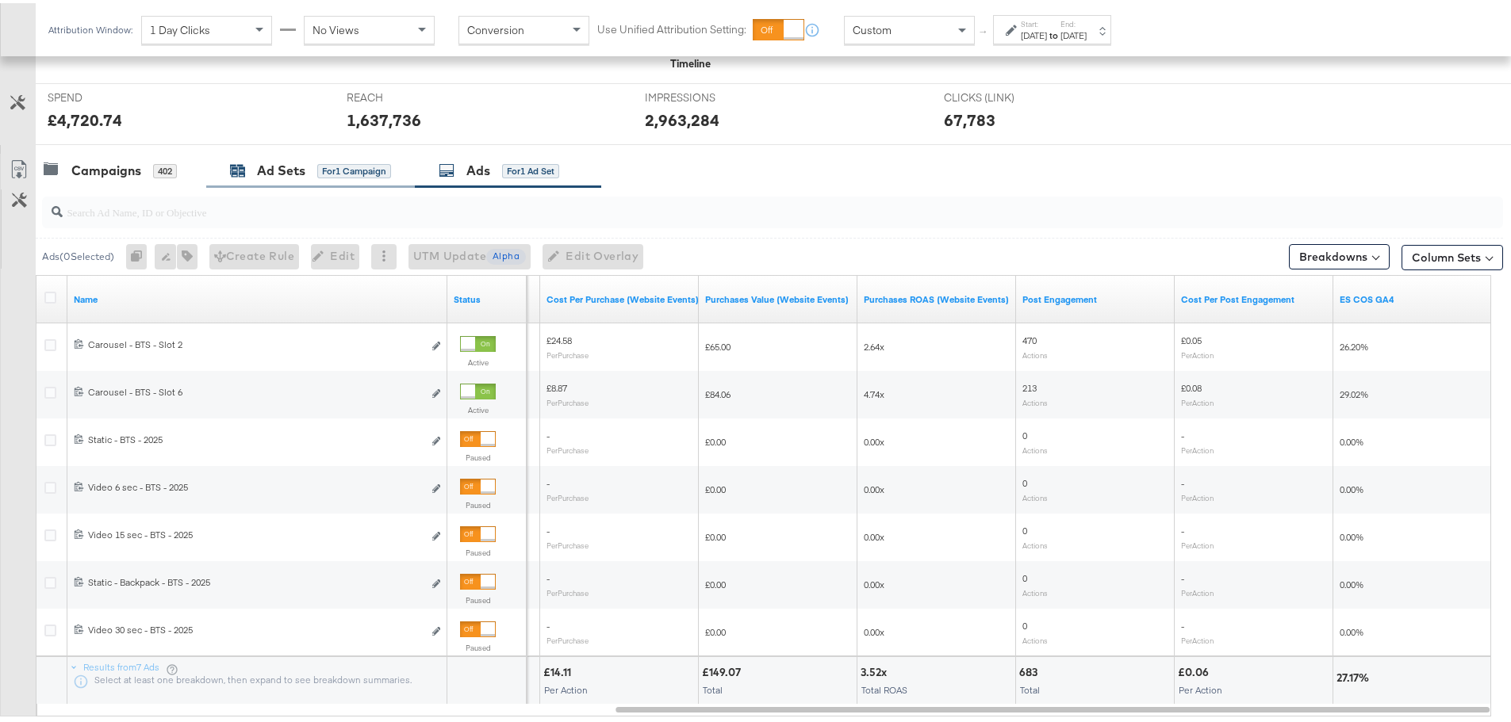
click at [309, 172] on div "Ad Sets for 1 Campaign" at bounding box center [310, 168] width 161 height 18
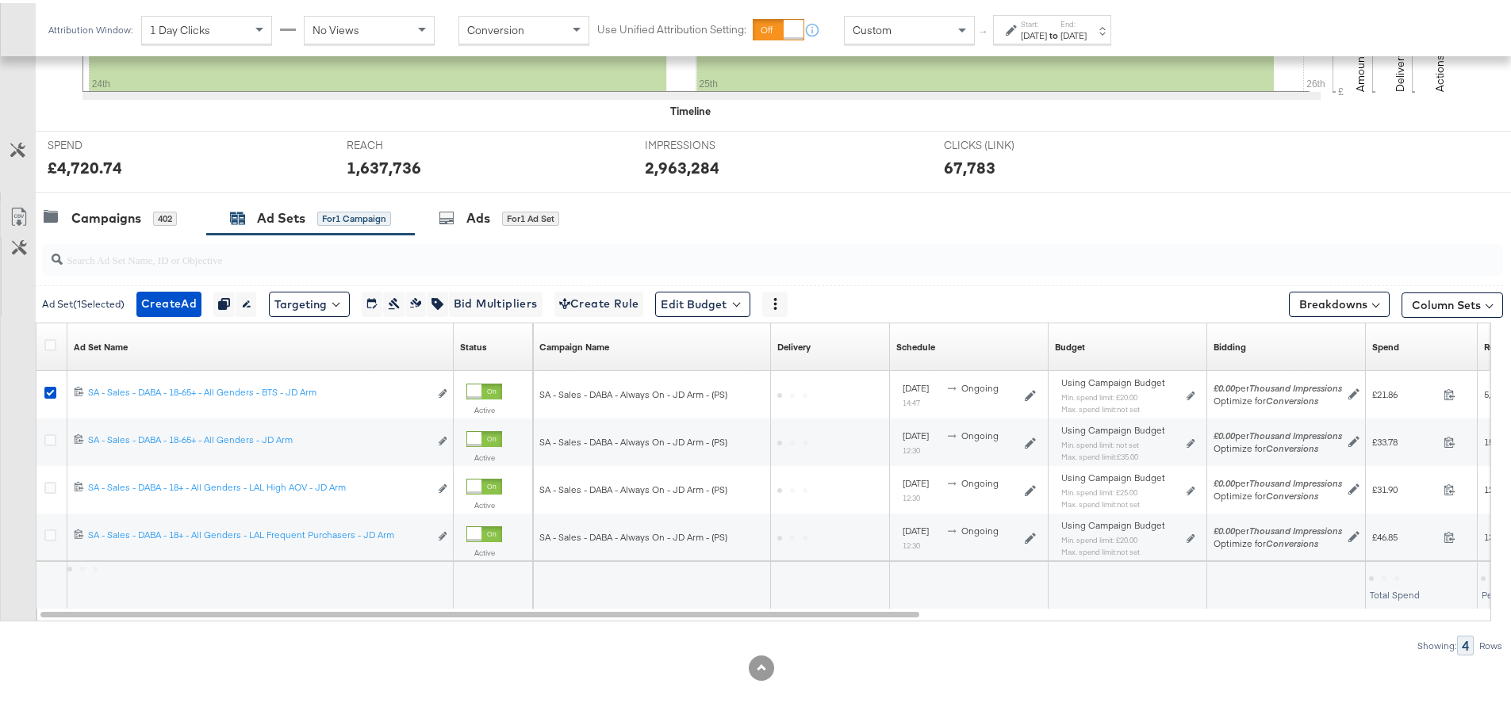
scroll to position [529, 0]
click at [1047, 24] on label "Start:" at bounding box center [1034, 21] width 26 height 10
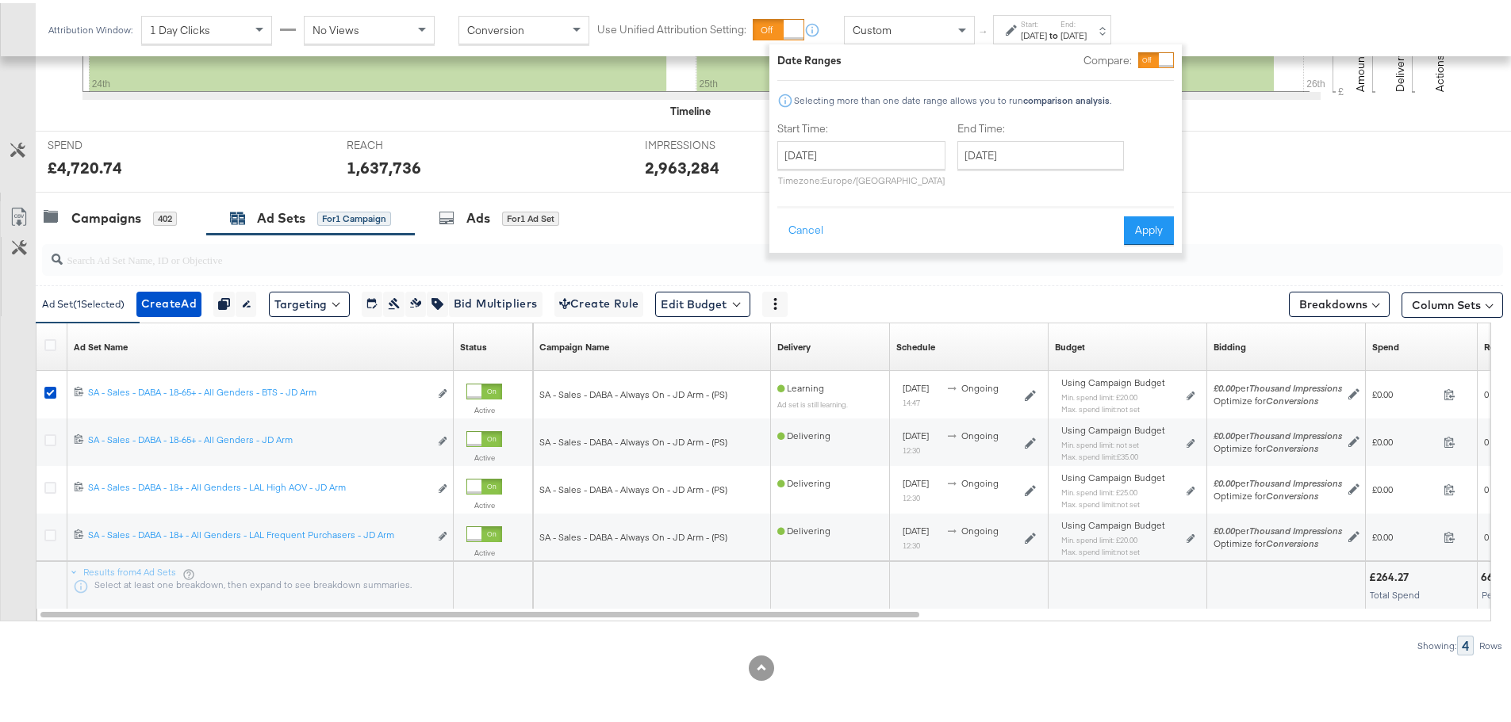
click at [1047, 24] on label "Start:" at bounding box center [1034, 21] width 26 height 10
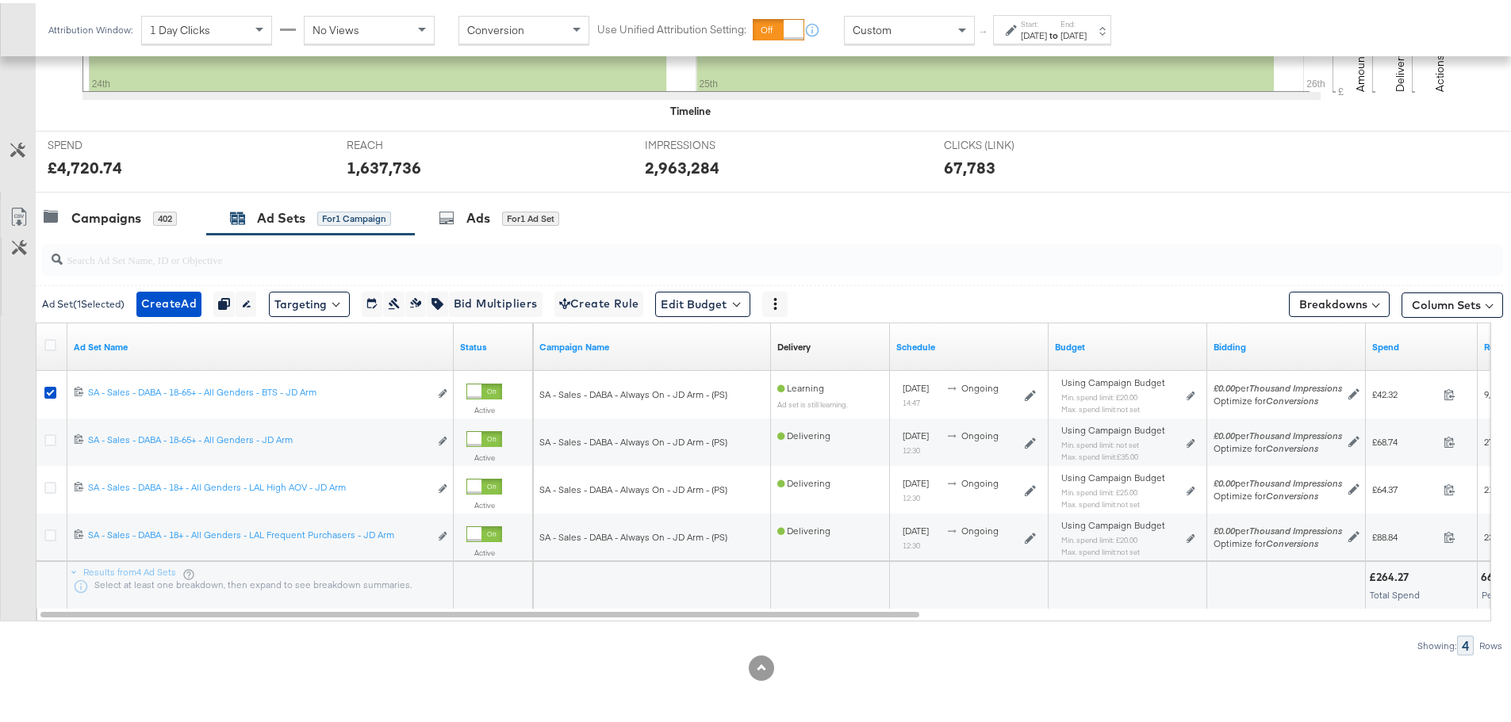
click at [1047, 24] on label "Start:" at bounding box center [1034, 21] width 26 height 10
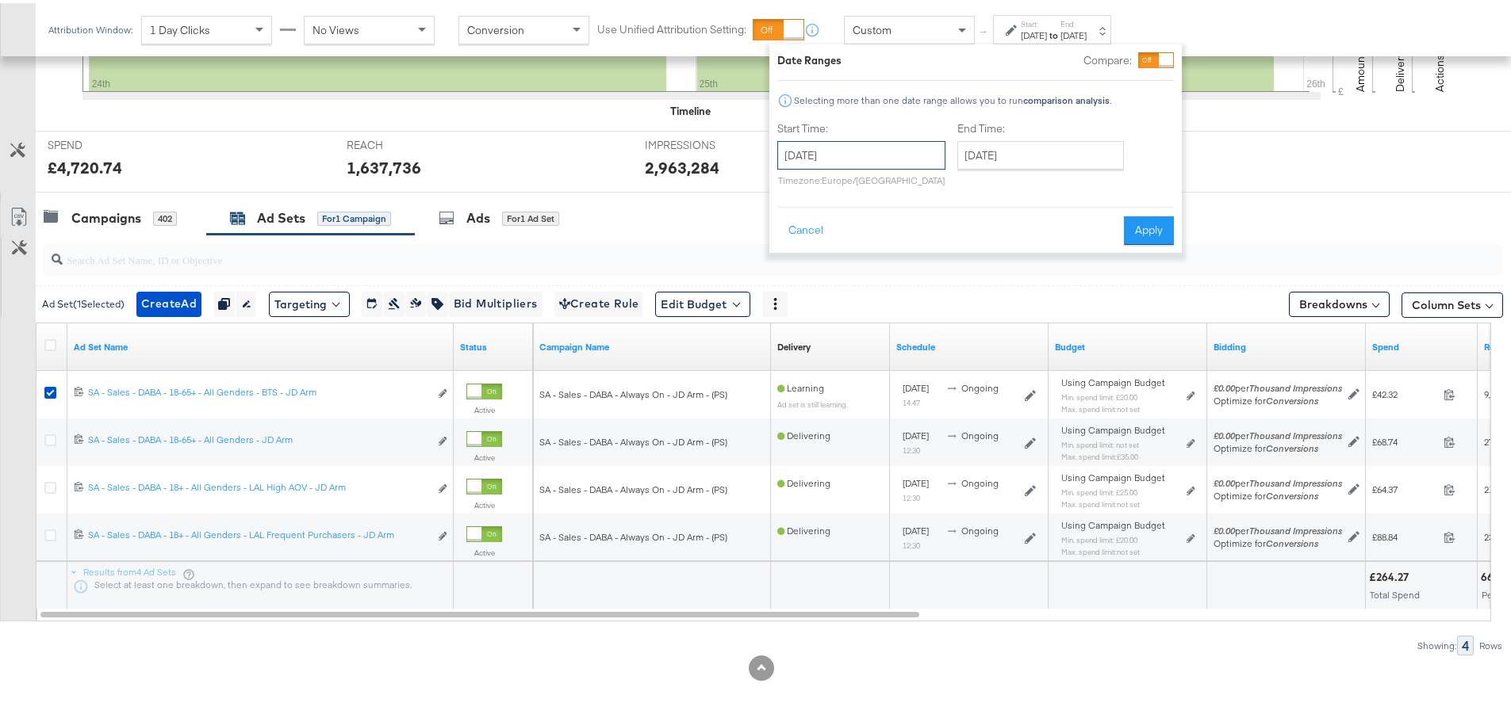
click at [898, 153] on input "[DATE]" at bounding box center [861, 152] width 168 height 29
click at [818, 311] on td "25" at bounding box center [822, 321] width 27 height 22
type input "[DATE]"
drag, startPoint x: 1150, startPoint y: 229, endPoint x: 1143, endPoint y: 224, distance: 8.6
click at [1148, 229] on button "Apply" at bounding box center [1149, 227] width 50 height 29
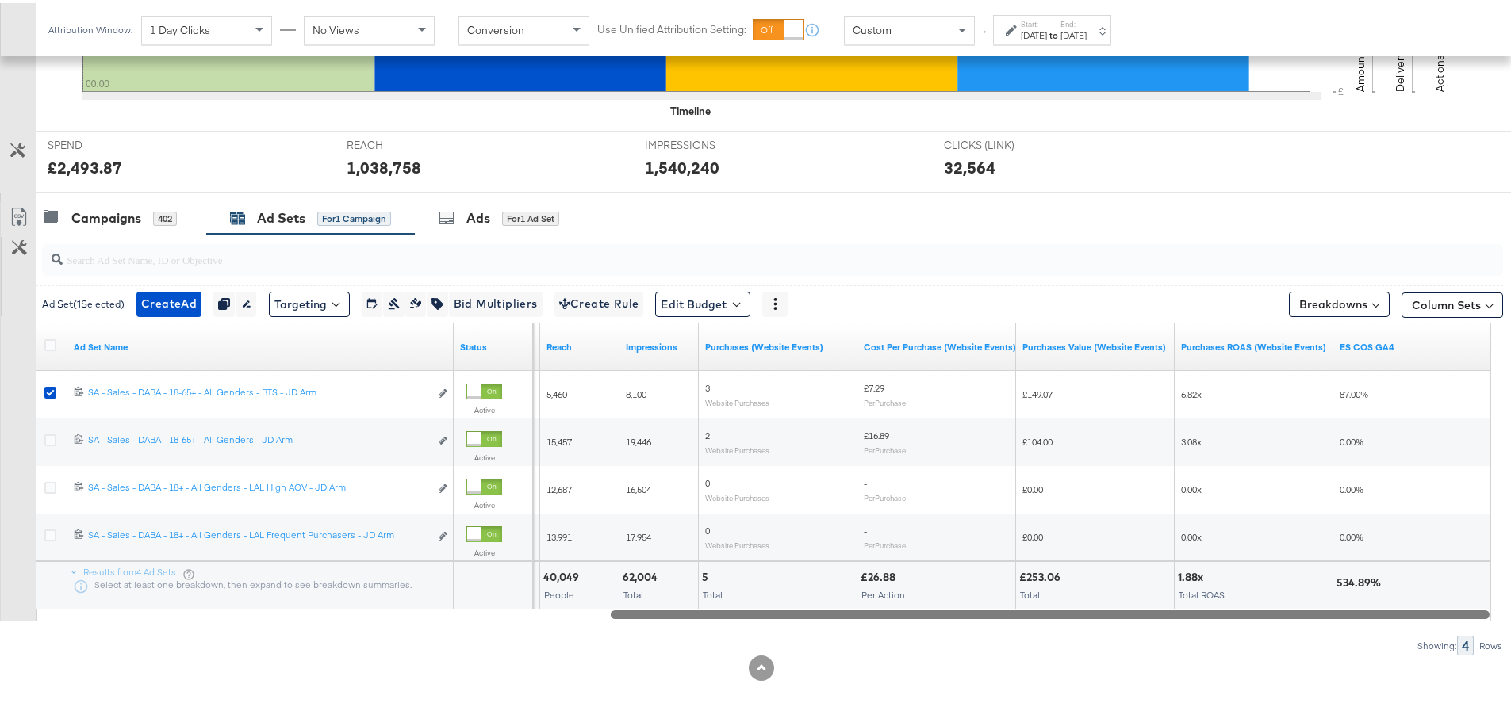
drag, startPoint x: 669, startPoint y: 613, endPoint x: 1522, endPoint y: 703, distance: 858.1
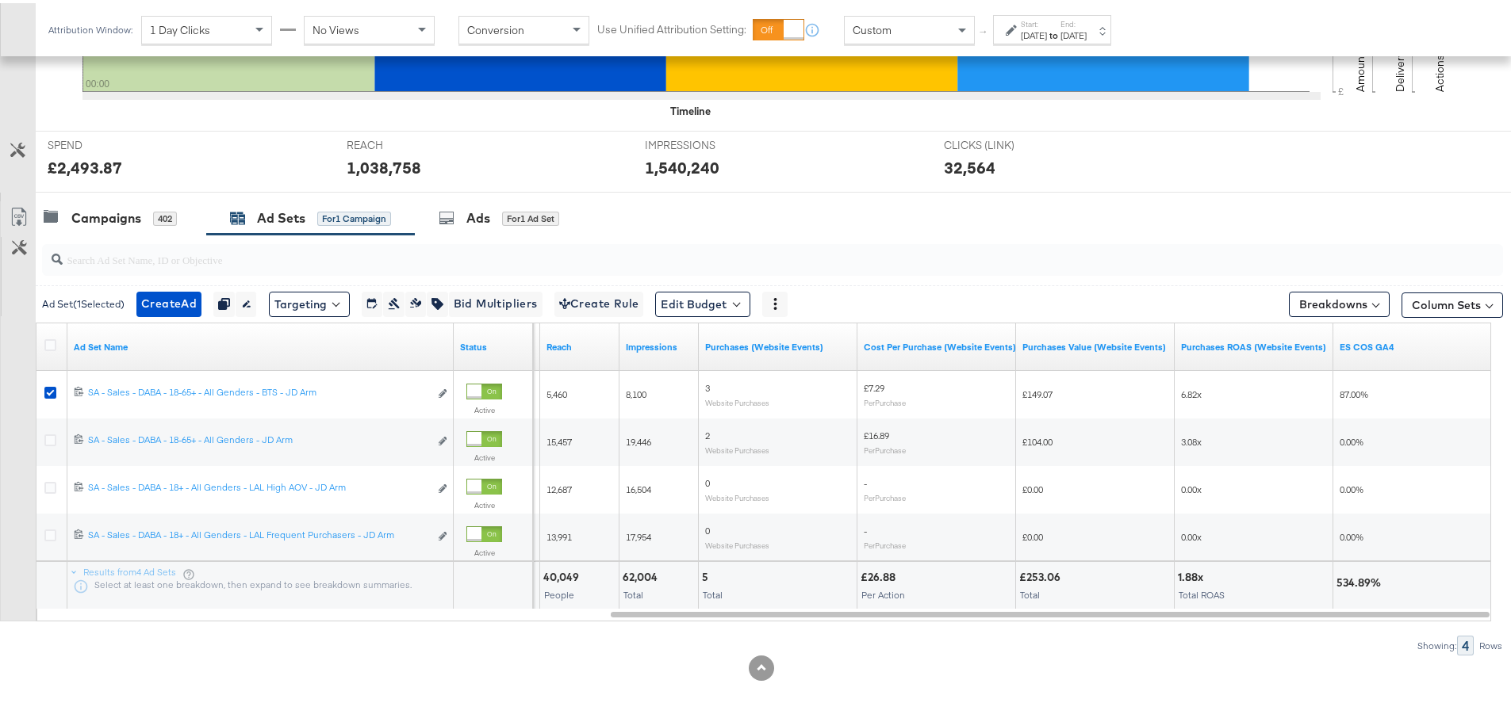
click at [1029, 36] on div "[DATE]" at bounding box center [1034, 32] width 26 height 13
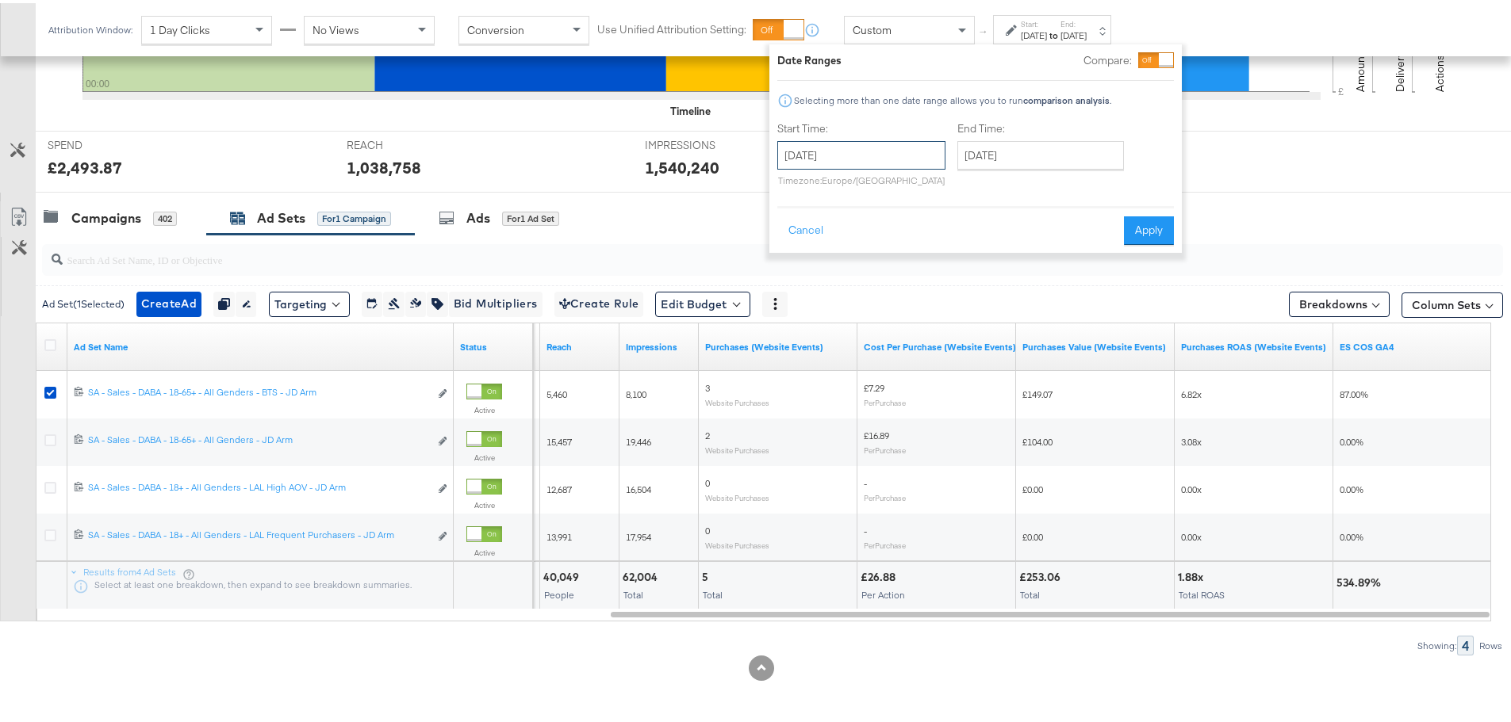
click at [862, 158] on input "[DATE]" at bounding box center [861, 152] width 168 height 29
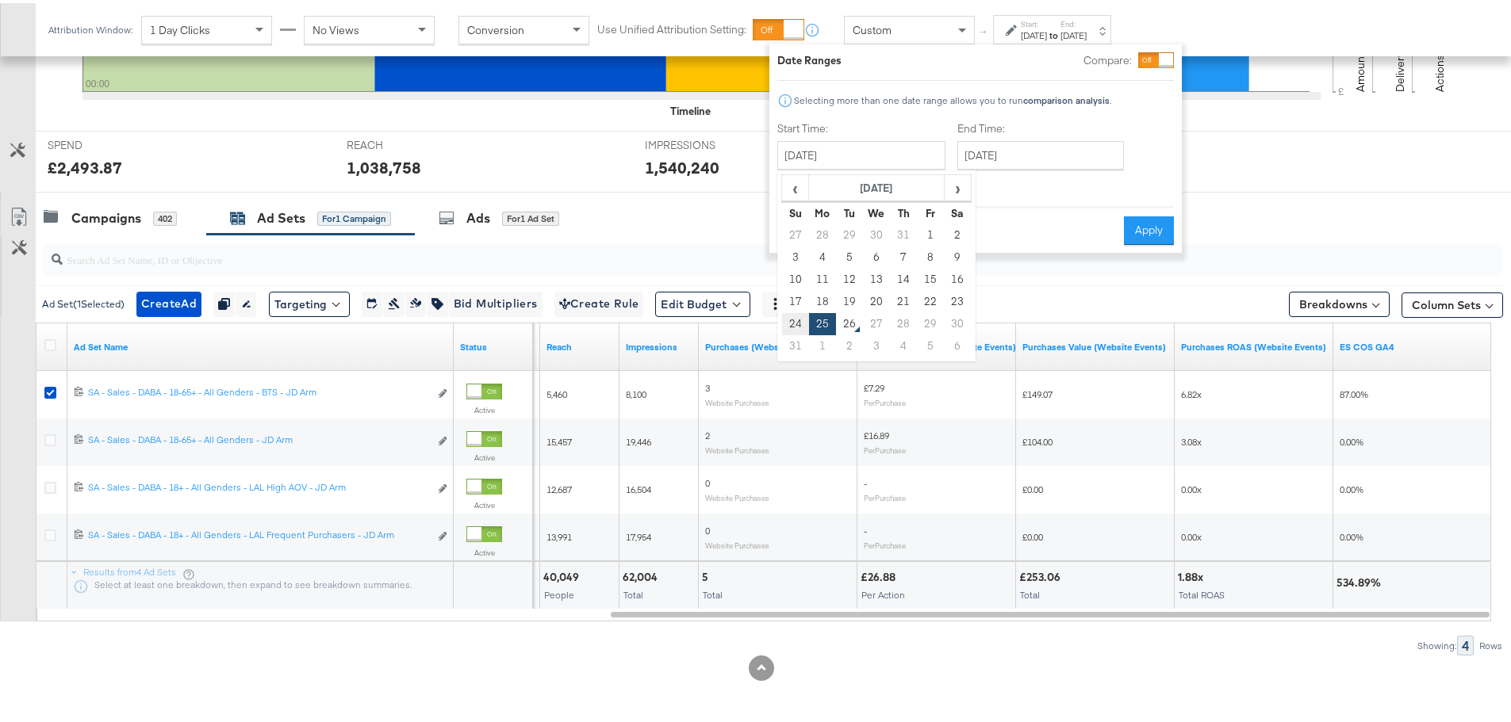
click at [794, 318] on td "24" at bounding box center [795, 321] width 27 height 22
type input "[DATE]"
click at [1056, 148] on input "[DATE]" at bounding box center [1040, 152] width 167 height 29
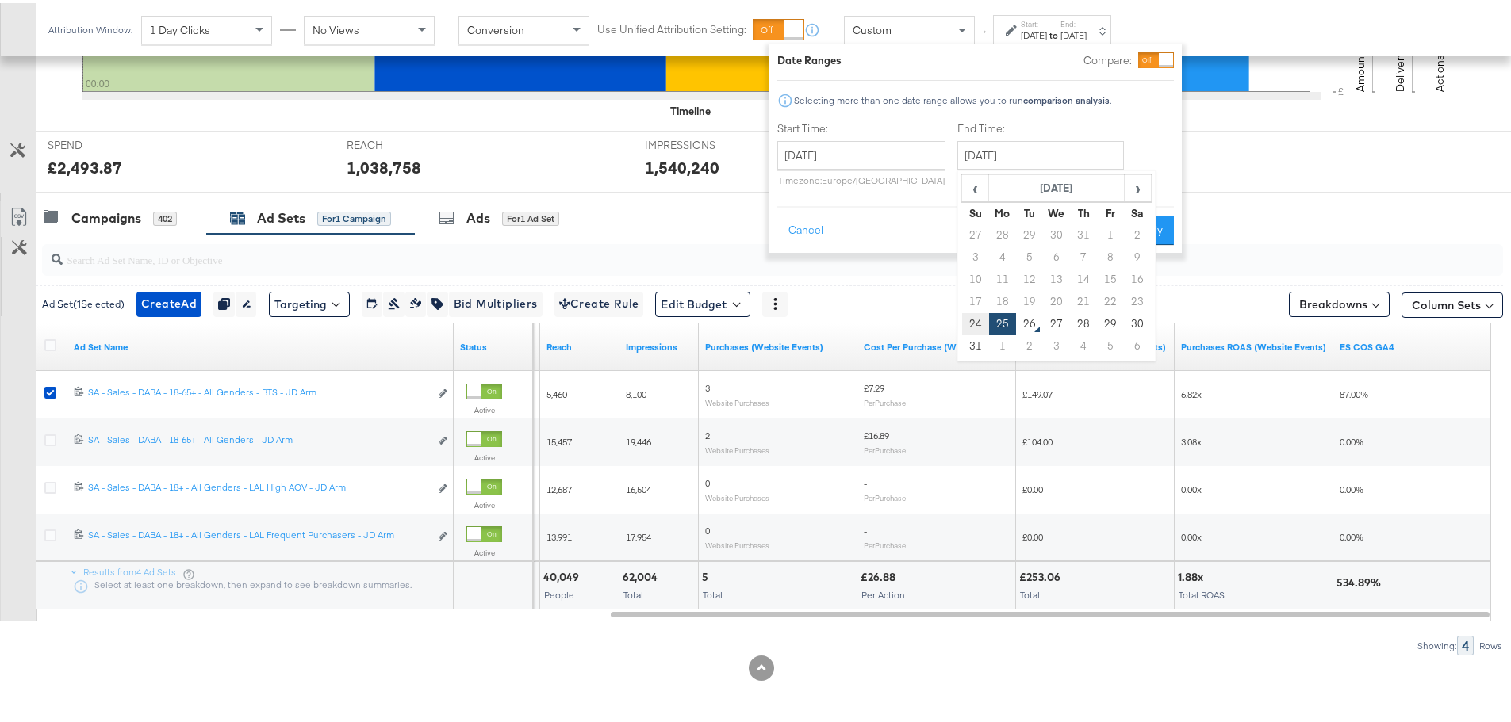
click at [983, 319] on td "24" at bounding box center [975, 321] width 27 height 22
type input "[DATE]"
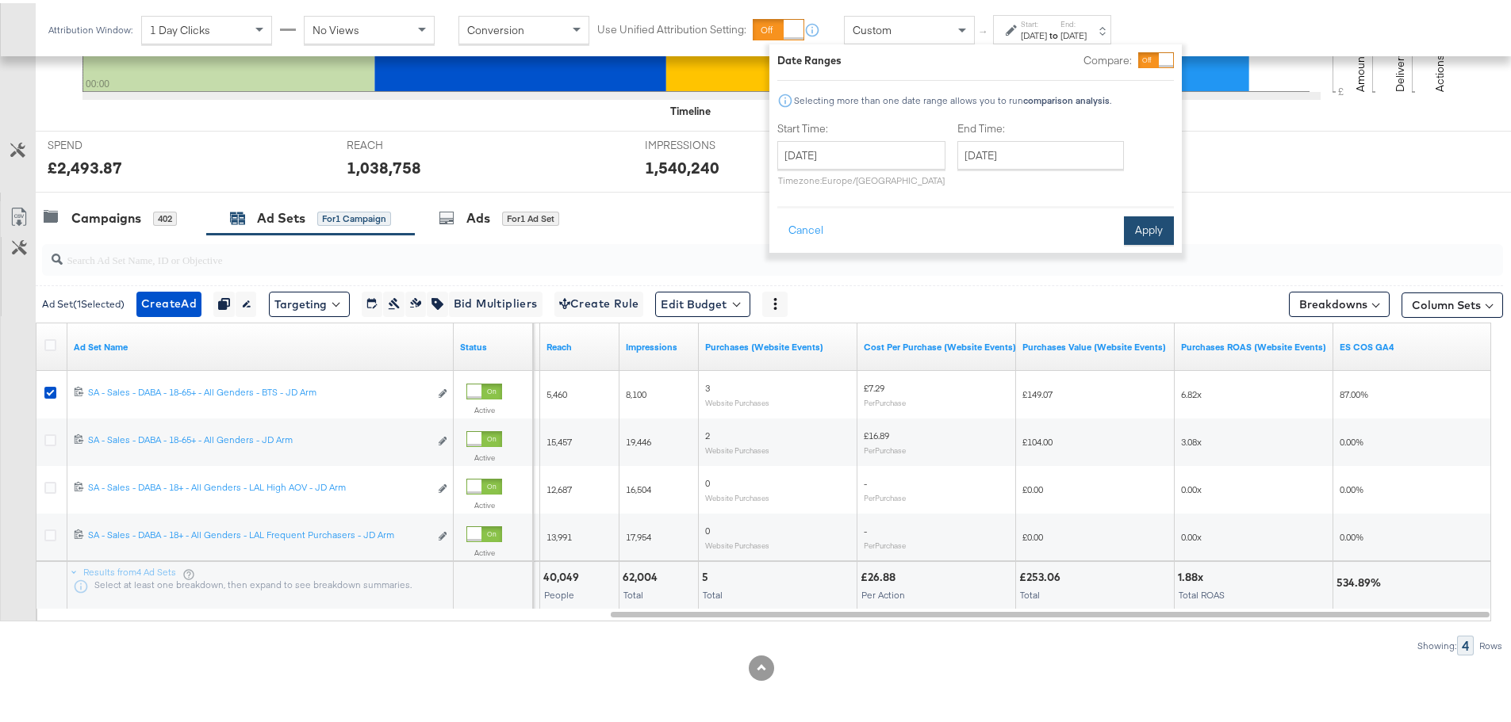
click at [1132, 232] on button "Apply" at bounding box center [1149, 227] width 50 height 29
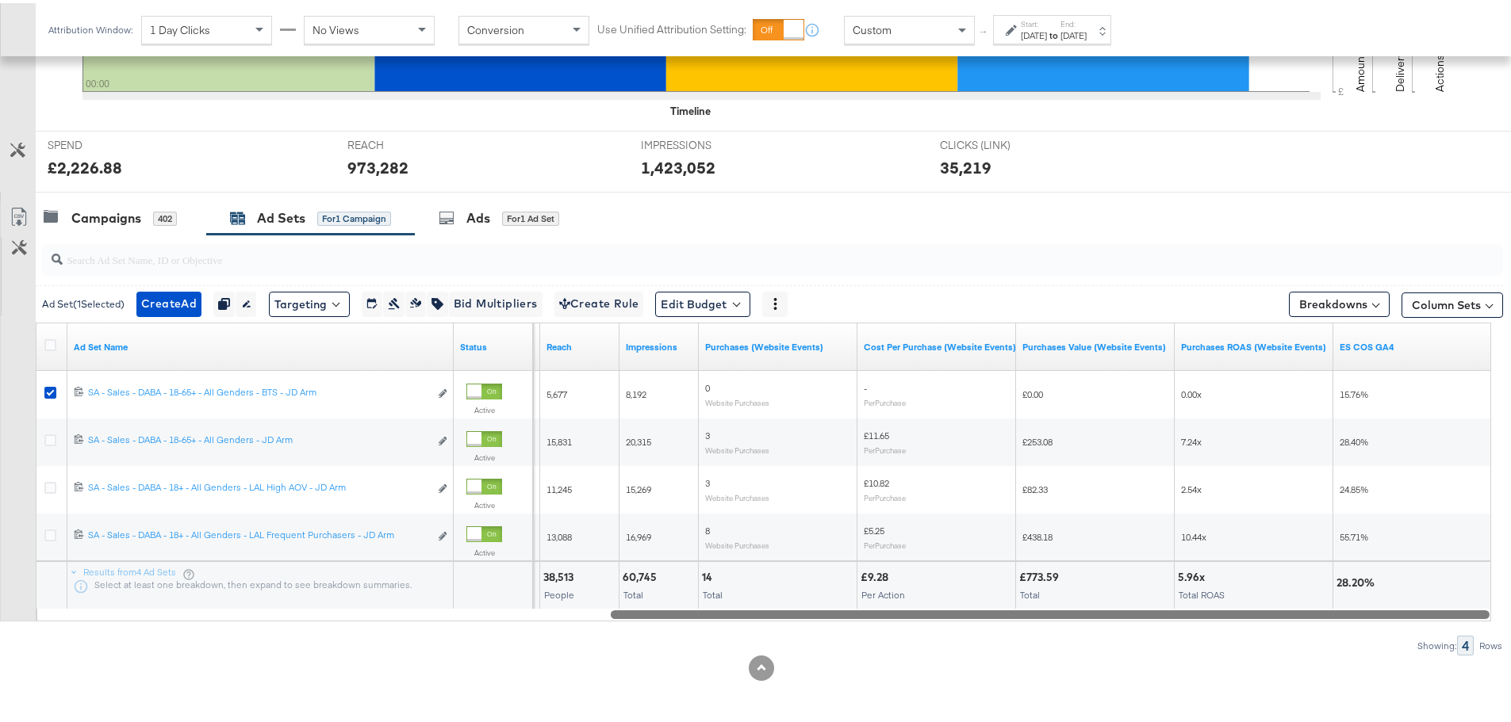
drag, startPoint x: 1305, startPoint y: 615, endPoint x: 1246, endPoint y: 647, distance: 67.1
click at [1246, 647] on div "Ad Set ( 1 Selected) Create Ad Create 1 ad Duplicate 1 ad set Rename 1 ad set E…" at bounding box center [751, 442] width 1503 height 421
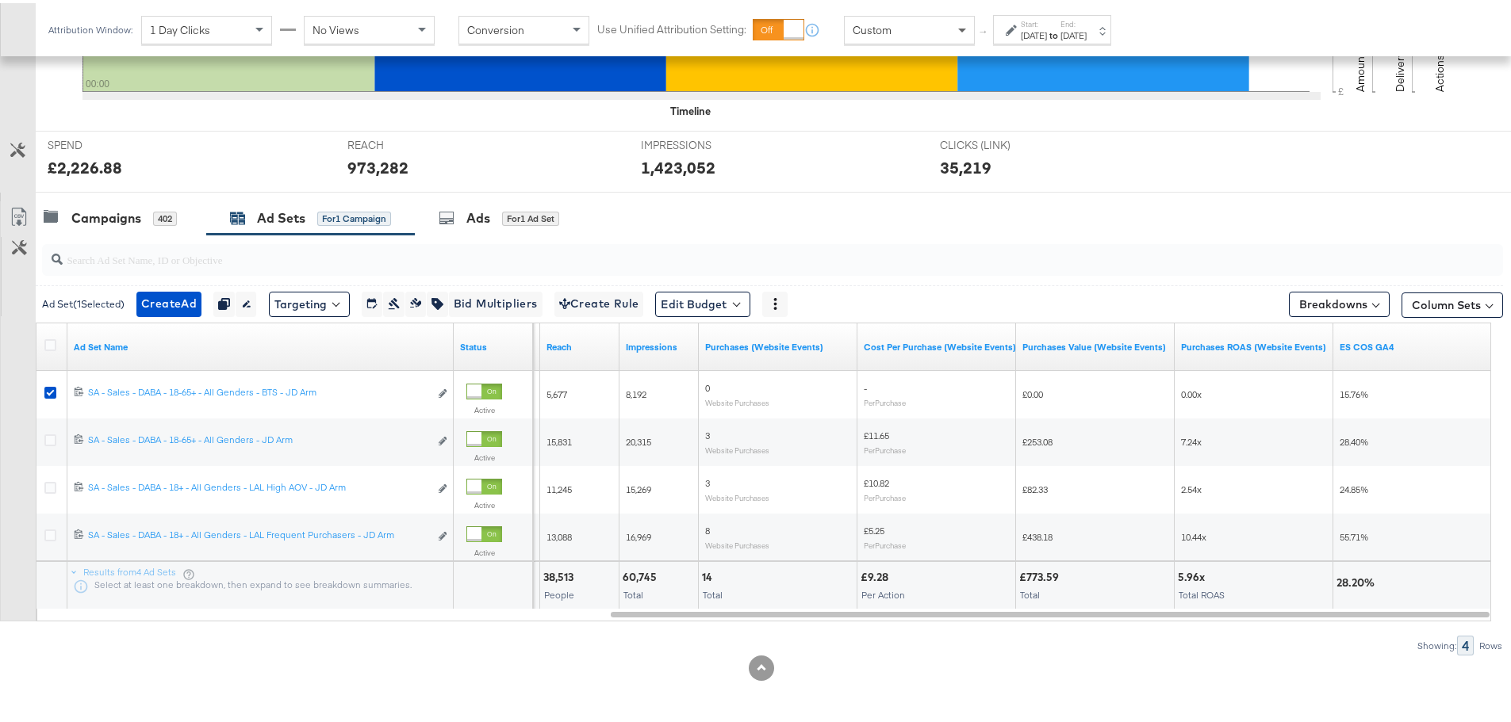
drag, startPoint x: 981, startPoint y: 23, endPoint x: 969, endPoint y: 26, distance: 12.3
click at [979, 24] on div "↑ Start: [DATE] to End: [DATE]" at bounding box center [1043, 26] width 136 height 29
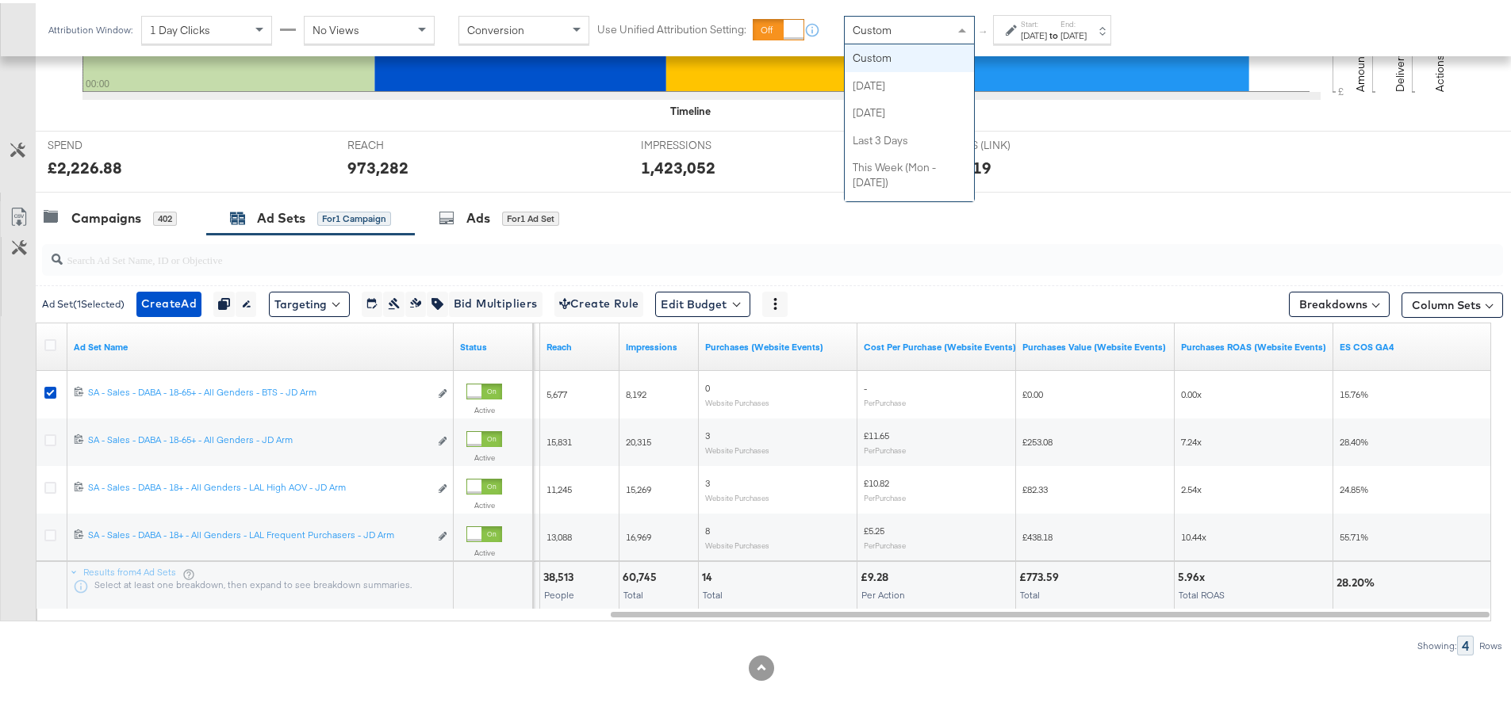
click at [933, 26] on div "Custom" at bounding box center [909, 26] width 129 height 27
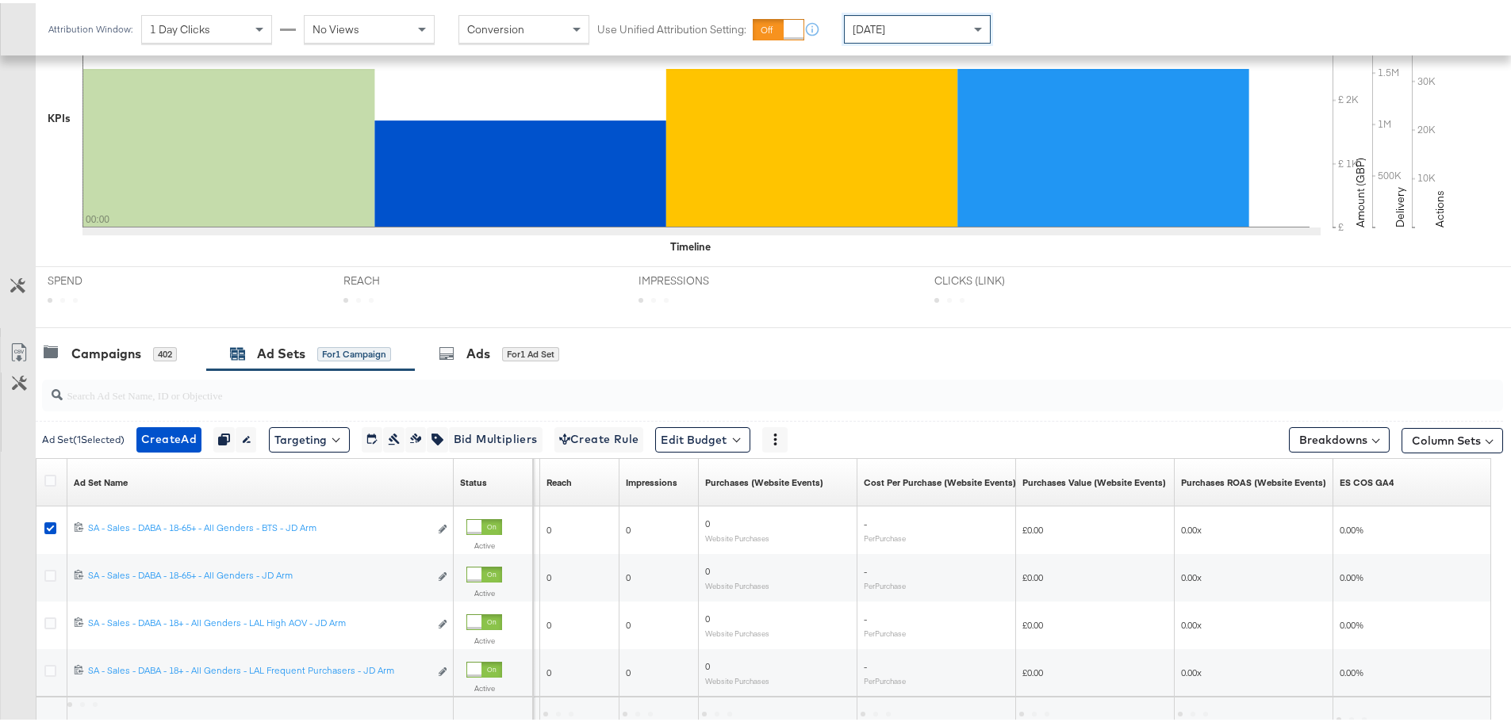
scroll to position [528, 0]
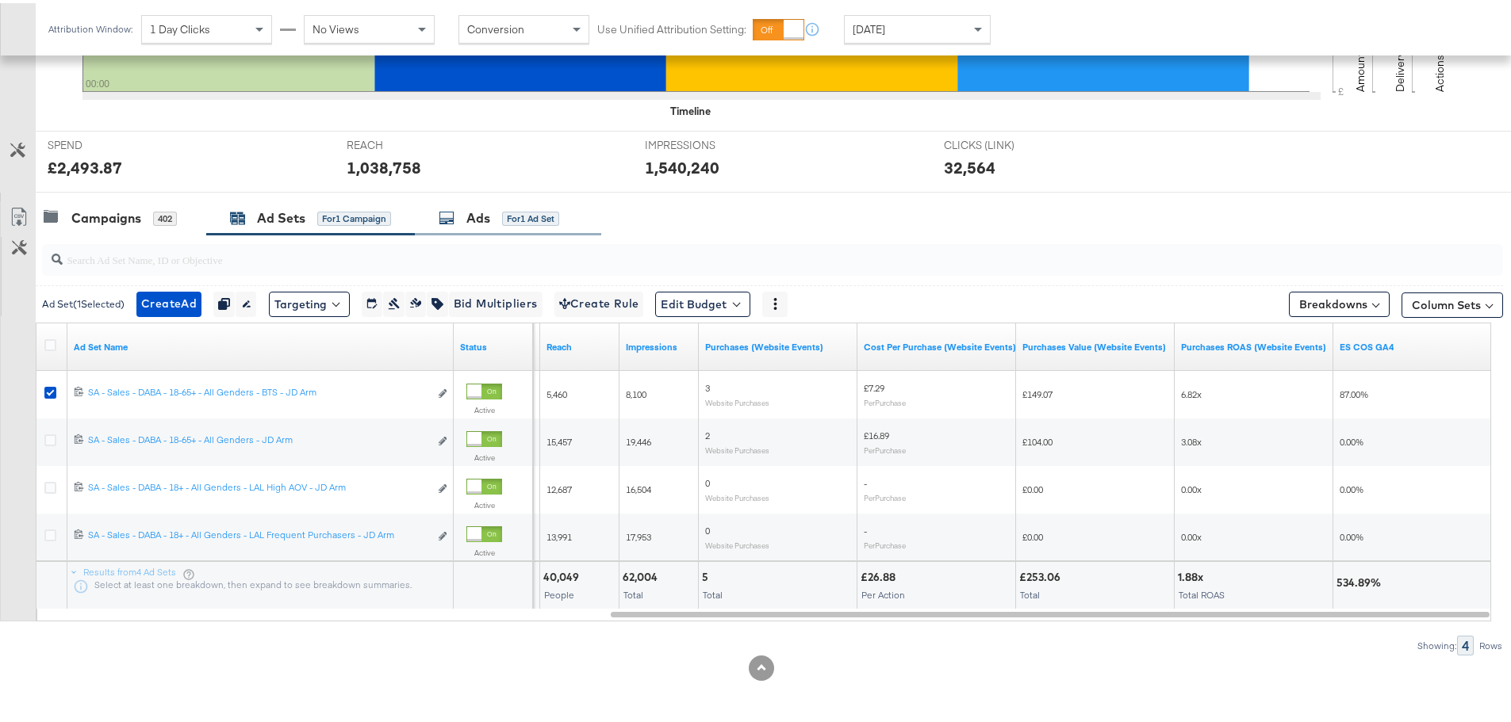
click at [469, 217] on div "Ads" at bounding box center [478, 215] width 24 height 18
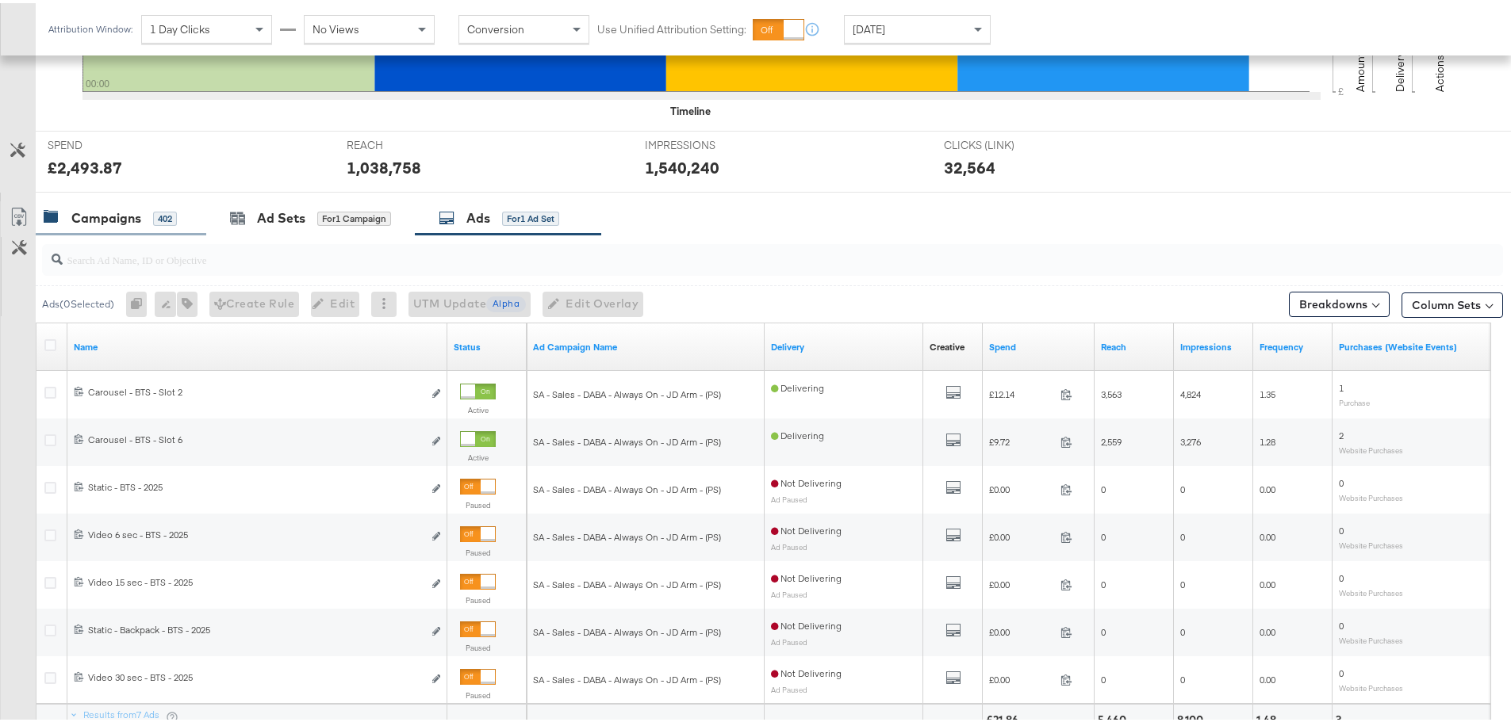
drag, startPoint x: 103, startPoint y: 204, endPoint x: 98, endPoint y: 225, distance: 22.1
click at [103, 204] on div "Campaigns 402" at bounding box center [121, 215] width 171 height 34
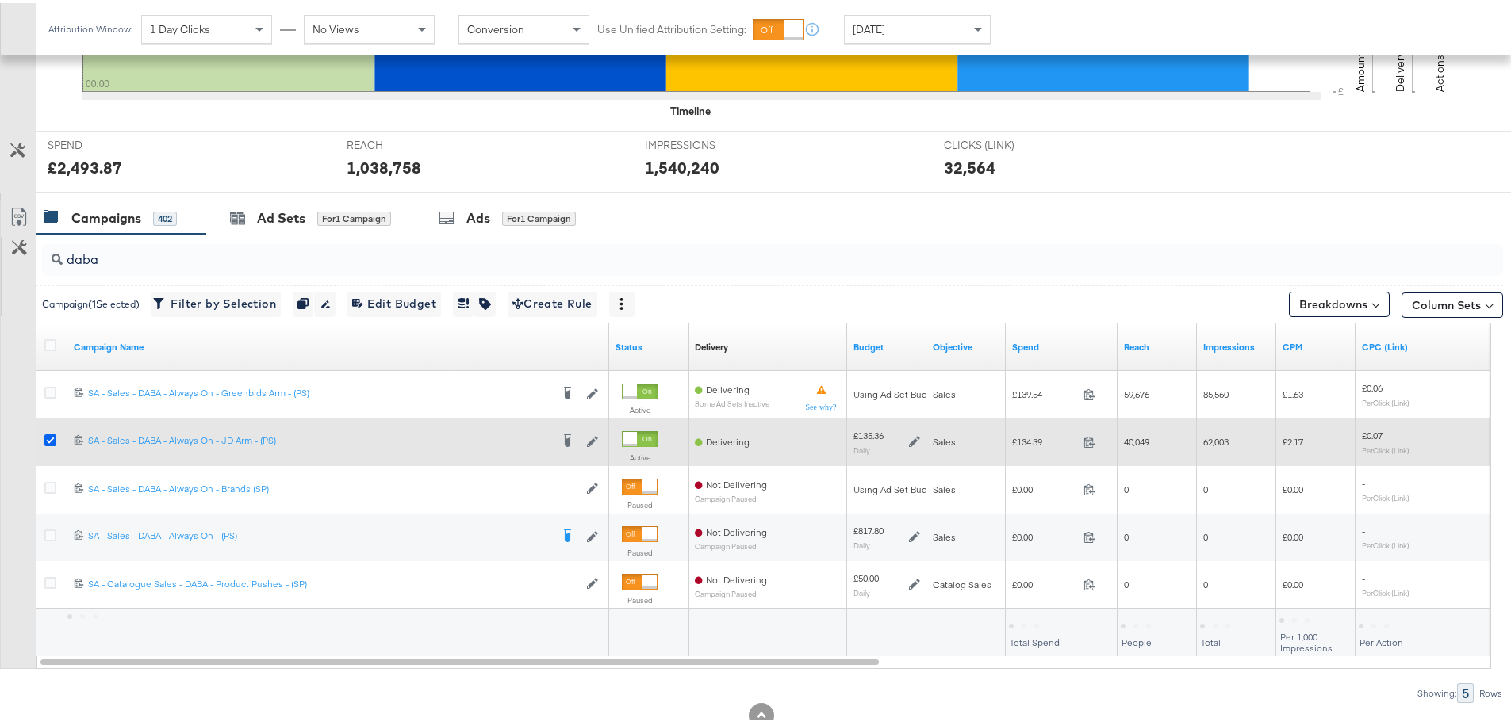
click at [45, 431] on icon at bounding box center [50, 437] width 12 height 12
click at [0, 0] on input "checkbox" at bounding box center [0, 0] width 0 height 0
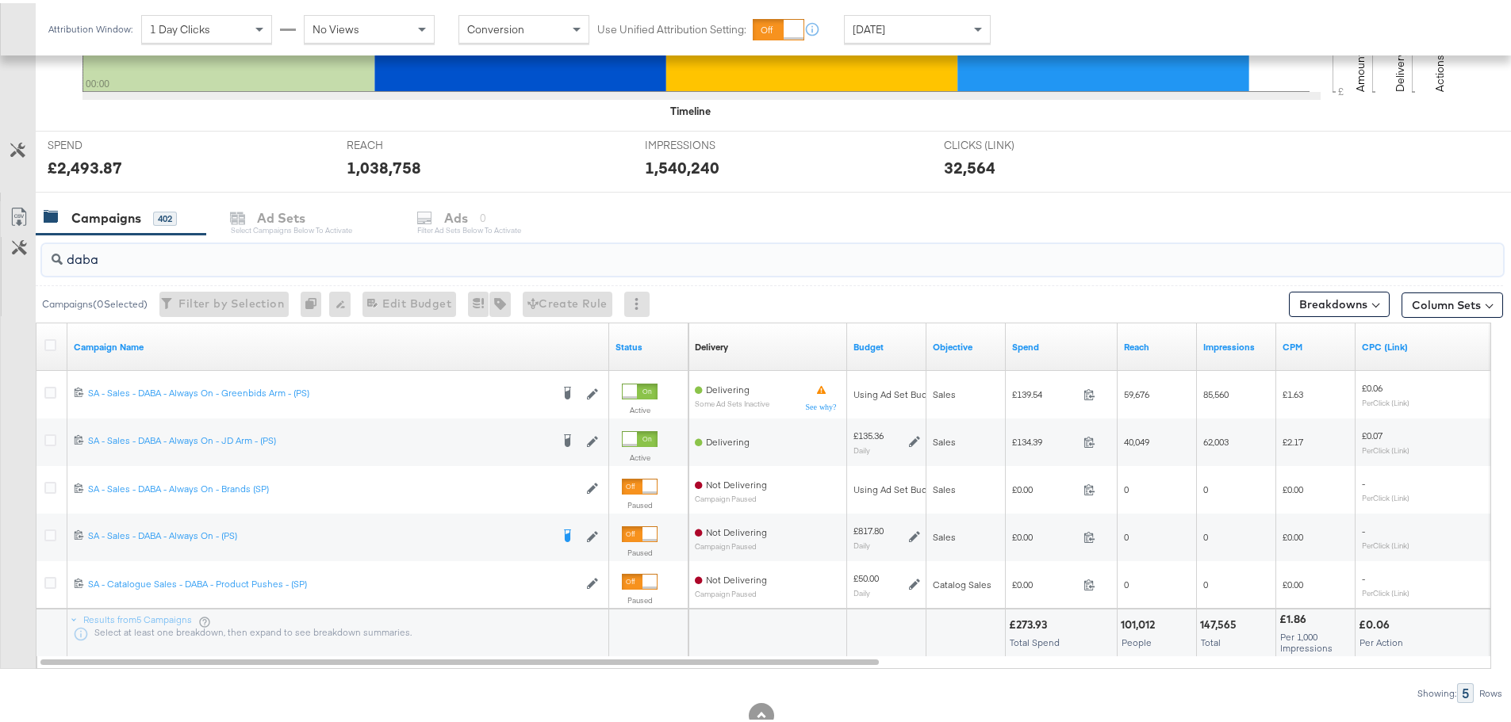
drag, startPoint x: 108, startPoint y: 266, endPoint x: 55, endPoint y: 255, distance: 54.1
click at [55, 255] on div "daba" at bounding box center [772, 257] width 1461 height 32
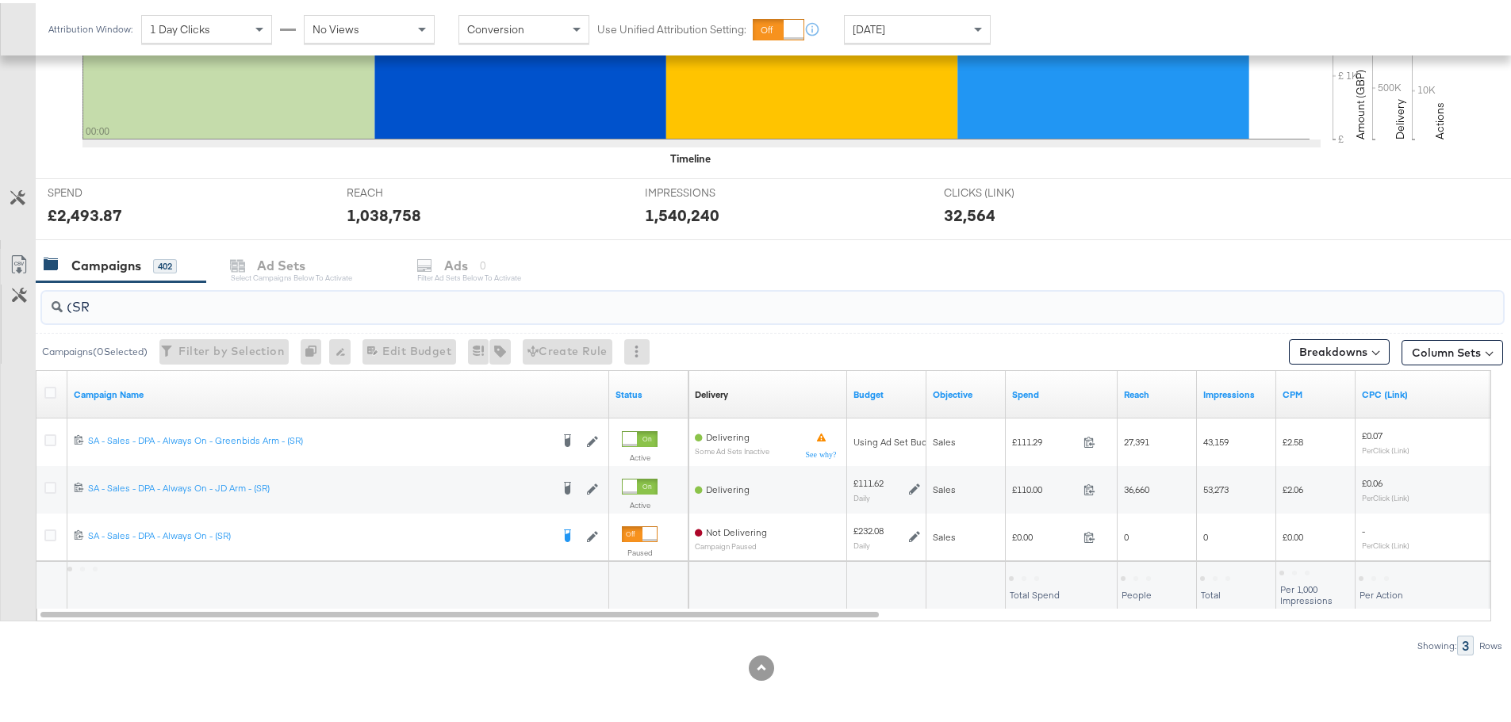
scroll to position [481, 0]
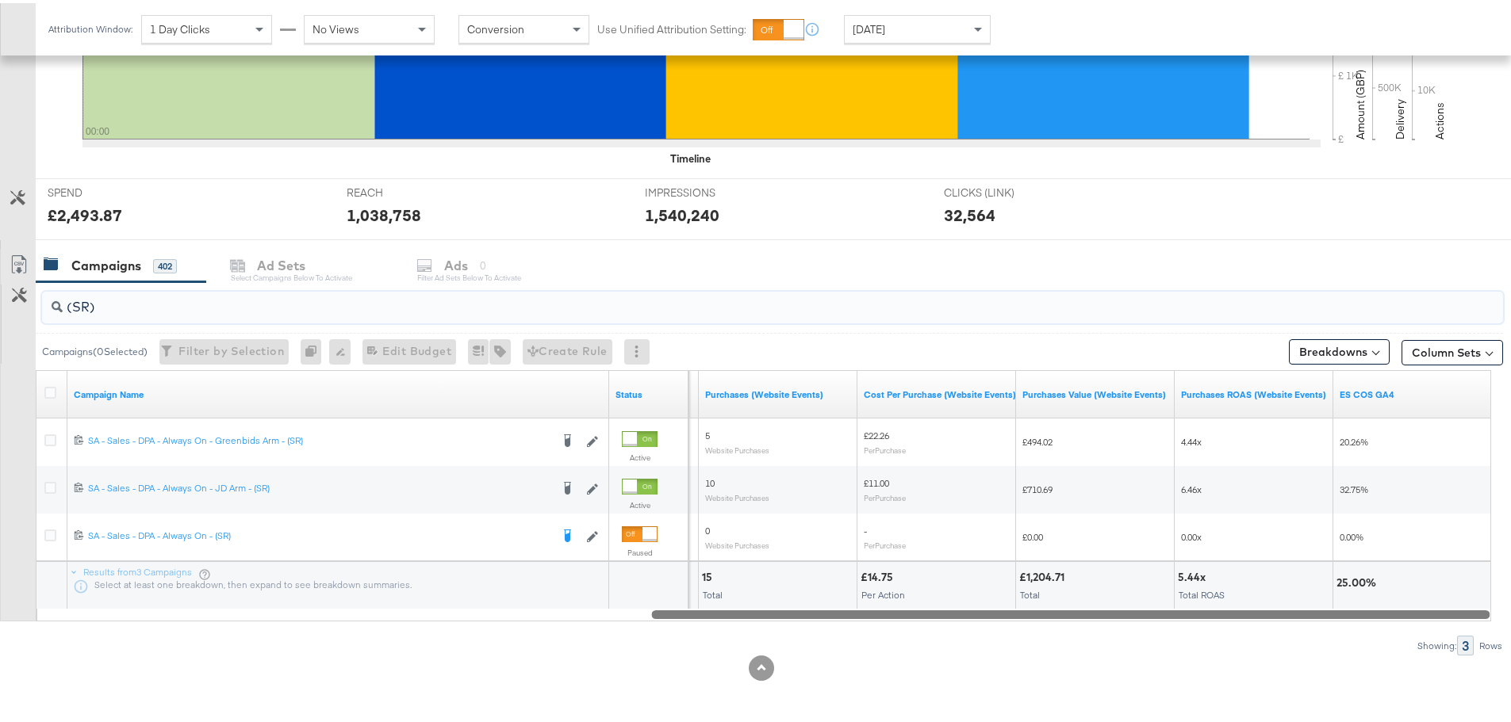
drag, startPoint x: 355, startPoint y: 611, endPoint x: 1439, endPoint y: 646, distance: 1085.5
click at [1439, 646] on div "(SR) Campaigns ( 0 Selected) Filter by Selection Filter 0 campaigns 0 Rename 0 …" at bounding box center [751, 466] width 1503 height 374
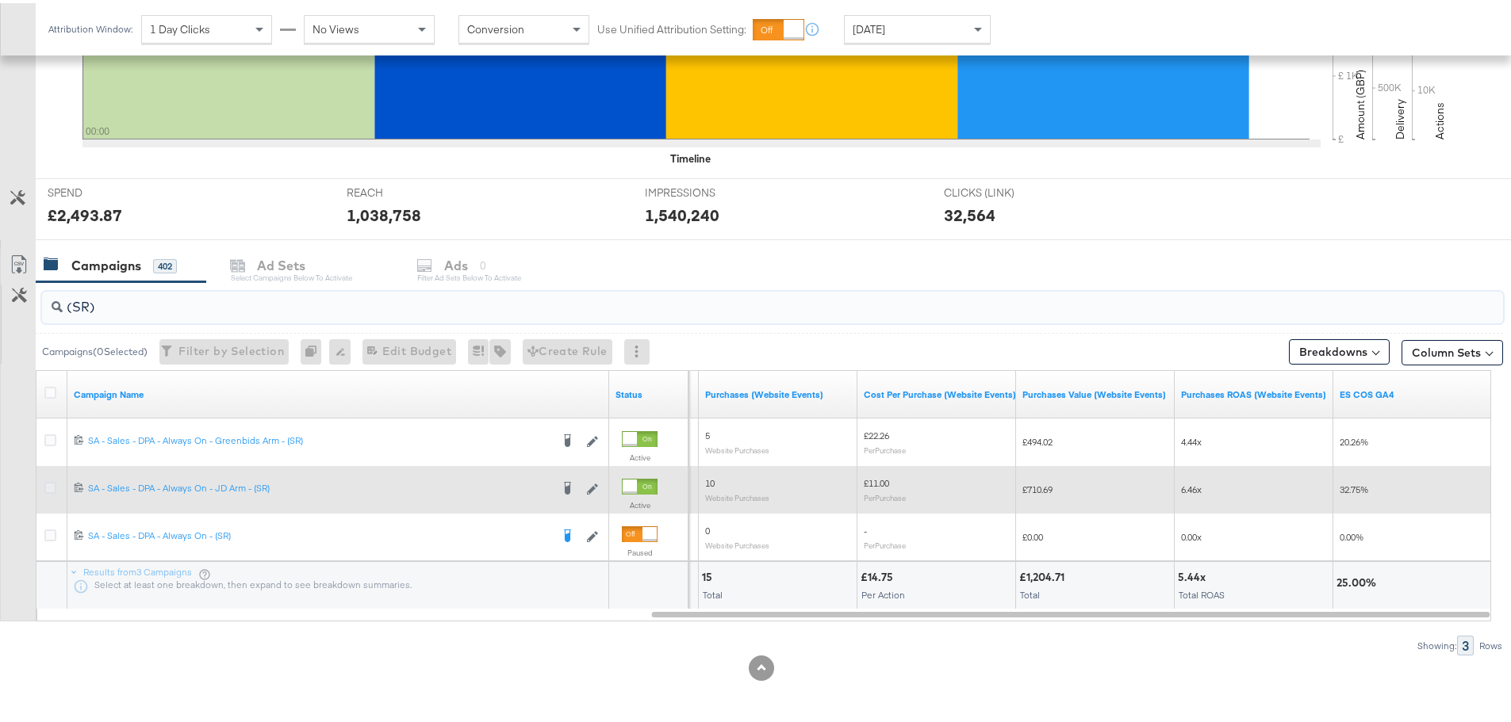
type input "(SR)"
click at [48, 484] on icon at bounding box center [50, 485] width 12 height 12
click at [0, 0] on input "checkbox" at bounding box center [0, 0] width 0 height 0
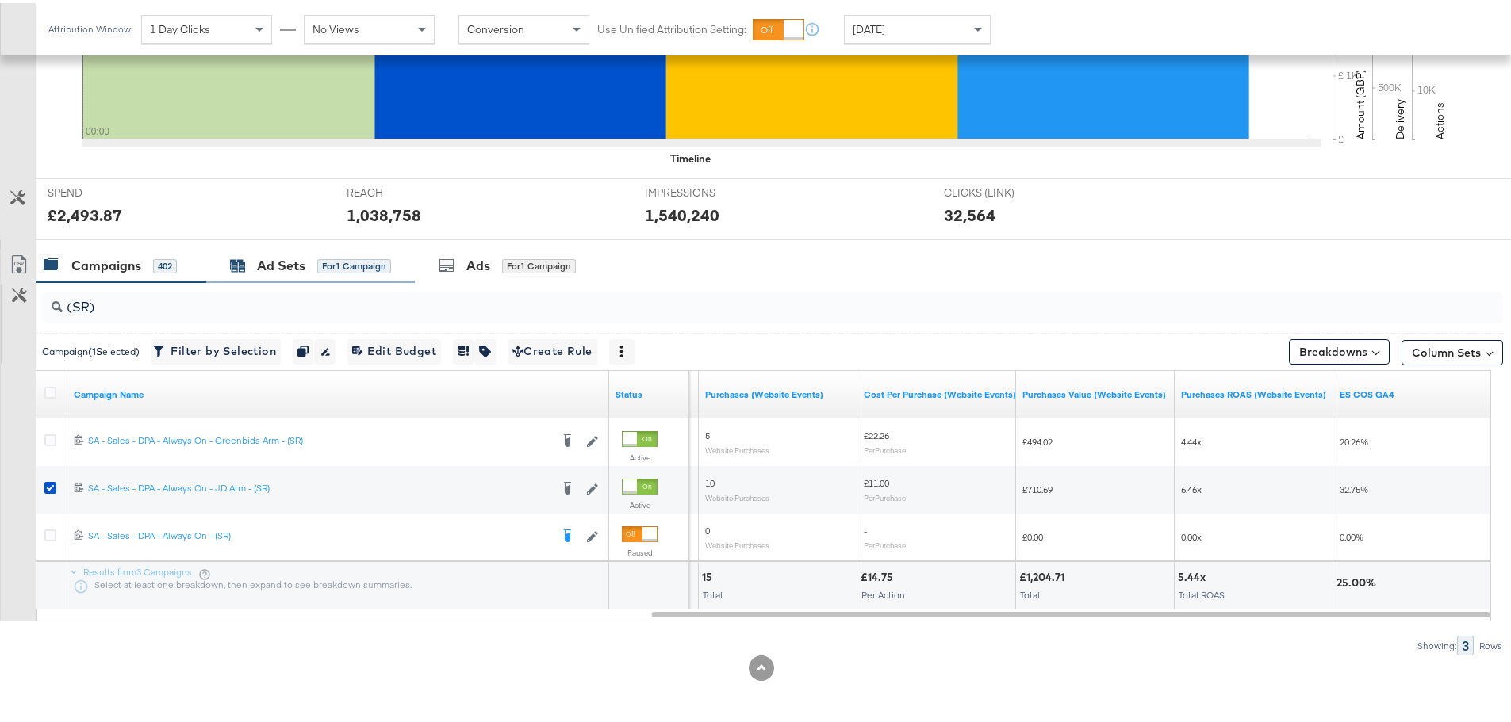
click at [293, 255] on div "Ad Sets" at bounding box center [281, 263] width 48 height 18
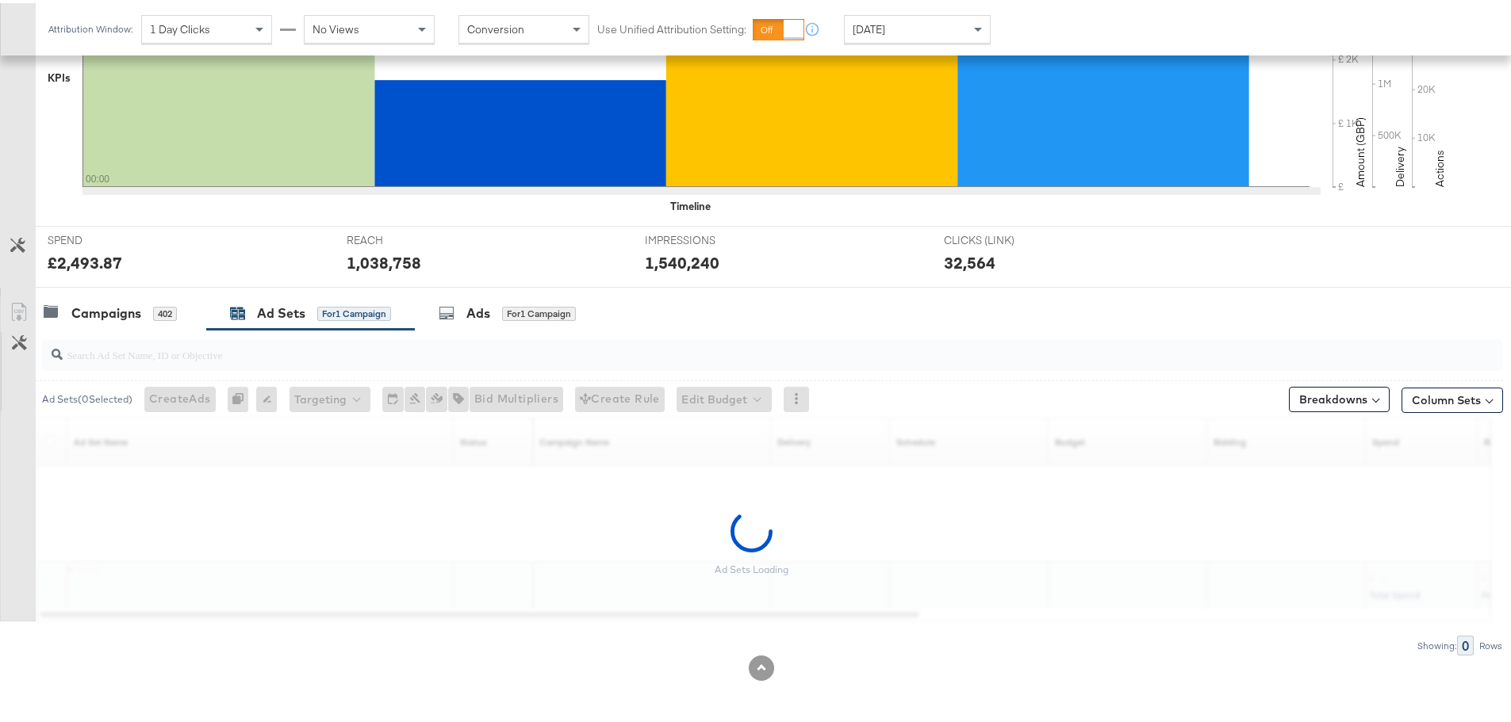
scroll to position [433, 0]
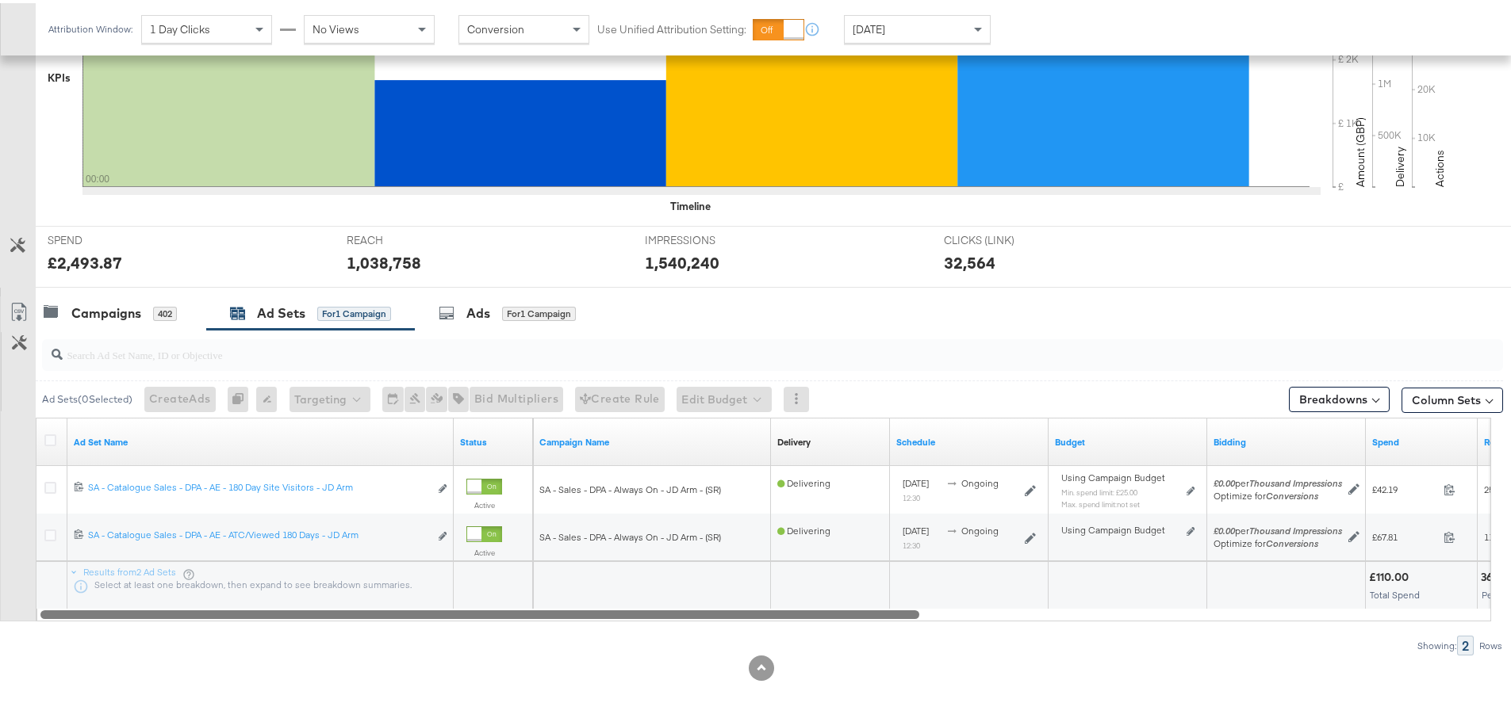
drag, startPoint x: 705, startPoint y: 621, endPoint x: 1443, endPoint y: 615, distance: 738.4
click at [1443, 615] on div "Ad Sets ( 0 Selected) Create Ads At least one ad set must be selected 0 Rename …" at bounding box center [751, 490] width 1503 height 326
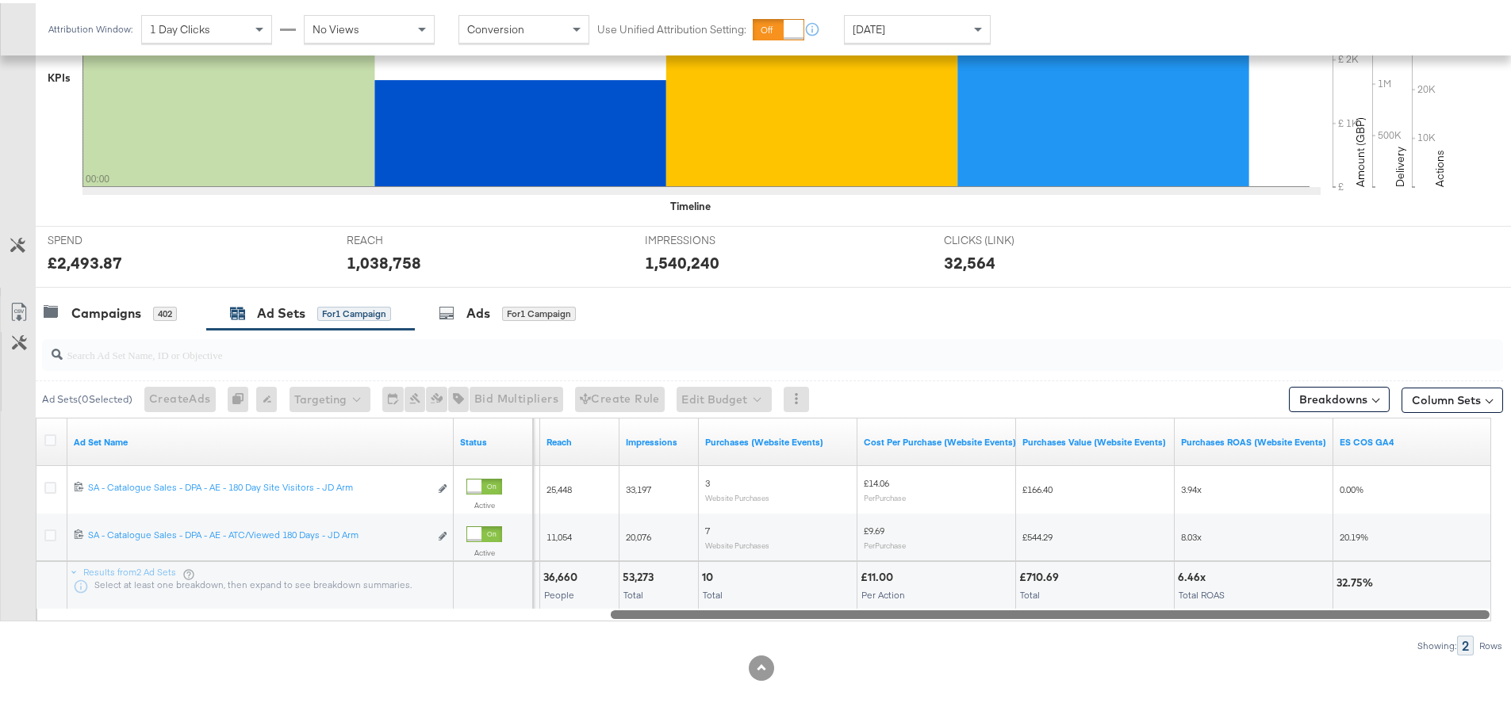
drag, startPoint x: 771, startPoint y: 610, endPoint x: 1516, endPoint y: 615, distance: 745.5
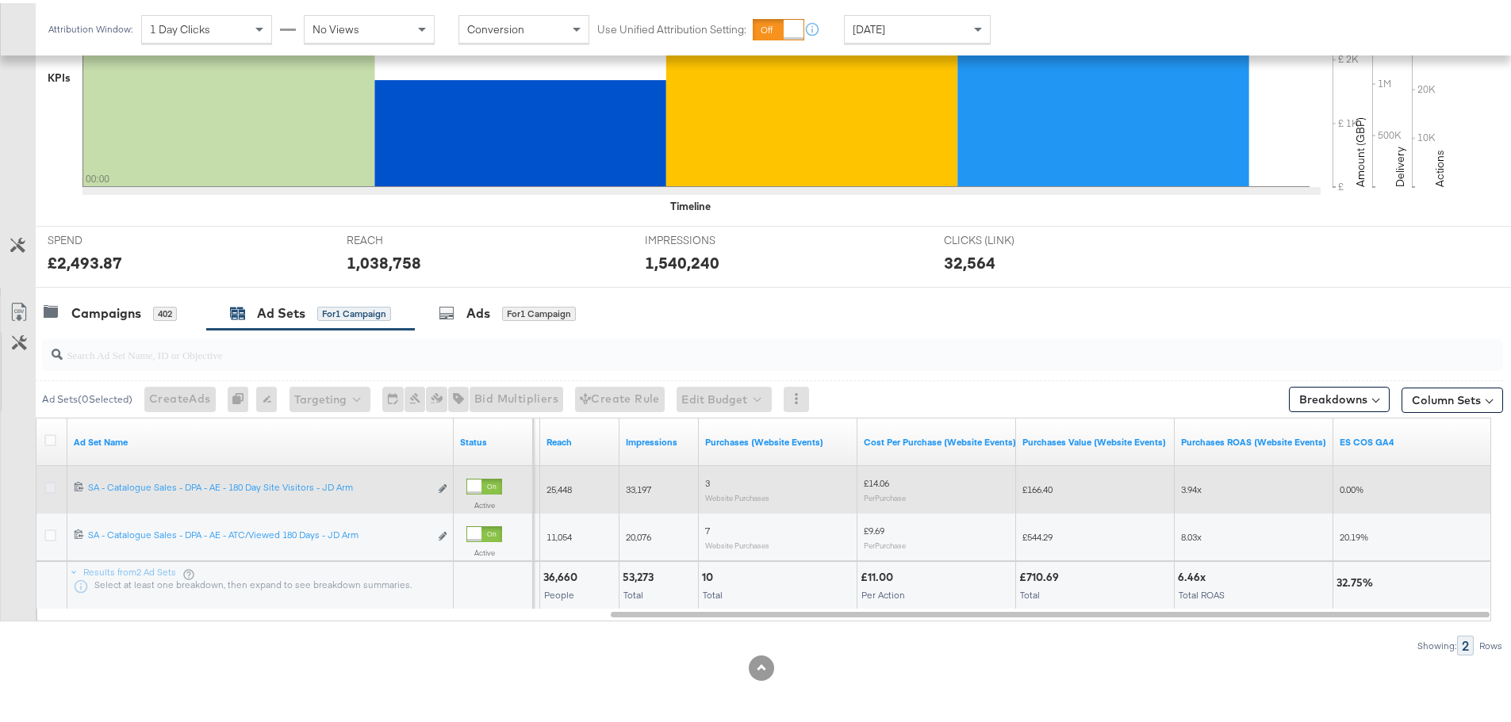
click at [49, 485] on icon at bounding box center [50, 485] width 12 height 12
click at [0, 0] on input "checkbox" at bounding box center [0, 0] width 0 height 0
click at [49, 485] on icon at bounding box center [50, 485] width 12 height 12
click at [0, 0] on input "checkbox" at bounding box center [0, 0] width 0 height 0
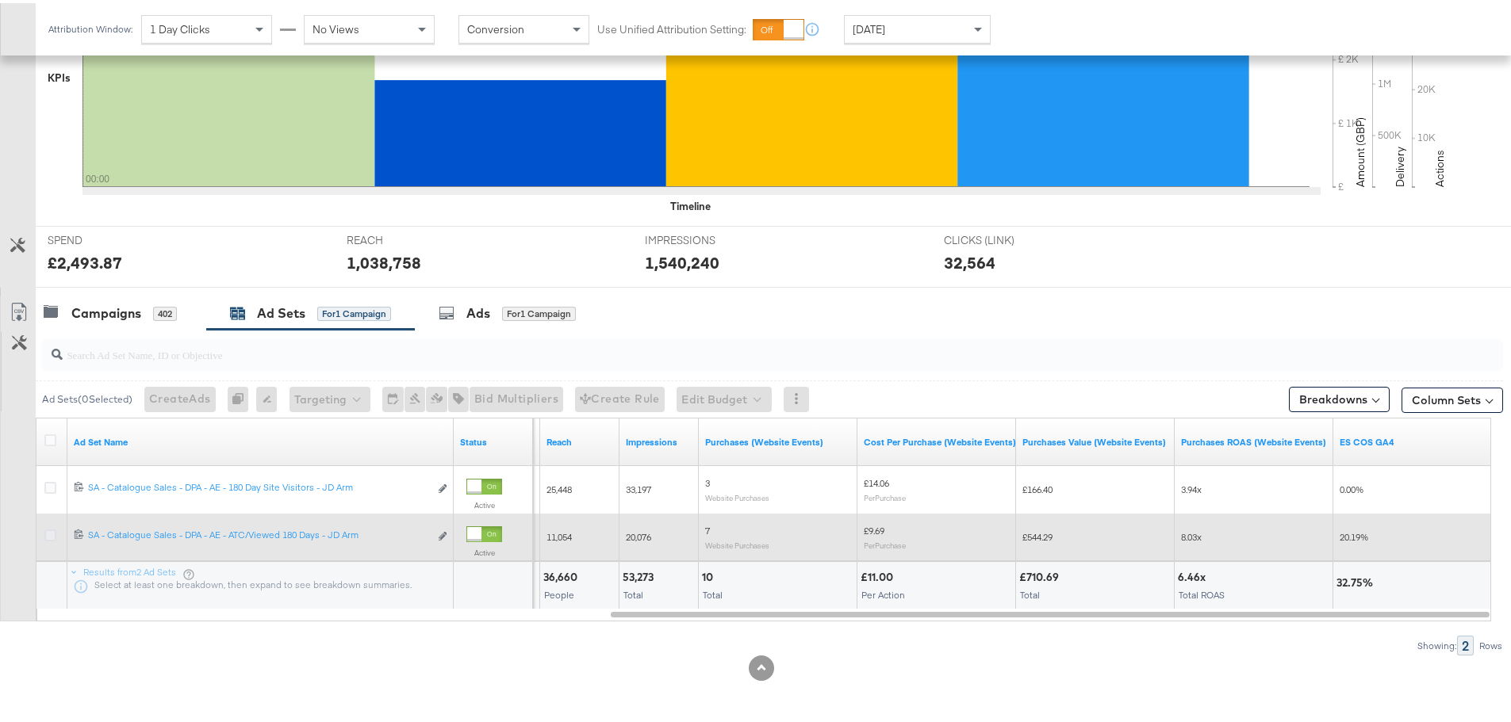
click at [48, 529] on icon at bounding box center [50, 533] width 12 height 12
click at [0, 0] on input "checkbox" at bounding box center [0, 0] width 0 height 0
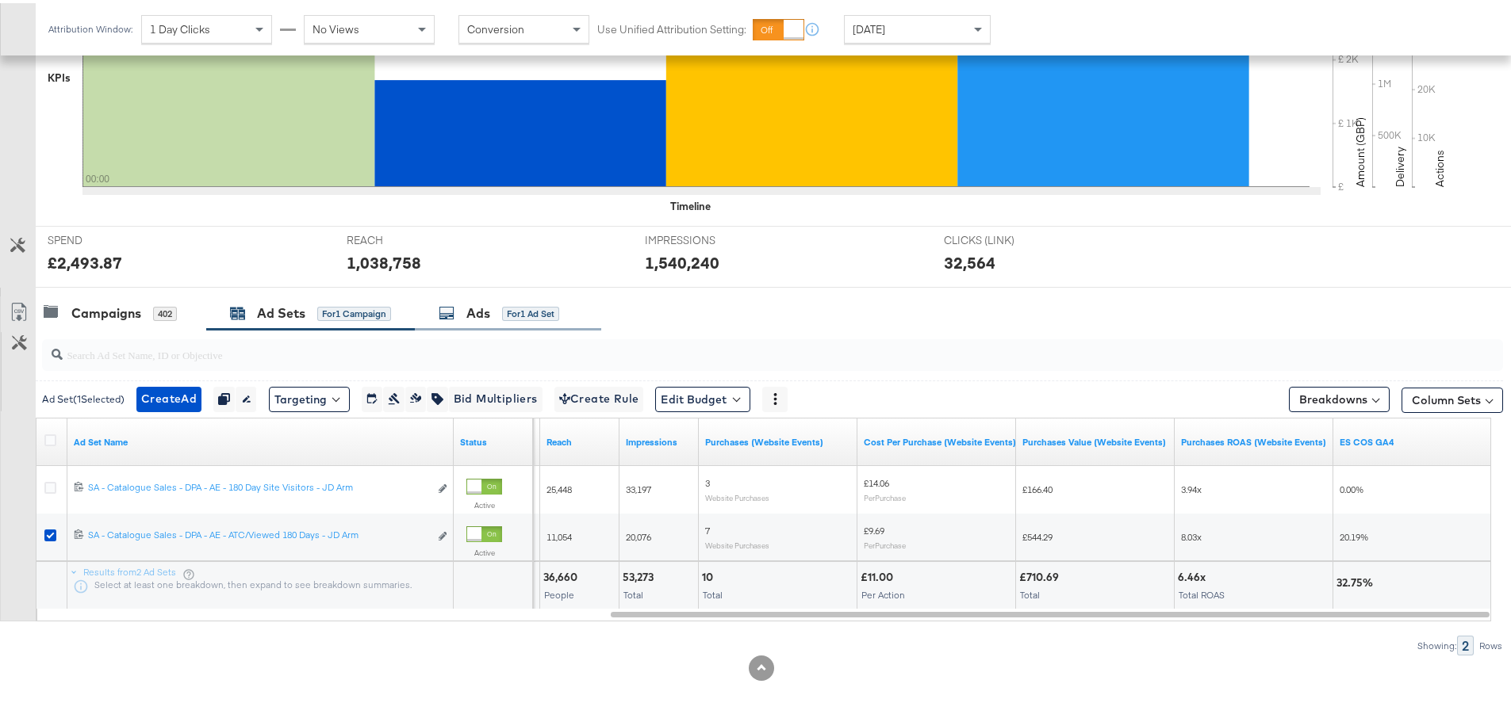
click at [477, 321] on div "Ads for 1 Ad Set" at bounding box center [508, 310] width 186 height 34
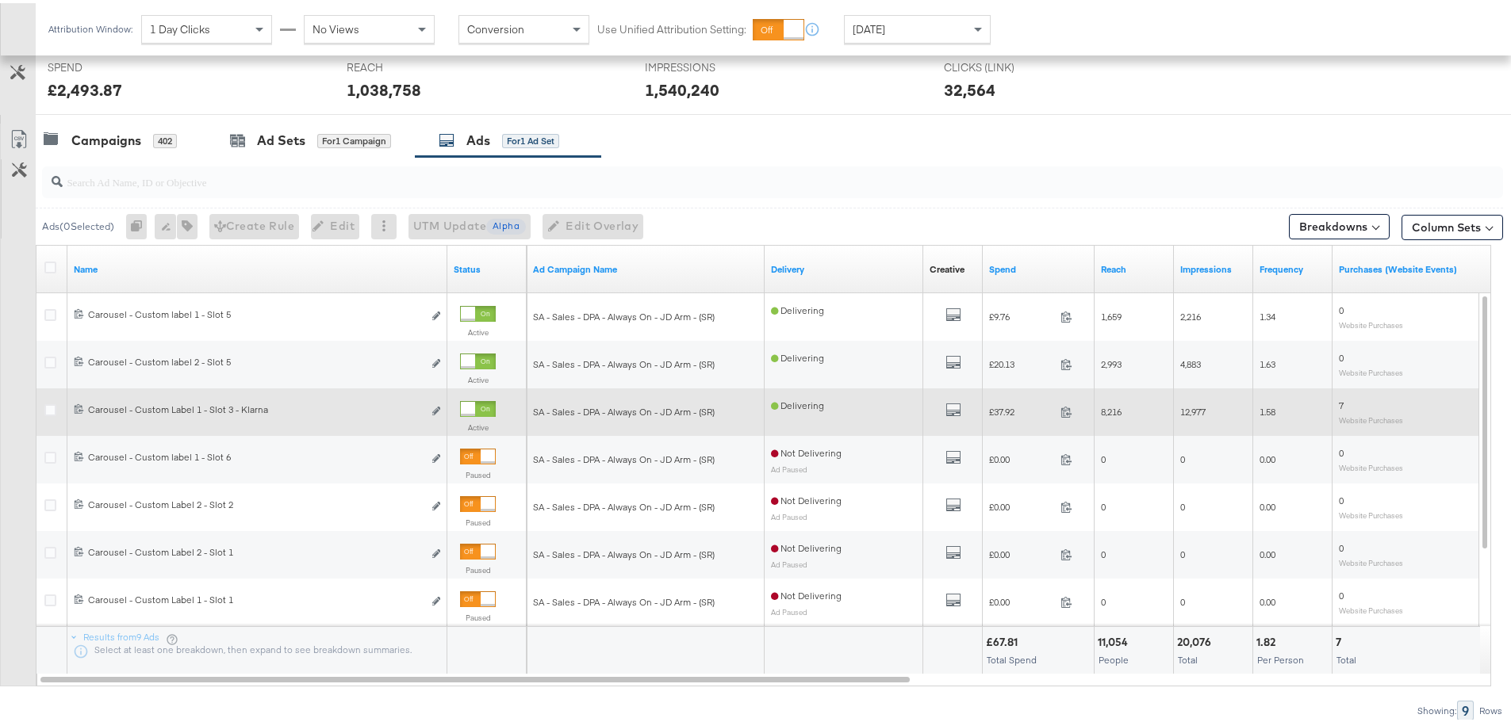
scroll to position [671, 0]
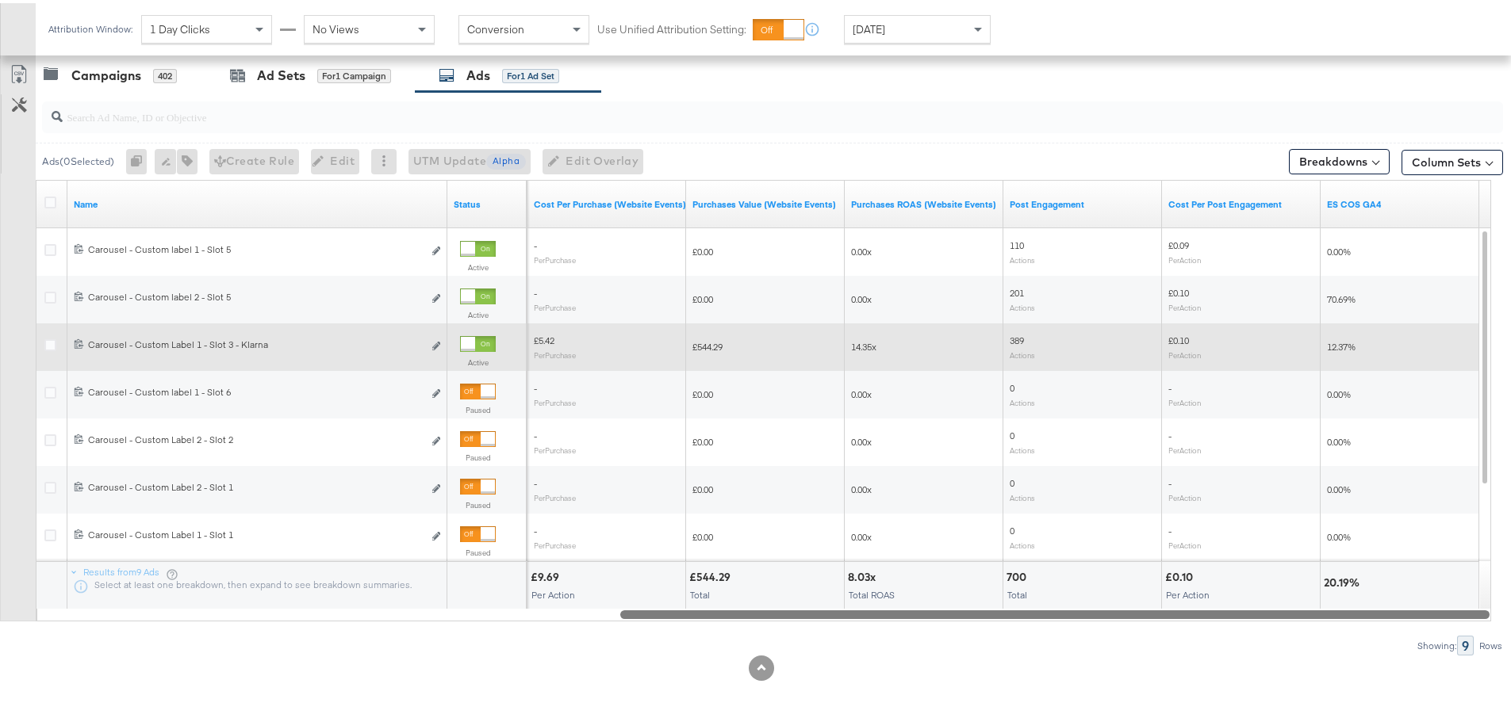
drag, startPoint x: 648, startPoint y: 615, endPoint x: 1522, endPoint y: 633, distance: 874.1
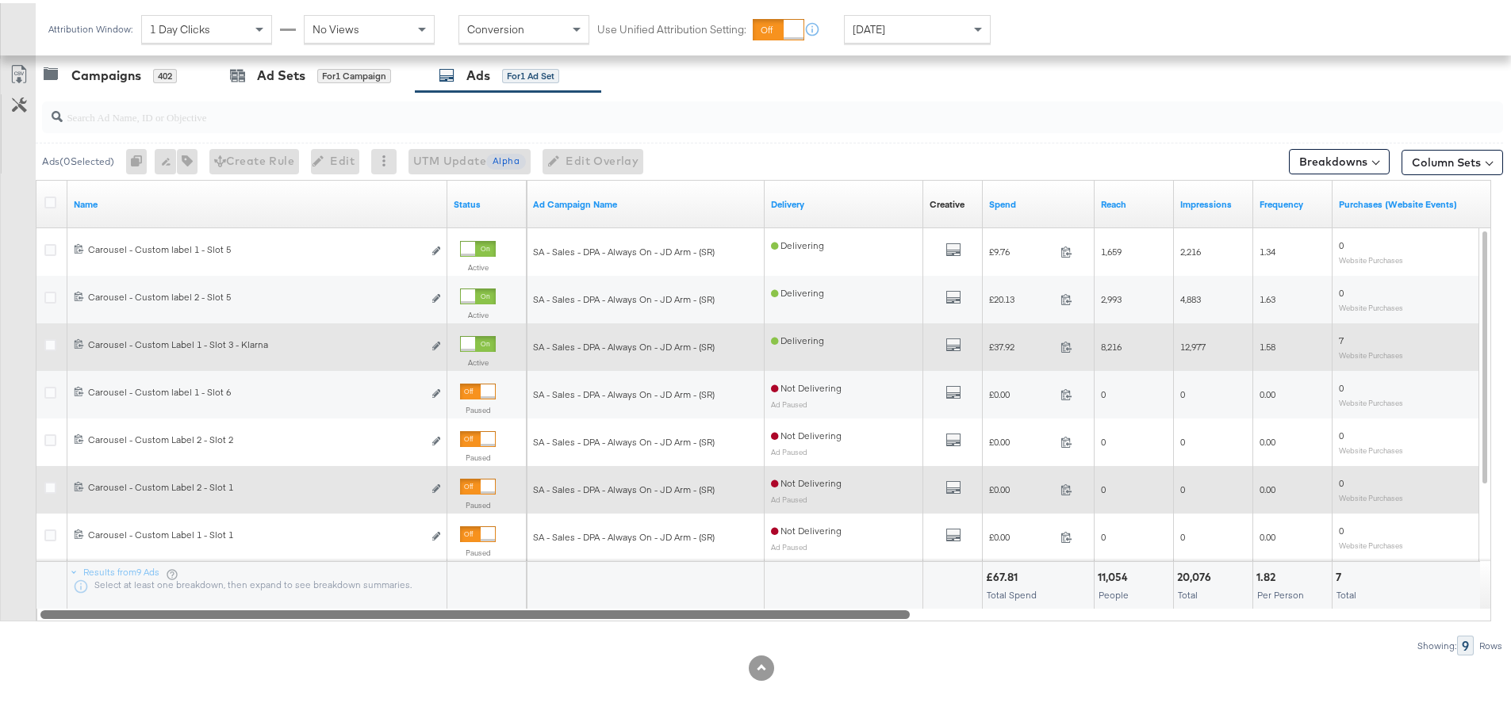
drag, startPoint x: 1231, startPoint y: 613, endPoint x: 579, endPoint y: 484, distance: 664.6
click at [566, 638] on div "Ads ( 0 Selected) 0 Rename 0 ads Tags for 0 campaigns Create Rule Edit 0 ads Ed…" at bounding box center [751, 371] width 1503 height 564
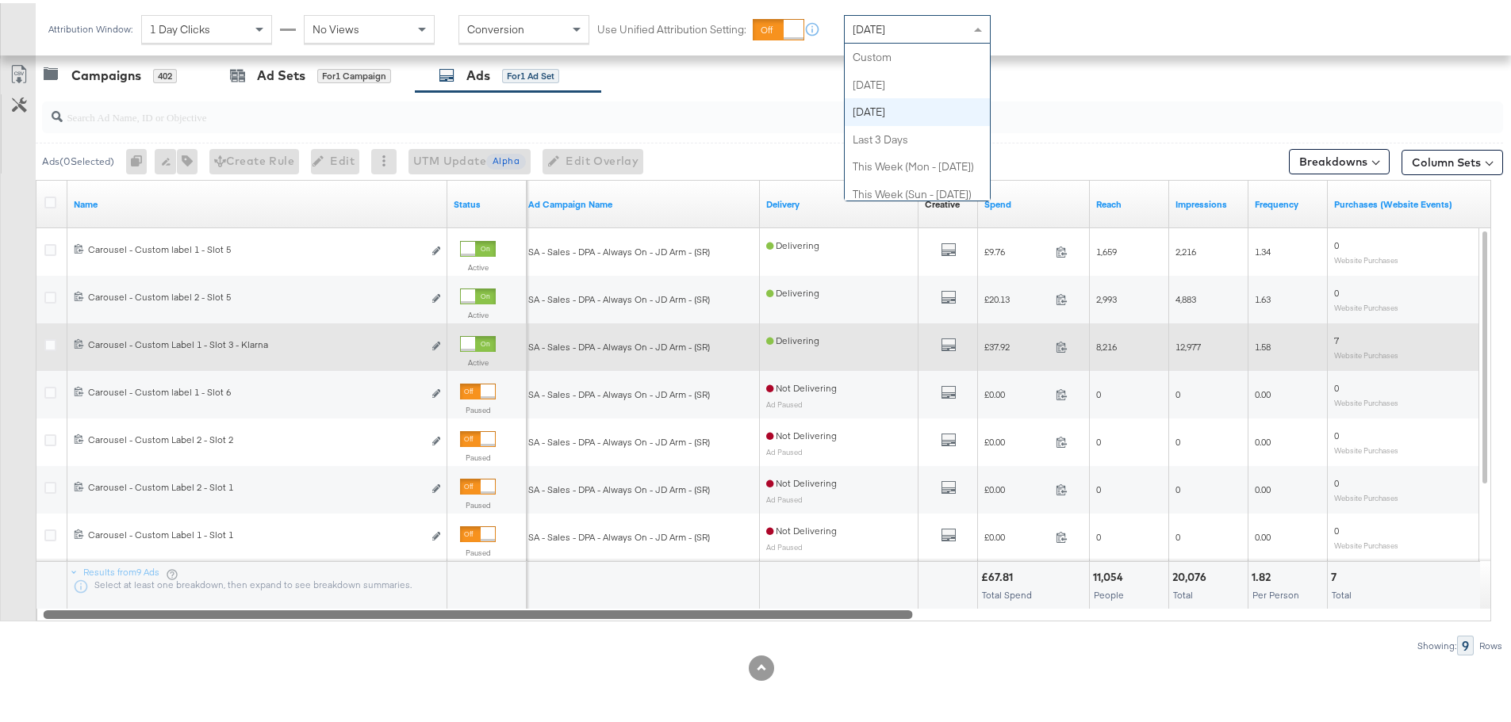
click at [909, 21] on div "[DATE]" at bounding box center [917, 26] width 145 height 27
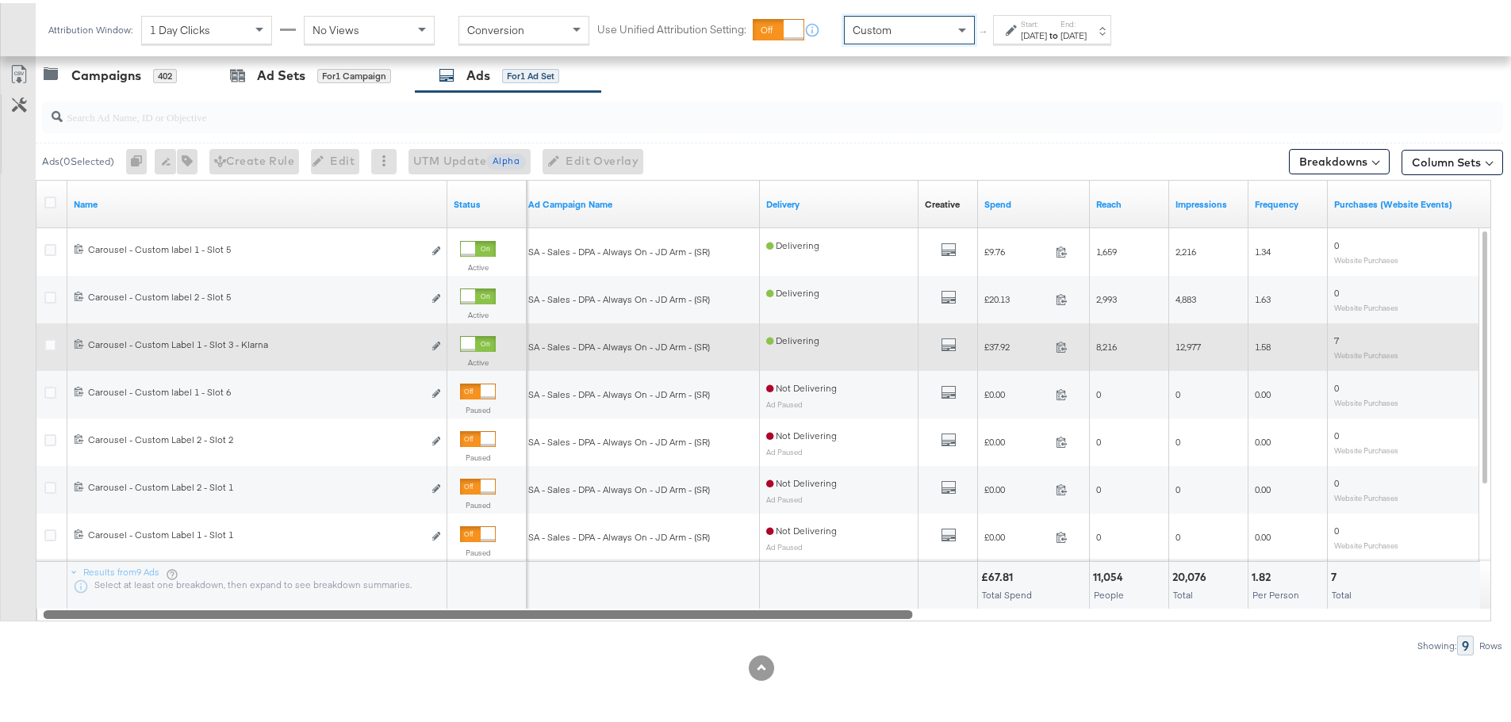
click at [1047, 26] on div "[DATE]" at bounding box center [1034, 32] width 26 height 13
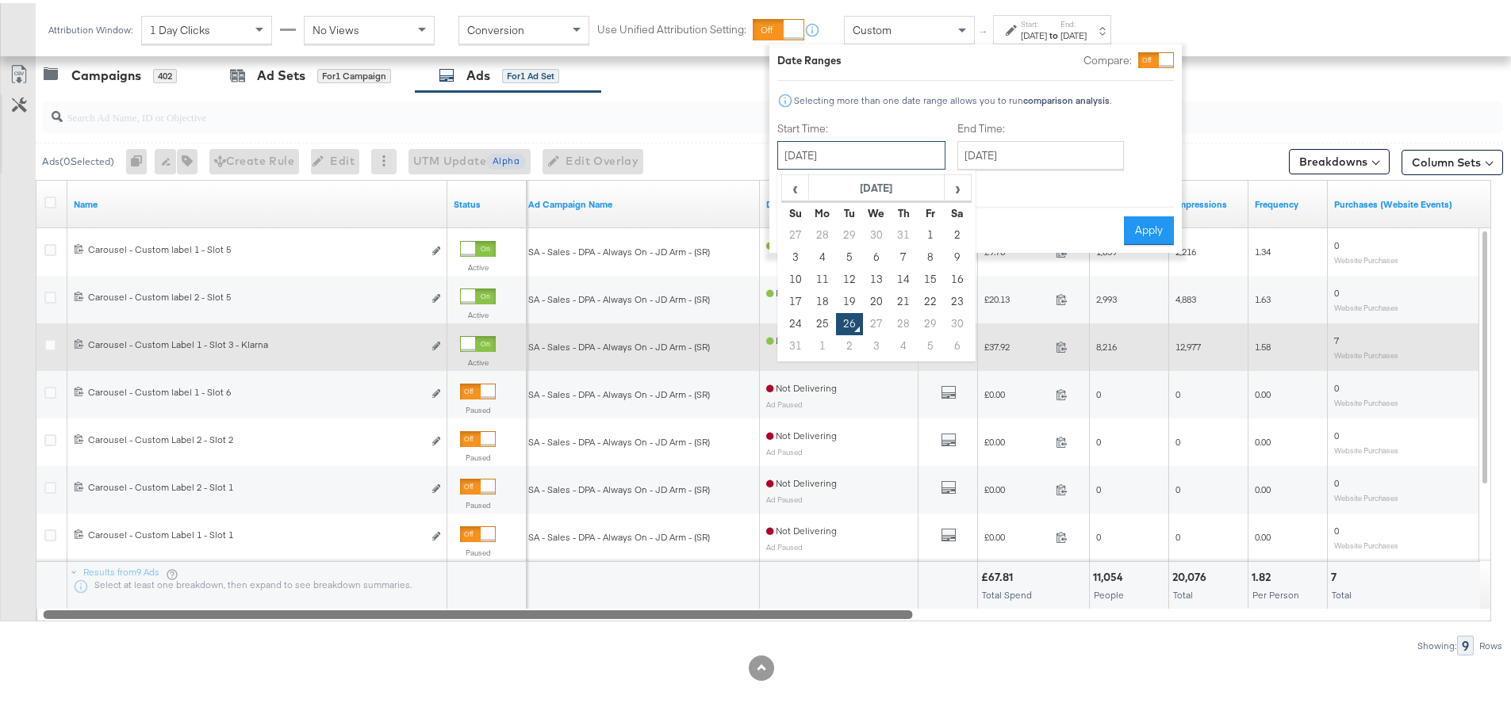
click at [853, 156] on input "[DATE]" at bounding box center [861, 152] width 168 height 29
click at [785, 316] on td "24" at bounding box center [795, 321] width 27 height 22
type input "[DATE]"
click at [990, 146] on input "[DATE]" at bounding box center [1040, 152] width 167 height 29
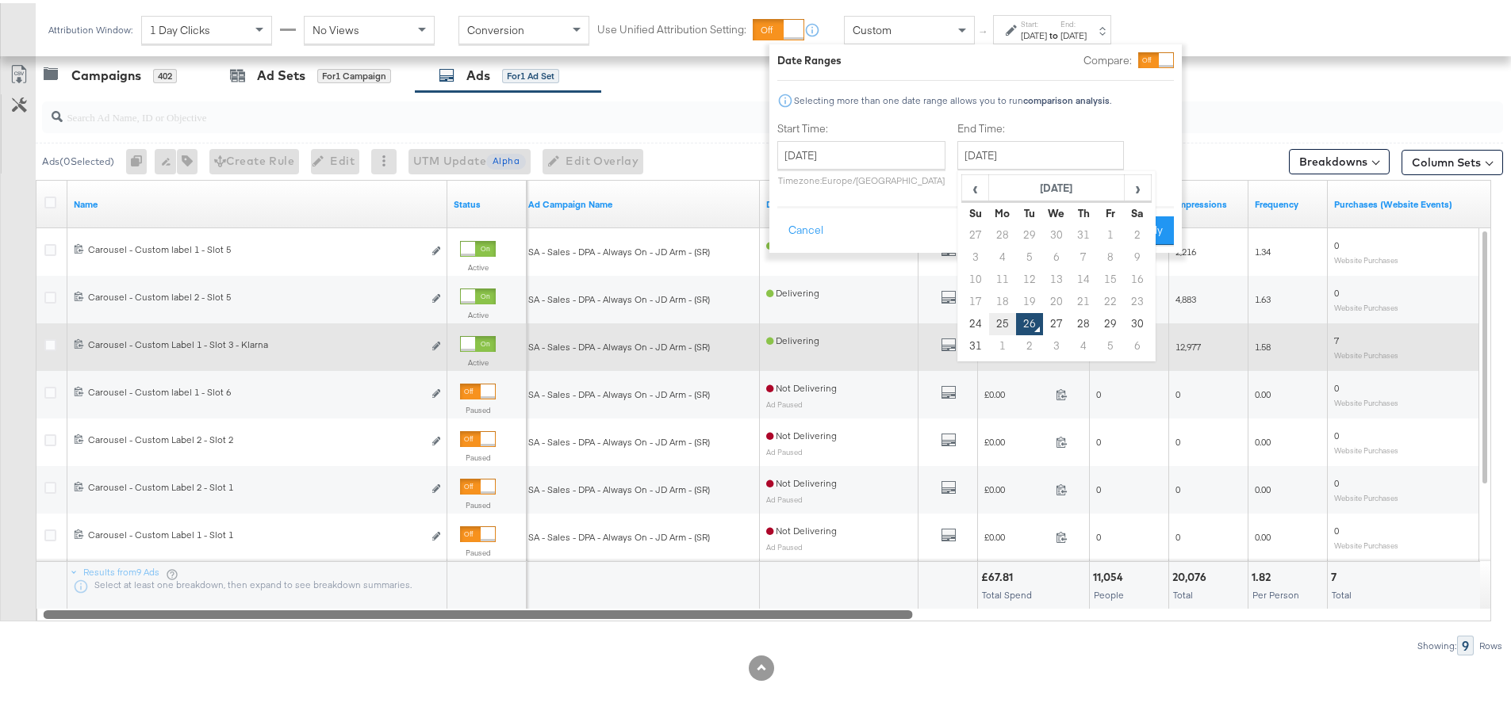
click at [999, 317] on td "25" at bounding box center [1002, 321] width 27 height 22
type input "[DATE]"
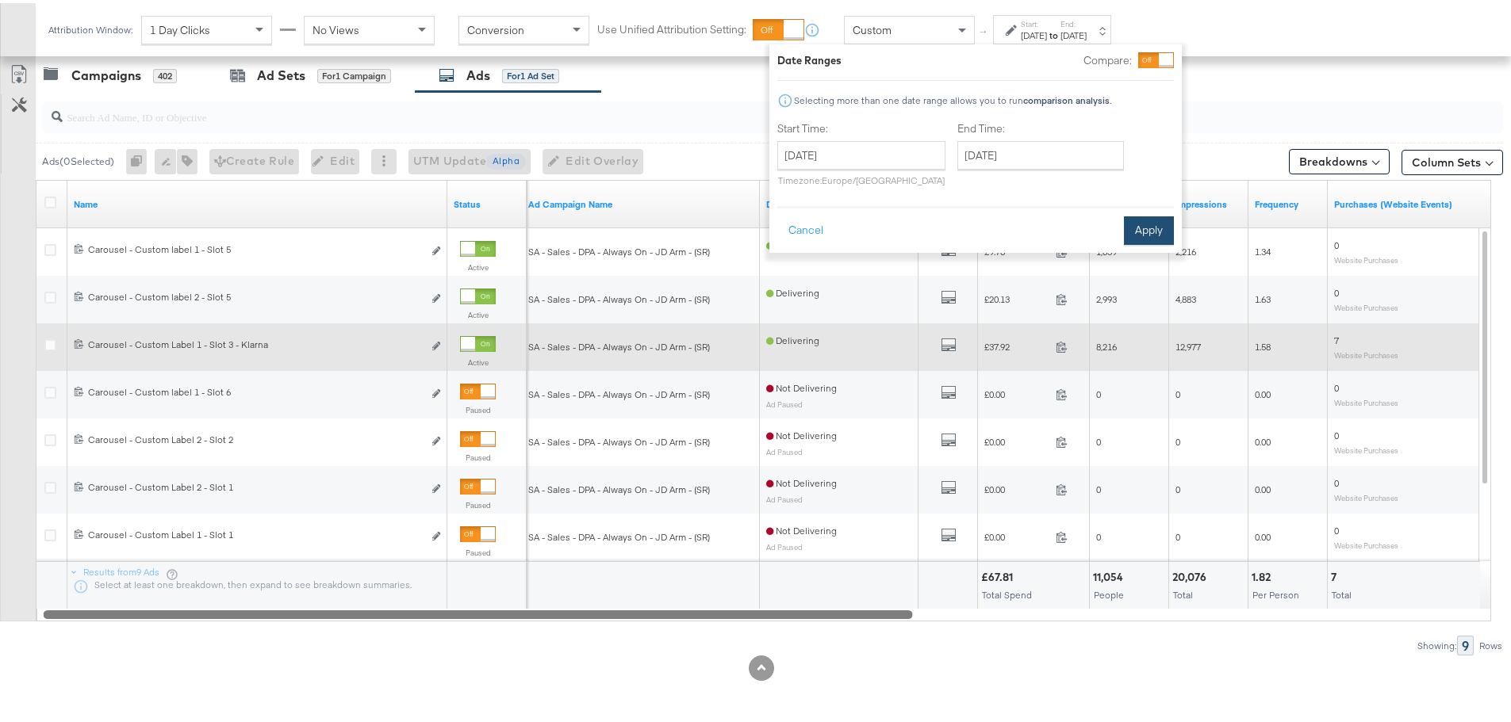
click at [1143, 221] on button "Apply" at bounding box center [1149, 227] width 50 height 29
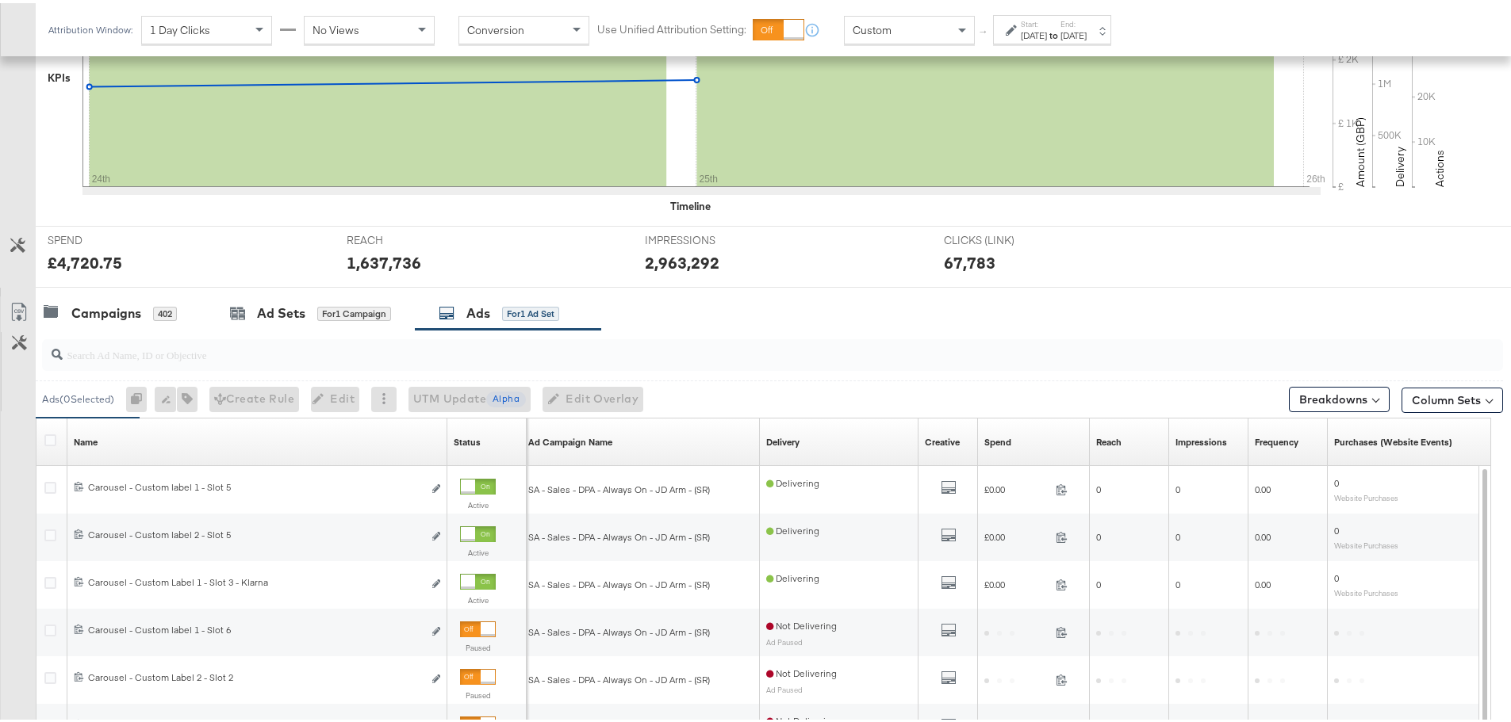
scroll to position [672, 0]
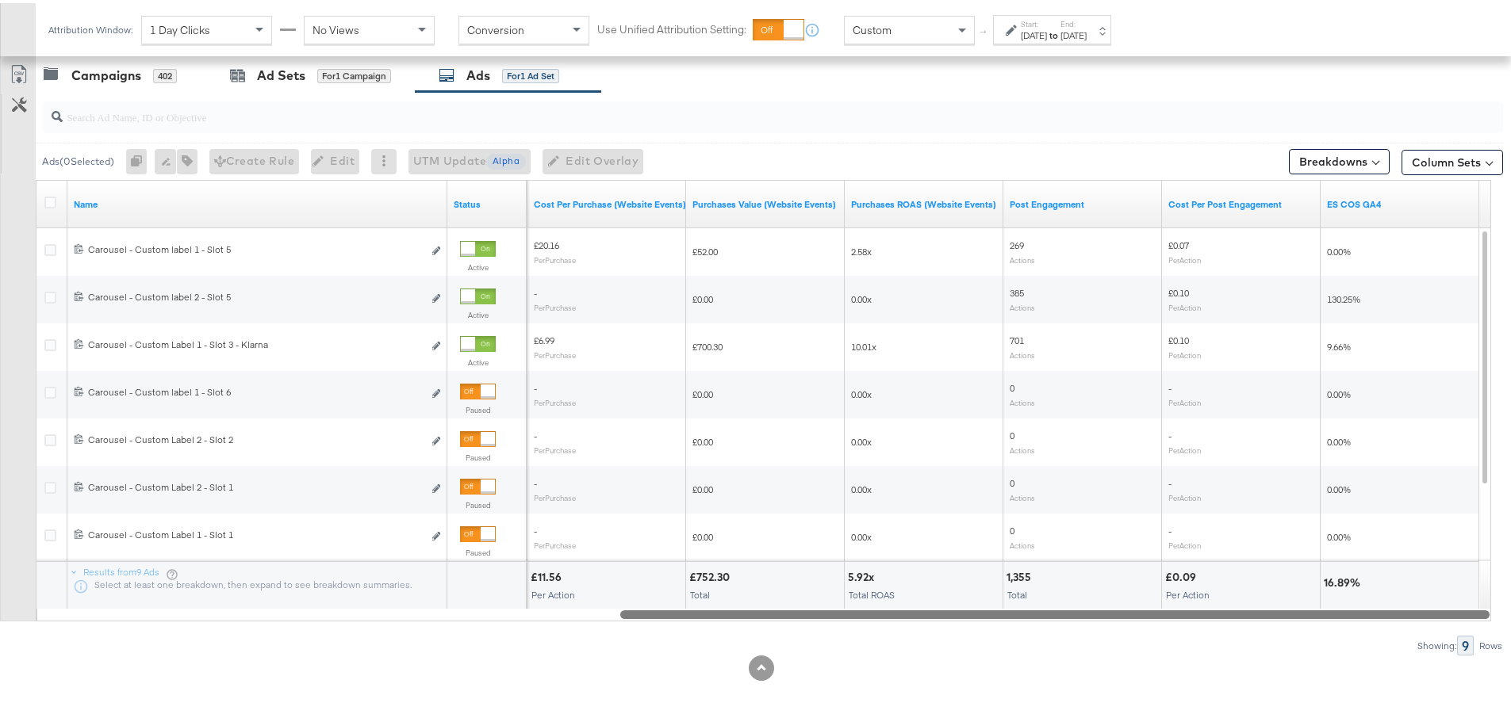
drag, startPoint x: 813, startPoint y: 614, endPoint x: 1522, endPoint y: 618, distance: 709.0
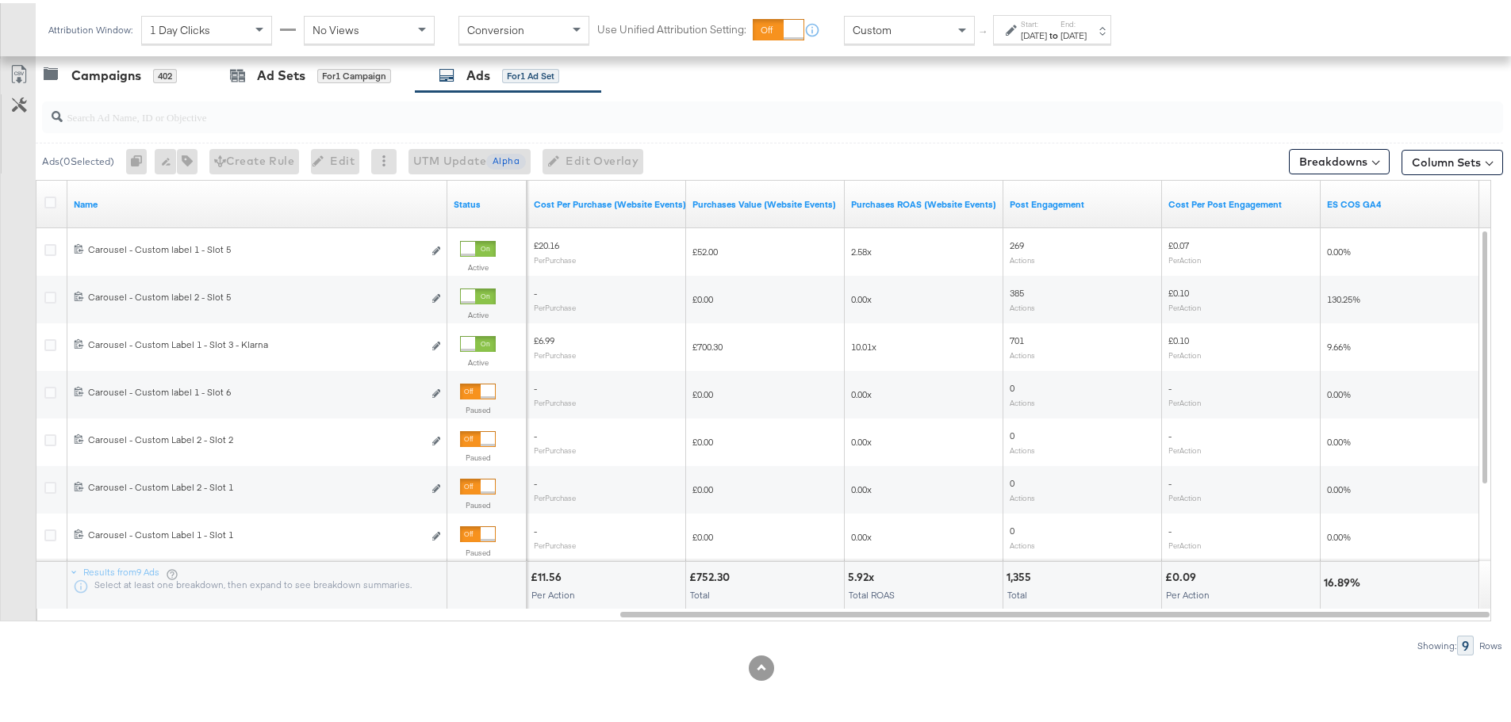
click at [1047, 33] on div "Start: [DATE]" at bounding box center [1034, 27] width 26 height 23
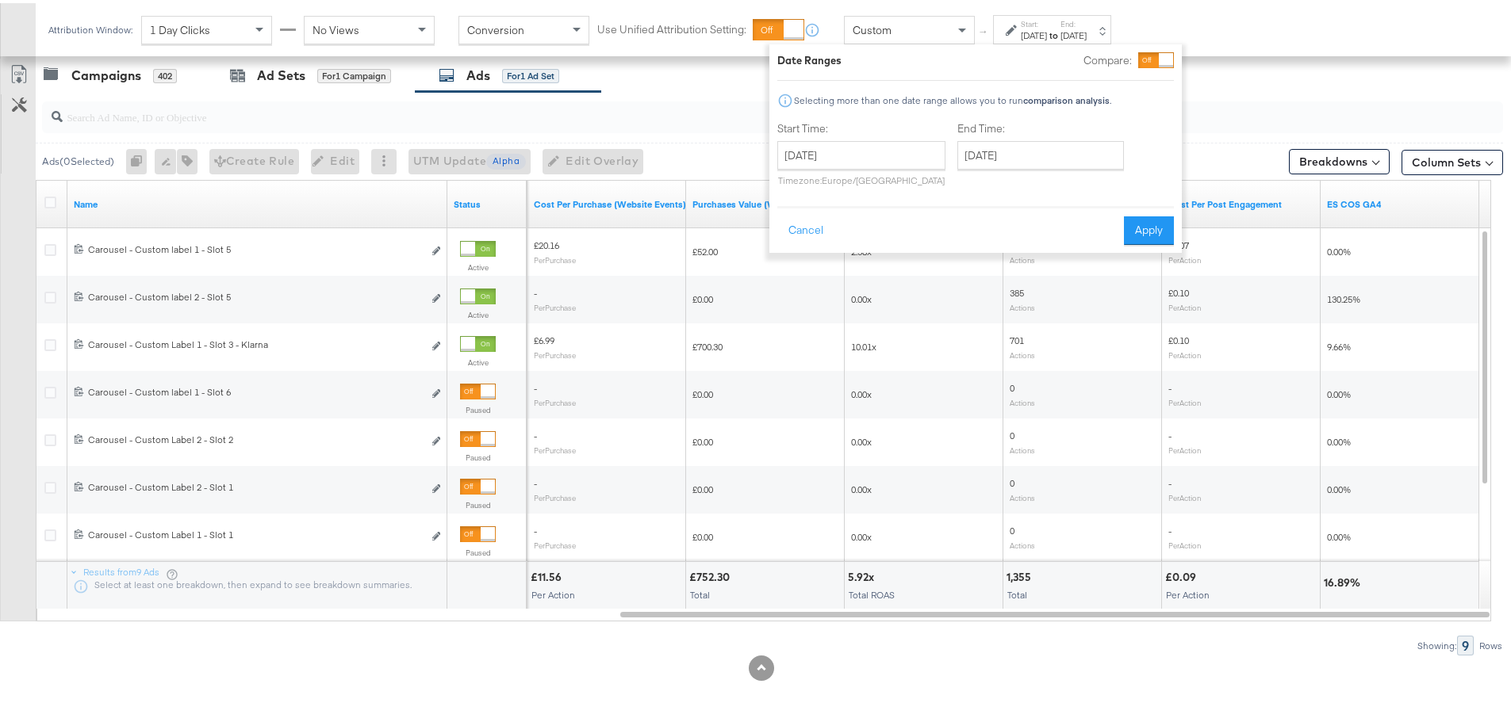
click at [1047, 19] on label "Start:" at bounding box center [1034, 21] width 26 height 10
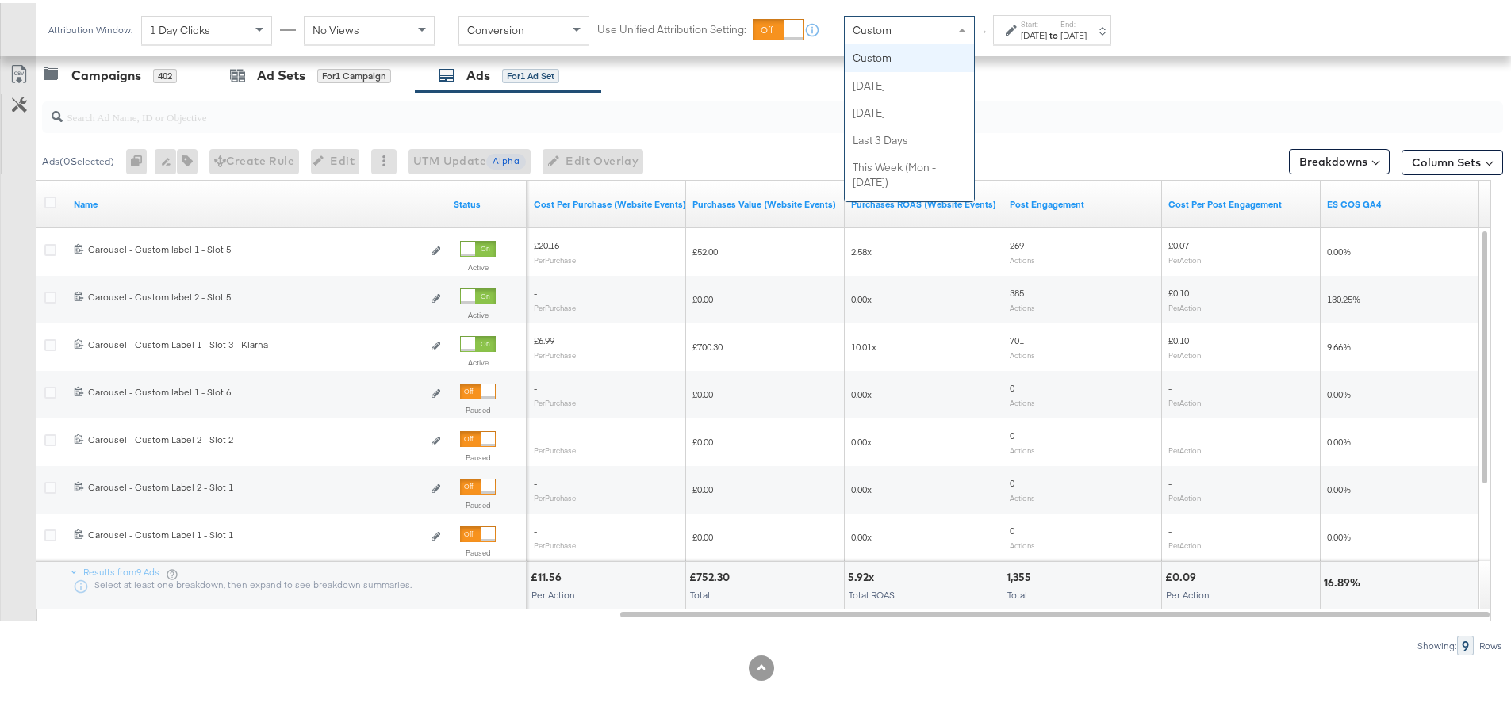
click at [882, 36] on div "Custom" at bounding box center [909, 26] width 129 height 27
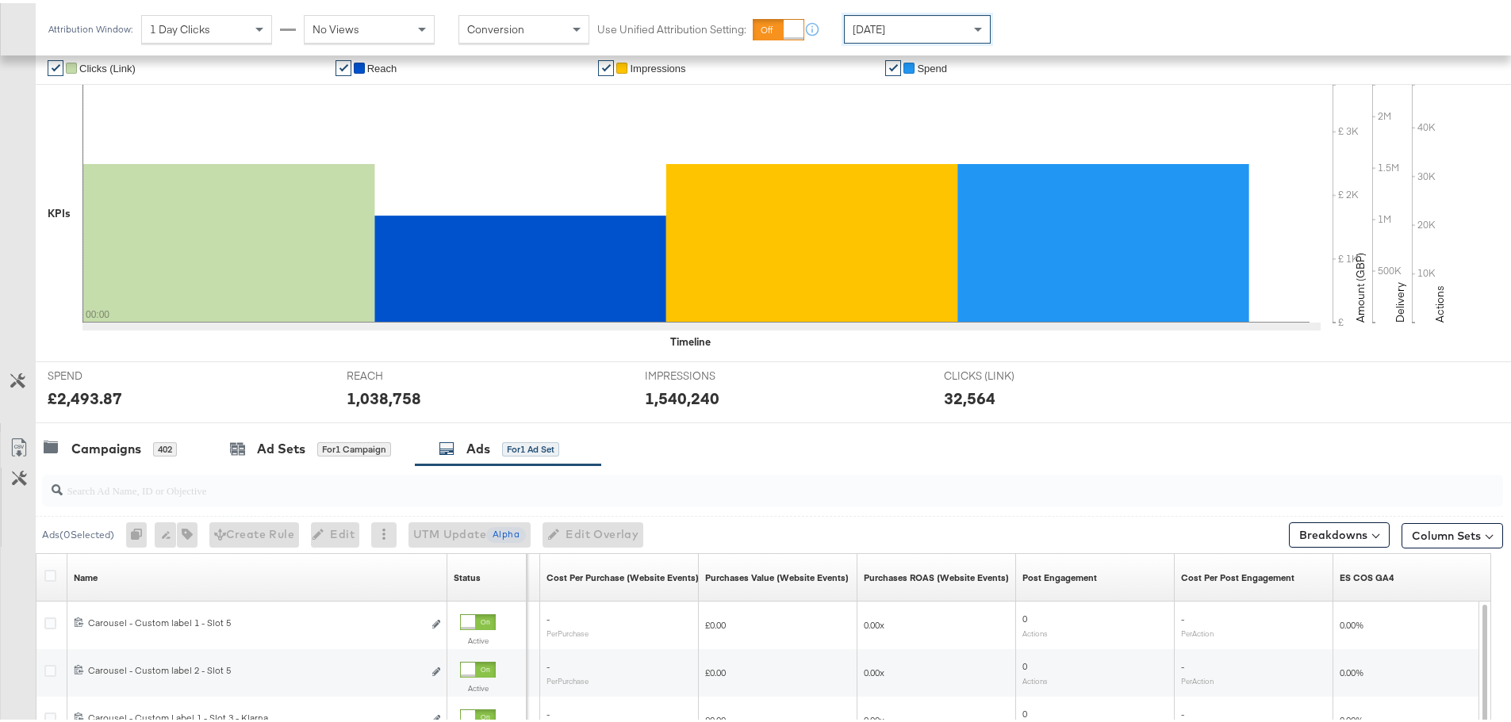
scroll to position [671, 0]
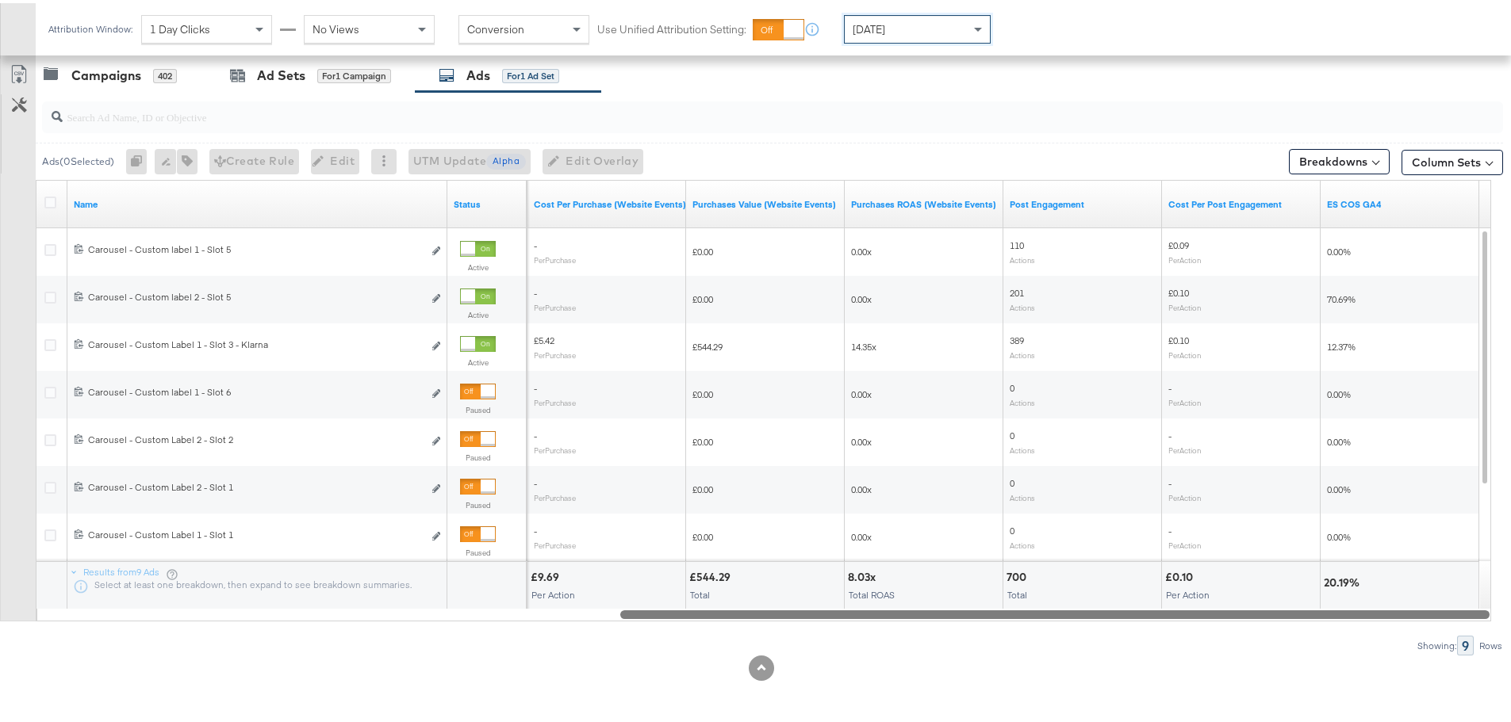
drag, startPoint x: 944, startPoint y: 610, endPoint x: 1060, endPoint y: 633, distance: 118.1
click at [1060, 633] on div "Ads ( 0 Selected) 0 Rename 0 ads Tags for 0 campaigns Create Rule Edit 0 ads Ed…" at bounding box center [751, 371] width 1503 height 564
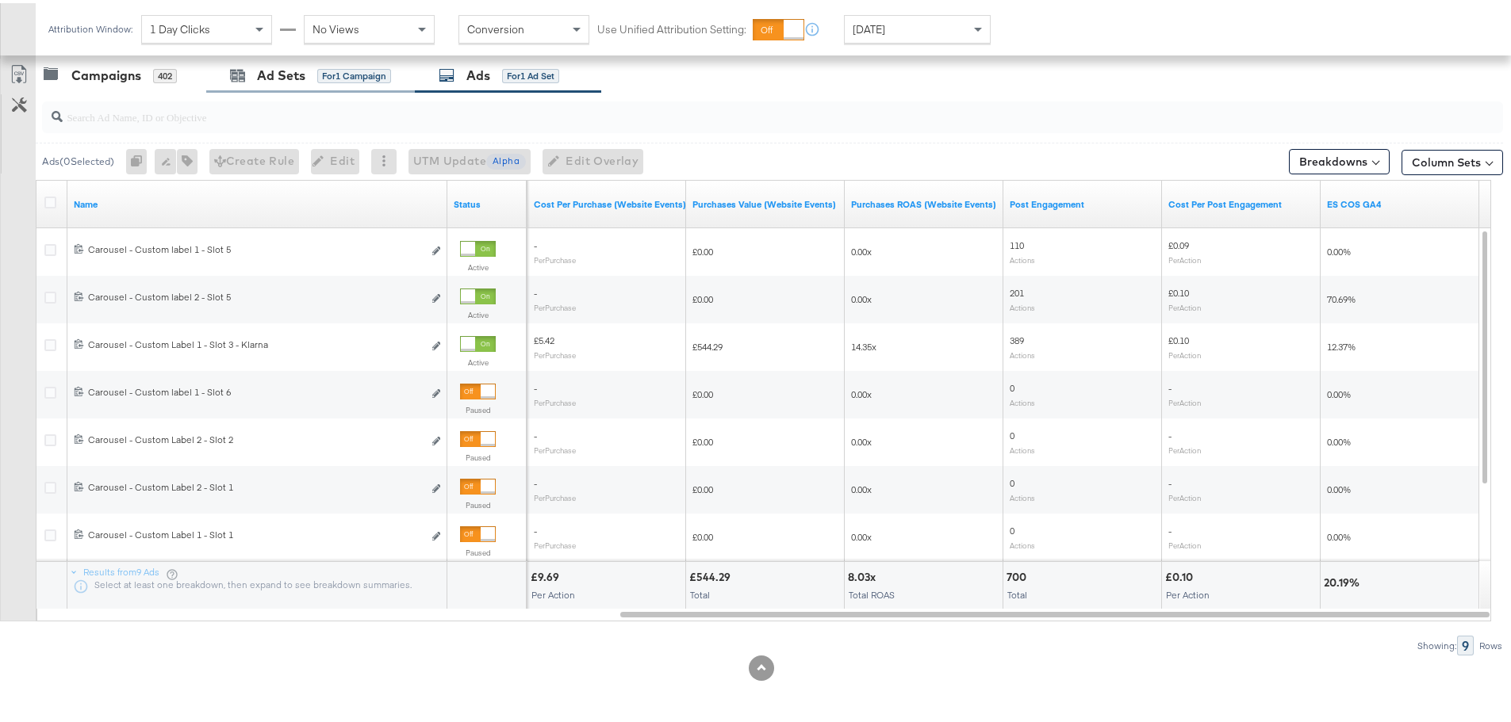
click at [278, 56] on div "Ad Sets for 1 Campaign" at bounding box center [310, 73] width 209 height 34
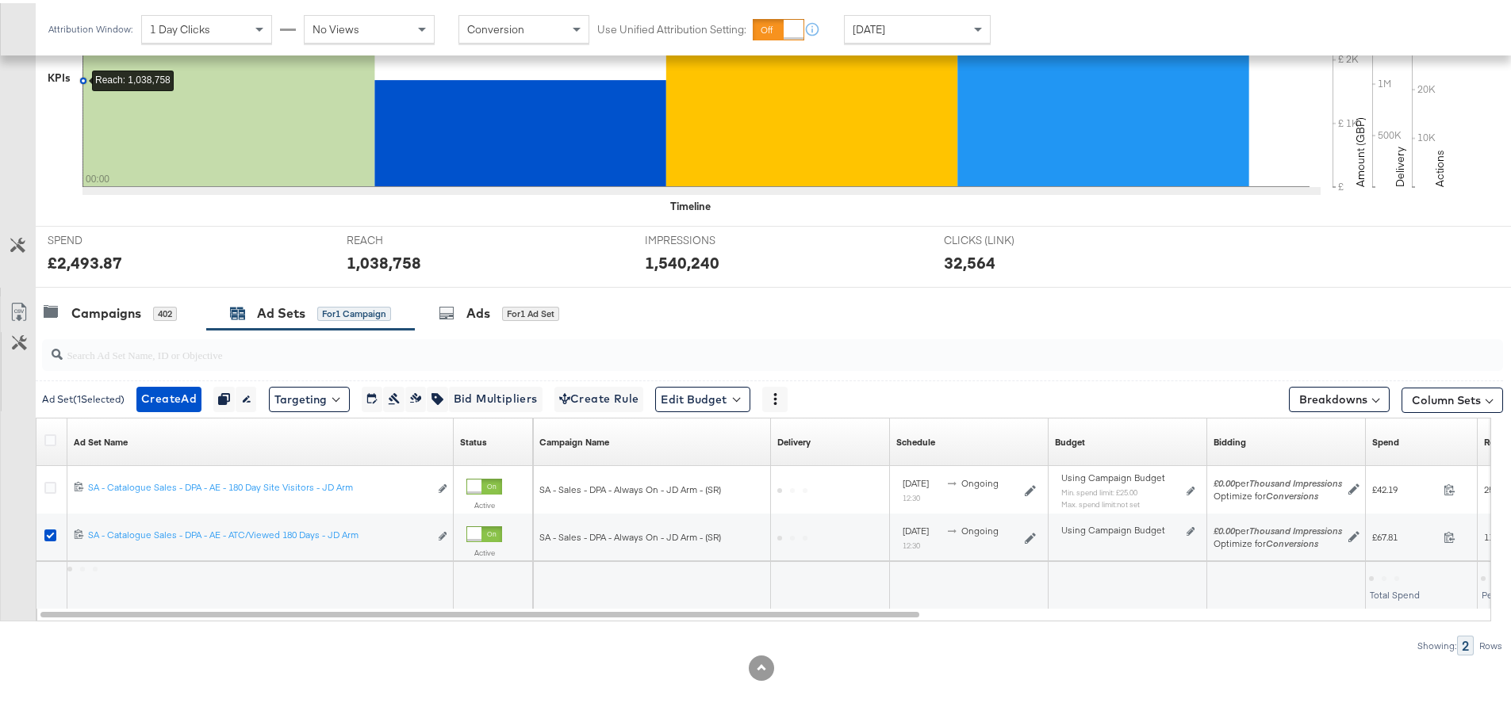
scroll to position [433, 0]
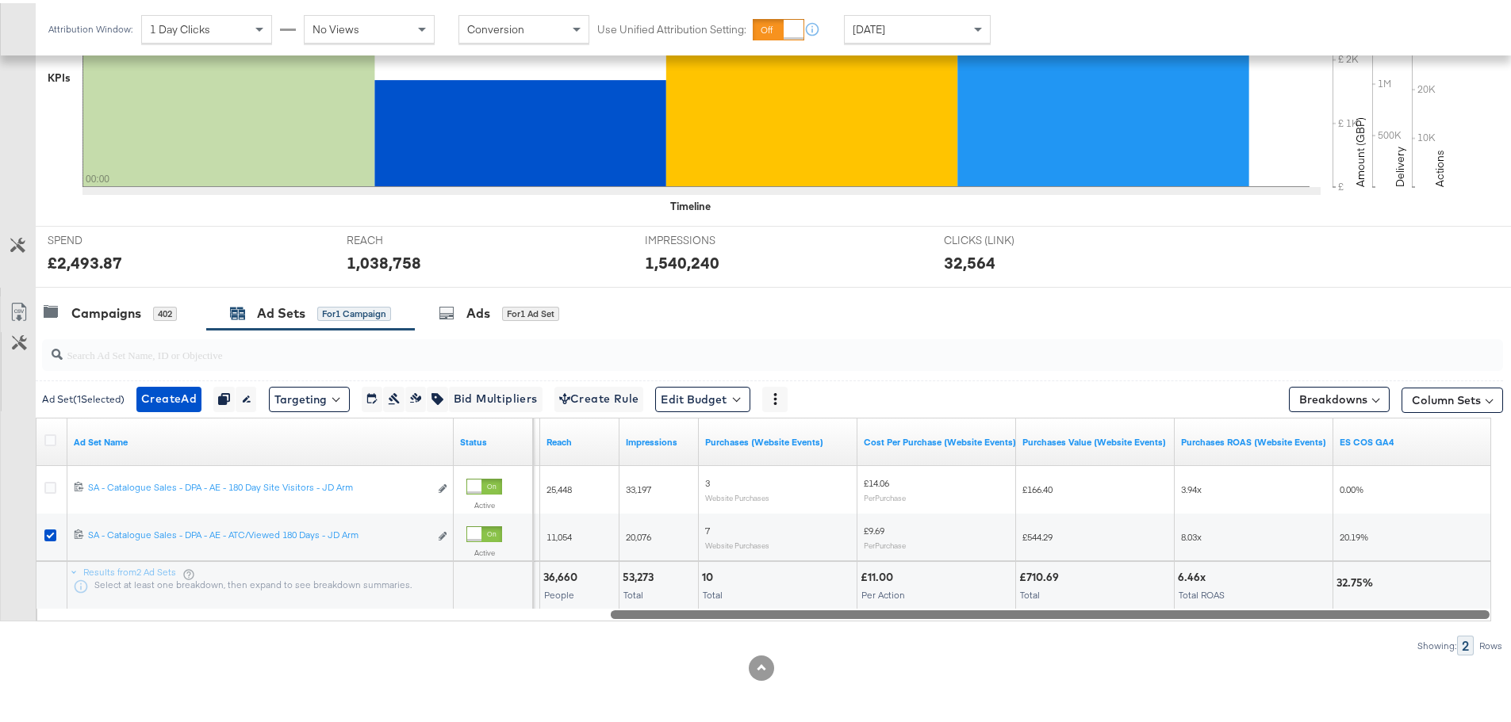
drag, startPoint x: 742, startPoint y: 611, endPoint x: 1427, endPoint y: 609, distance: 684.4
click at [1427, 609] on div at bounding box center [1050, 610] width 879 height 13
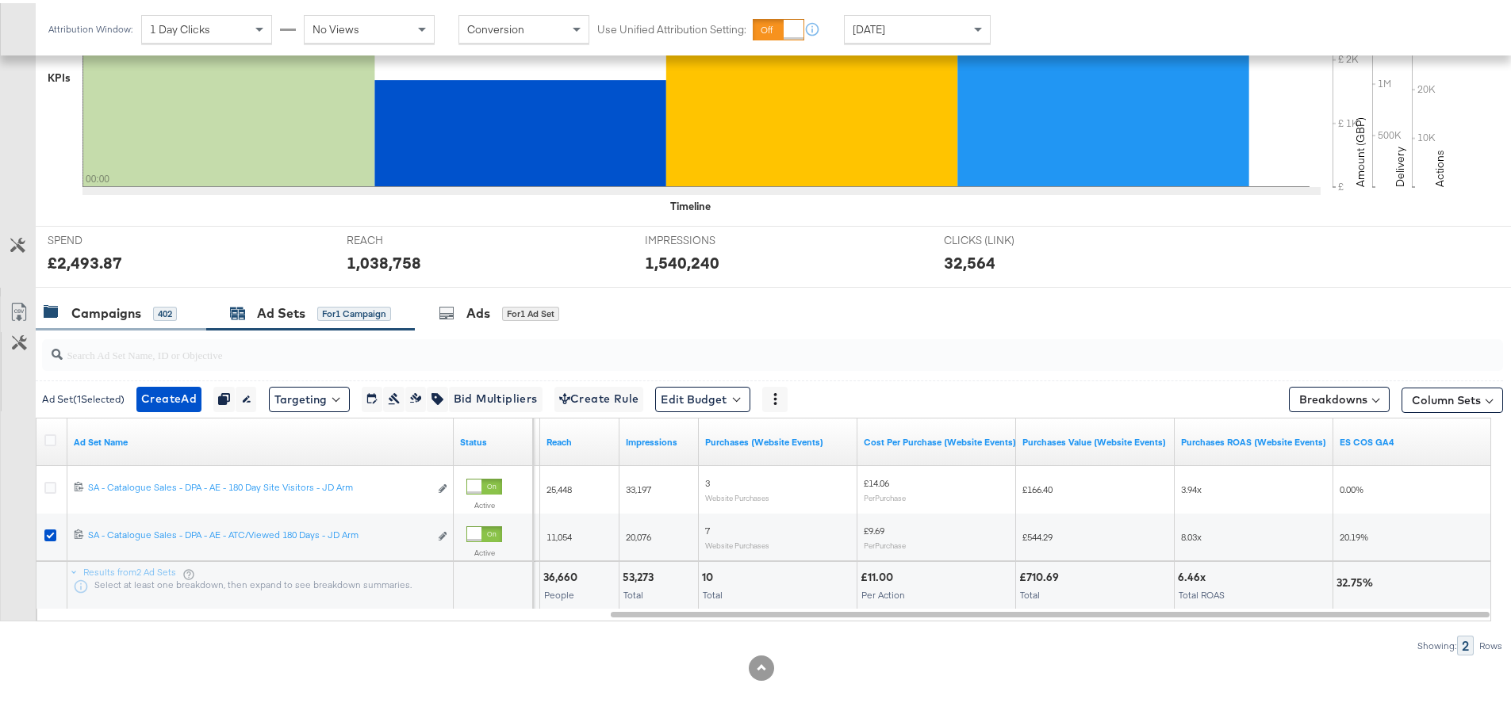
click at [90, 320] on div "Campaigns 402" at bounding box center [121, 310] width 171 height 34
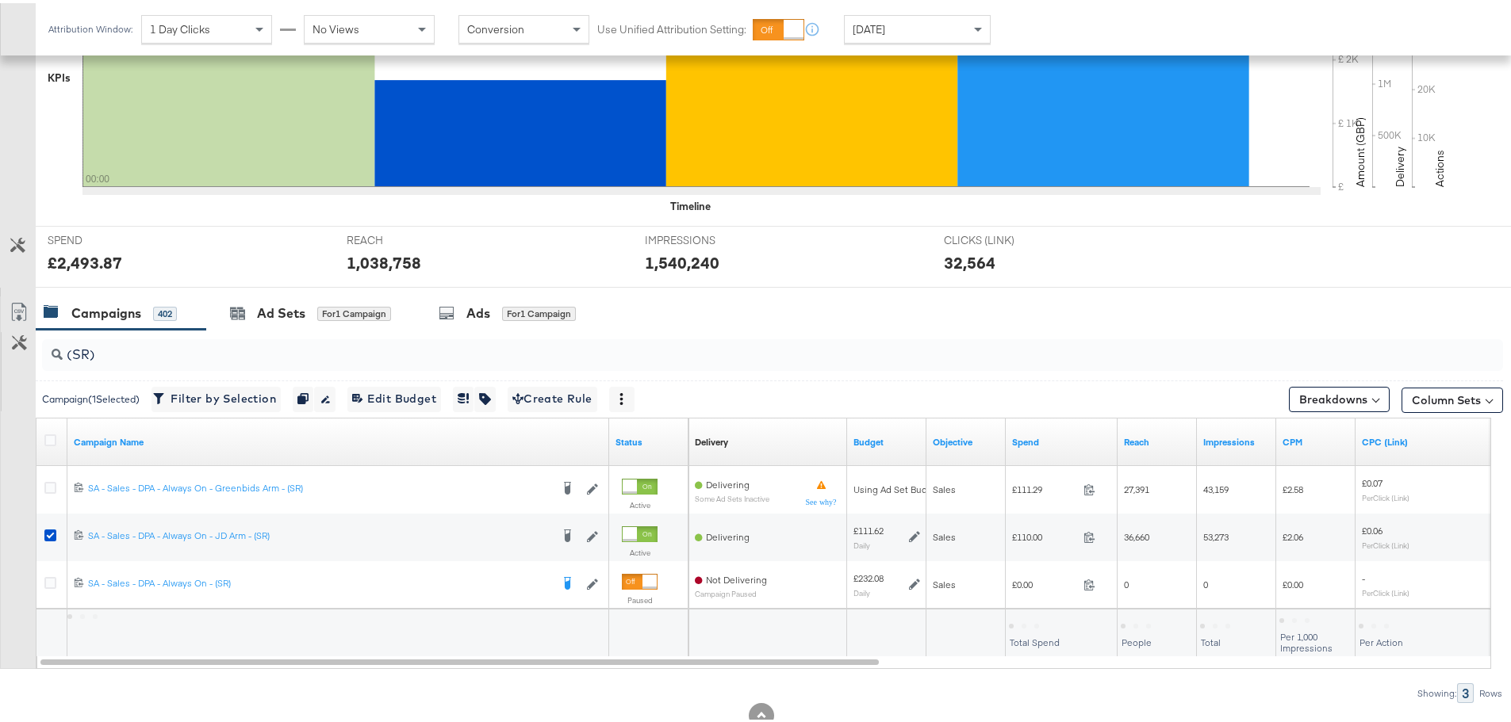
scroll to position [481, 0]
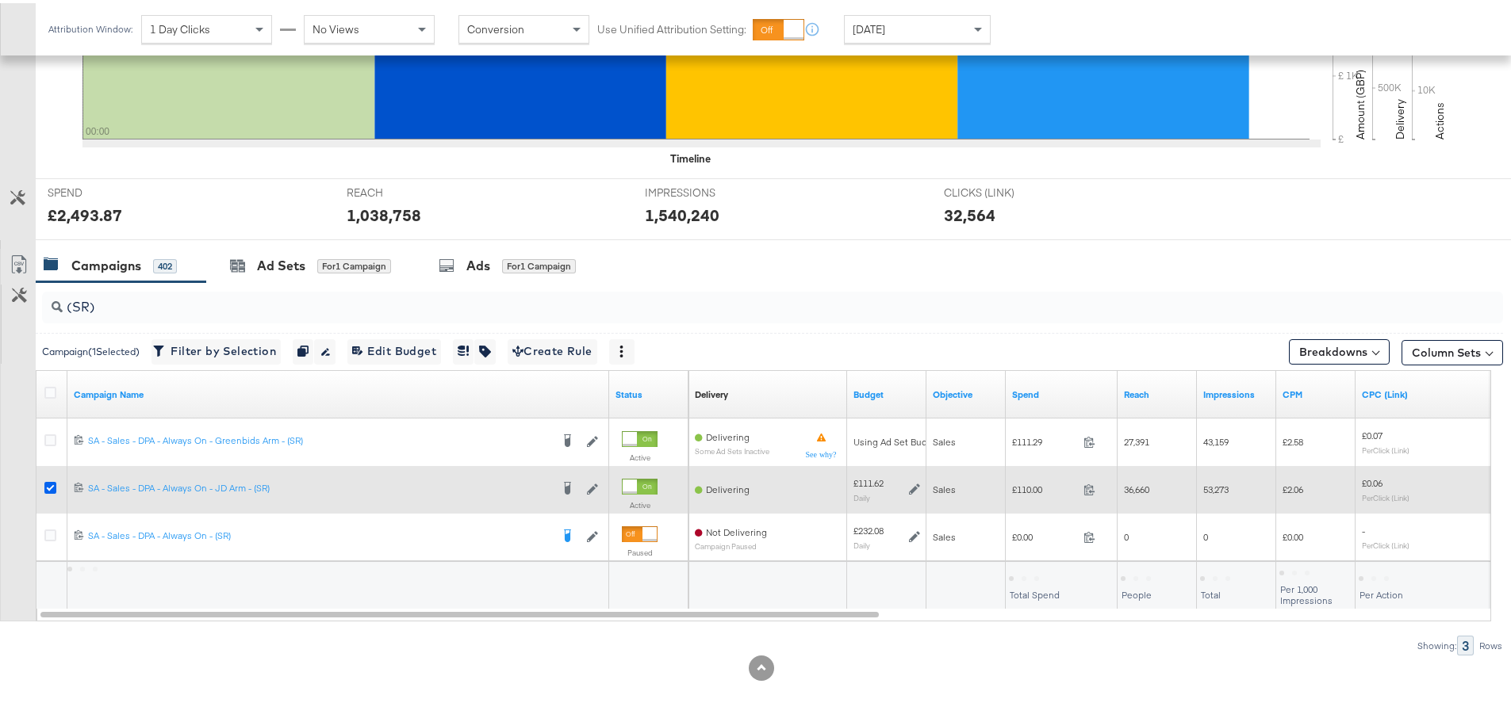
click at [48, 485] on icon at bounding box center [50, 485] width 12 height 12
click at [0, 0] on input "checkbox" at bounding box center [0, 0] width 0 height 0
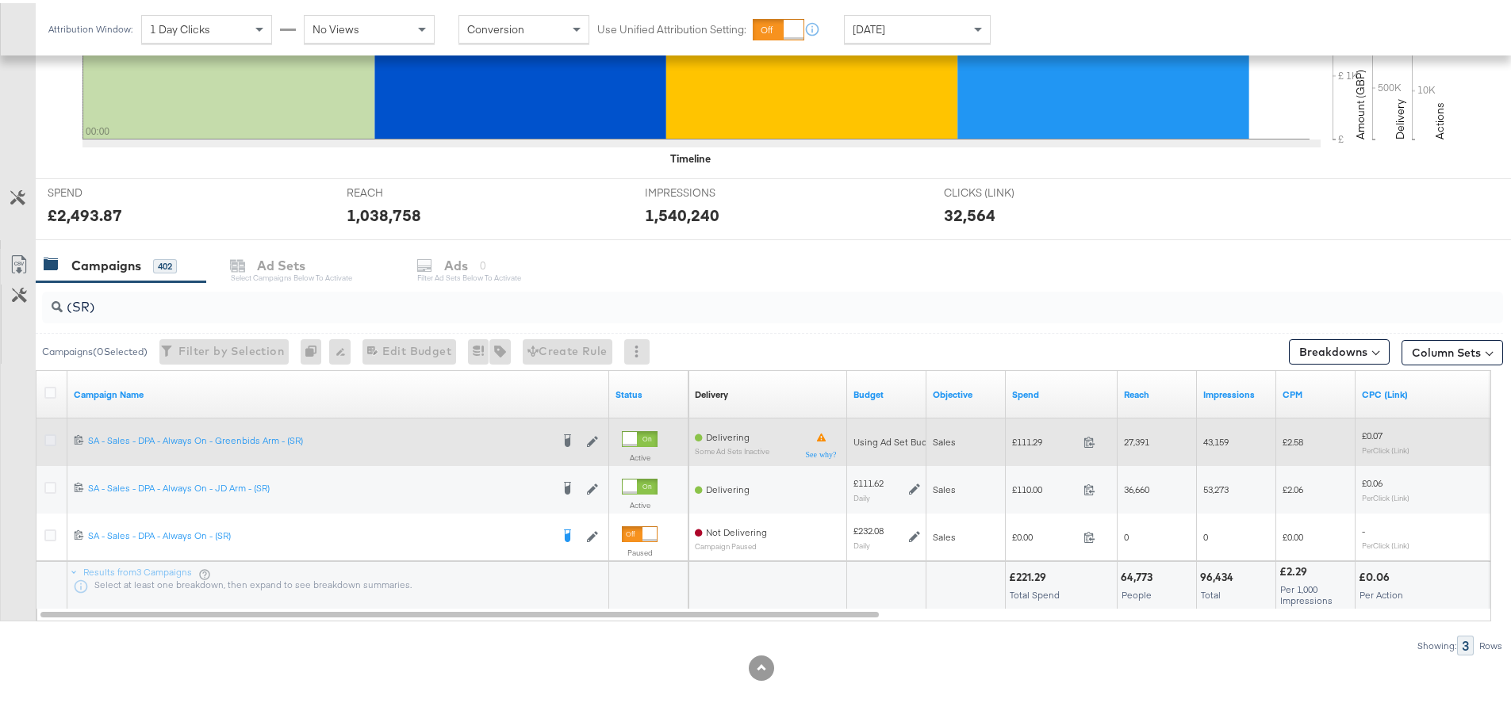
click at [50, 431] on icon at bounding box center [50, 437] width 12 height 12
click at [0, 0] on input "checkbox" at bounding box center [0, 0] width 0 height 0
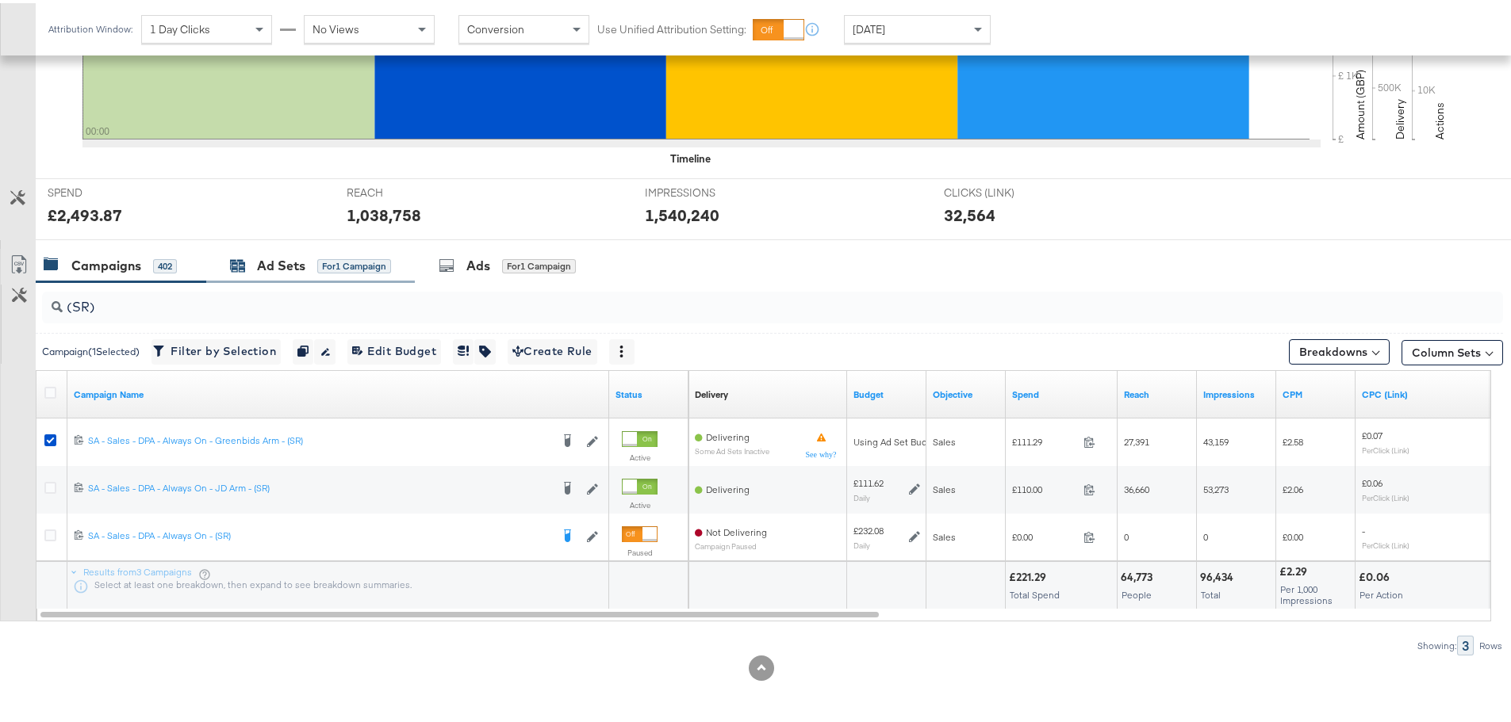
click at [271, 262] on div "Ad Sets" at bounding box center [281, 263] width 48 height 18
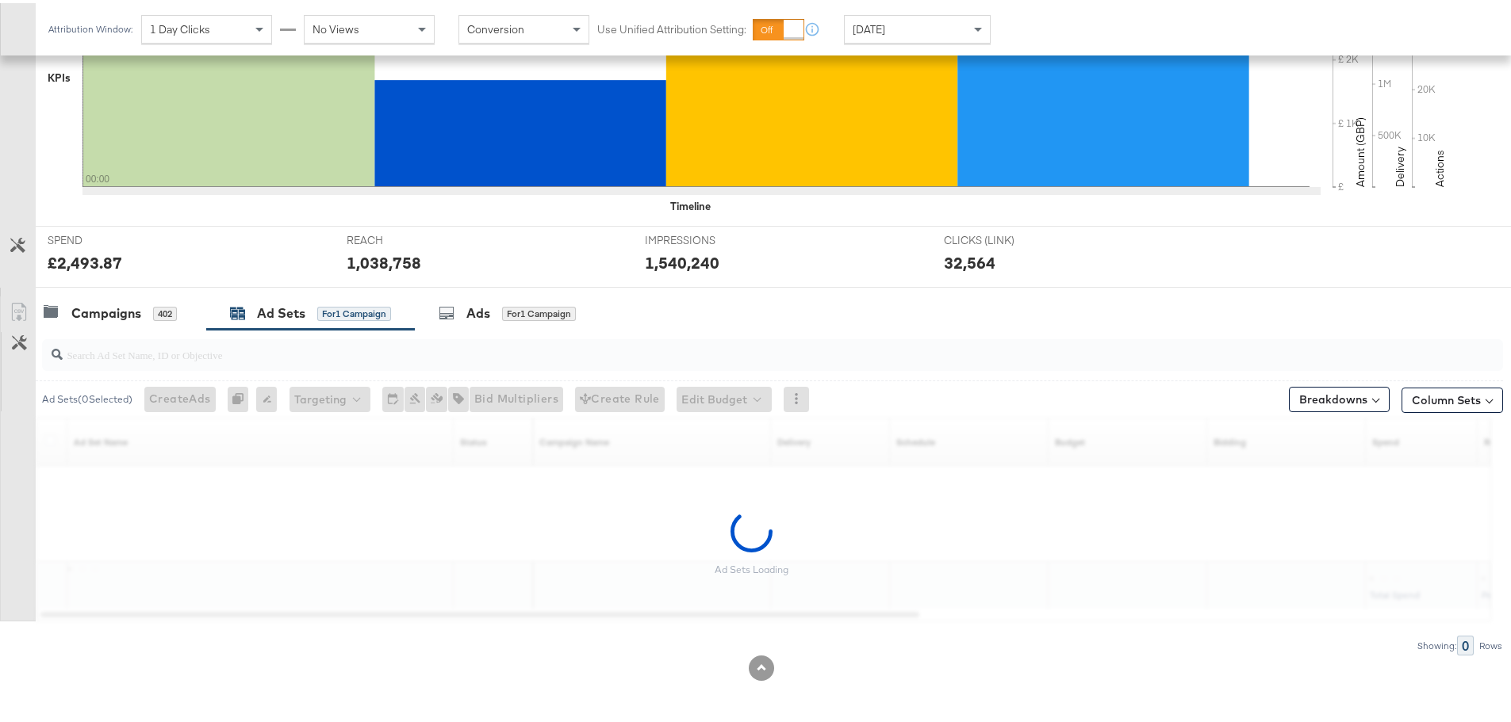
scroll to position [528, 0]
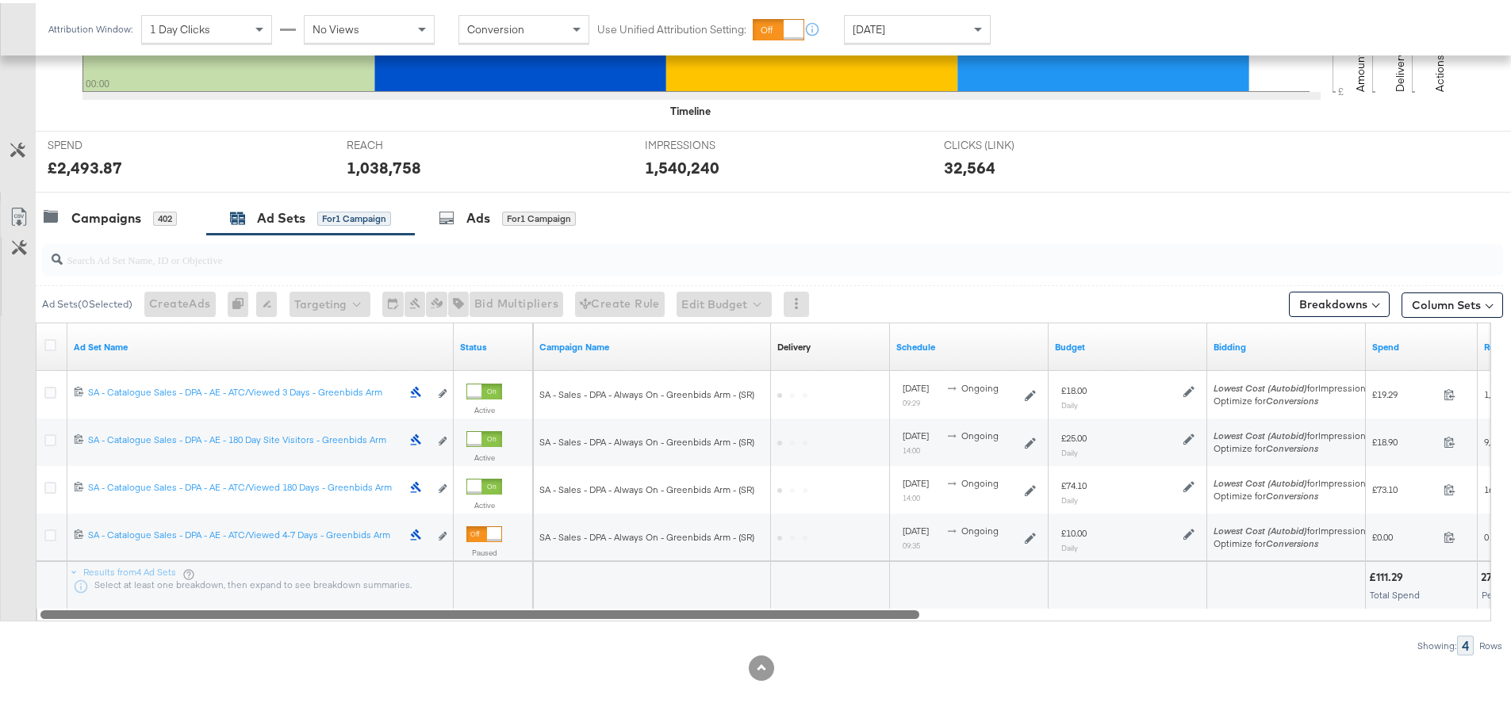
drag, startPoint x: 398, startPoint y: 615, endPoint x: 424, endPoint y: 635, distance: 33.3
click at [424, 635] on div "Ad Sets ( 0 Selected) Create Ads At least one ad set must be selected 0 Rename …" at bounding box center [751, 442] width 1503 height 421
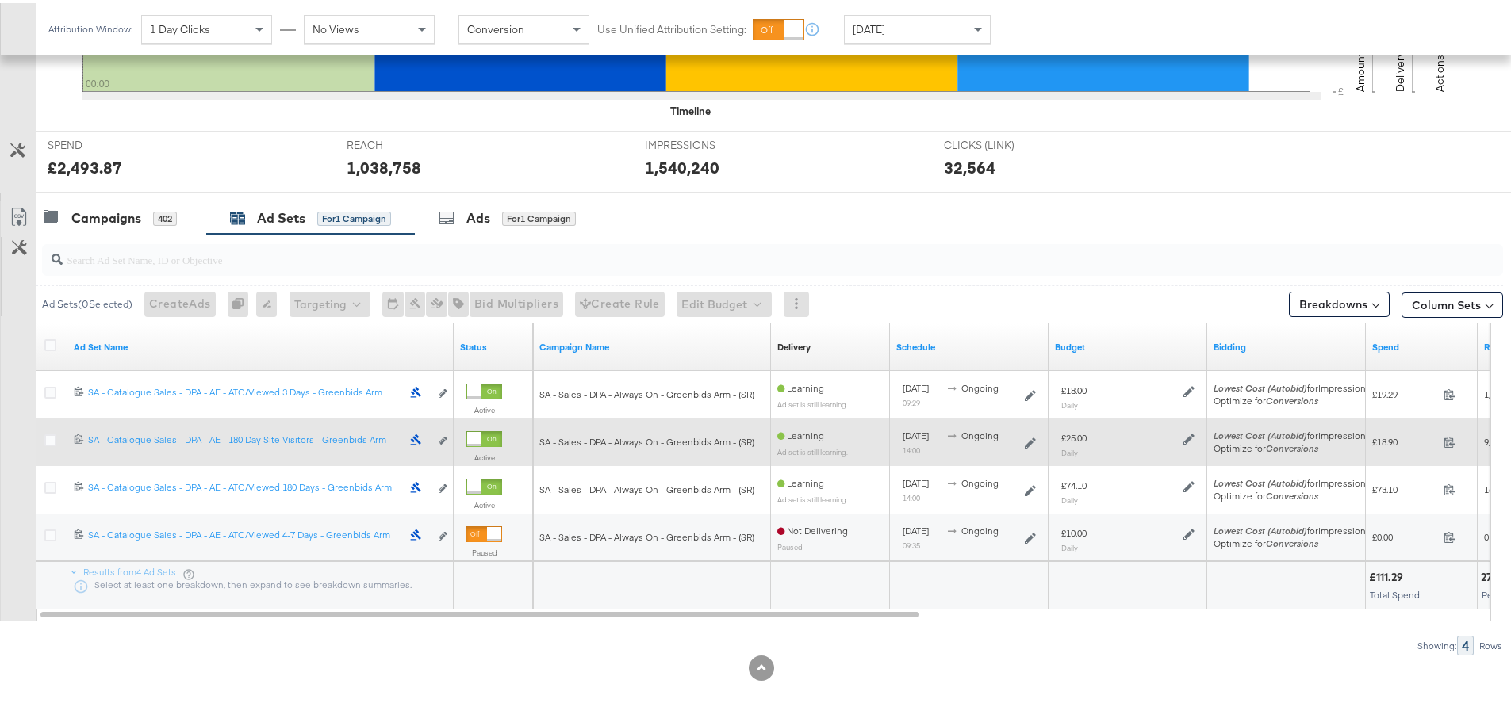
drag, startPoint x: 48, startPoint y: 438, endPoint x: 56, endPoint y: 430, distance: 11.2
click at [48, 438] on icon at bounding box center [50, 437] width 12 height 12
click at [0, 0] on input "checkbox" at bounding box center [0, 0] width 0 height 0
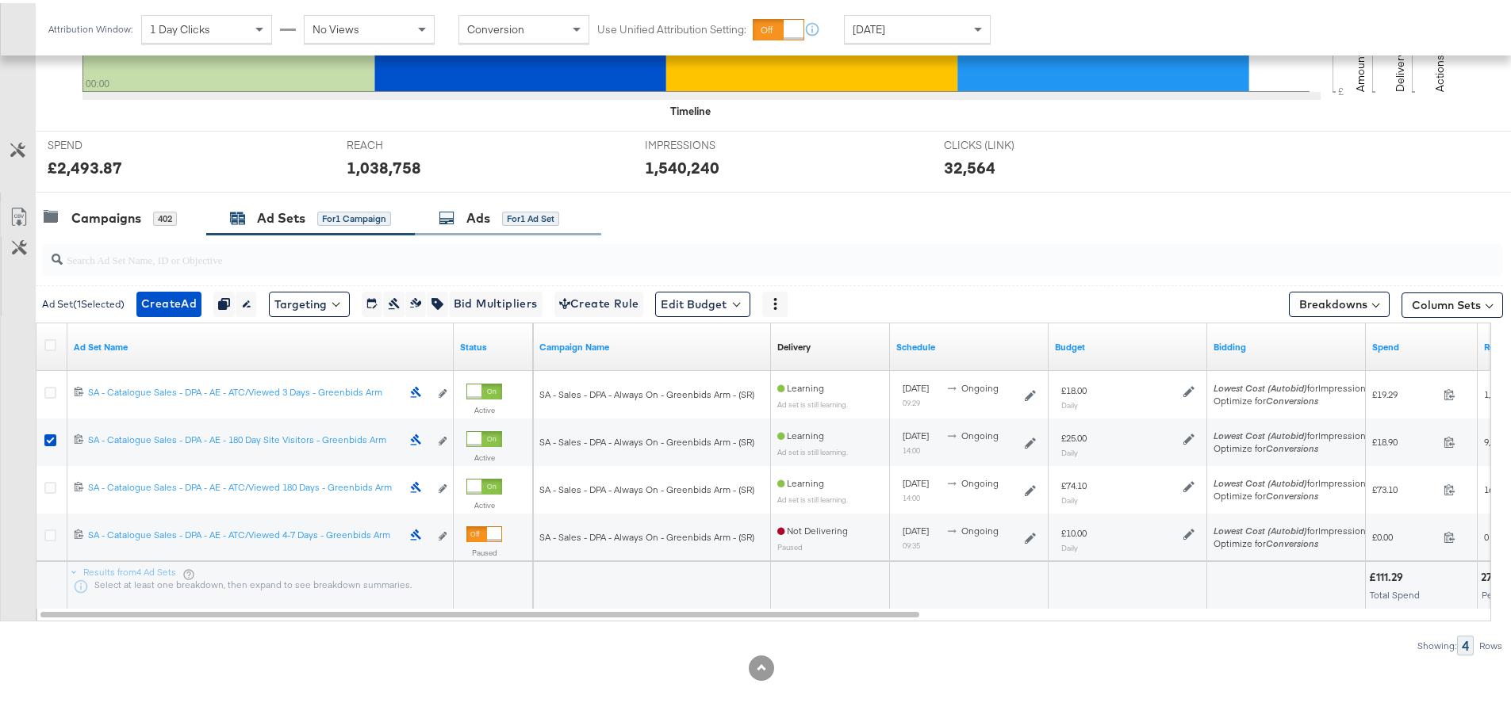
click at [490, 217] on div "Ads" at bounding box center [478, 215] width 24 height 18
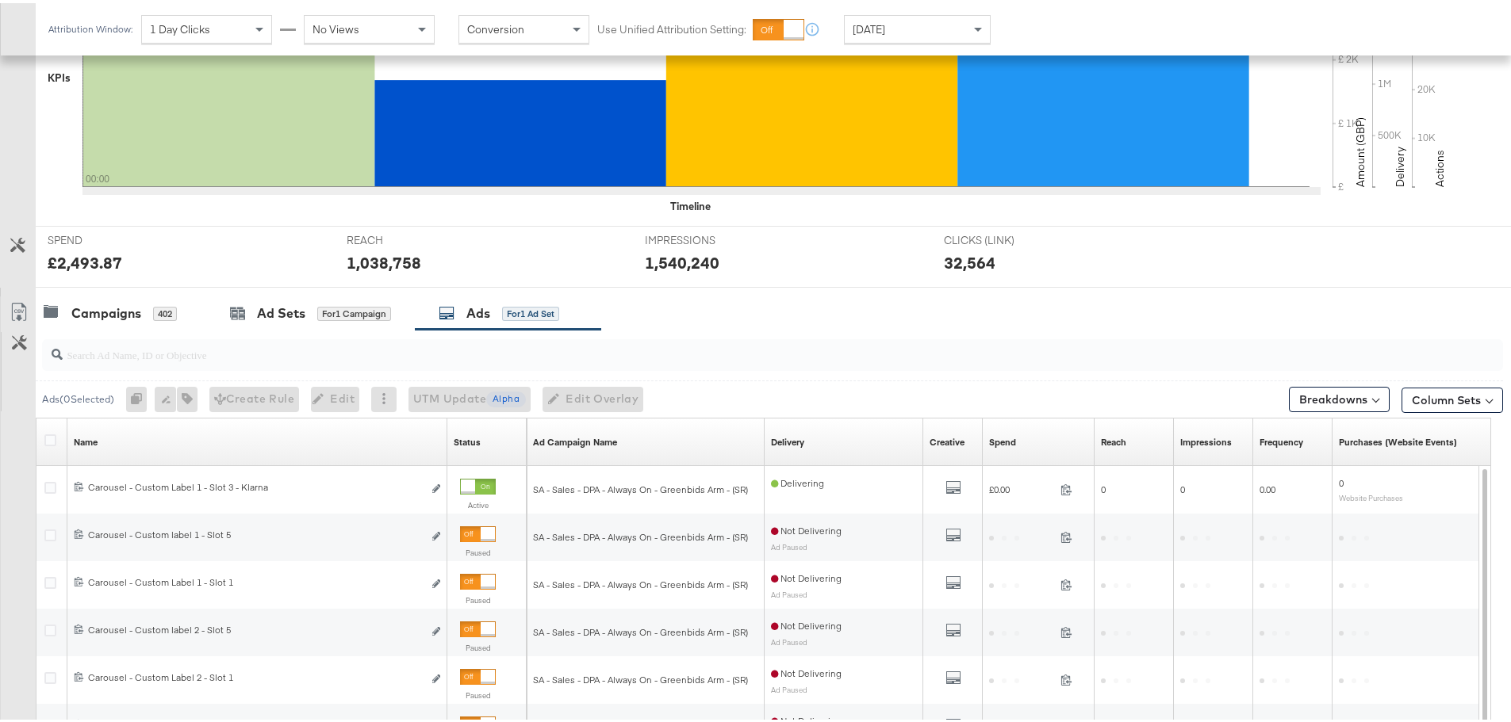
scroll to position [671, 0]
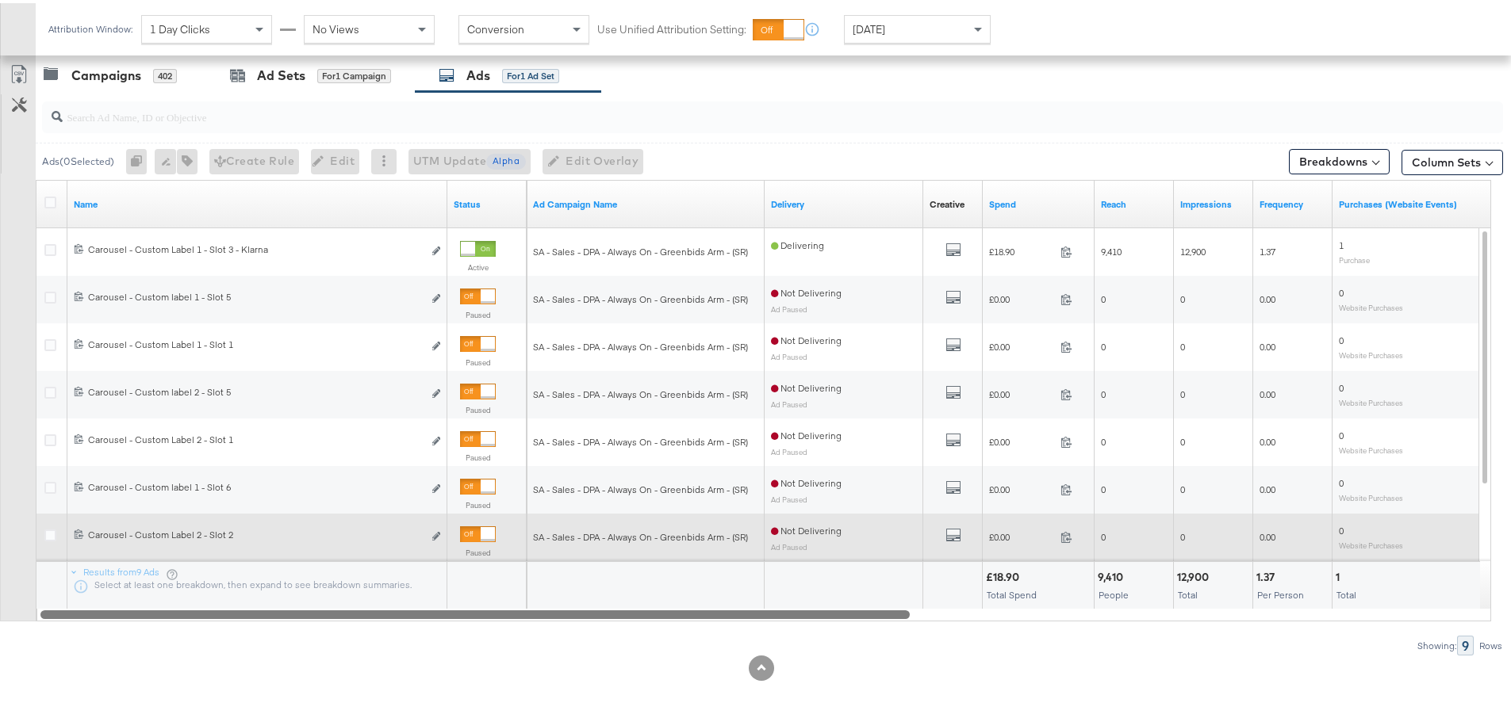
drag, startPoint x: 672, startPoint y: 614, endPoint x: 209, endPoint y: 542, distance: 468.6
click at [216, 627] on div "Ads ( 0 Selected) 0 Rename 0 ads Tags for 0 campaigns Create Rule Edit 0 ads Ed…" at bounding box center [751, 371] width 1503 height 564
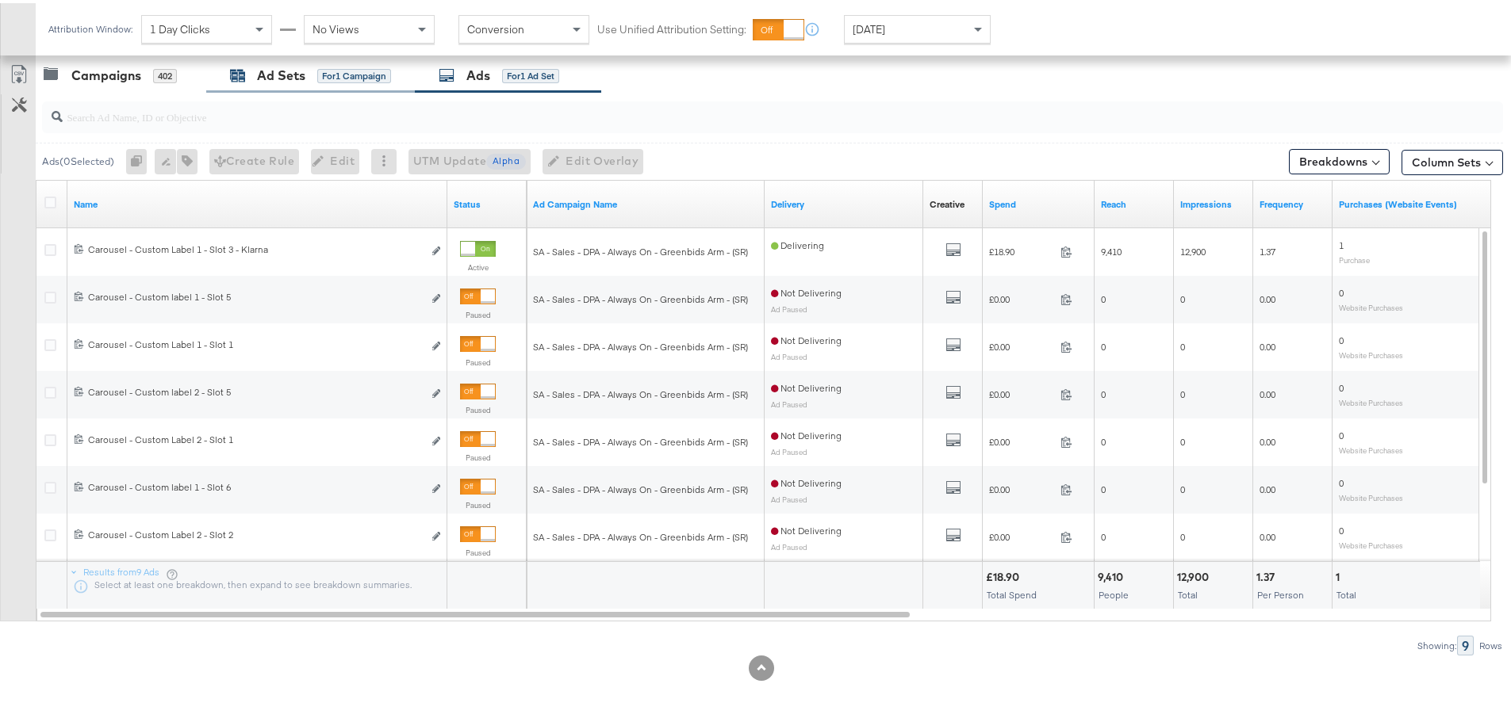
click at [253, 75] on div "Ad Sets for 1 Campaign" at bounding box center [310, 72] width 161 height 18
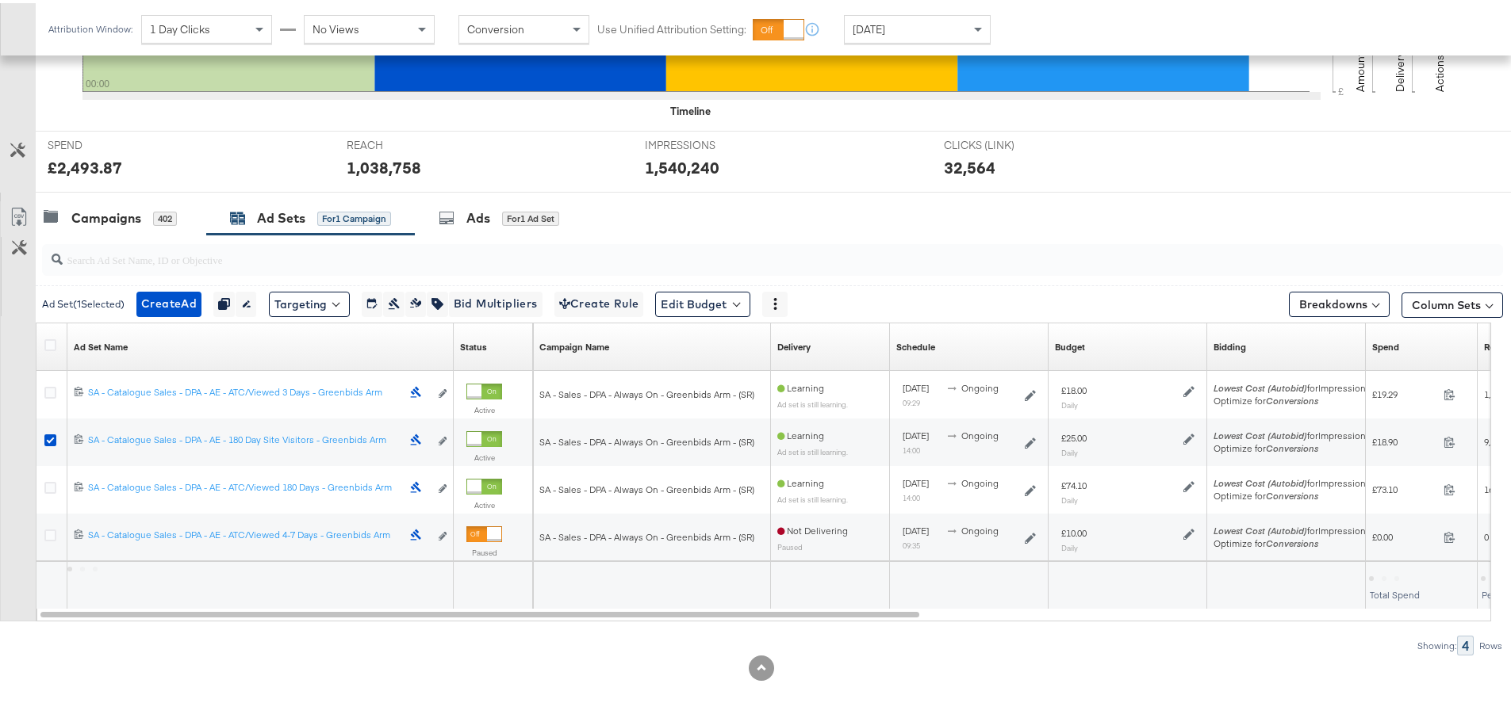
scroll to position [528, 0]
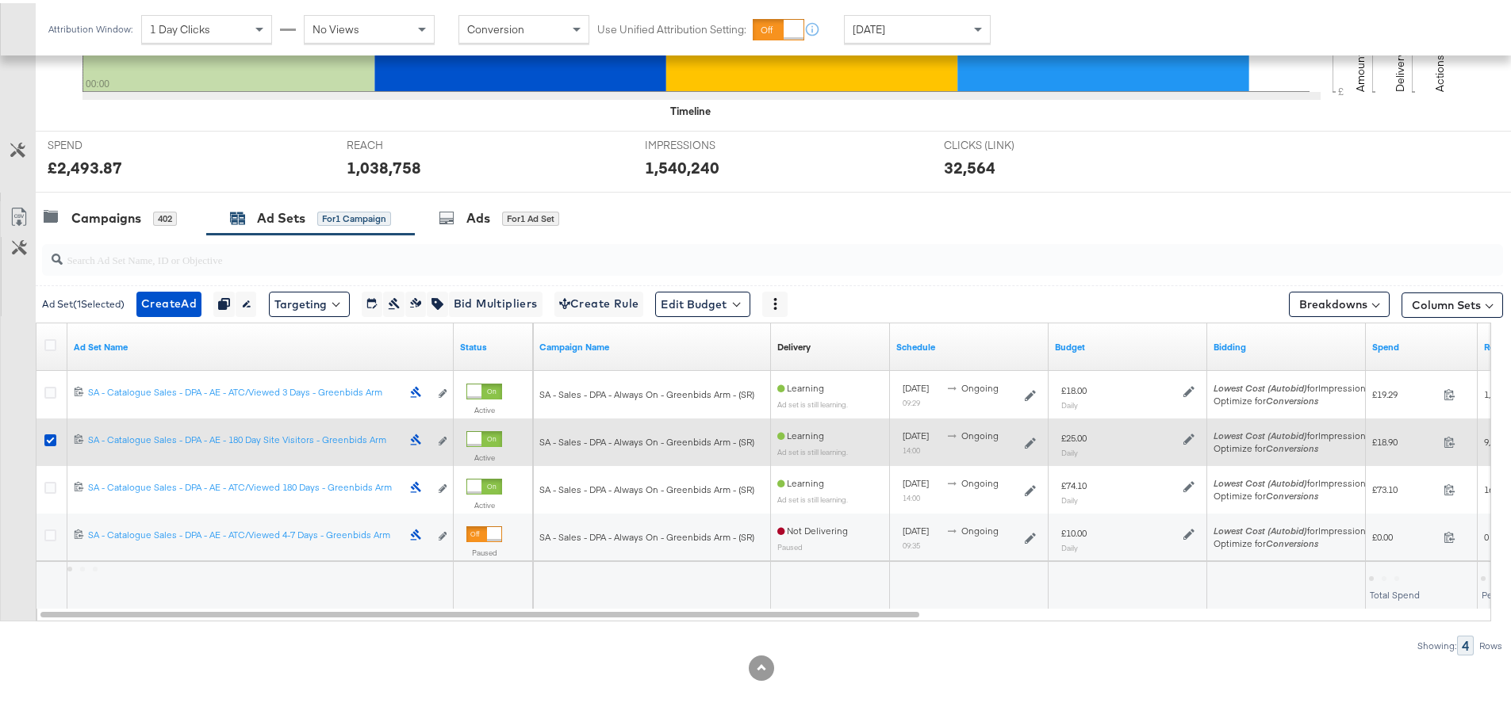
click at [42, 440] on div at bounding box center [52, 439] width 29 height 29
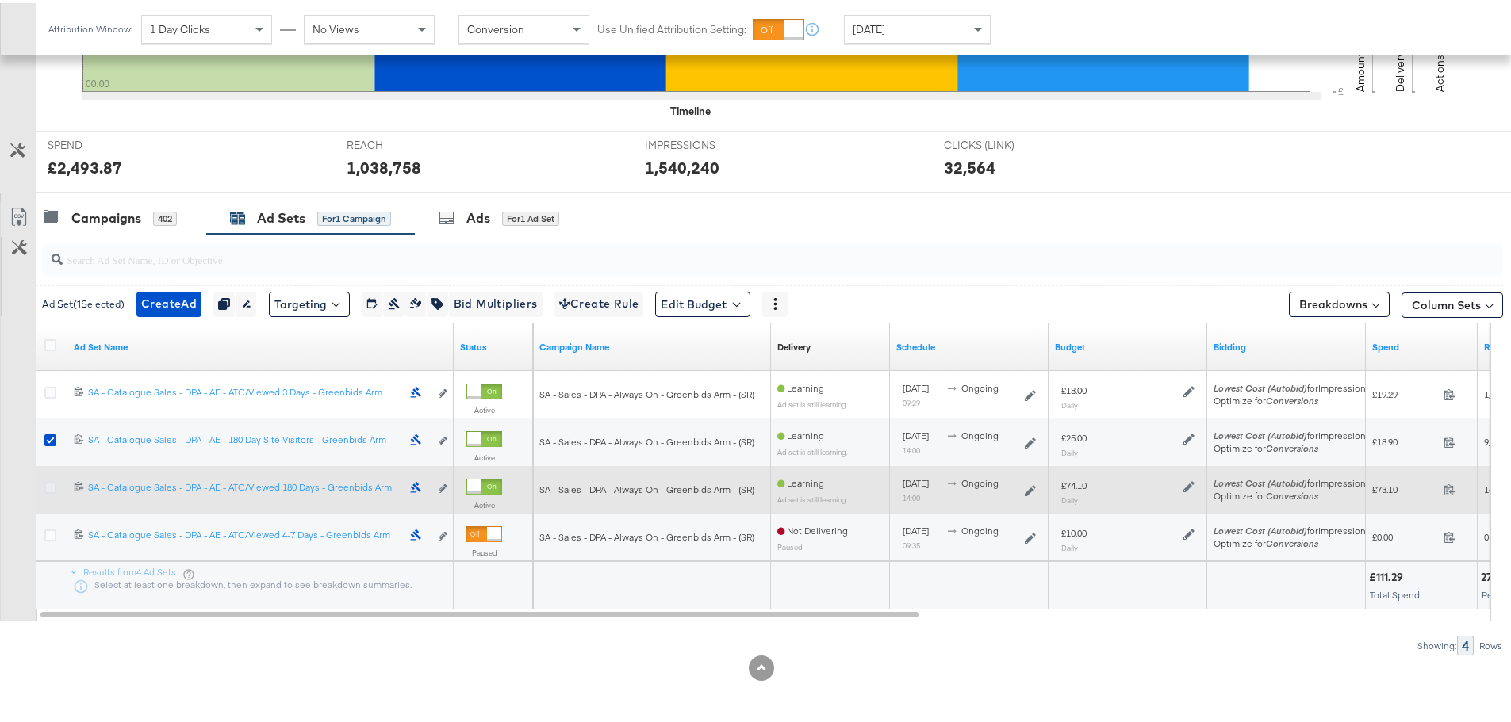
click at [46, 486] on icon at bounding box center [50, 485] width 12 height 12
click at [0, 0] on input "checkbox" at bounding box center [0, 0] width 0 height 0
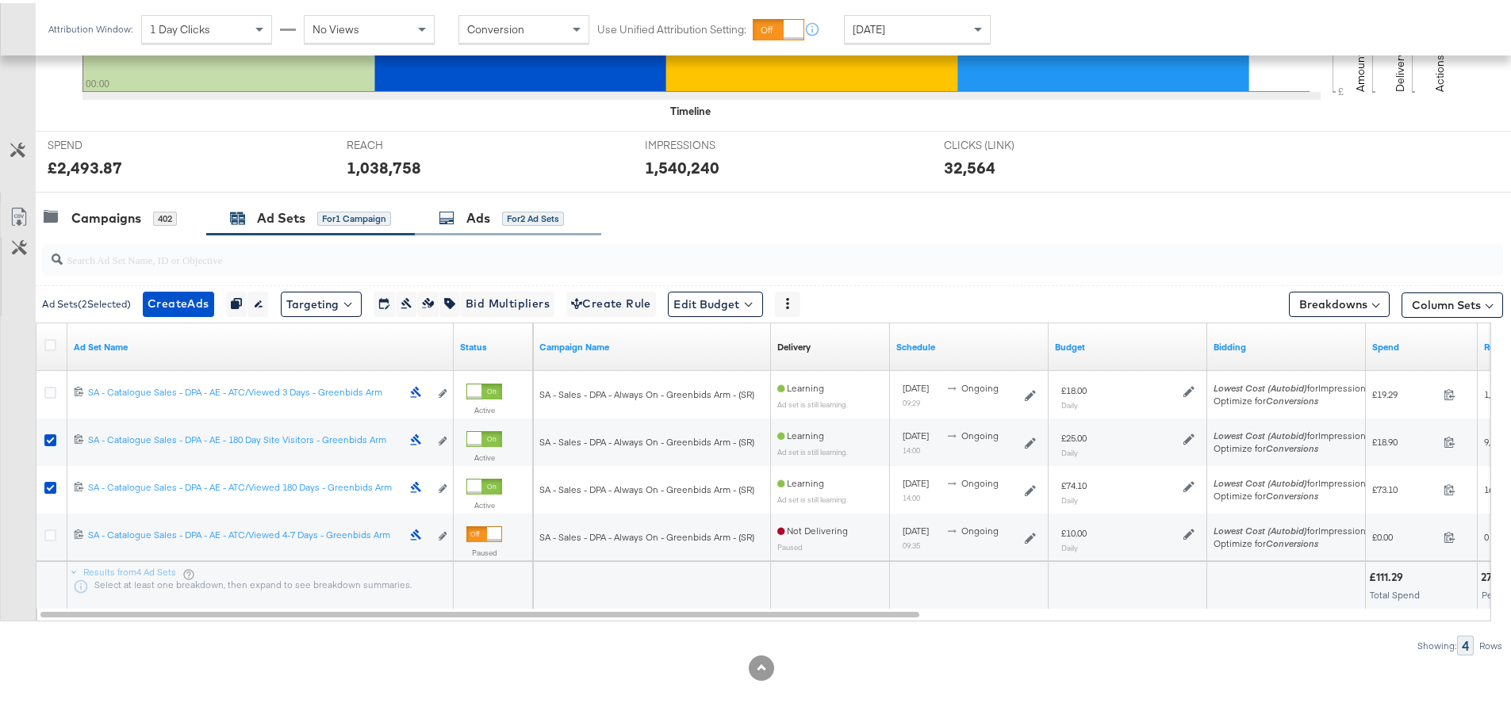
click at [481, 221] on div "Ads" at bounding box center [478, 215] width 24 height 18
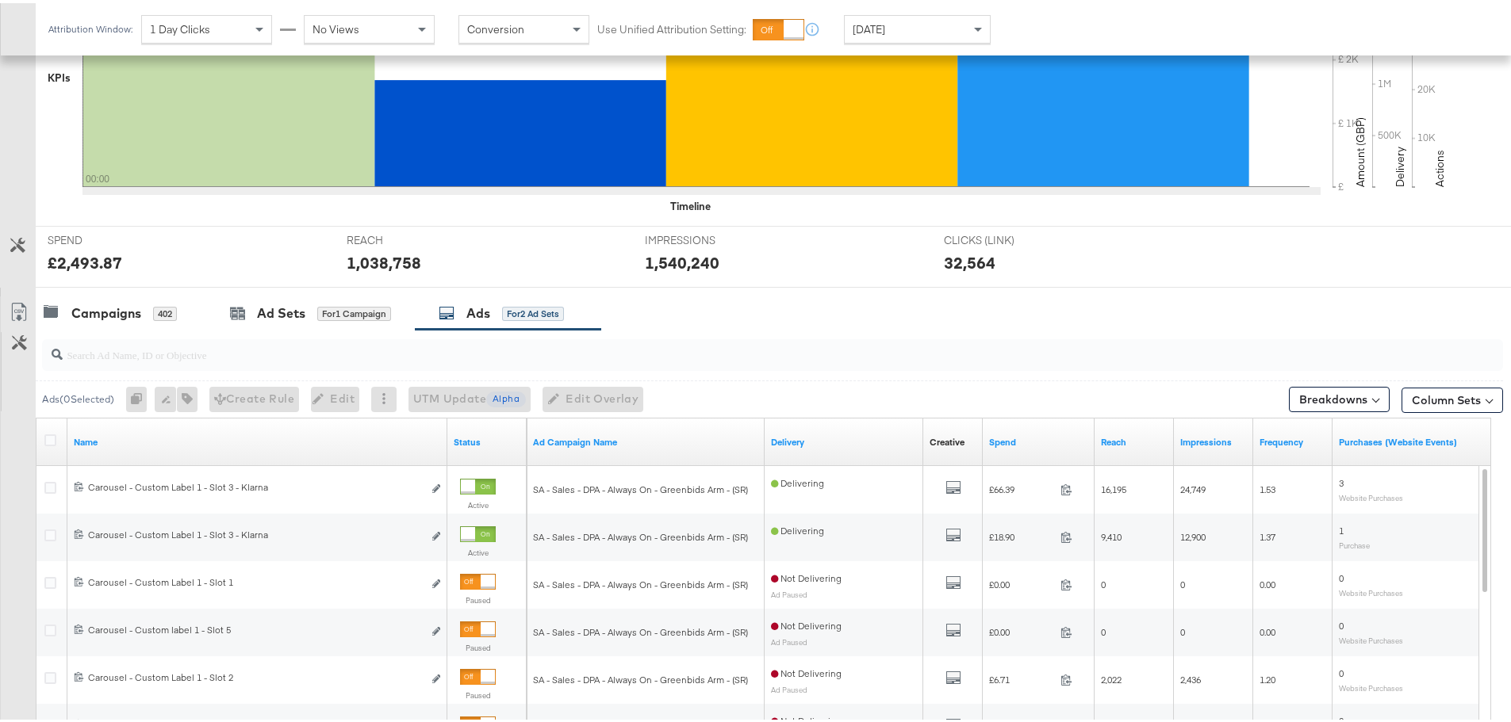
scroll to position [671, 0]
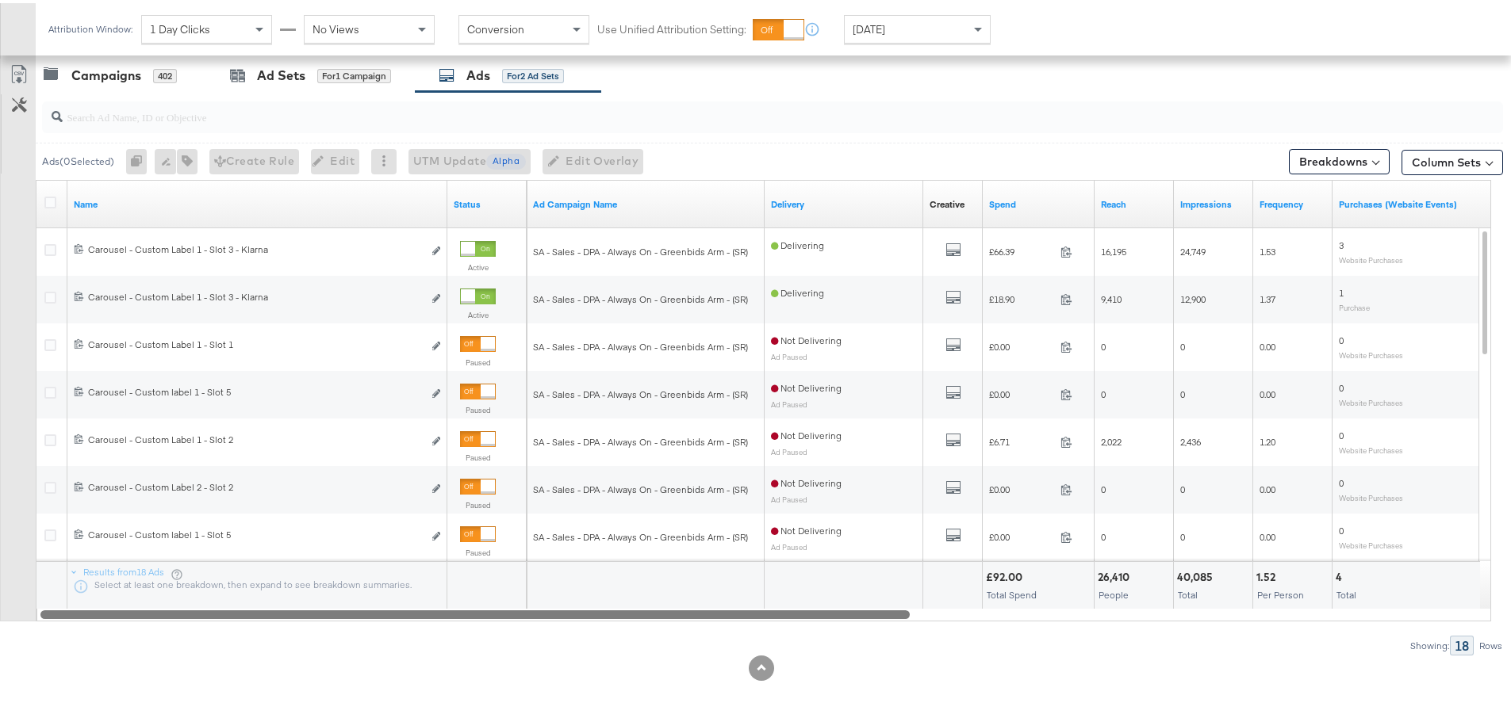
drag, startPoint x: 439, startPoint y: 613, endPoint x: 251, endPoint y: 626, distance: 187.6
click at [251, 626] on div "Ads ( 0 Selected) 0 Rename 0 ads Tags for 0 campaigns Create Rule Edit 0 ads Ed…" at bounding box center [751, 371] width 1503 height 564
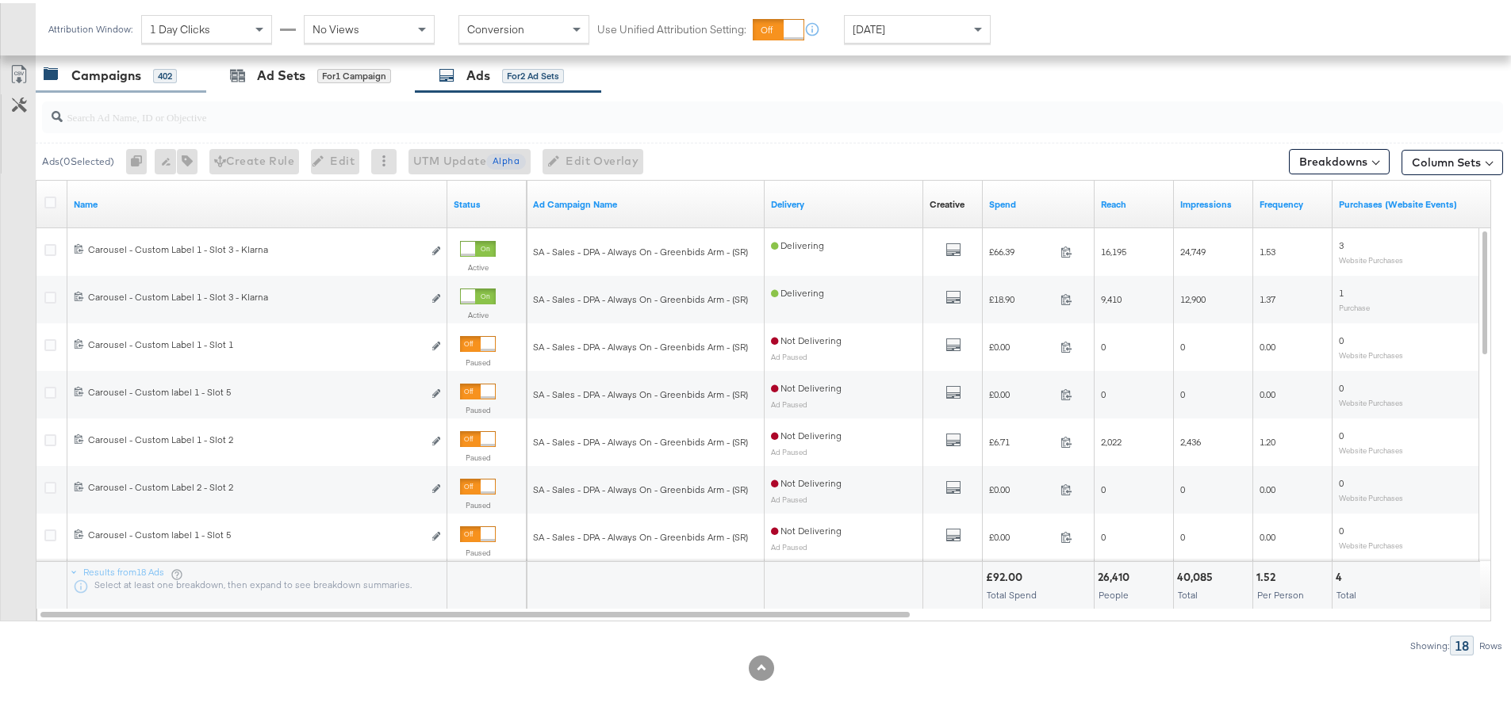
click at [112, 77] on div "Campaigns" at bounding box center [106, 72] width 70 height 18
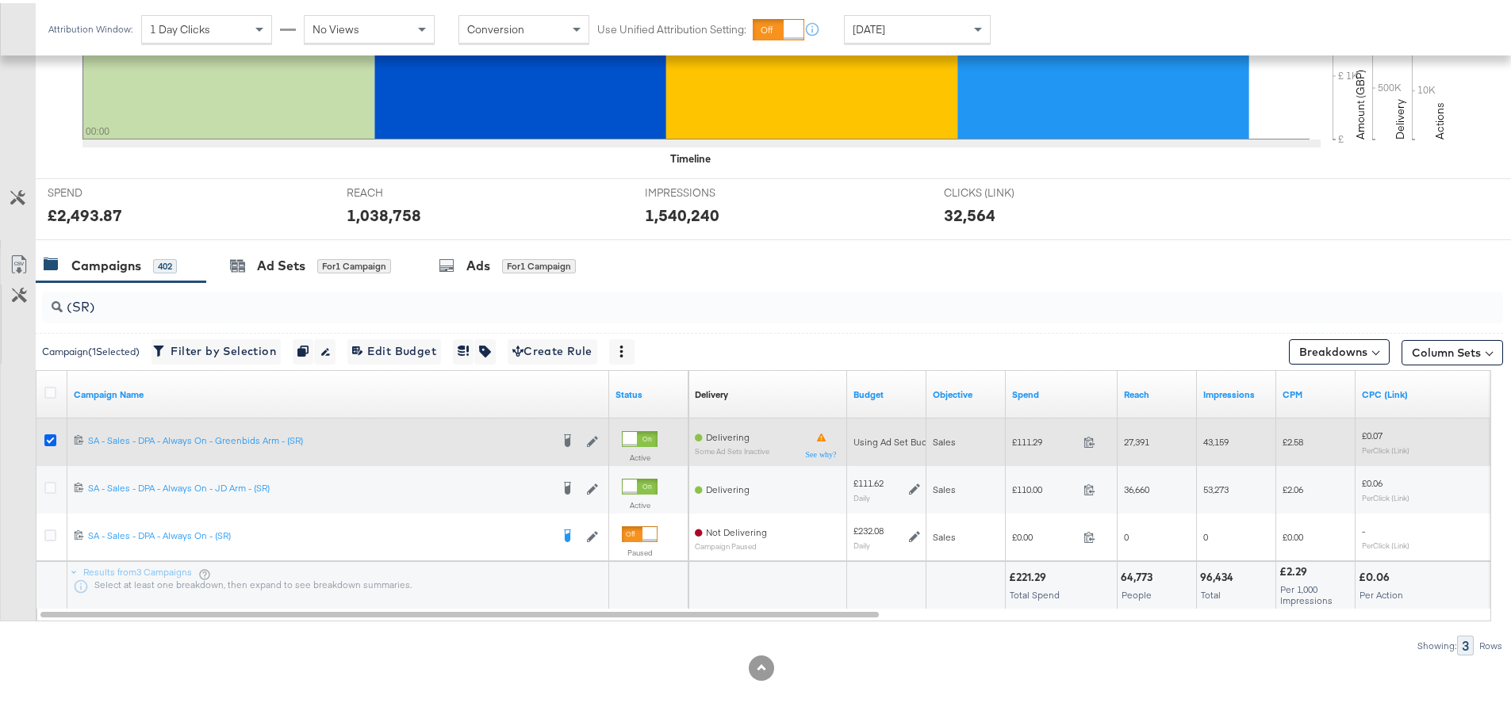
click at [46, 433] on icon at bounding box center [50, 437] width 12 height 12
click at [0, 0] on input "checkbox" at bounding box center [0, 0] width 0 height 0
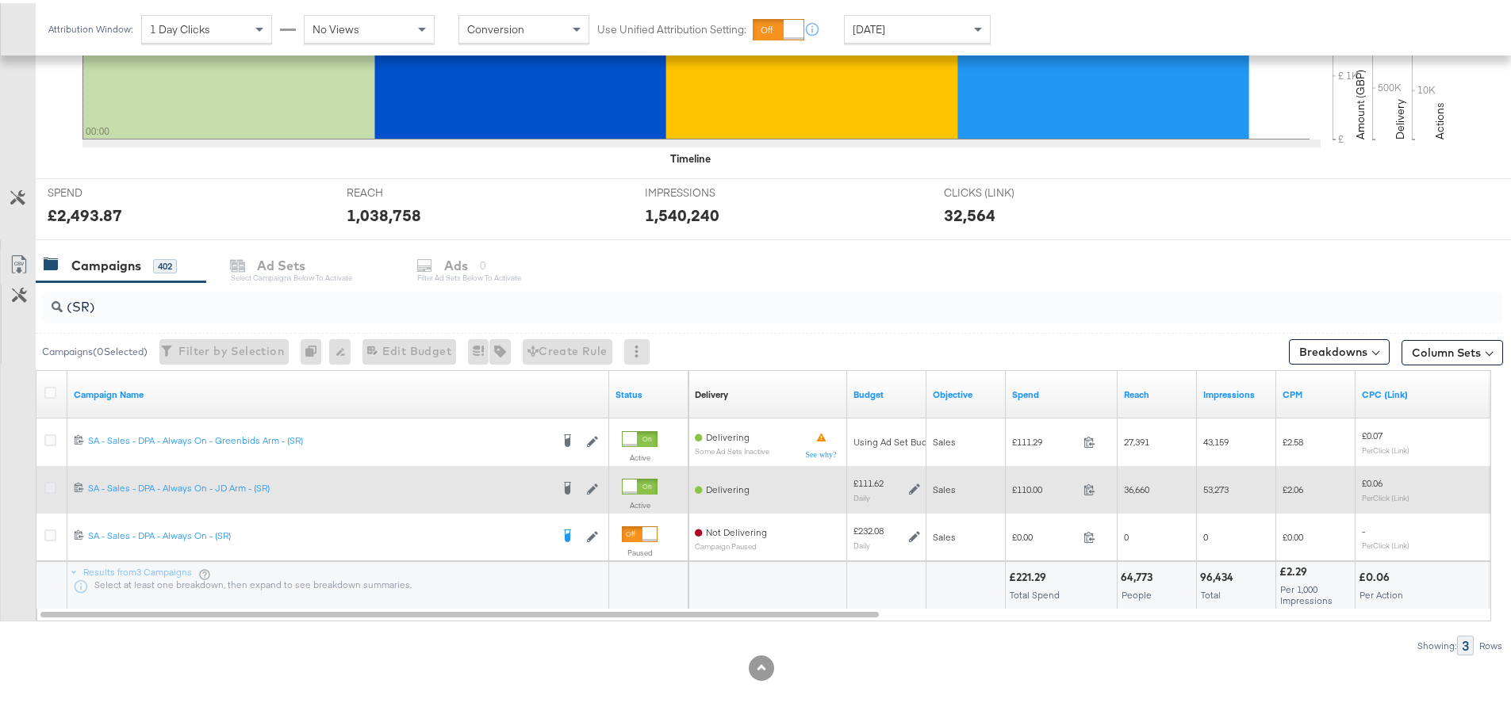
click at [48, 482] on icon at bounding box center [50, 485] width 12 height 12
click at [0, 0] on input "checkbox" at bounding box center [0, 0] width 0 height 0
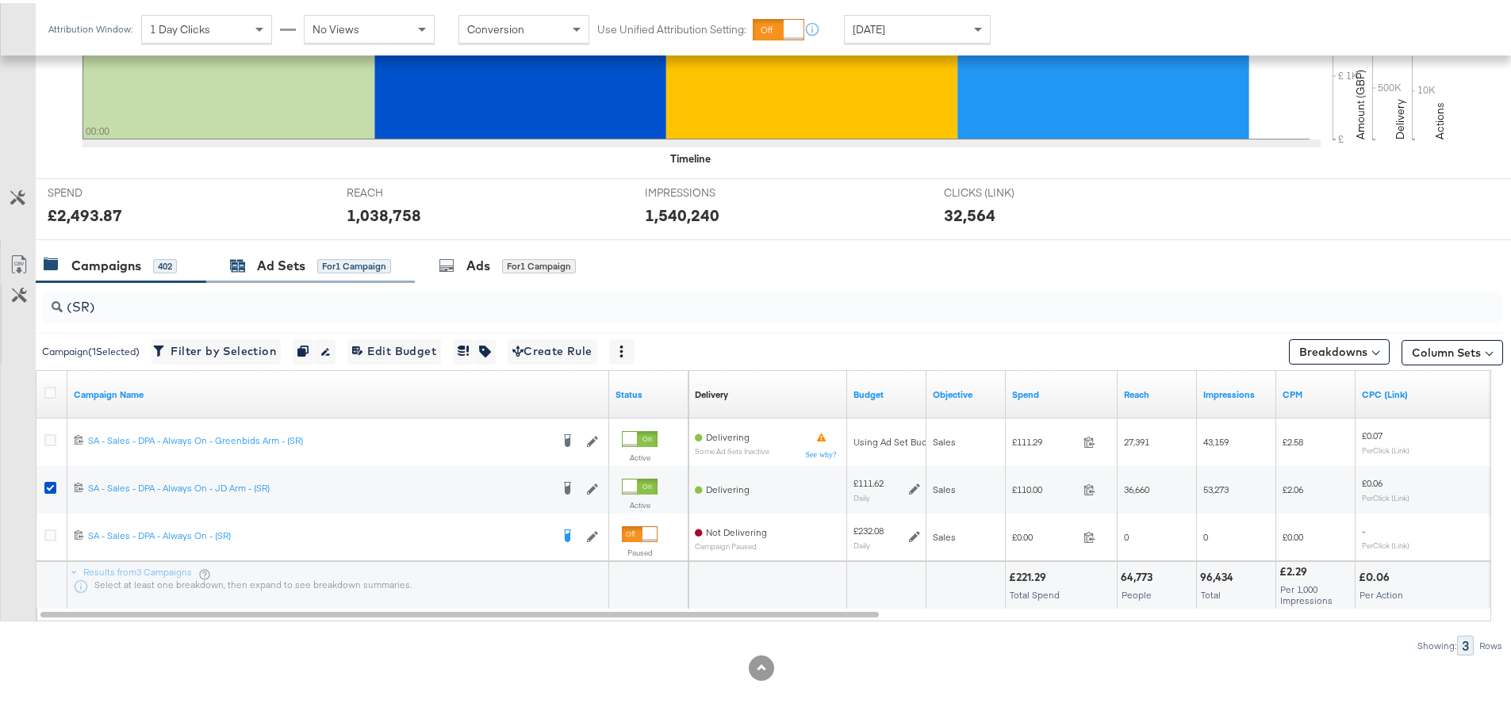
click at [284, 271] on div "Ad Sets" at bounding box center [281, 263] width 48 height 18
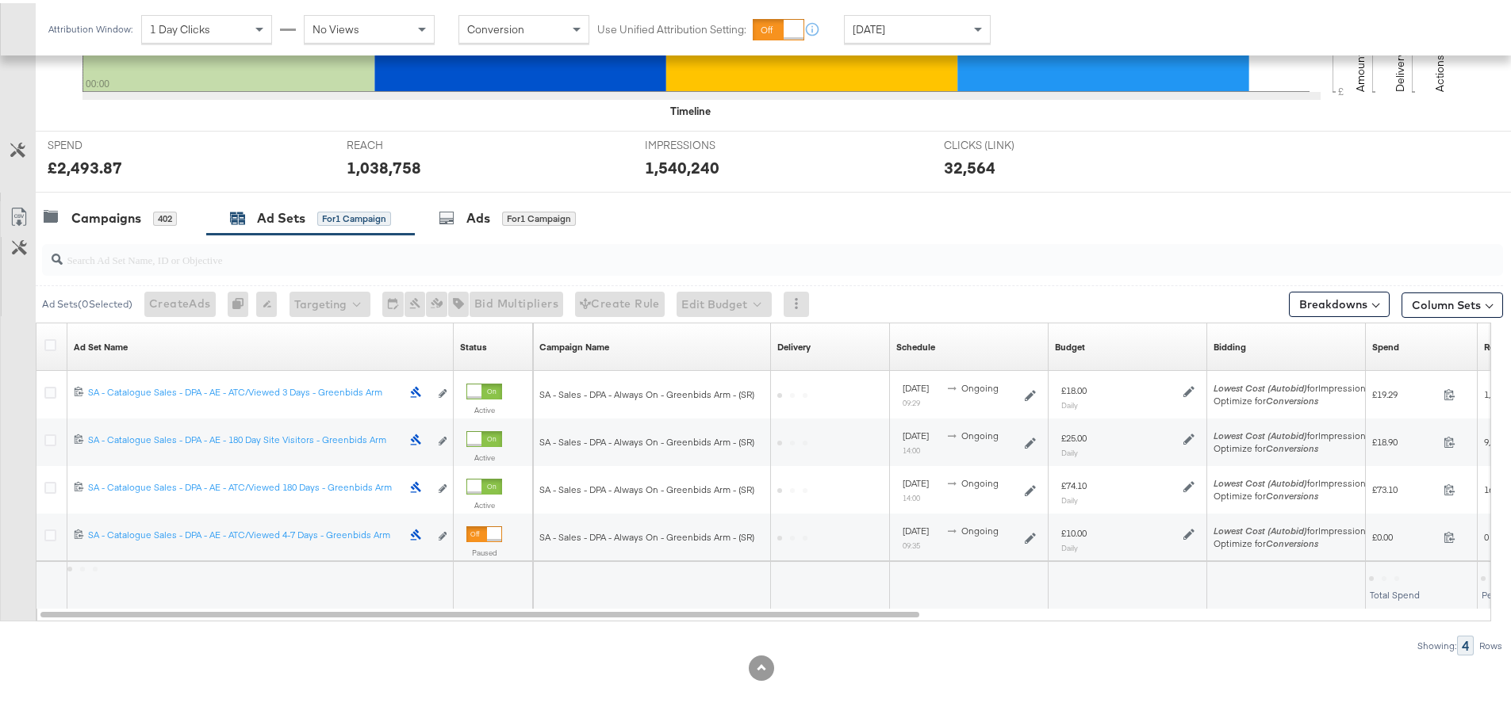
scroll to position [433, 0]
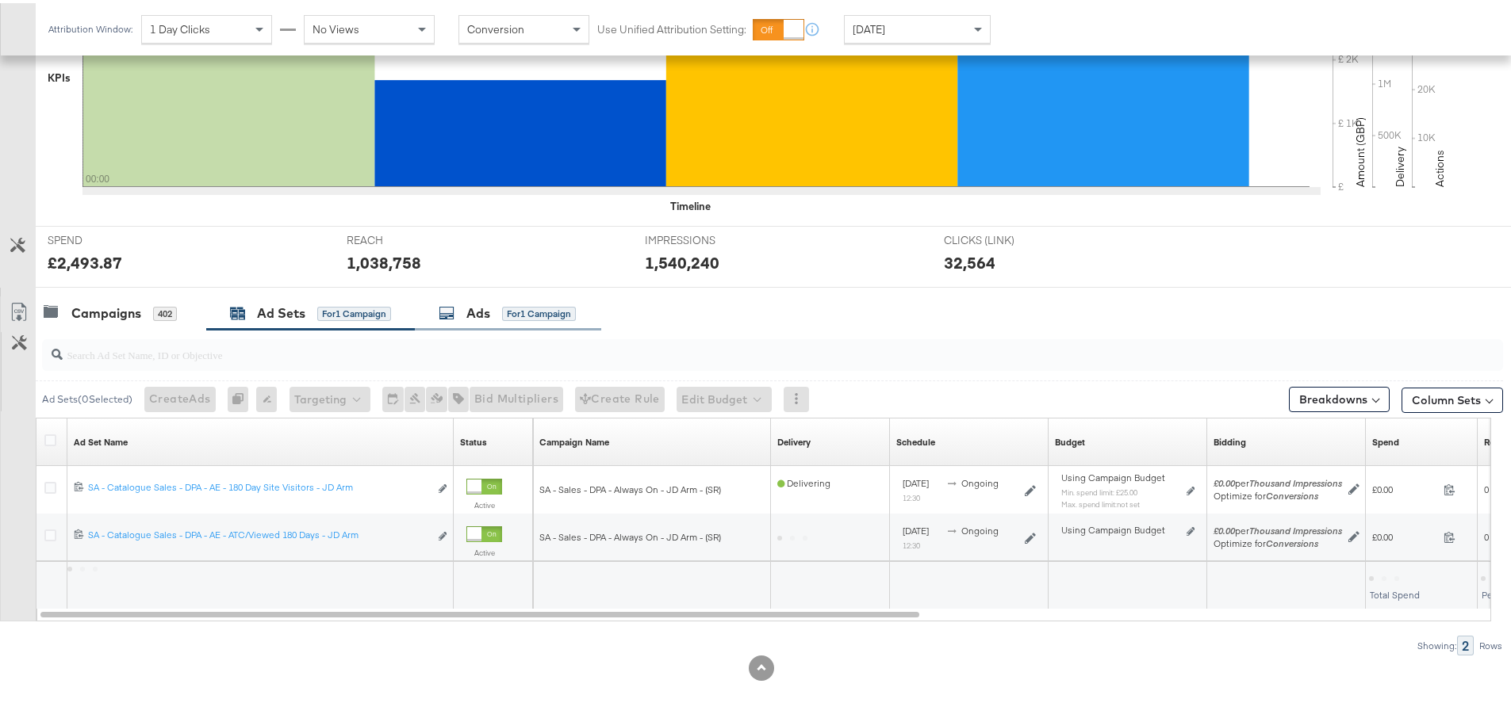
click at [487, 308] on div "Ads" at bounding box center [478, 310] width 24 height 18
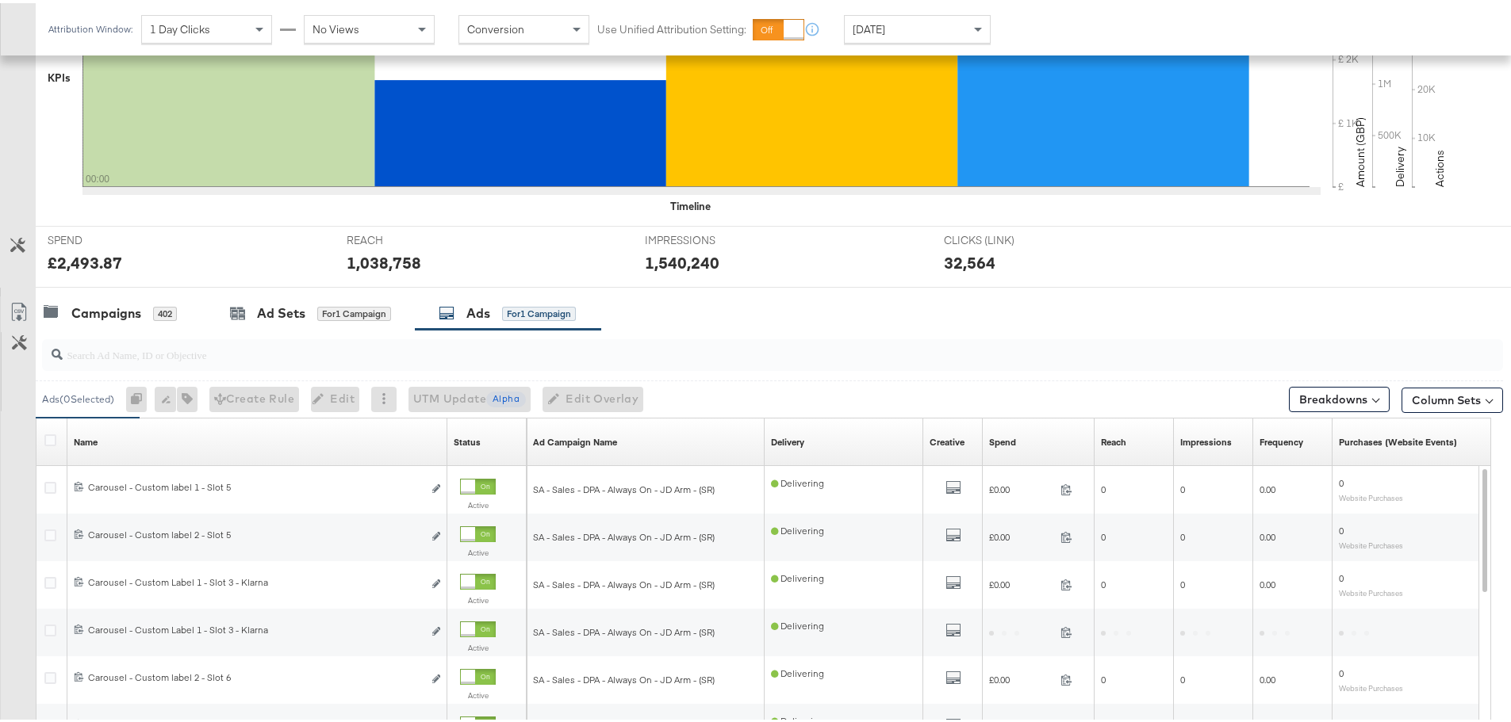
scroll to position [671, 0]
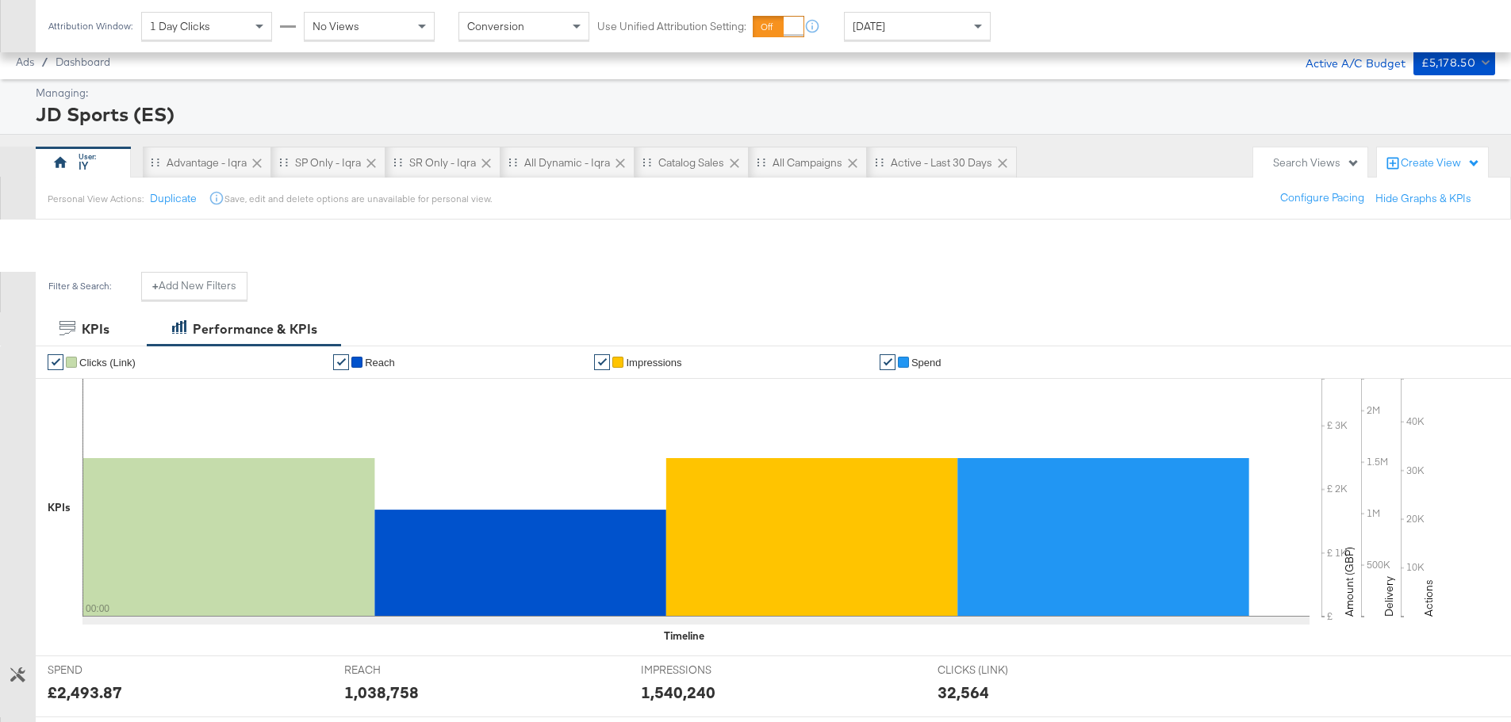
scroll to position [671, 0]
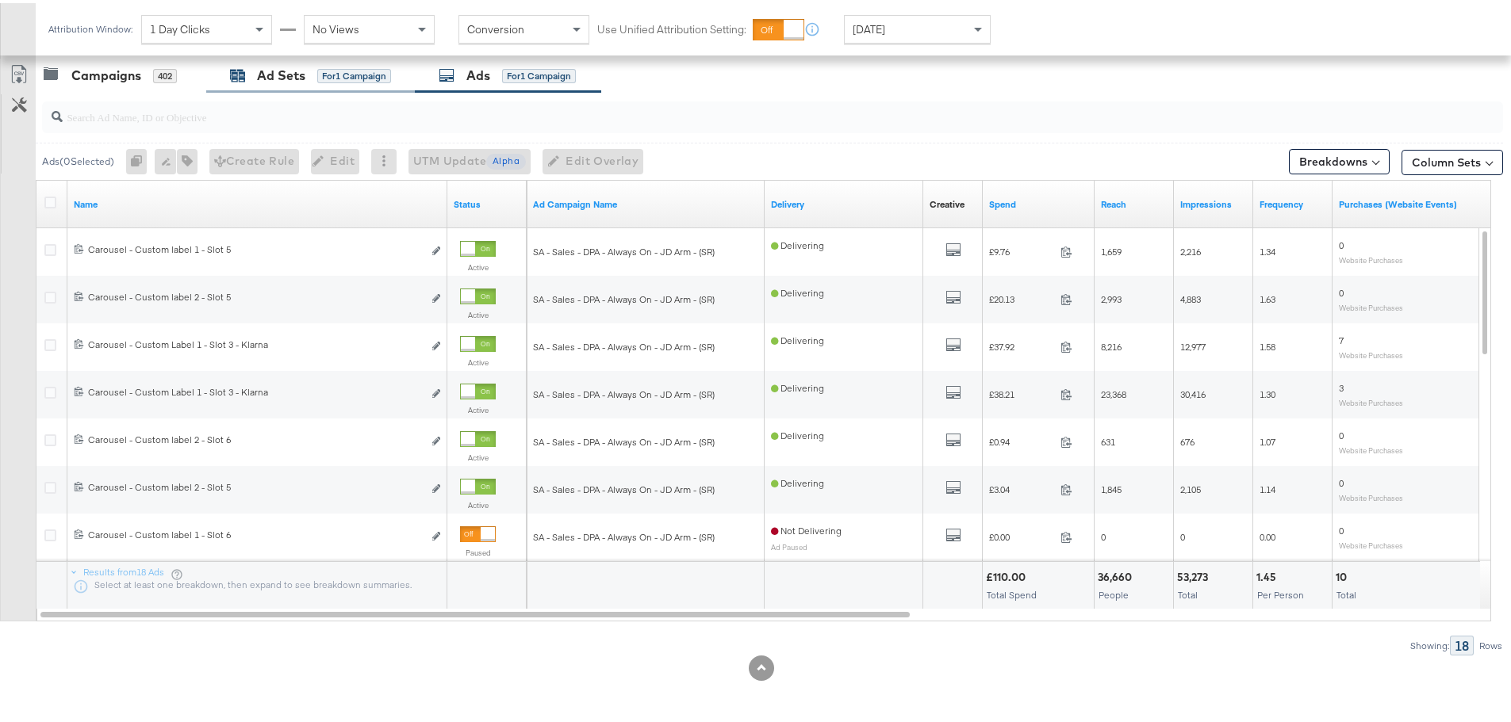
click at [255, 77] on div "Ad Sets for 1 Campaign" at bounding box center [310, 72] width 161 height 18
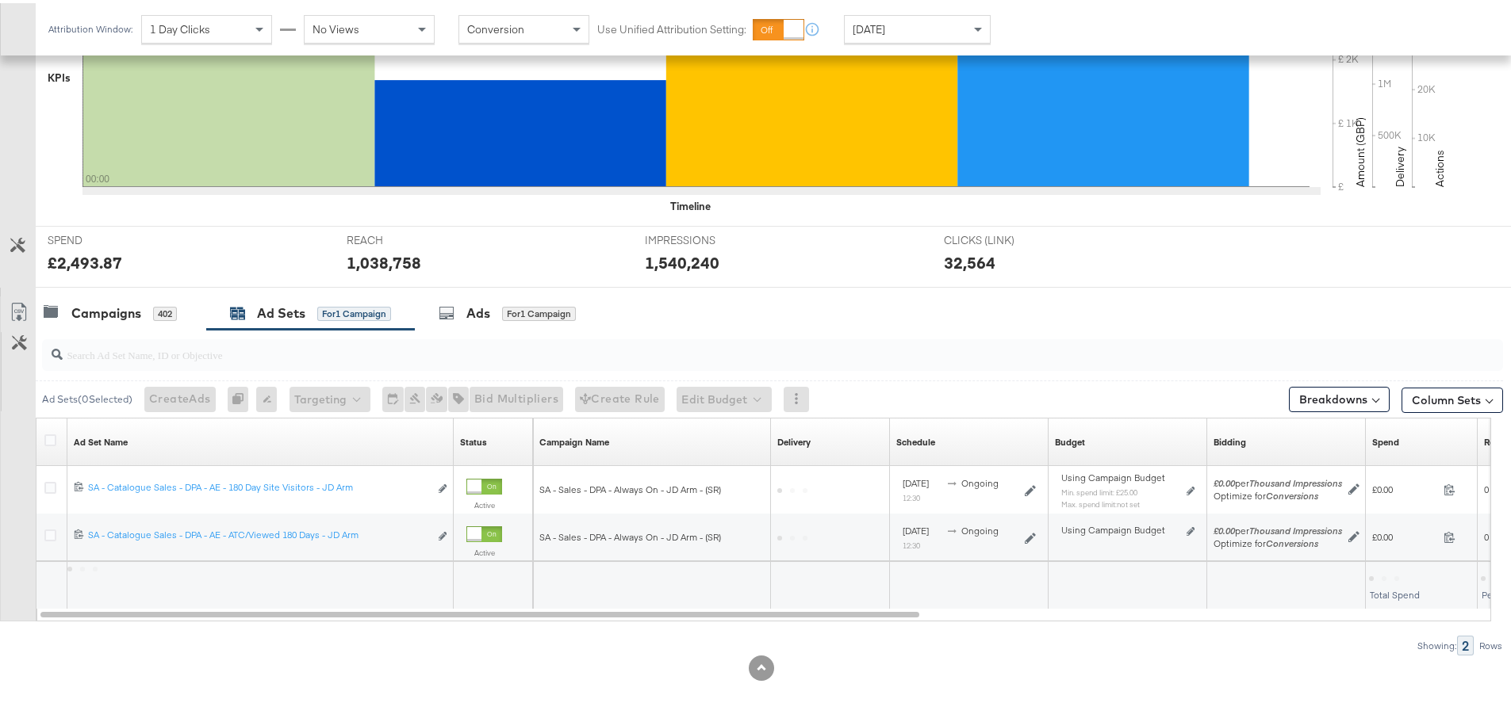
scroll to position [433, 0]
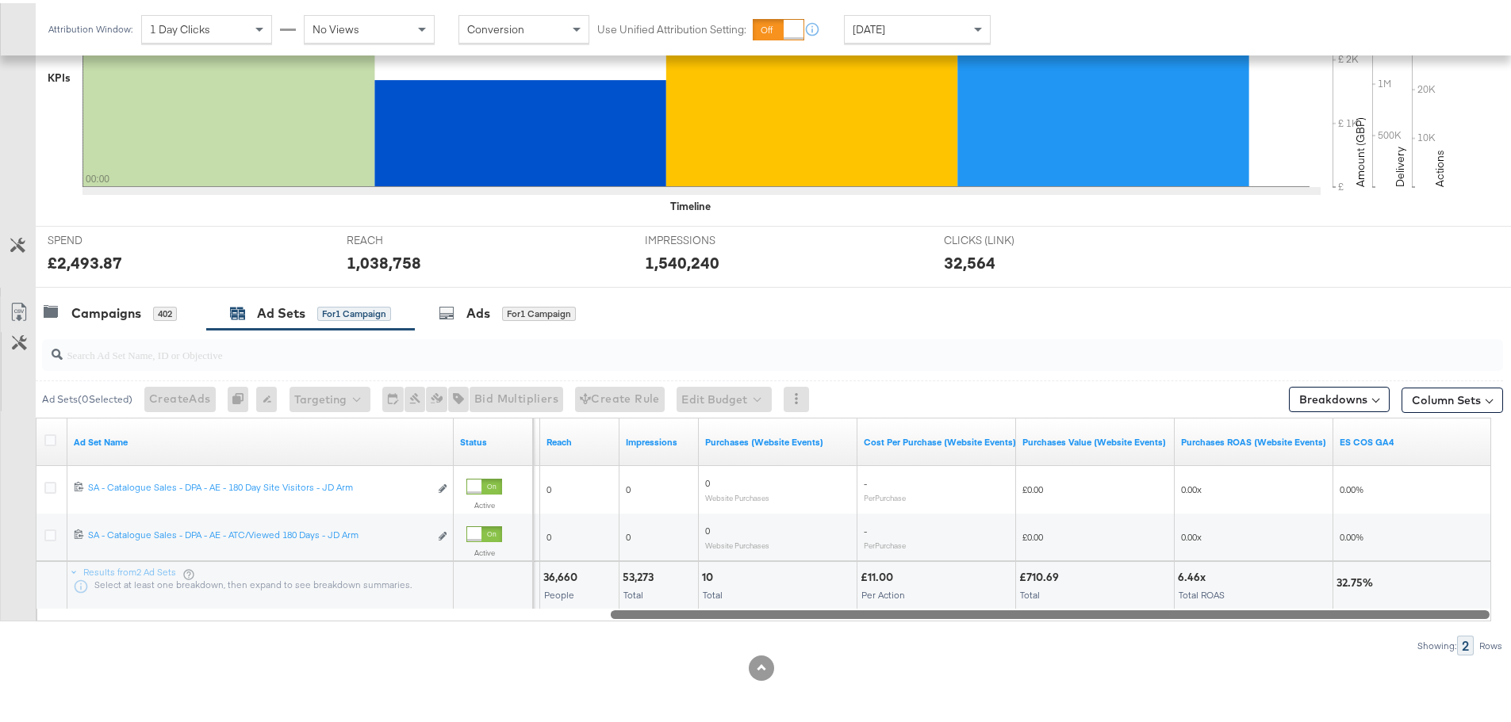
drag, startPoint x: 351, startPoint y: 609, endPoint x: 1206, endPoint y: 627, distance: 855.9
click at [1206, 627] on div "Ad Sets ( 0 Selected) Create Ads At least one ad set must be selected 0 Rename …" at bounding box center [751, 490] width 1503 height 326
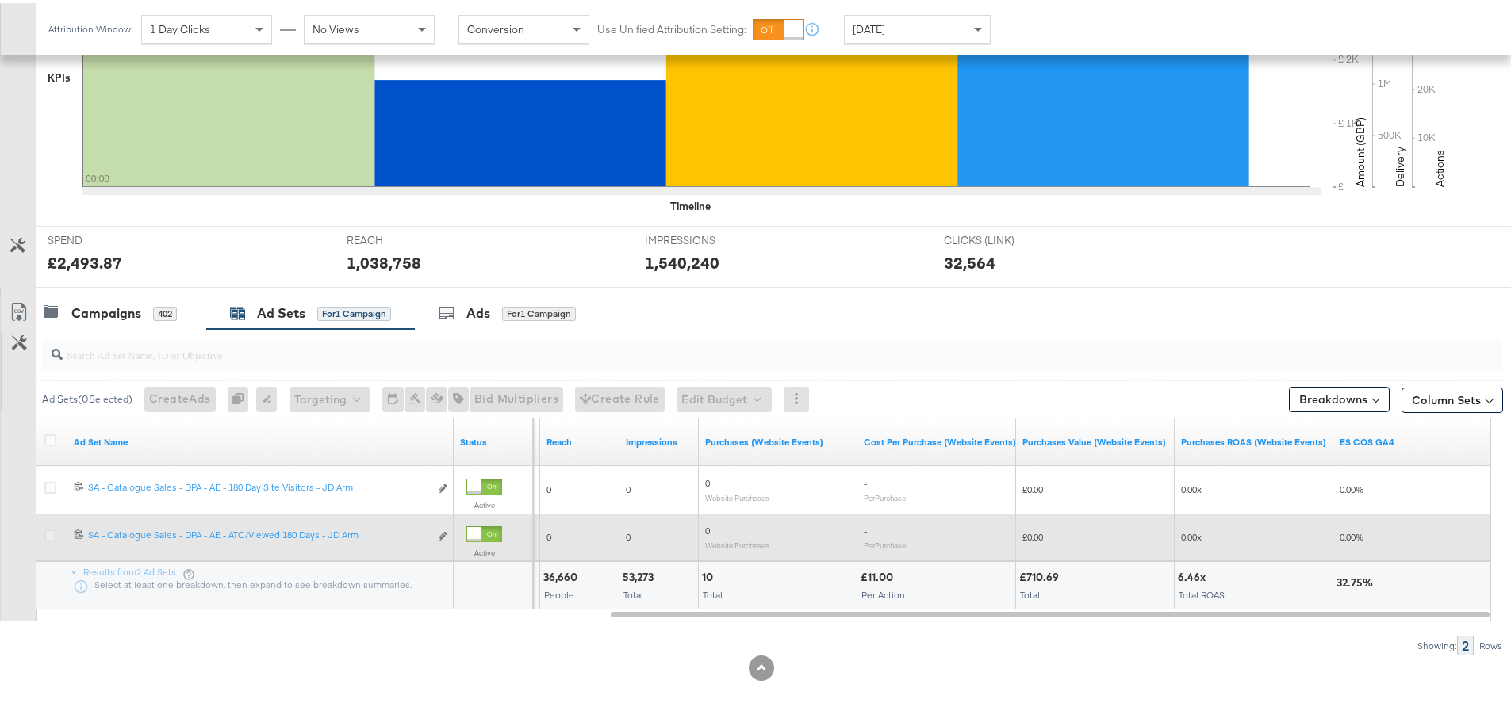
click at [51, 534] on icon at bounding box center [50, 533] width 12 height 12
click at [0, 0] on input "checkbox" at bounding box center [0, 0] width 0 height 0
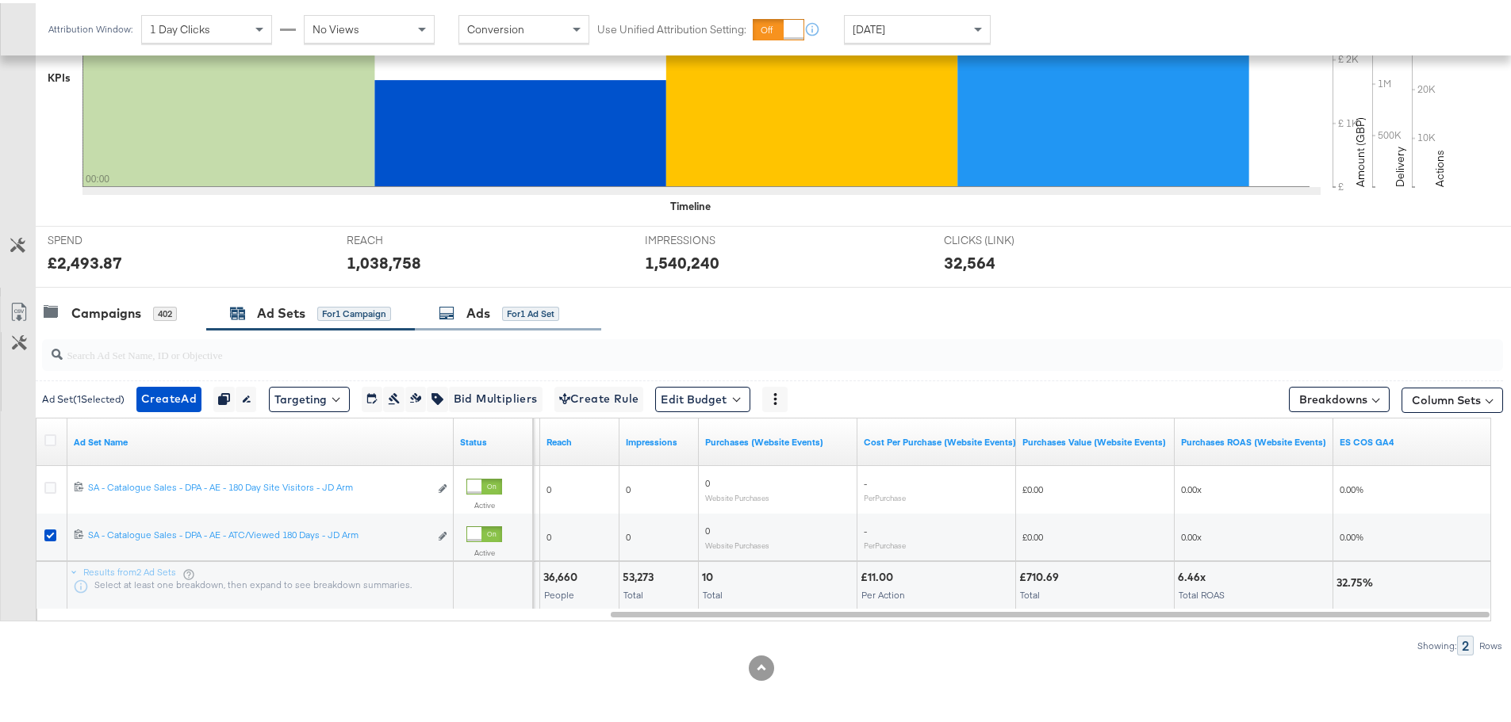
click at [467, 320] on div "Ads for 1 Ad Set" at bounding box center [508, 310] width 186 height 34
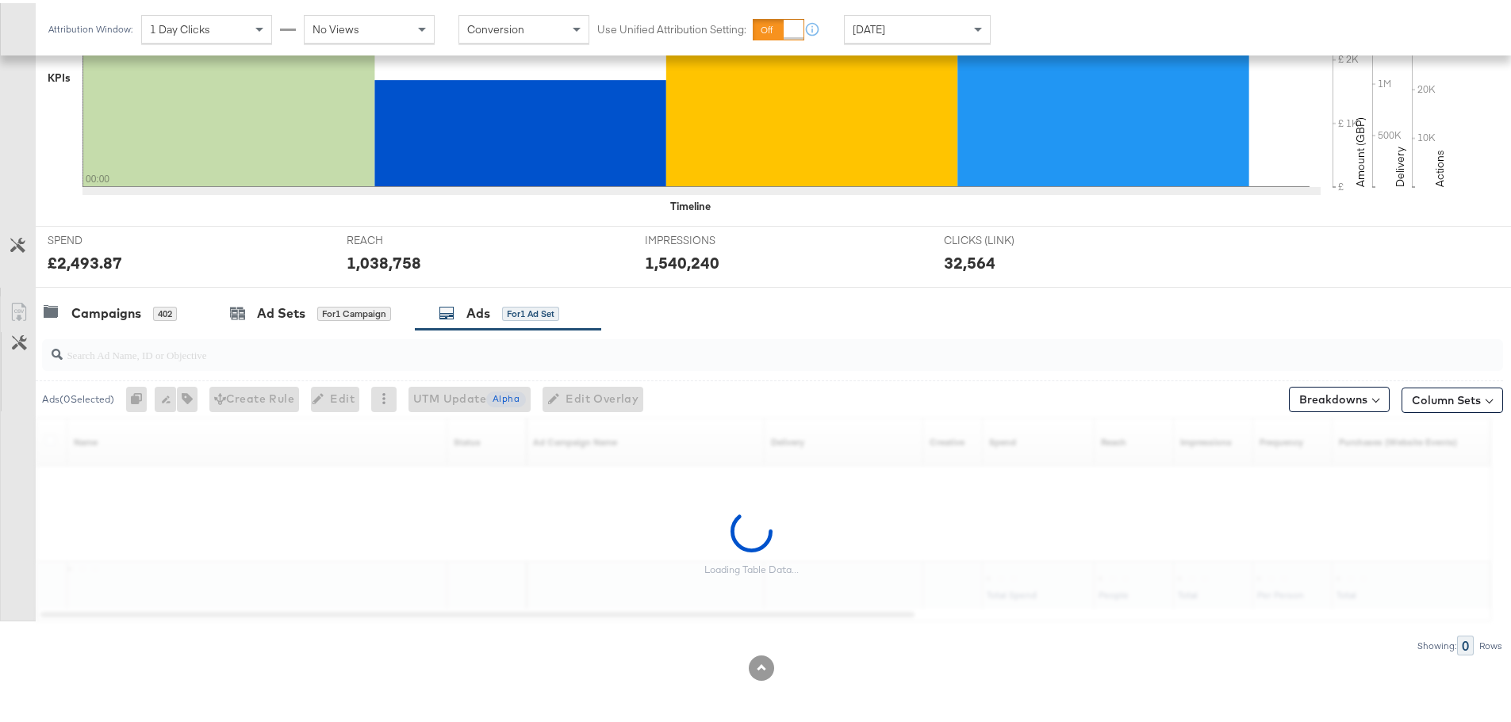
scroll to position [671, 0]
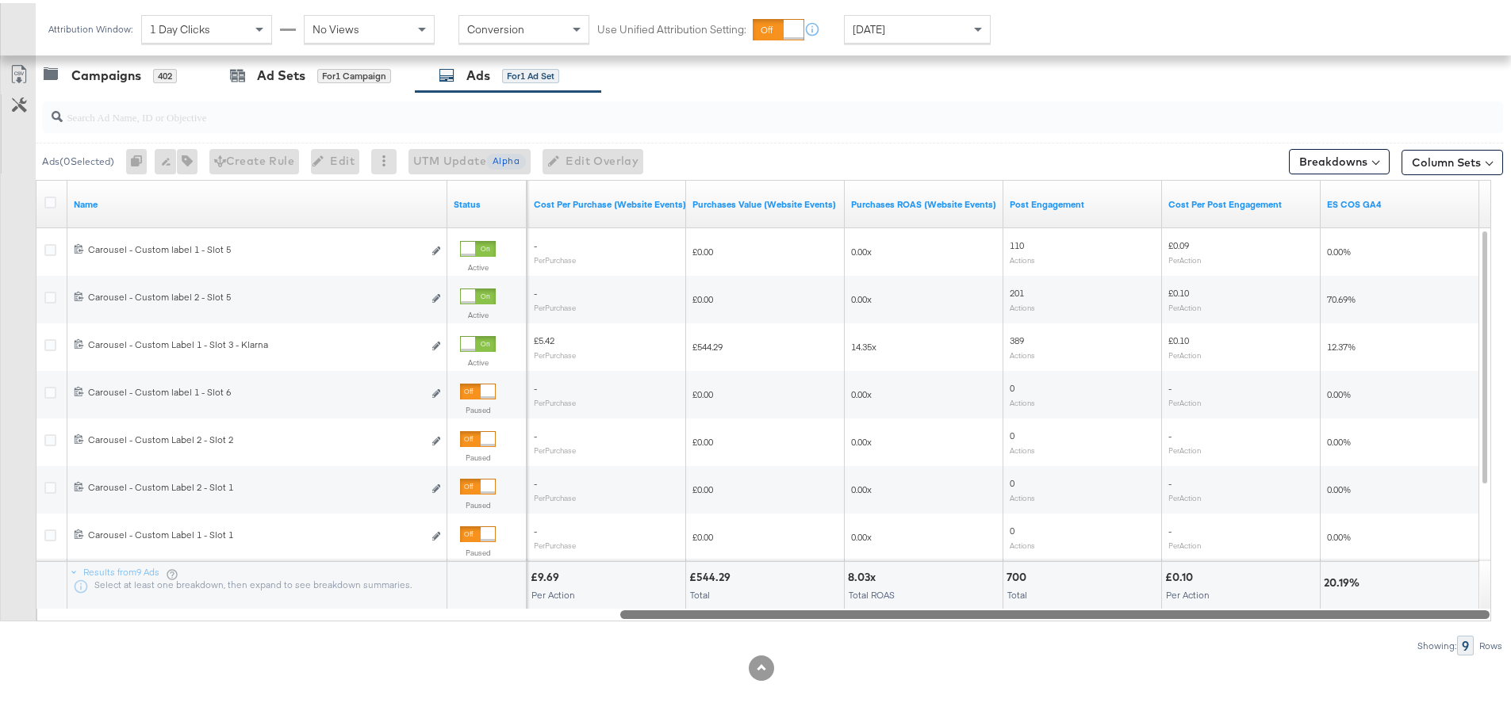
drag, startPoint x: 643, startPoint y: 615, endPoint x: 1347, endPoint y: 665, distance: 705.3
click at [1347, 665] on div "KPIs Performance & KPIs Customize KPIs ✔ Clicks (Link) ✔ Reach ✔ Impressions ✔ …" at bounding box center [761, 182] width 1523 height 1080
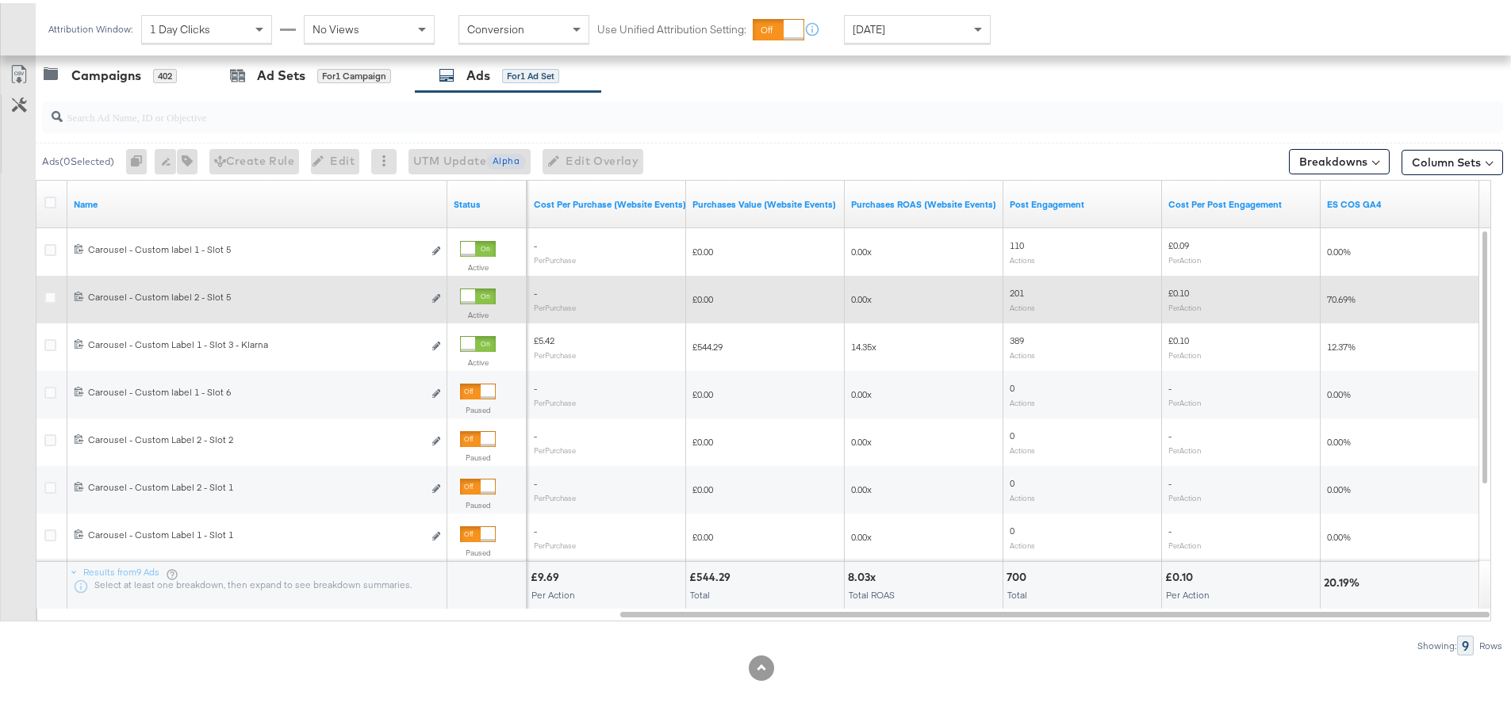
click at [474, 290] on div at bounding box center [468, 293] width 14 height 14
click at [107, 77] on div "Campaigns" at bounding box center [106, 72] width 70 height 18
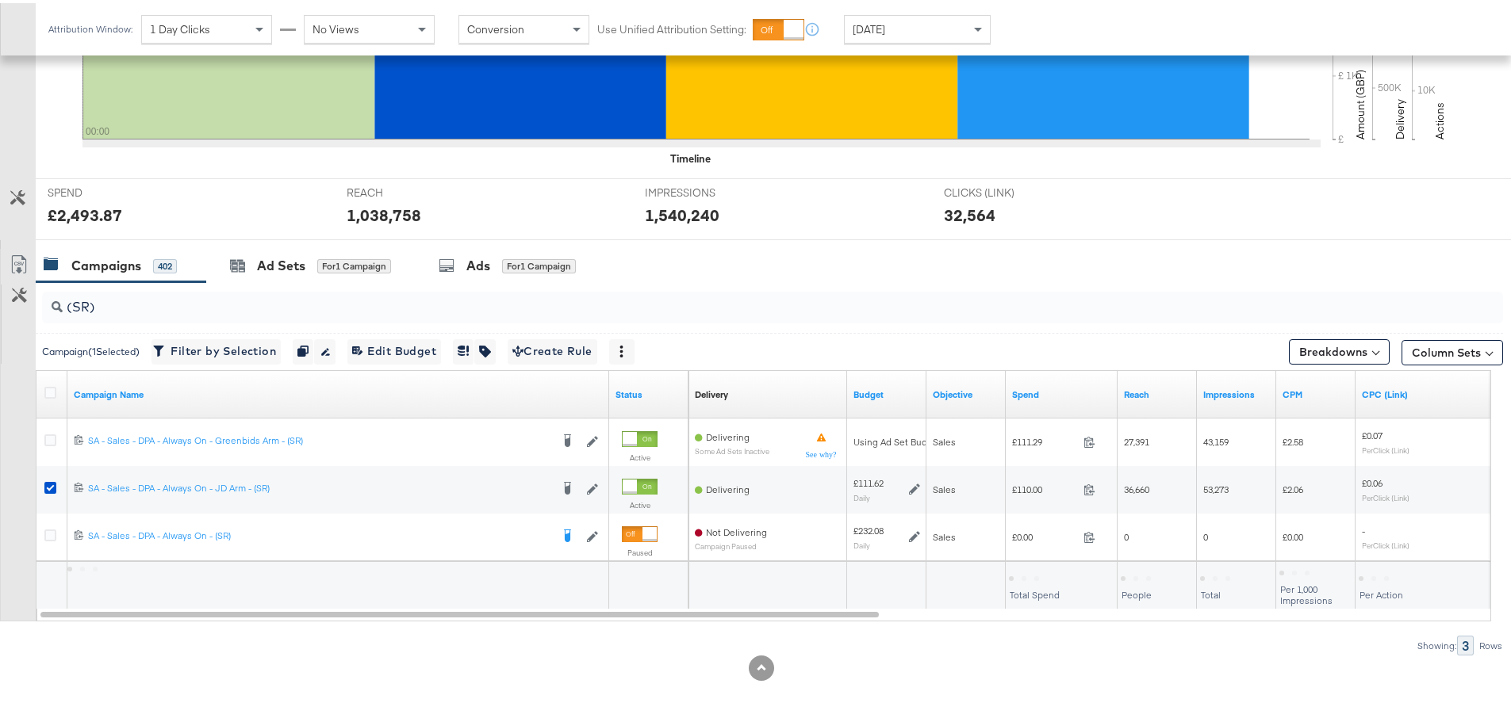
scroll to position [481, 0]
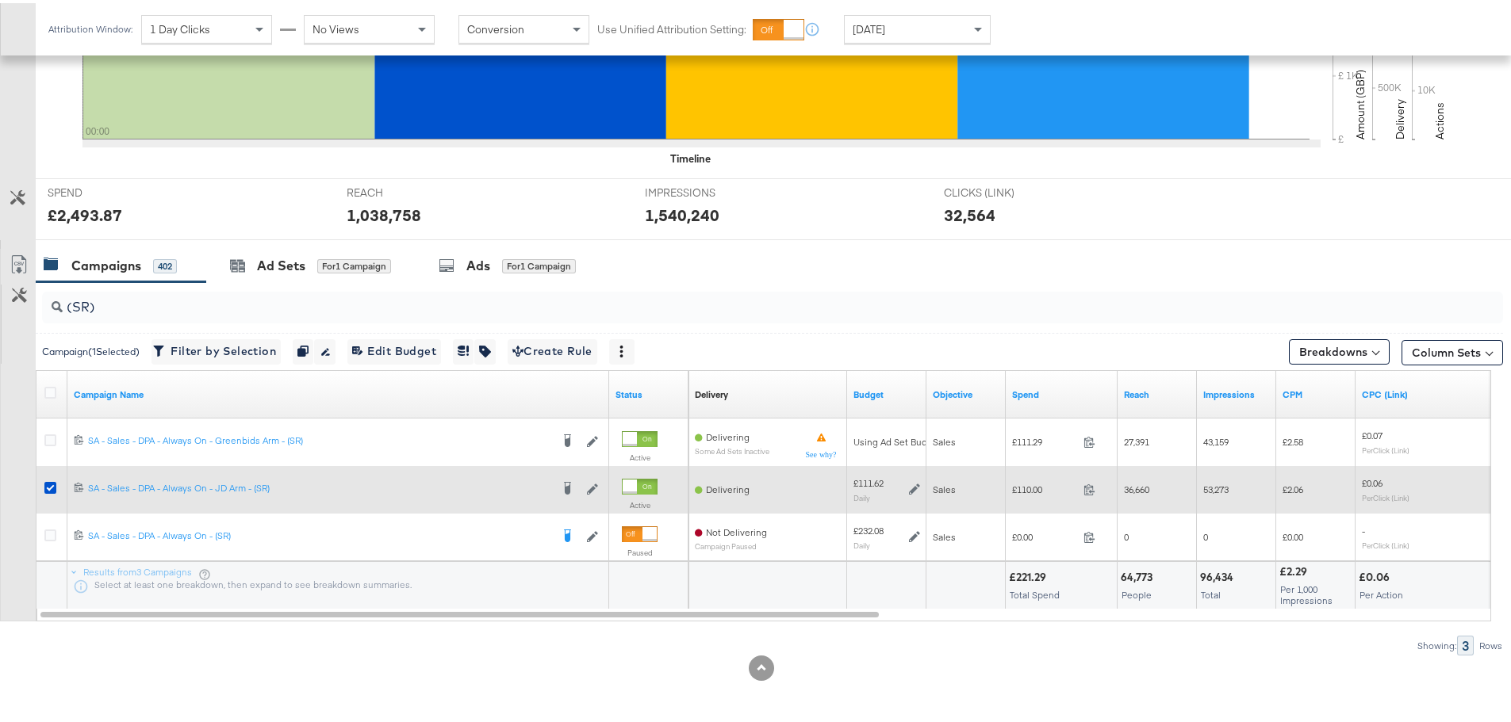
drag, startPoint x: 50, startPoint y: 485, endPoint x: 47, endPoint y: 471, distance: 13.9
click at [50, 485] on icon at bounding box center [50, 485] width 12 height 12
click at [0, 0] on input "checkbox" at bounding box center [0, 0] width 0 height 0
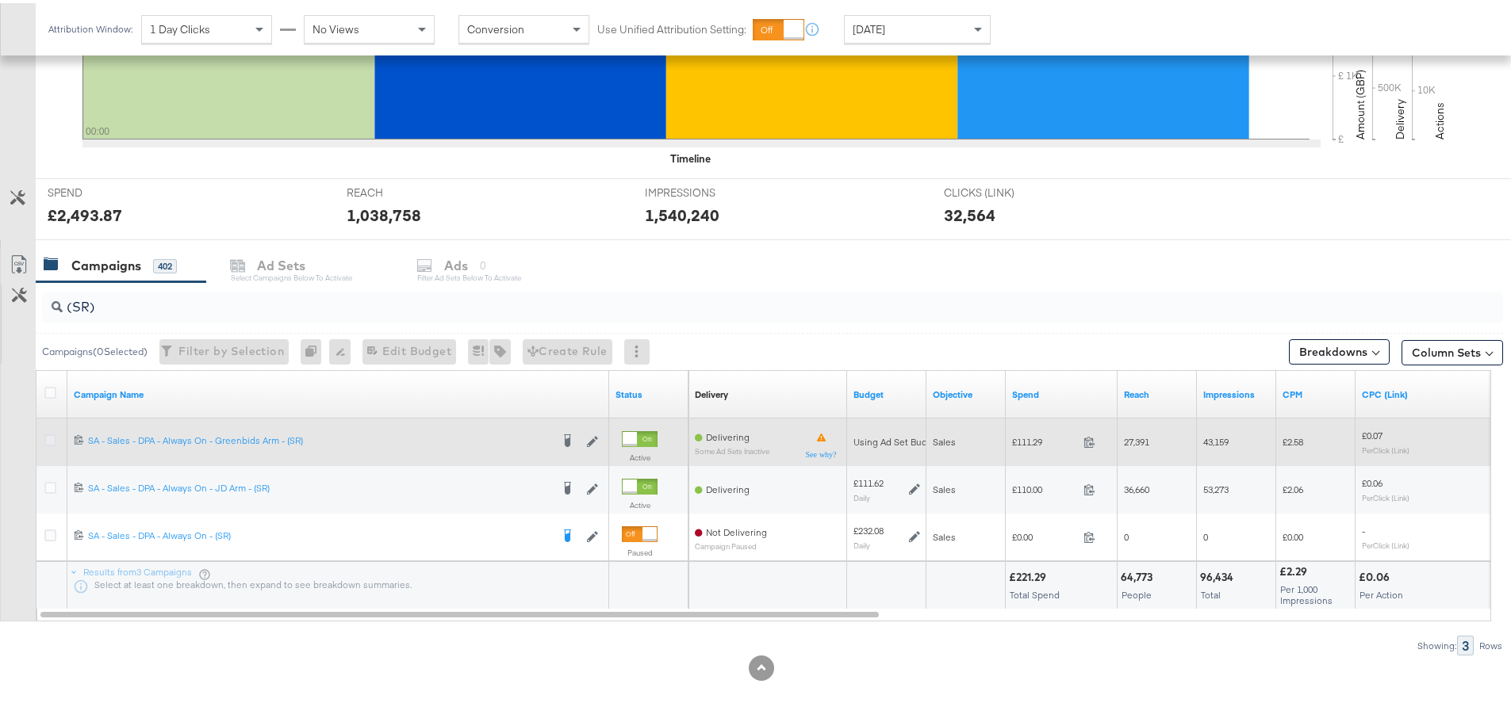
click at [49, 439] on icon at bounding box center [50, 437] width 12 height 12
click at [0, 0] on input "checkbox" at bounding box center [0, 0] width 0 height 0
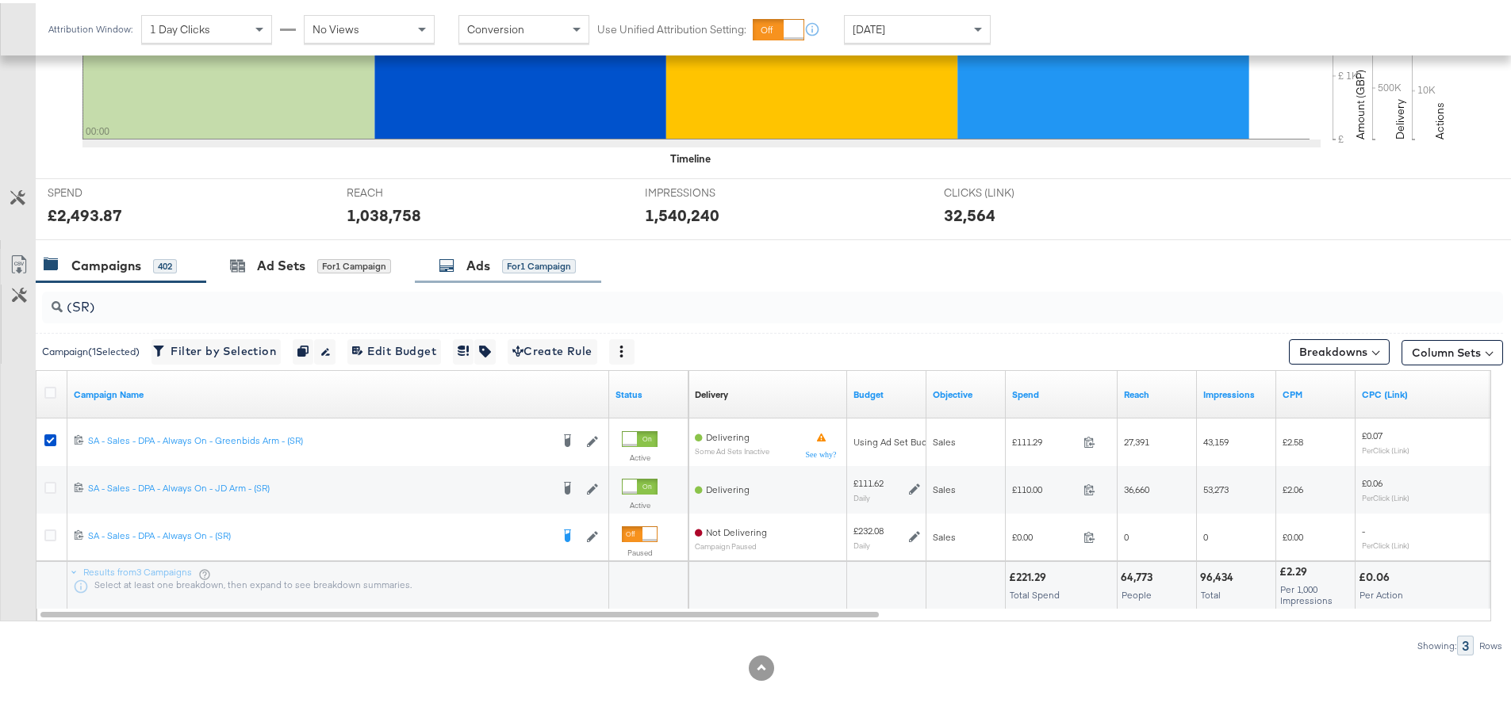
click at [481, 259] on div "Ads" at bounding box center [478, 263] width 24 height 18
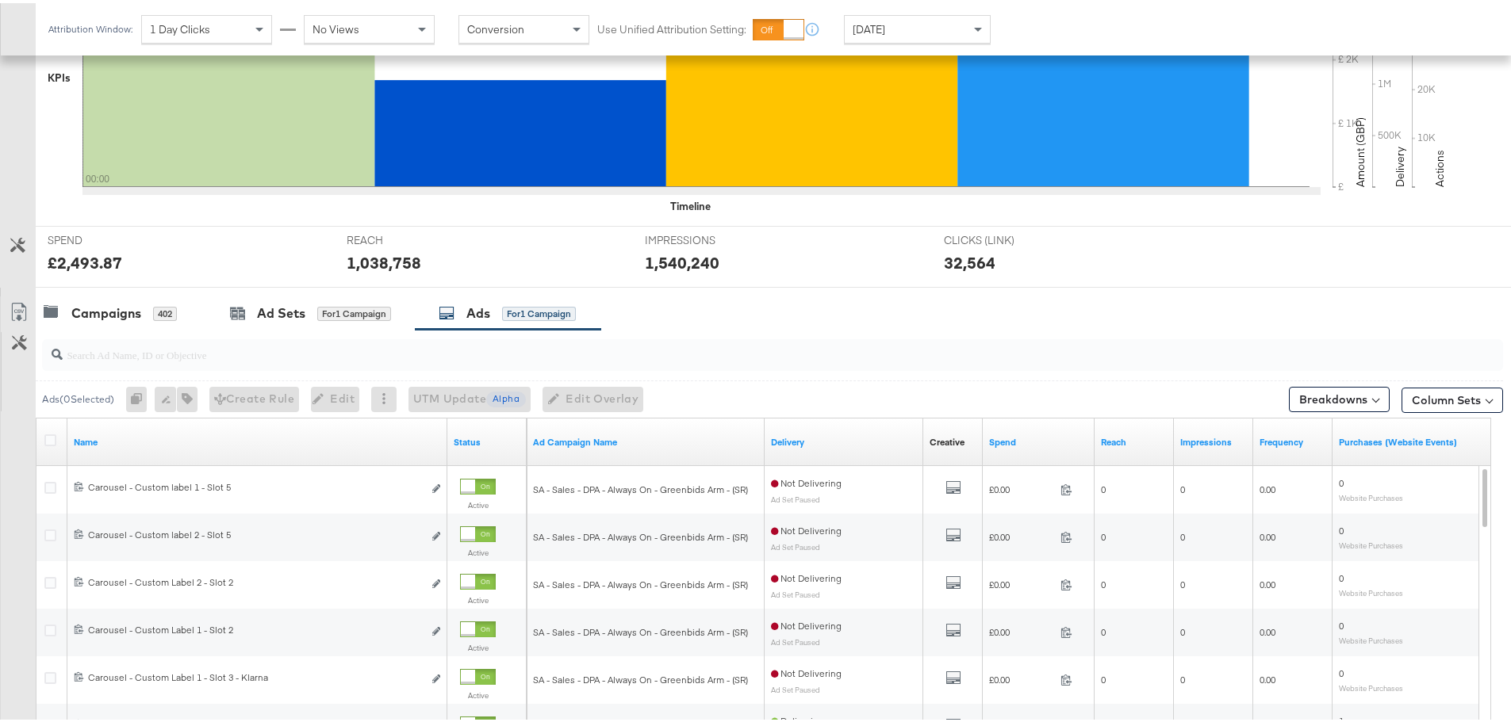
scroll to position [671, 0]
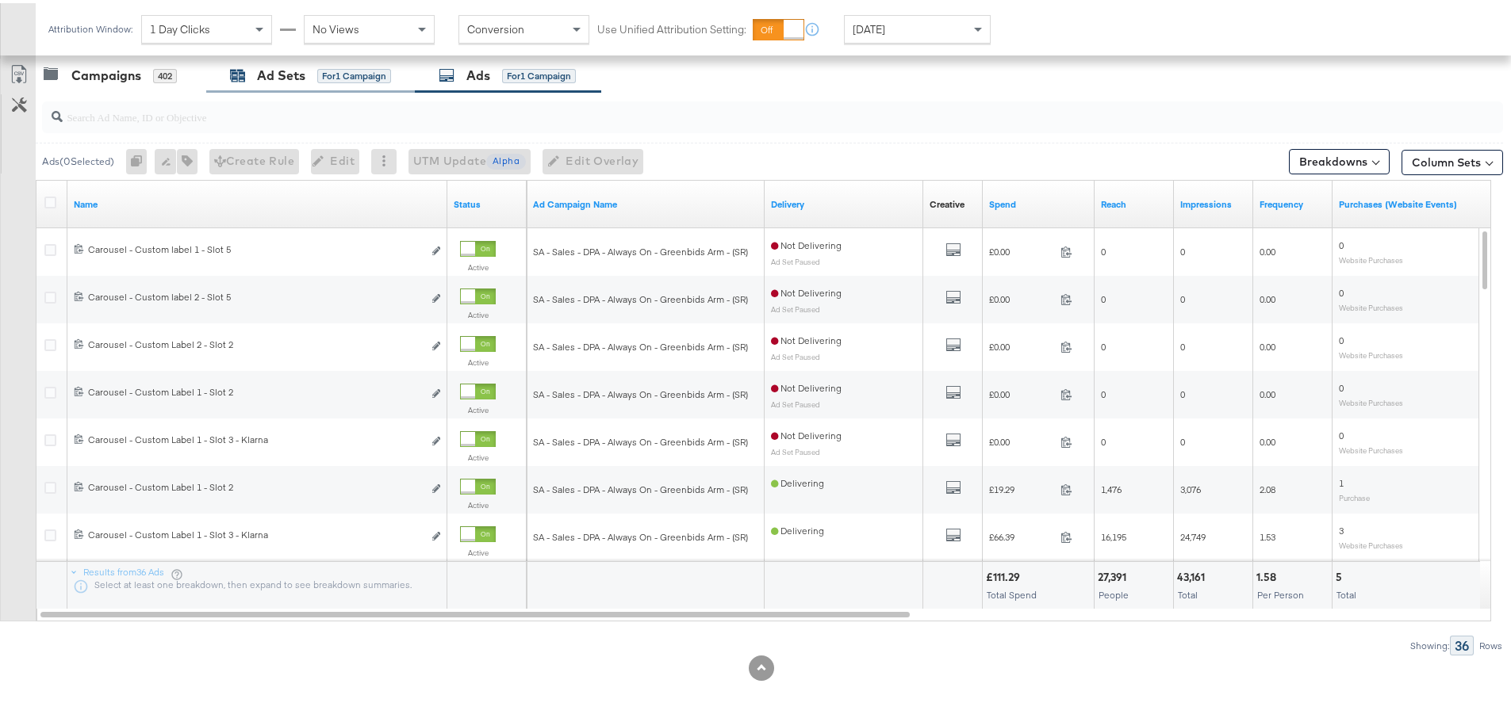
click at [272, 79] on div "Ad Sets" at bounding box center [281, 72] width 48 height 18
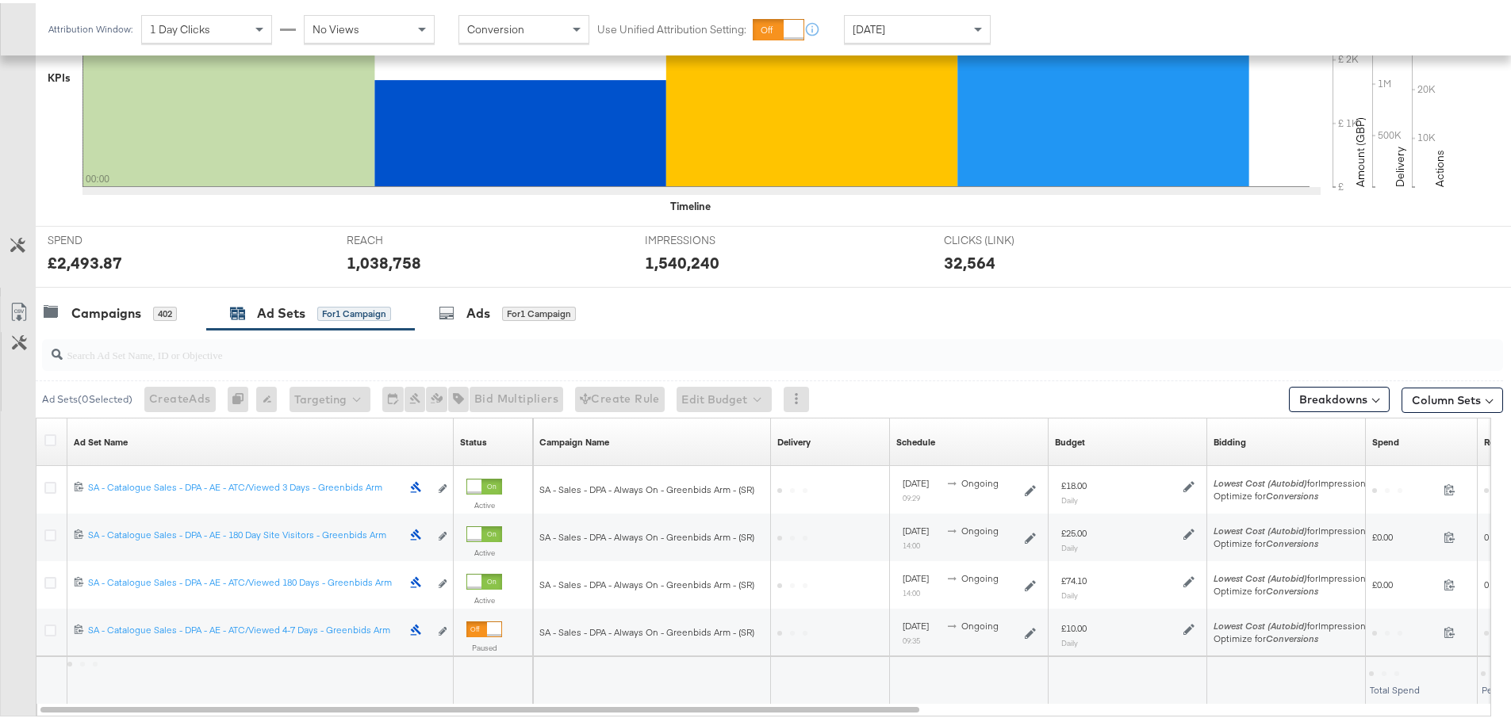
scroll to position [528, 0]
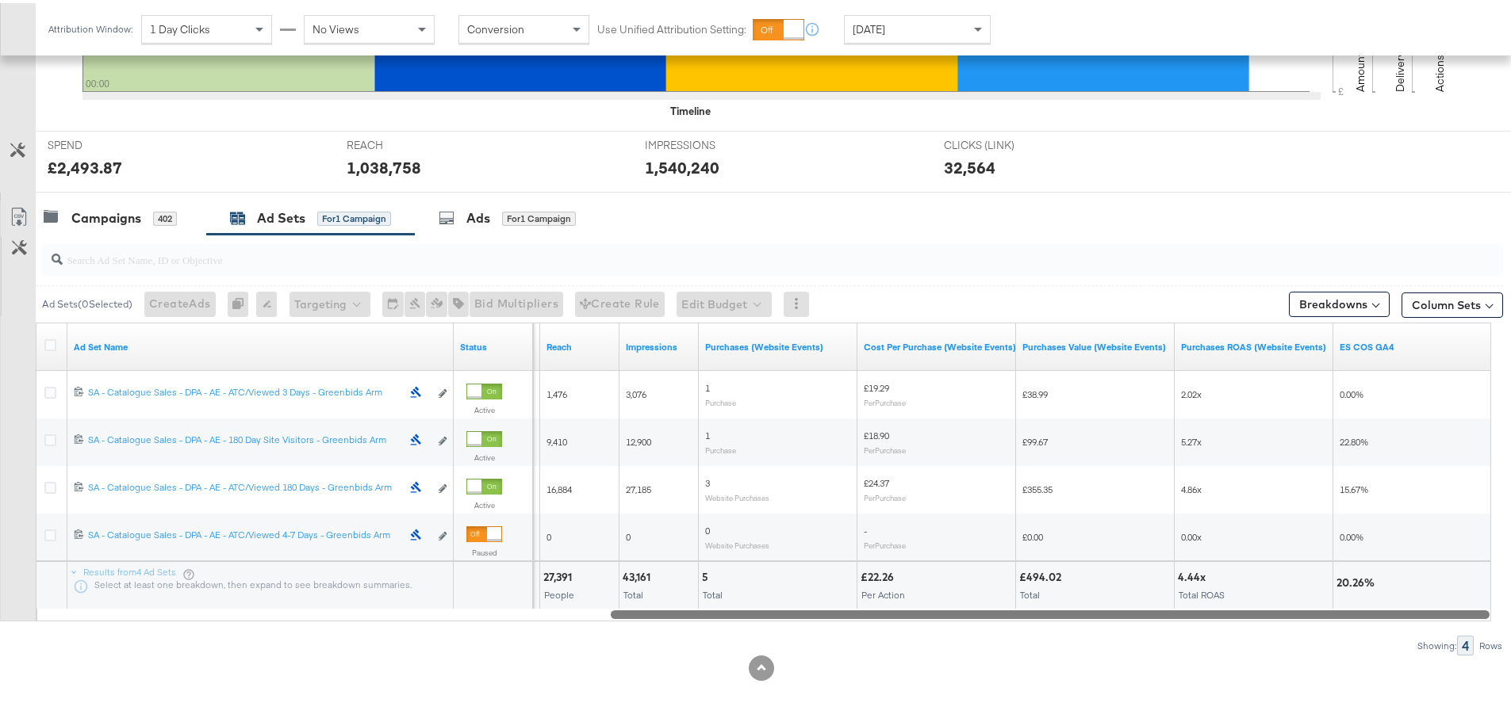
drag, startPoint x: 454, startPoint y: 607, endPoint x: 1205, endPoint y: 619, distance: 750.3
click at [1205, 619] on div "Ad Sets ( 0 Selected) Create Ads At least one ad set must be selected 0 Rename …" at bounding box center [751, 442] width 1503 height 421
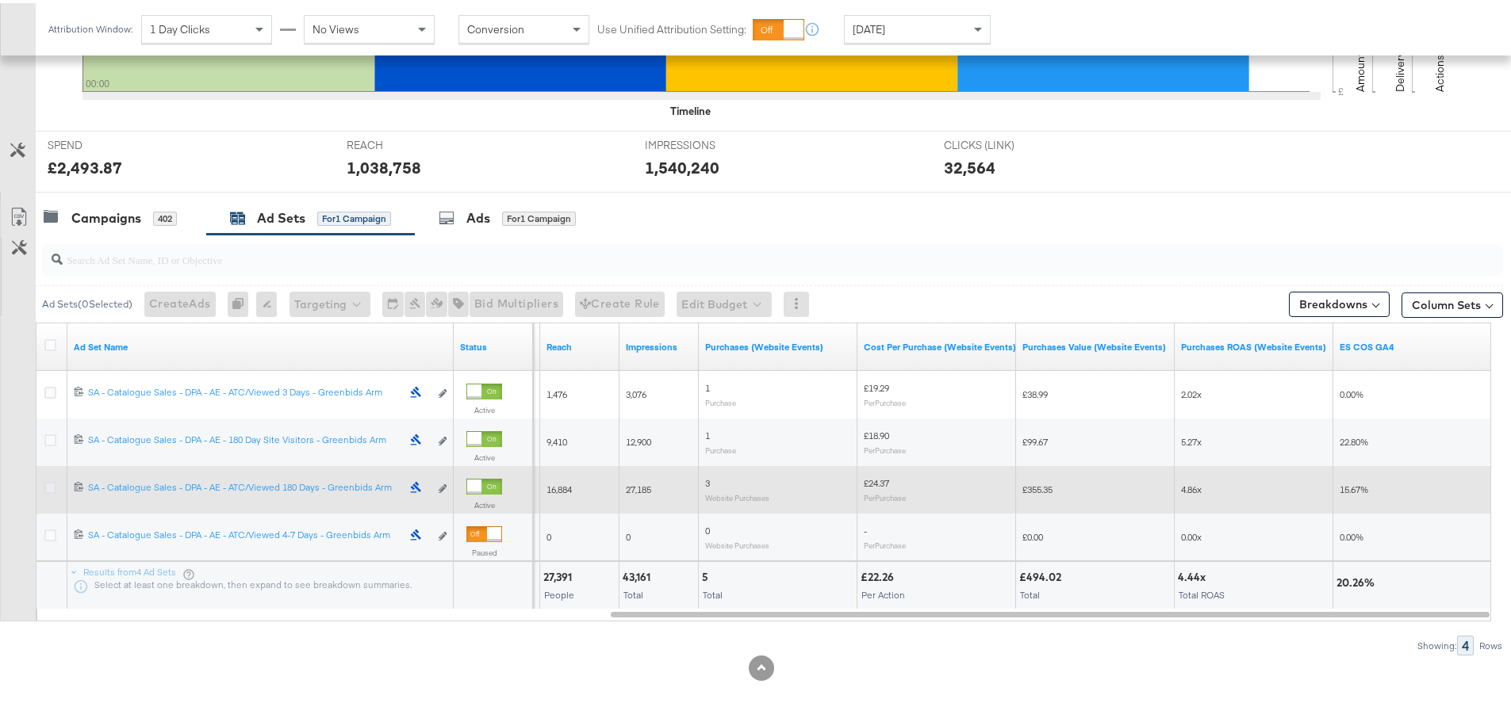
click at [48, 485] on icon at bounding box center [50, 485] width 12 height 12
click at [0, 0] on input "checkbox" at bounding box center [0, 0] width 0 height 0
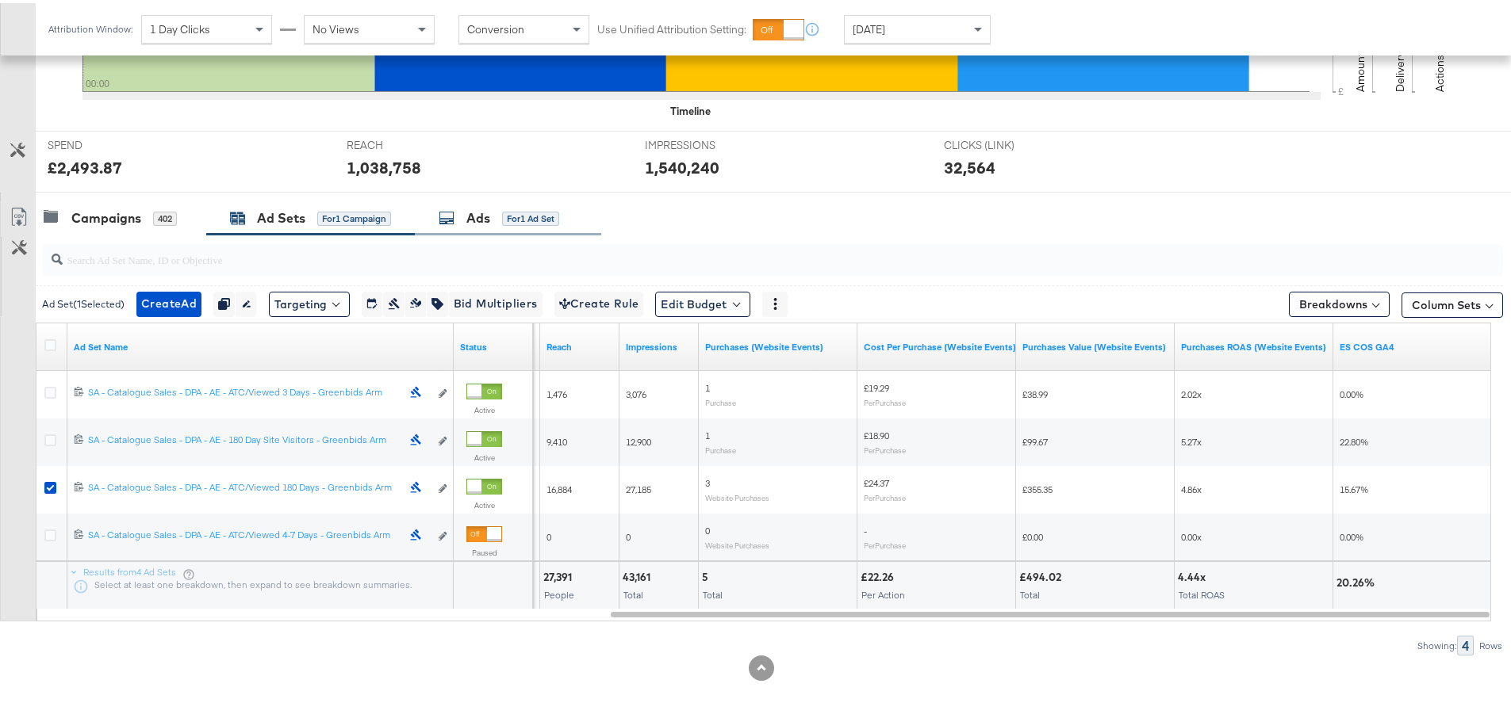
click at [481, 203] on div "Ads for 1 Ad Set" at bounding box center [508, 215] width 186 height 34
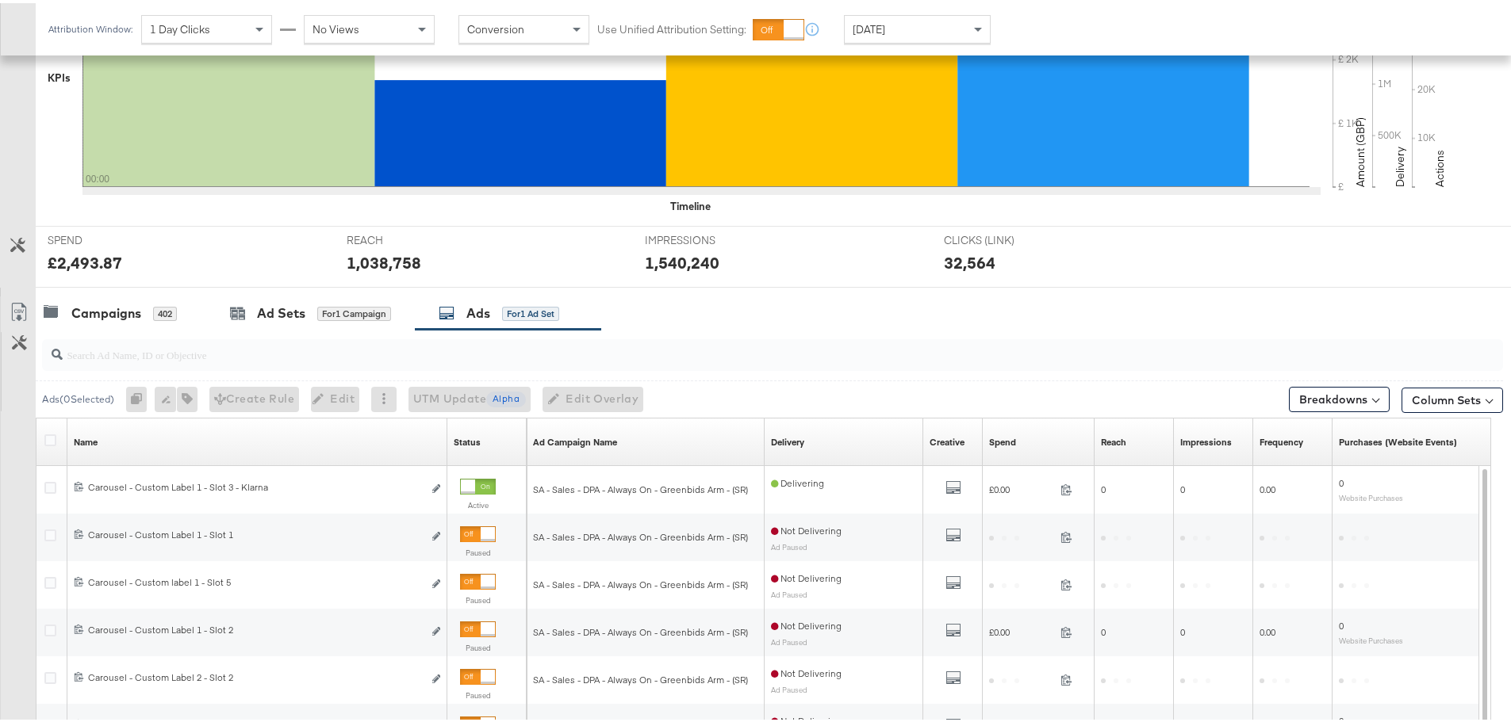
scroll to position [671, 0]
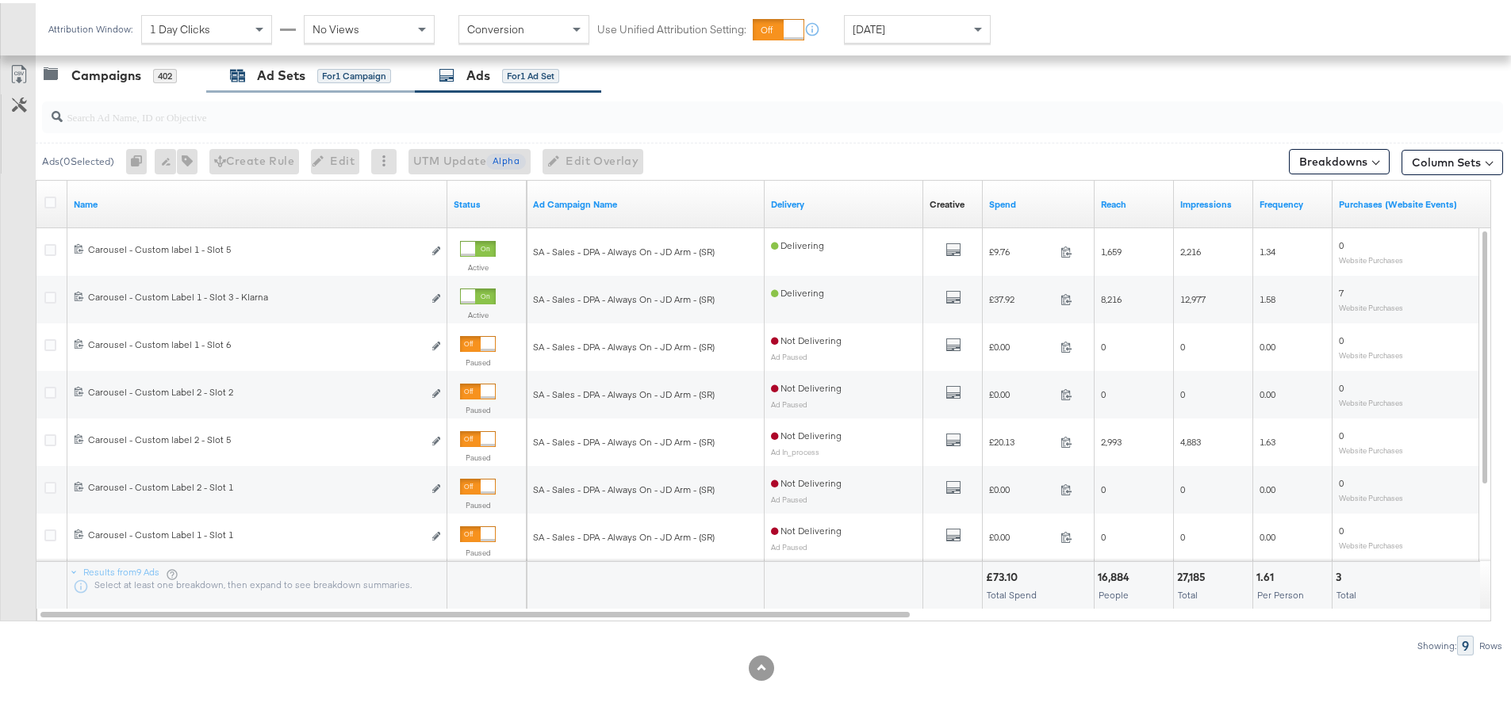
click at [273, 70] on div "Ad Sets" at bounding box center [281, 72] width 48 height 18
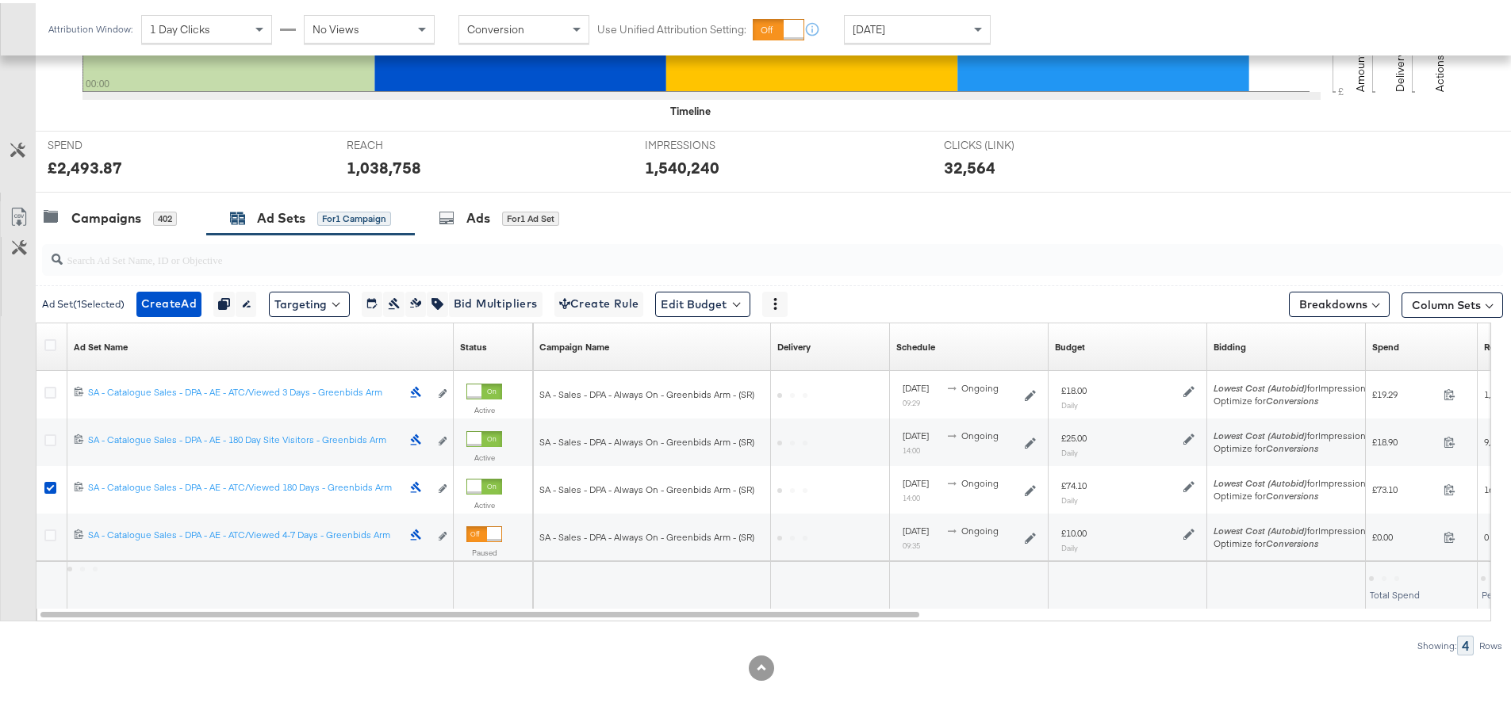
scroll to position [528, 0]
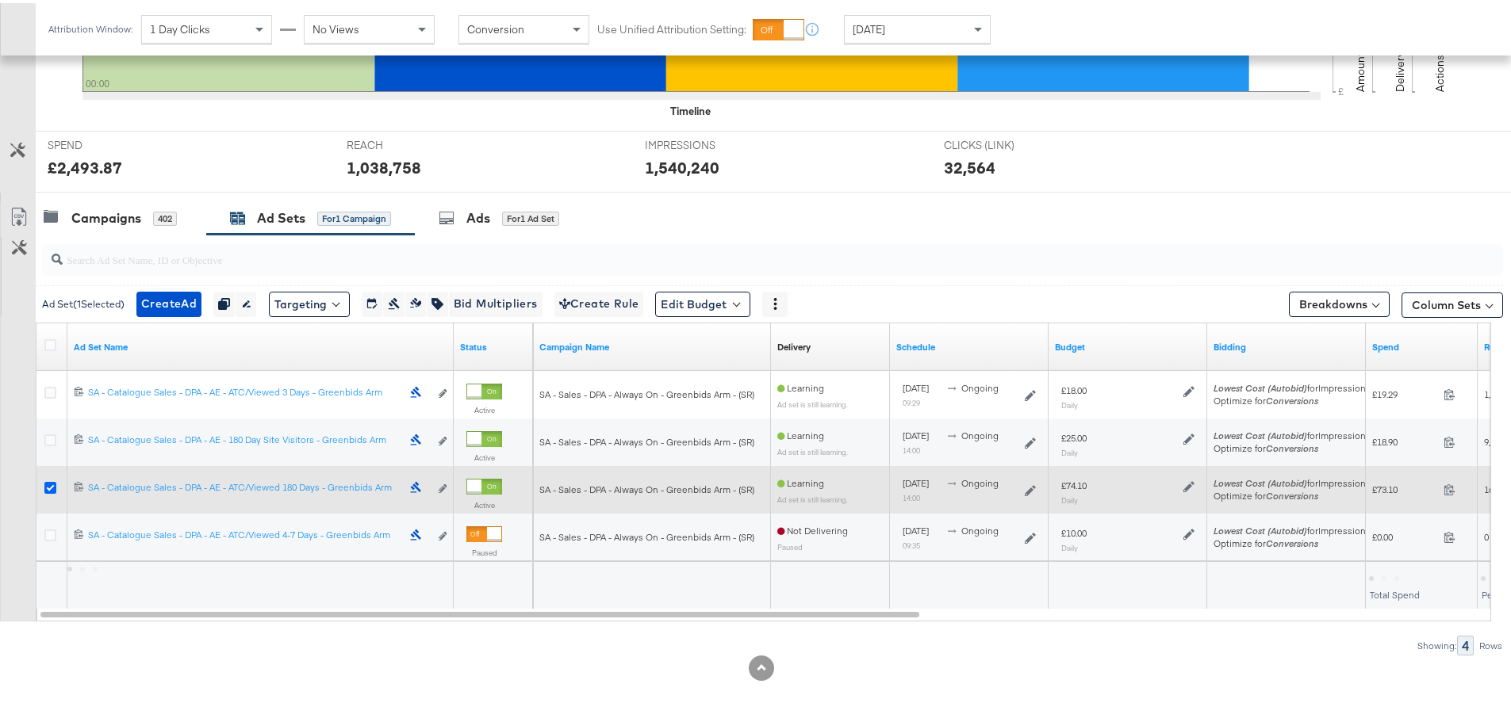
click at [48, 488] on icon at bounding box center [50, 485] width 12 height 12
click at [0, 0] on input "checkbox" at bounding box center [0, 0] width 0 height 0
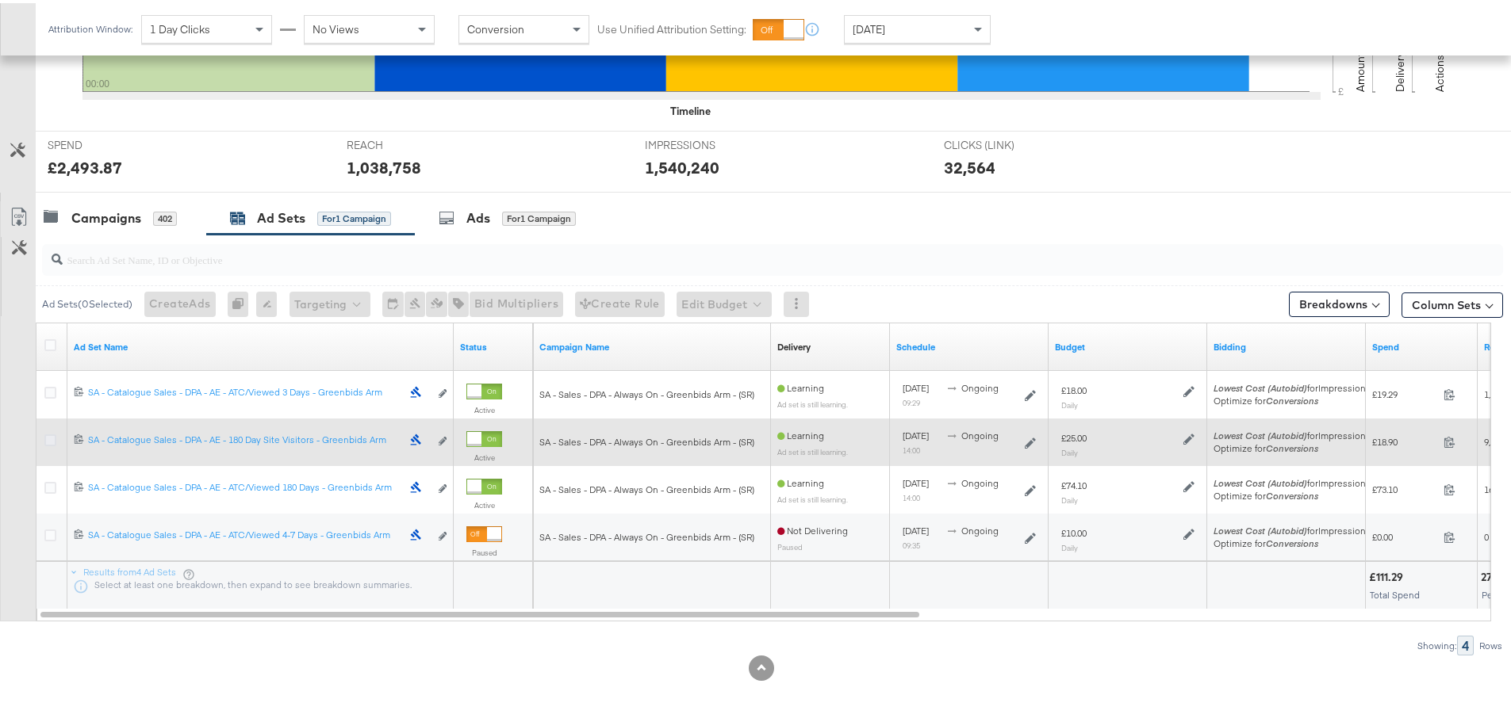
click at [49, 435] on icon at bounding box center [50, 437] width 12 height 12
click at [0, 0] on input "checkbox" at bounding box center [0, 0] width 0 height 0
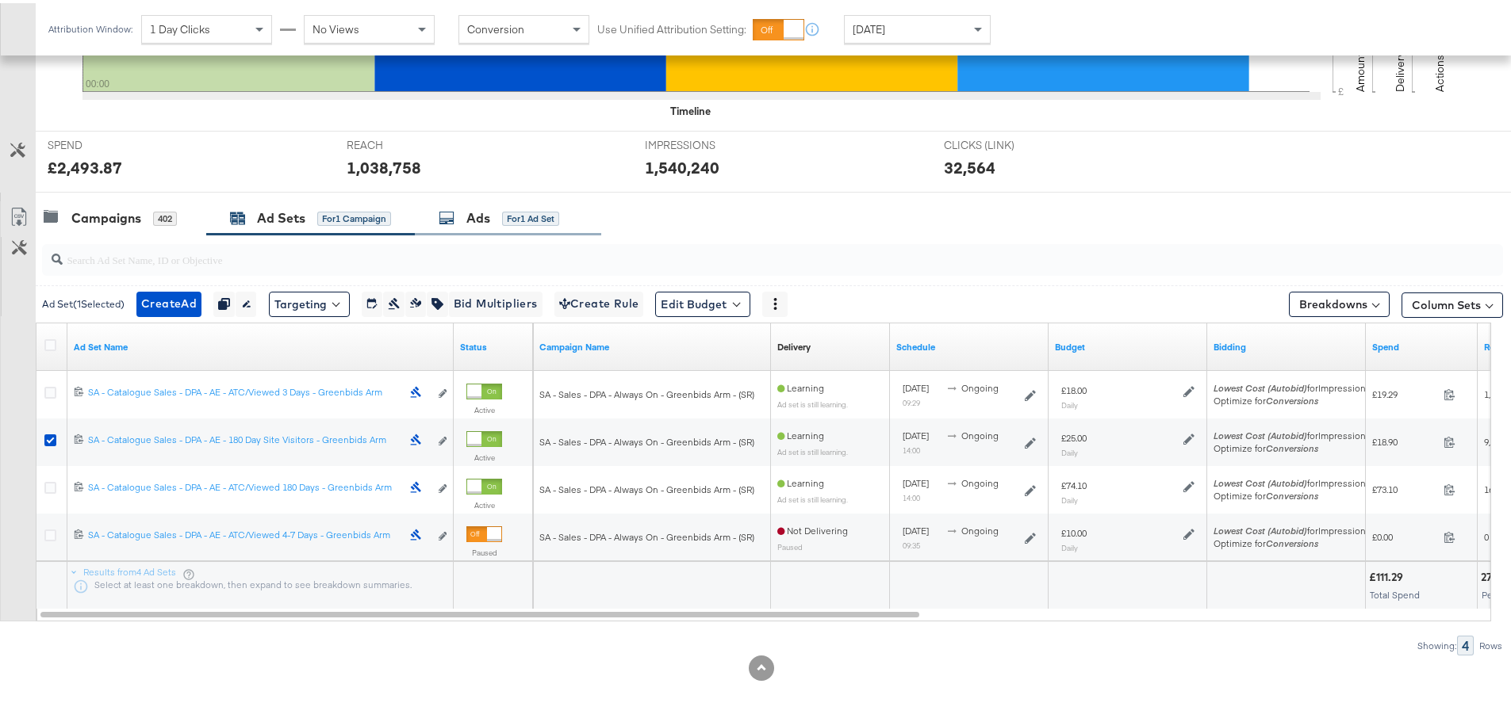
click at [450, 209] on icon at bounding box center [447, 215] width 16 height 16
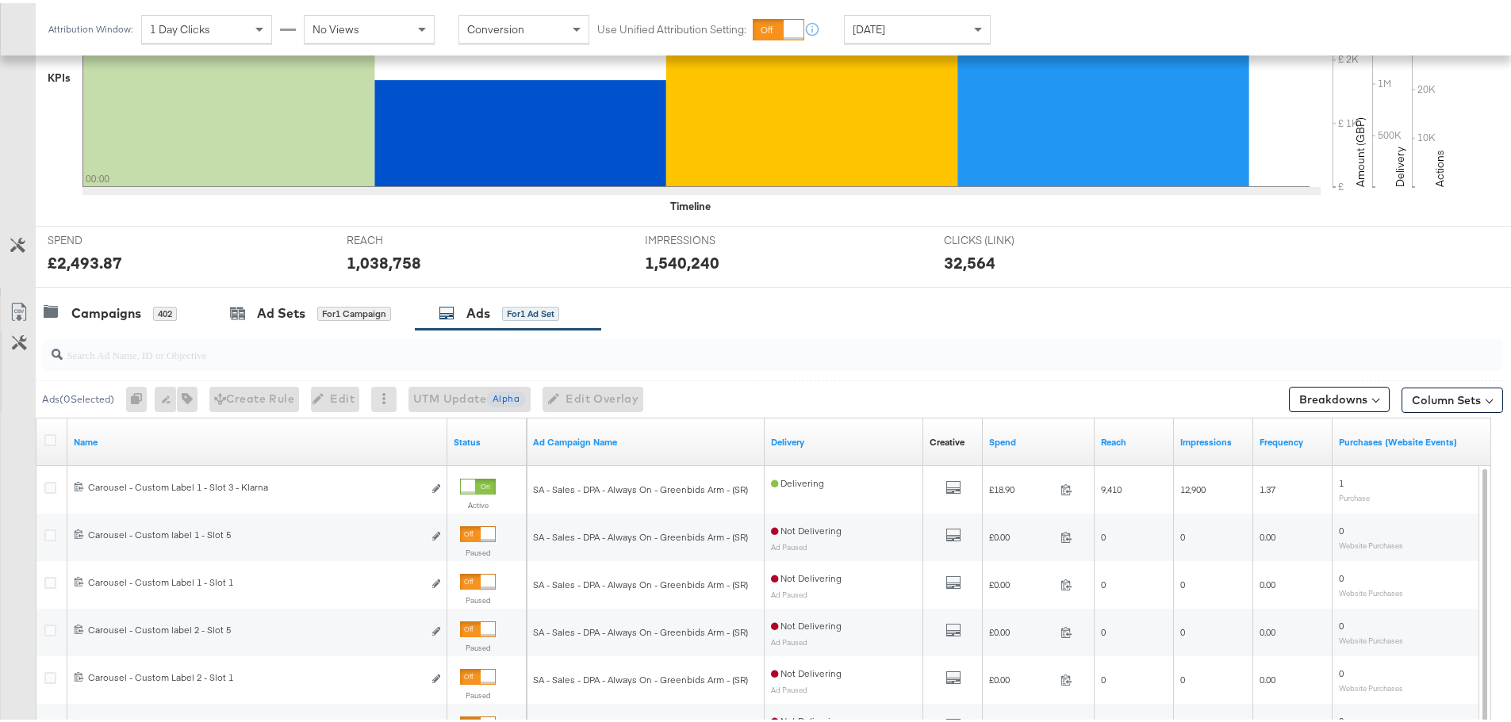
scroll to position [671, 0]
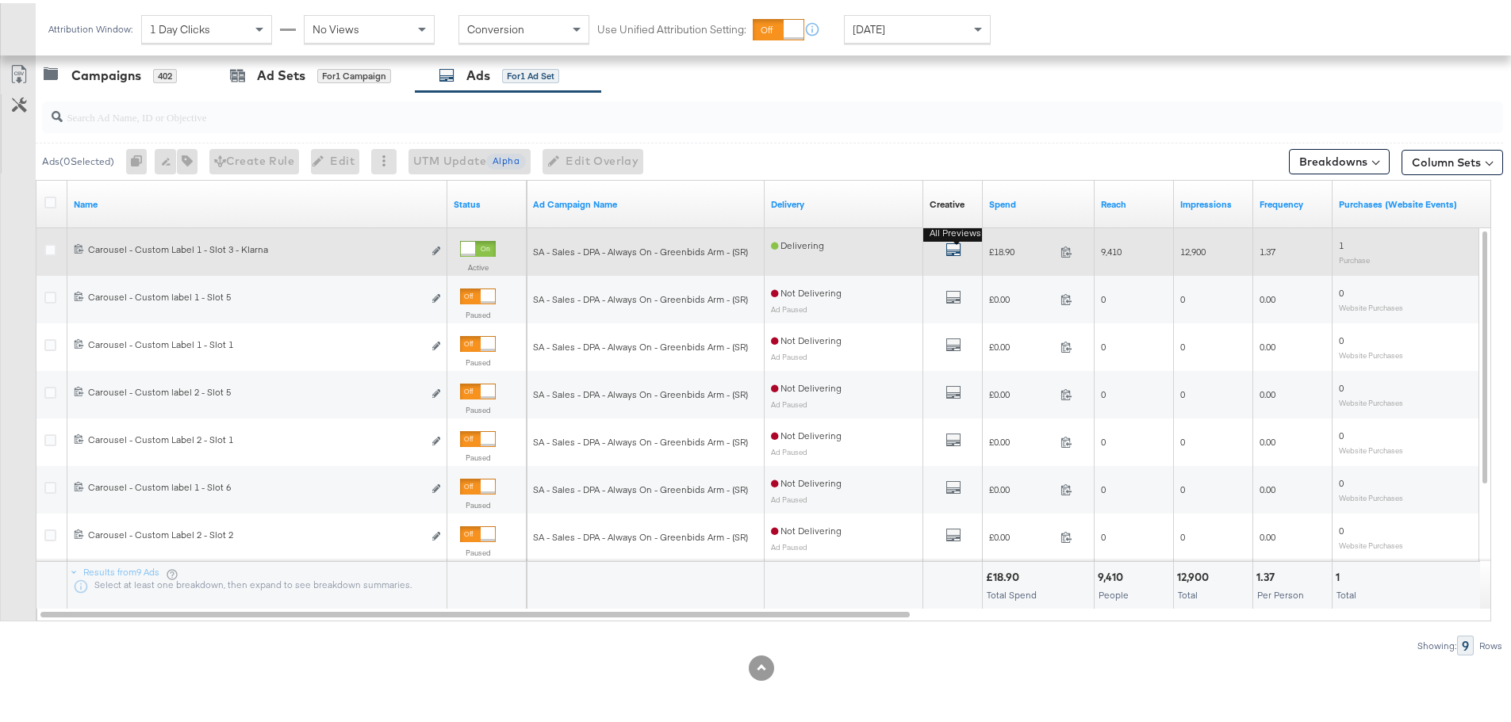
click at [949, 247] on icon "default" at bounding box center [953, 247] width 16 height 16
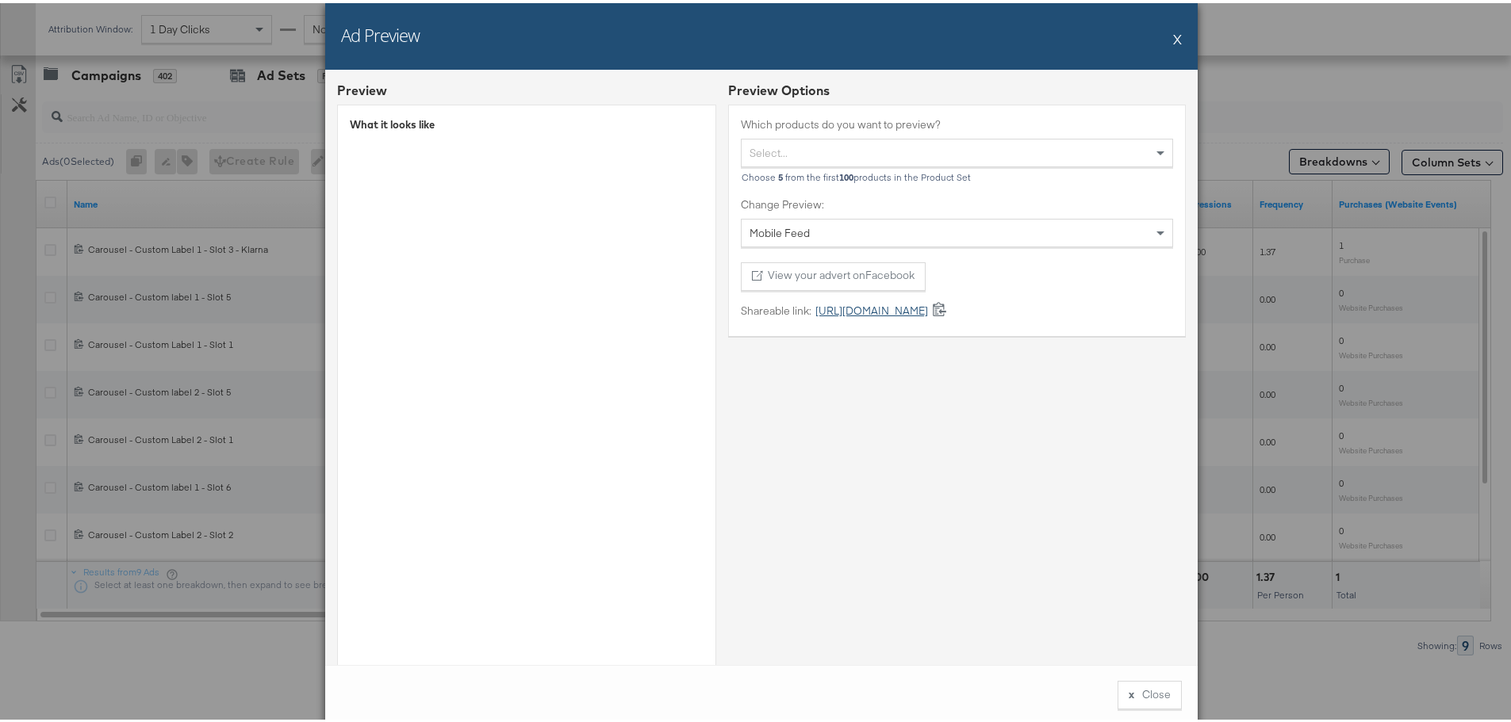
click at [840, 307] on link "https://fb.me/2iW0vtkAGOPwjiO" at bounding box center [869, 308] width 117 height 15
click at [1173, 37] on button "X" at bounding box center [1177, 36] width 9 height 32
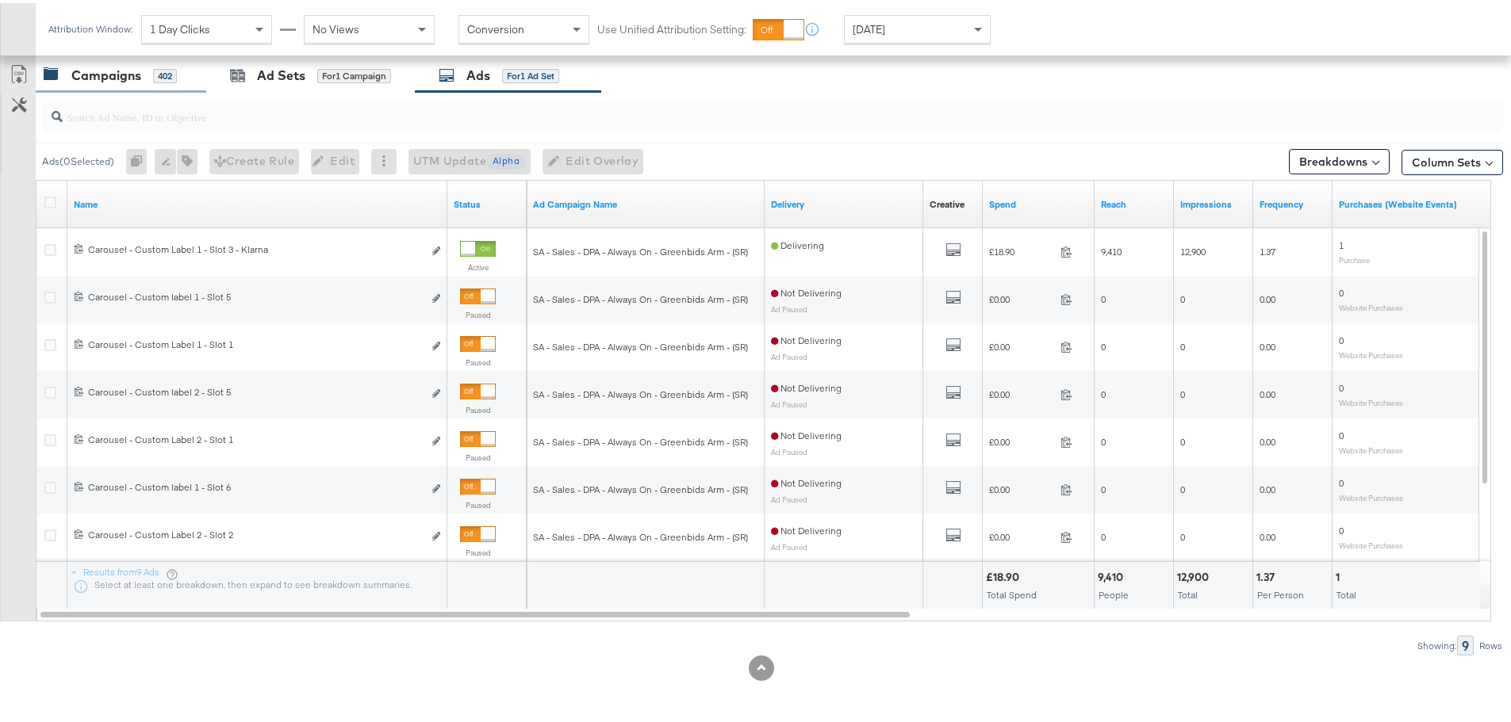
click at [92, 59] on div "Campaigns 402" at bounding box center [121, 73] width 171 height 34
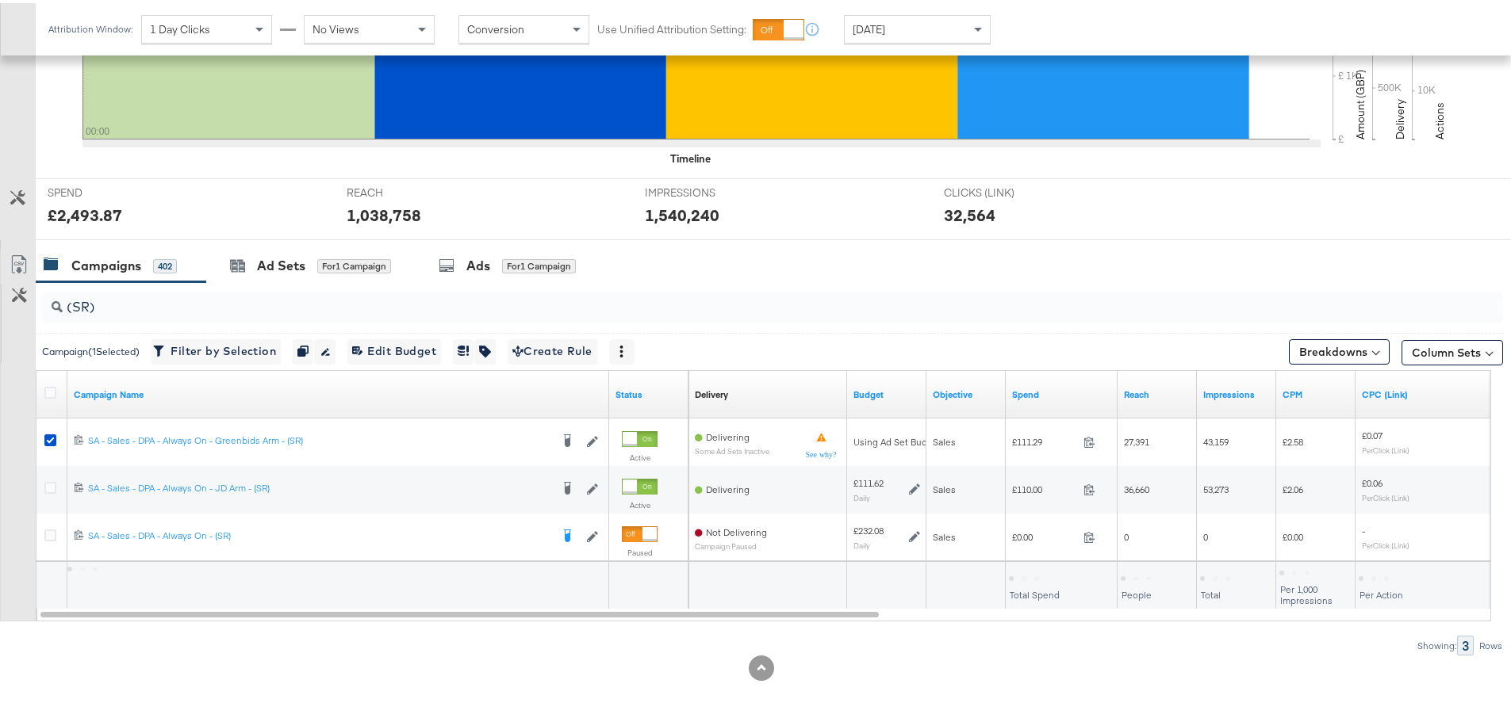
scroll to position [481, 0]
click at [310, 266] on div "Ad Sets for 1 Campaign" at bounding box center [310, 263] width 161 height 18
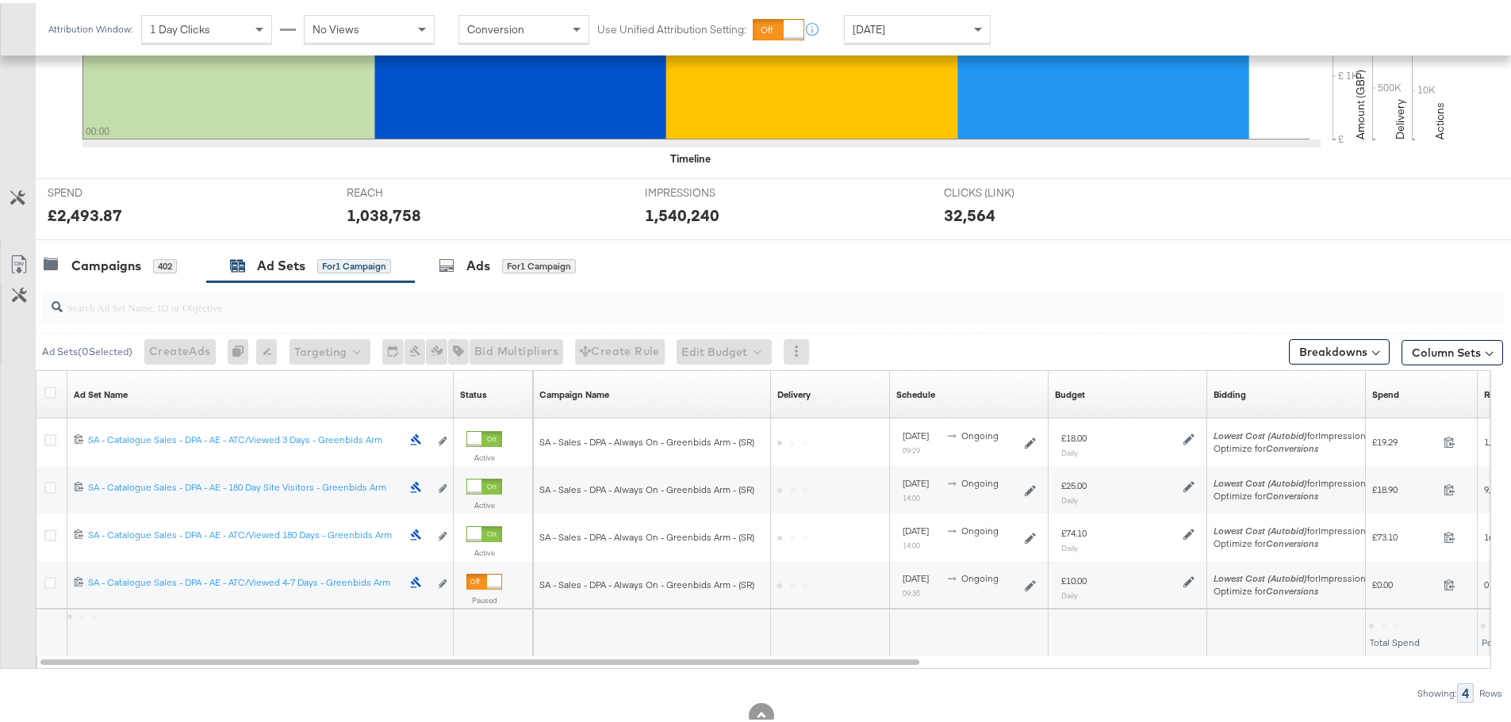
scroll to position [528, 0]
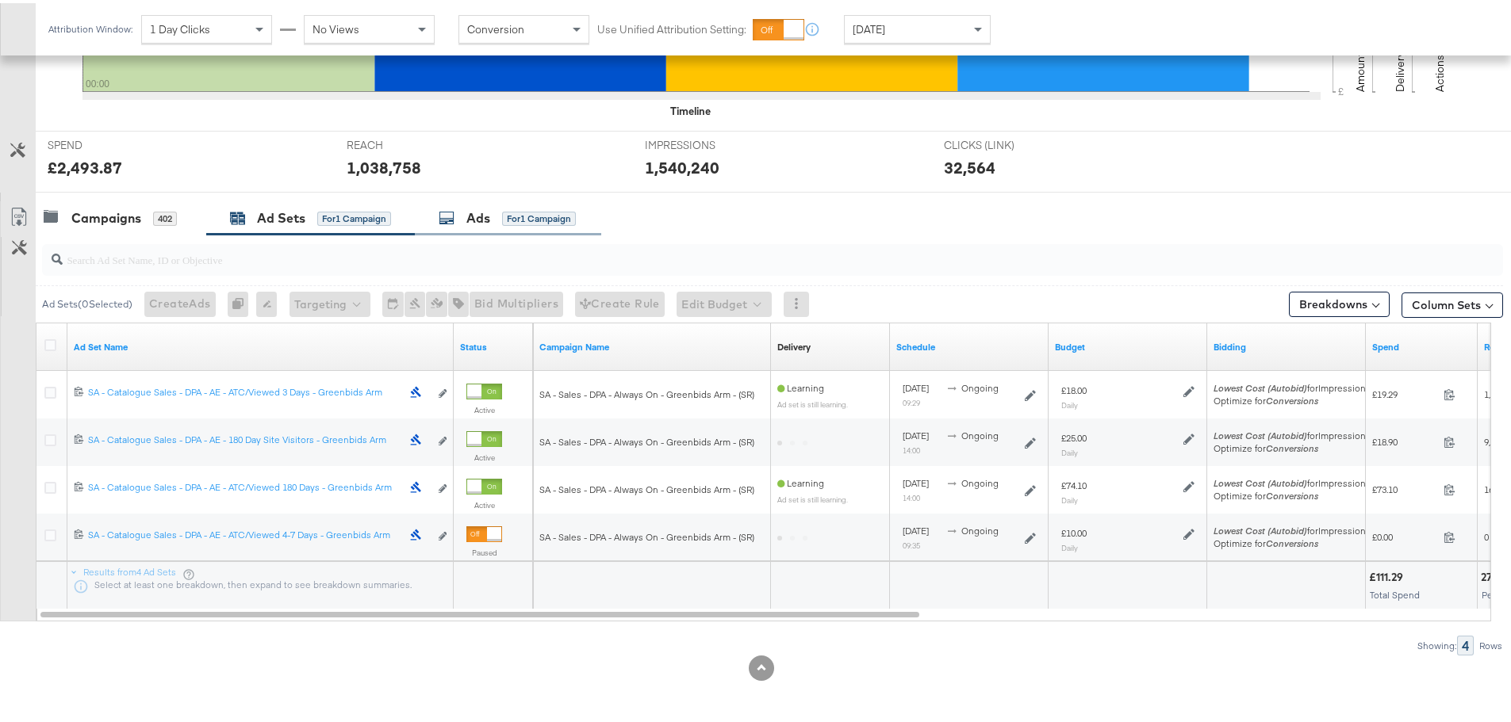
click at [490, 218] on div "Ads" at bounding box center [478, 215] width 24 height 18
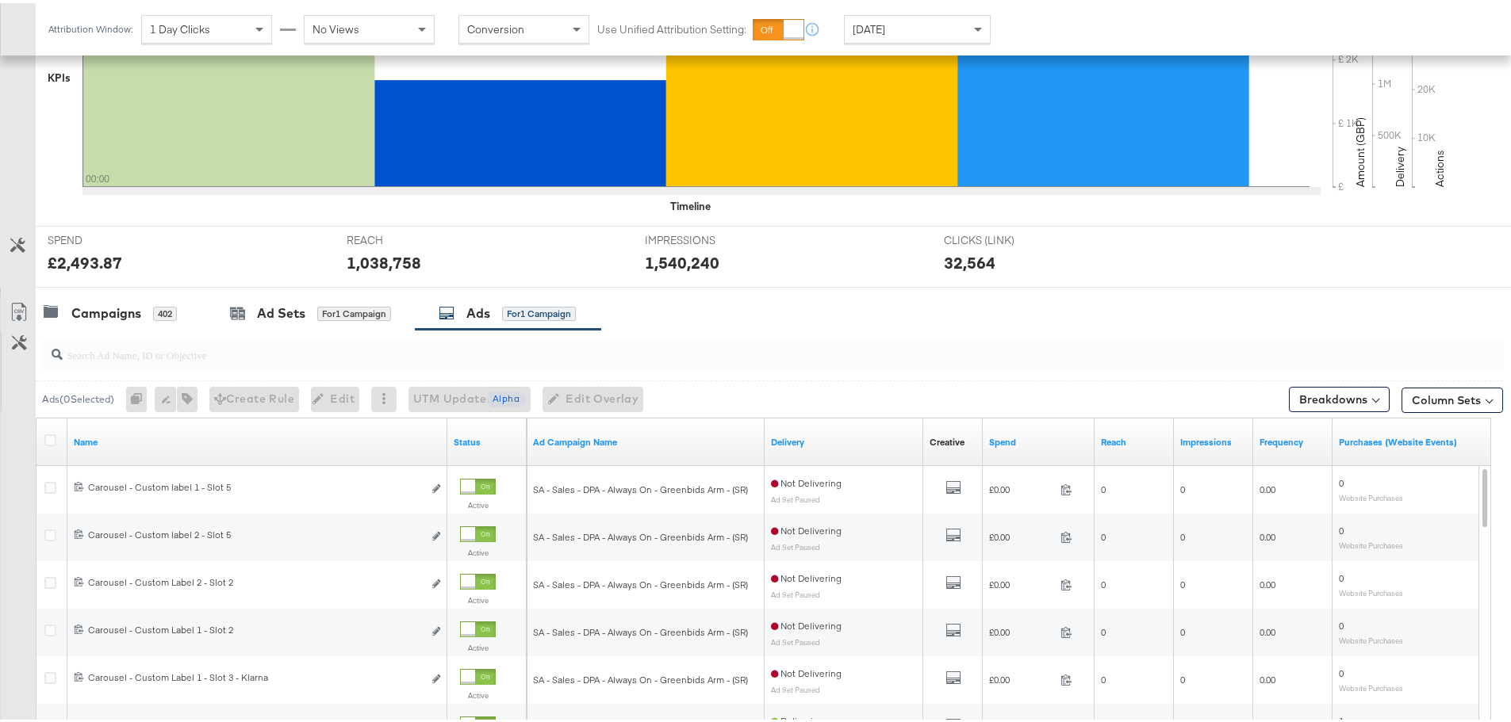
scroll to position [671, 0]
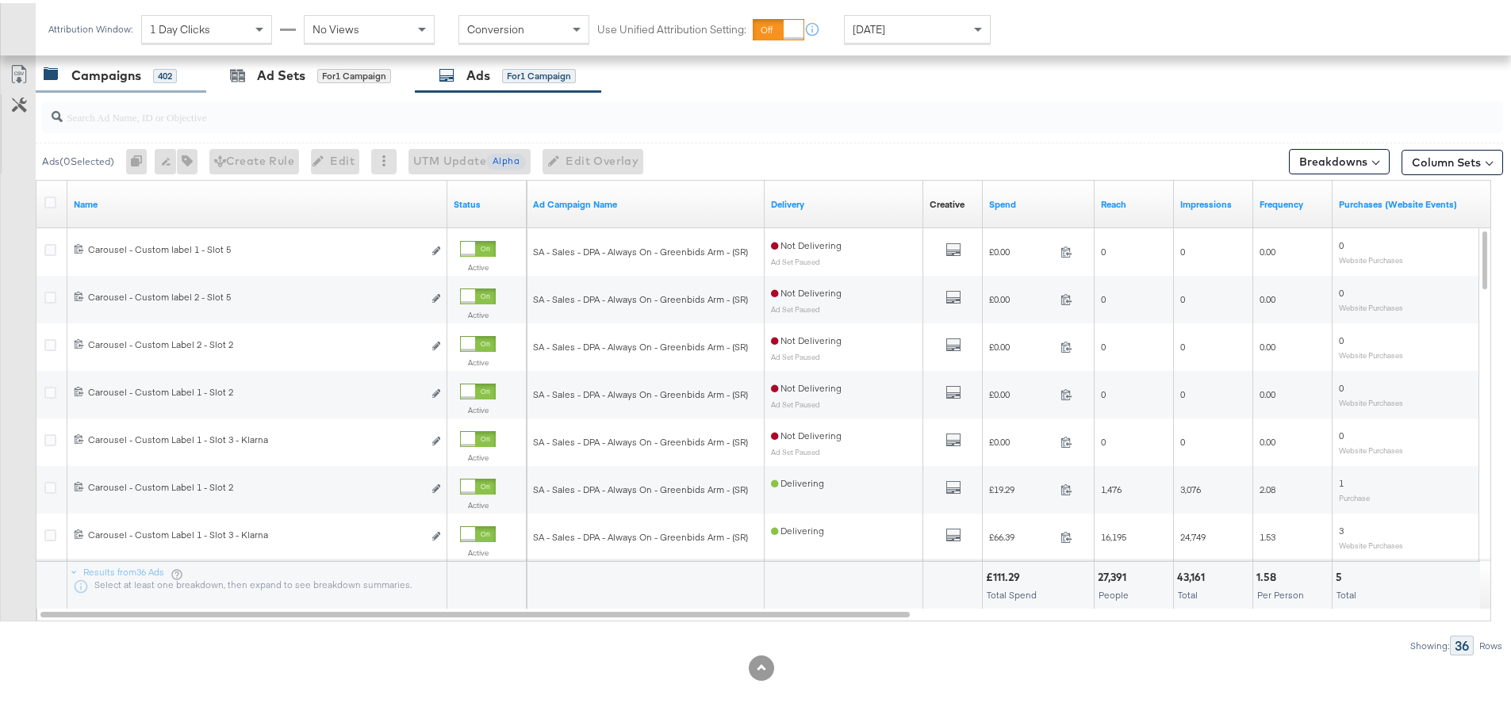
click at [128, 77] on div "Campaigns" at bounding box center [106, 72] width 70 height 18
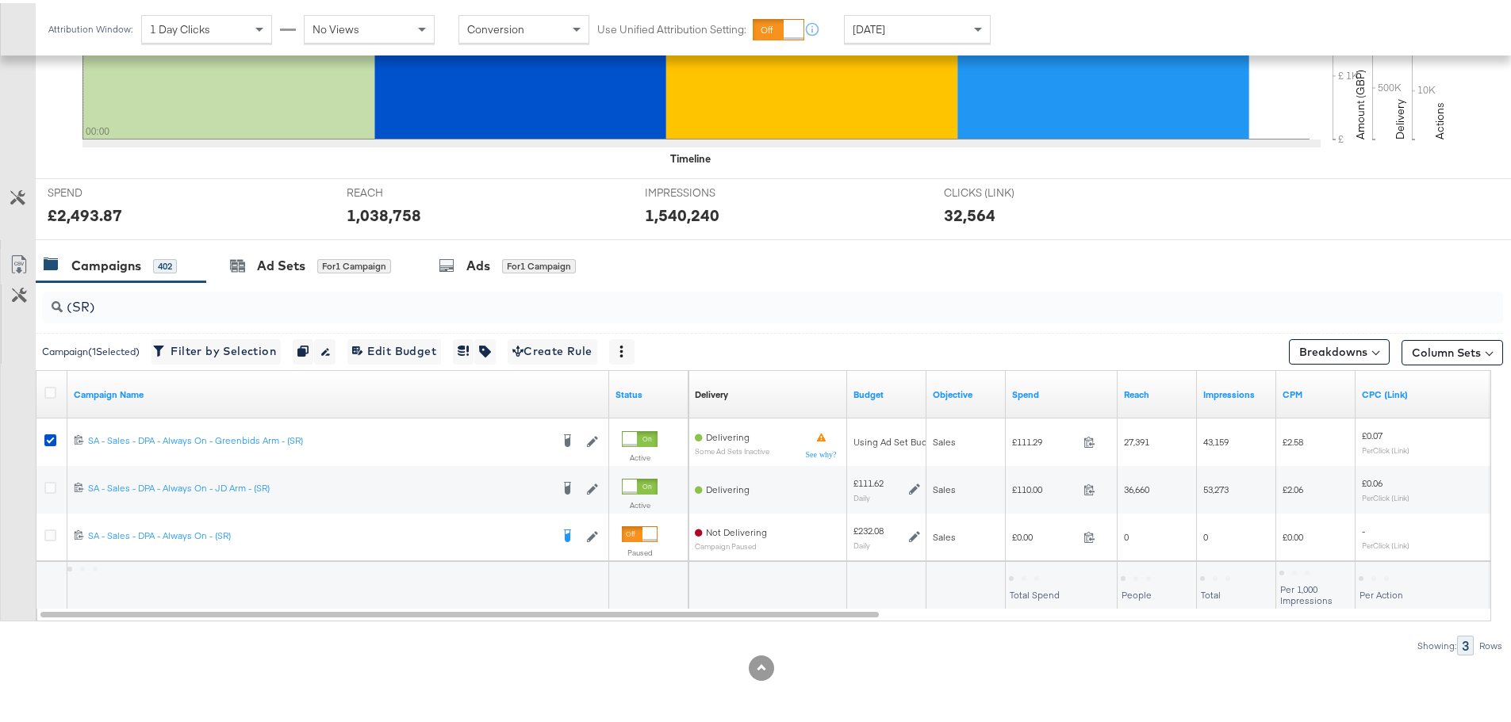
scroll to position [481, 0]
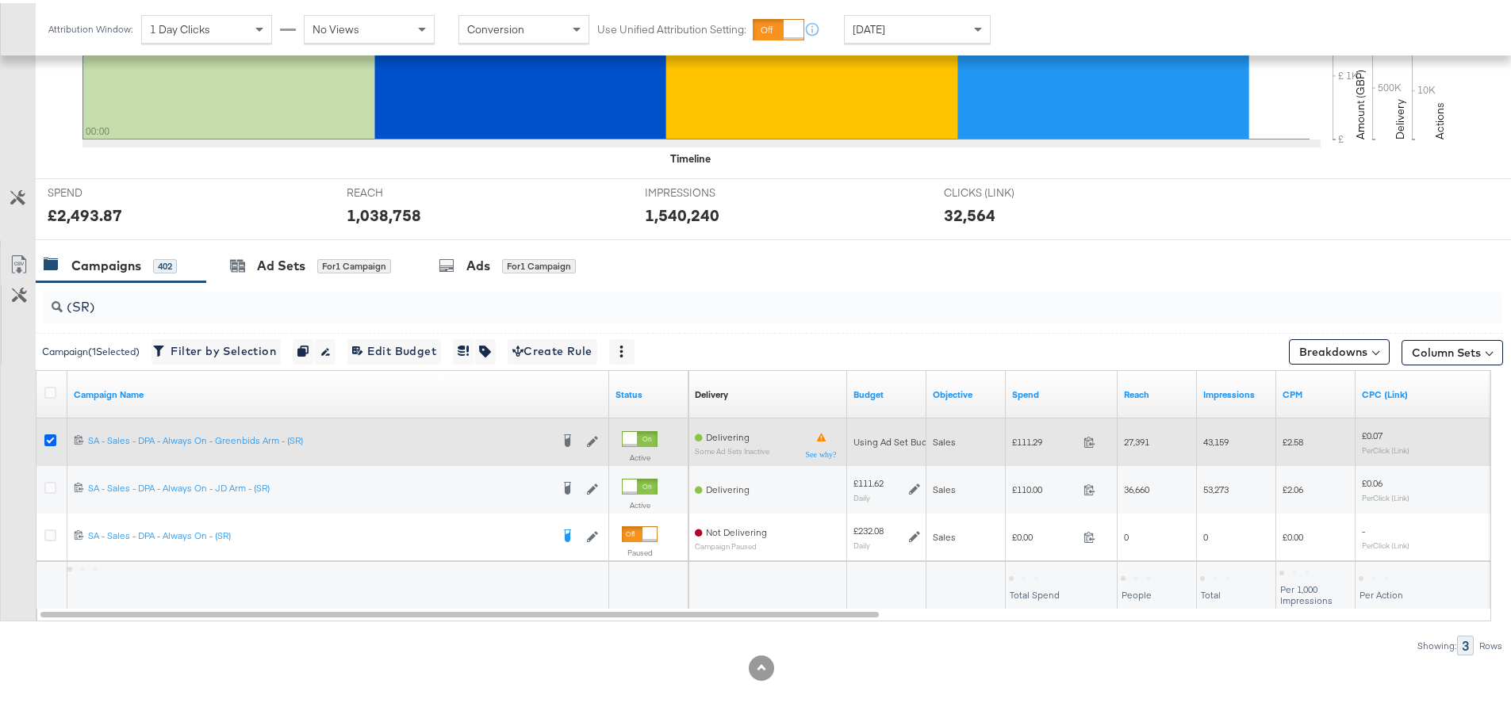
click at [48, 433] on icon at bounding box center [50, 437] width 12 height 12
click at [0, 0] on input "checkbox" at bounding box center [0, 0] width 0 height 0
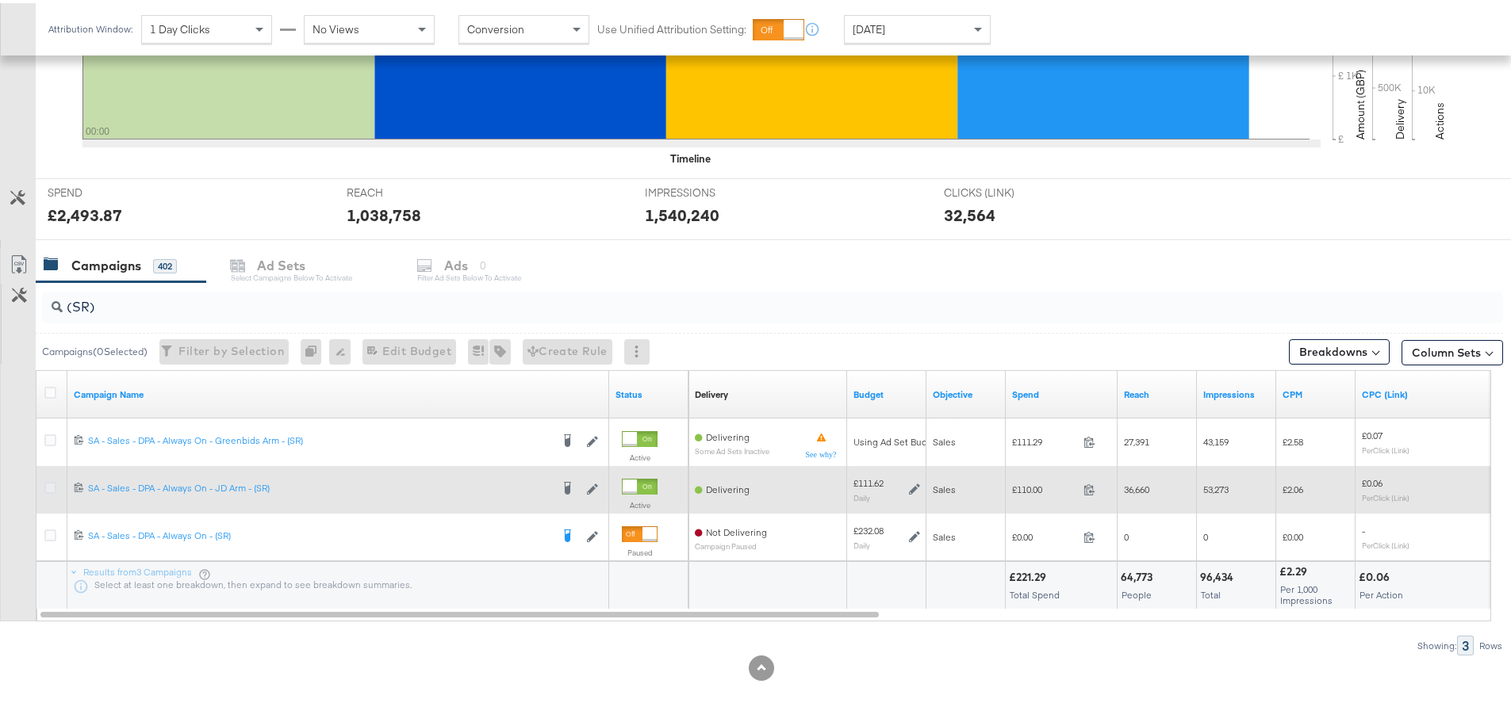
click at [49, 484] on icon at bounding box center [50, 485] width 12 height 12
click at [0, 0] on input "checkbox" at bounding box center [0, 0] width 0 height 0
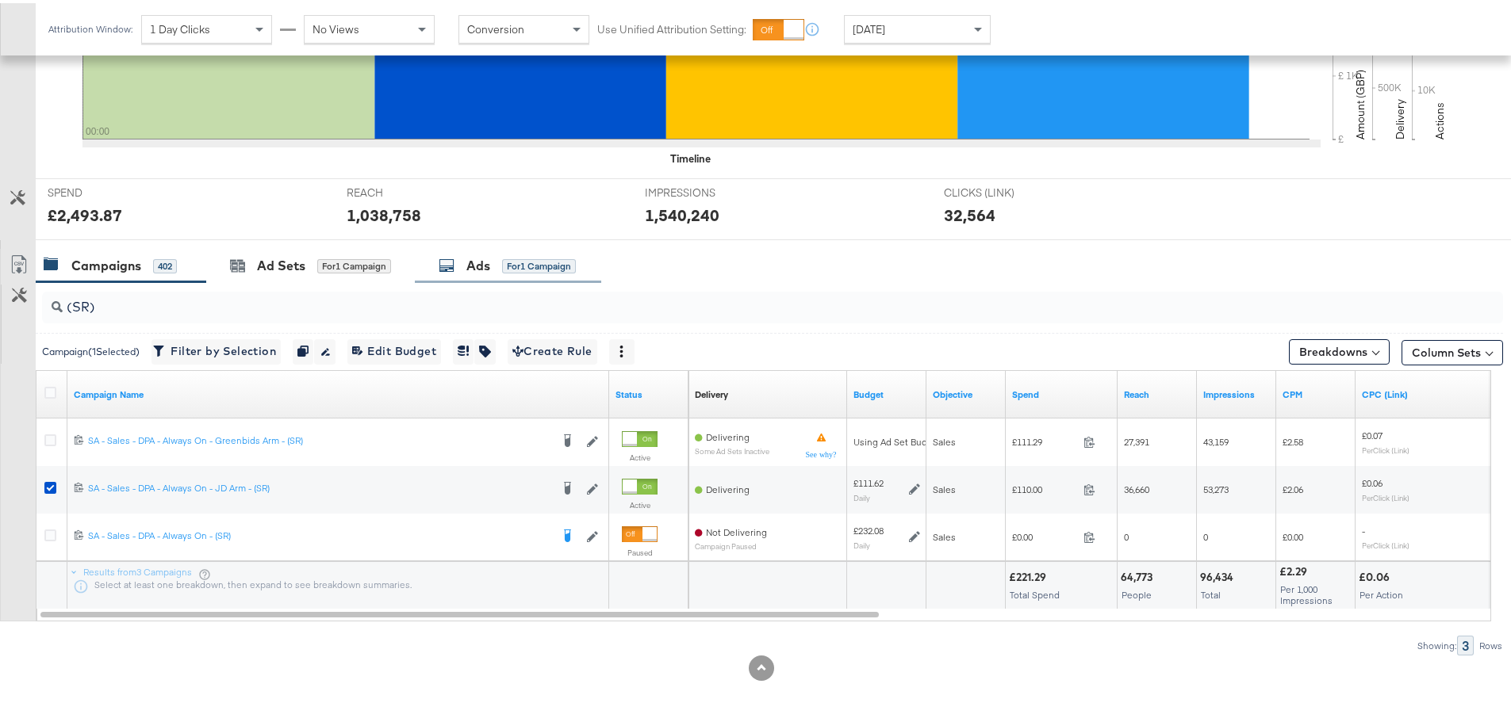
click at [454, 260] on icon at bounding box center [447, 263] width 16 height 16
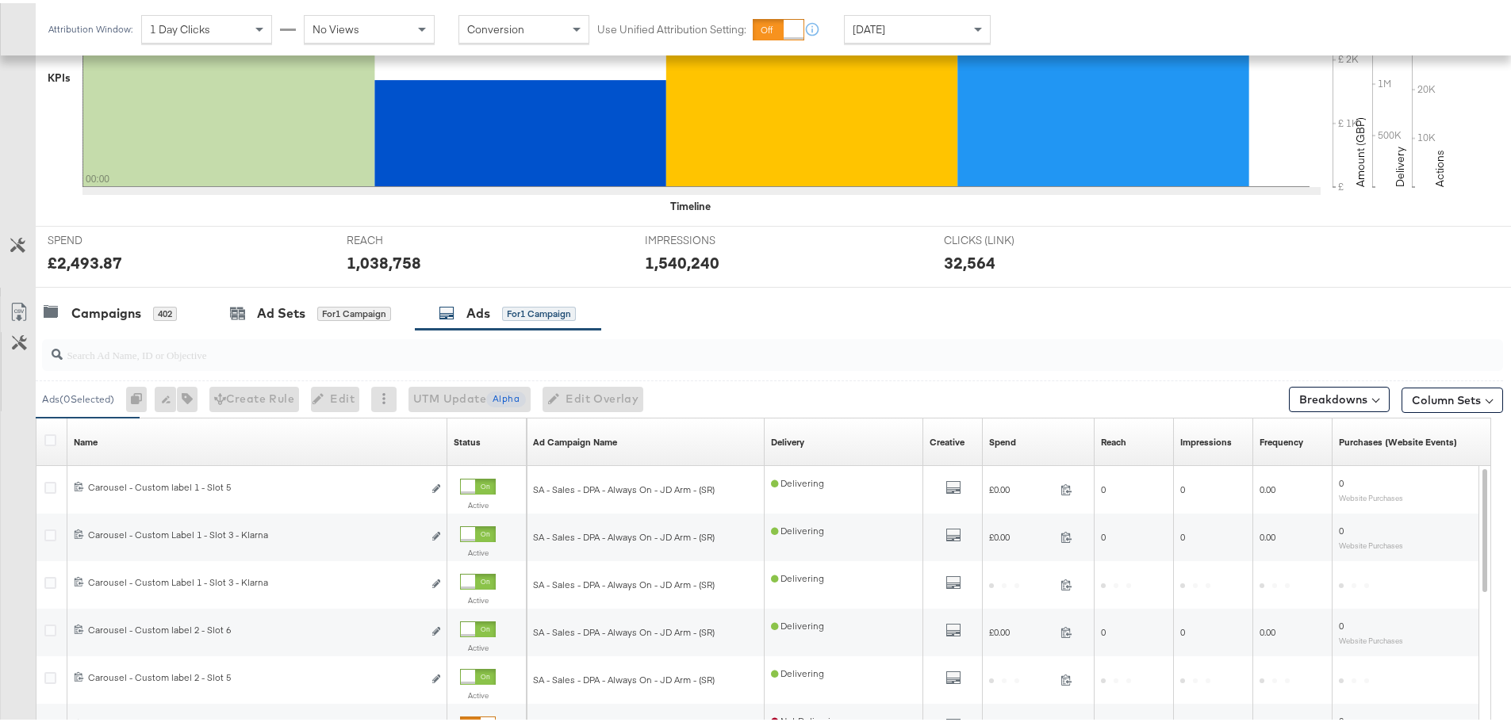
scroll to position [671, 0]
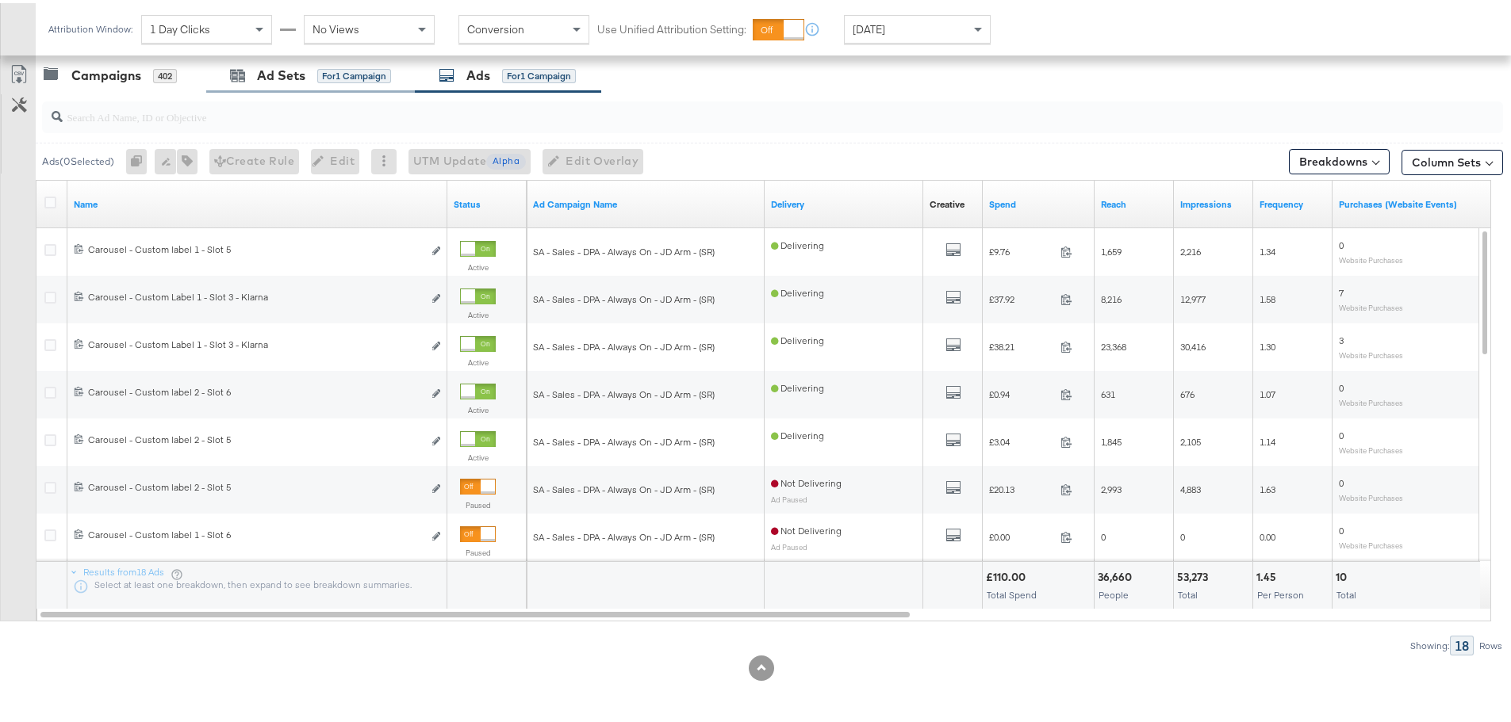
click at [257, 83] on div "Ad Sets for 1 Campaign" at bounding box center [310, 73] width 209 height 34
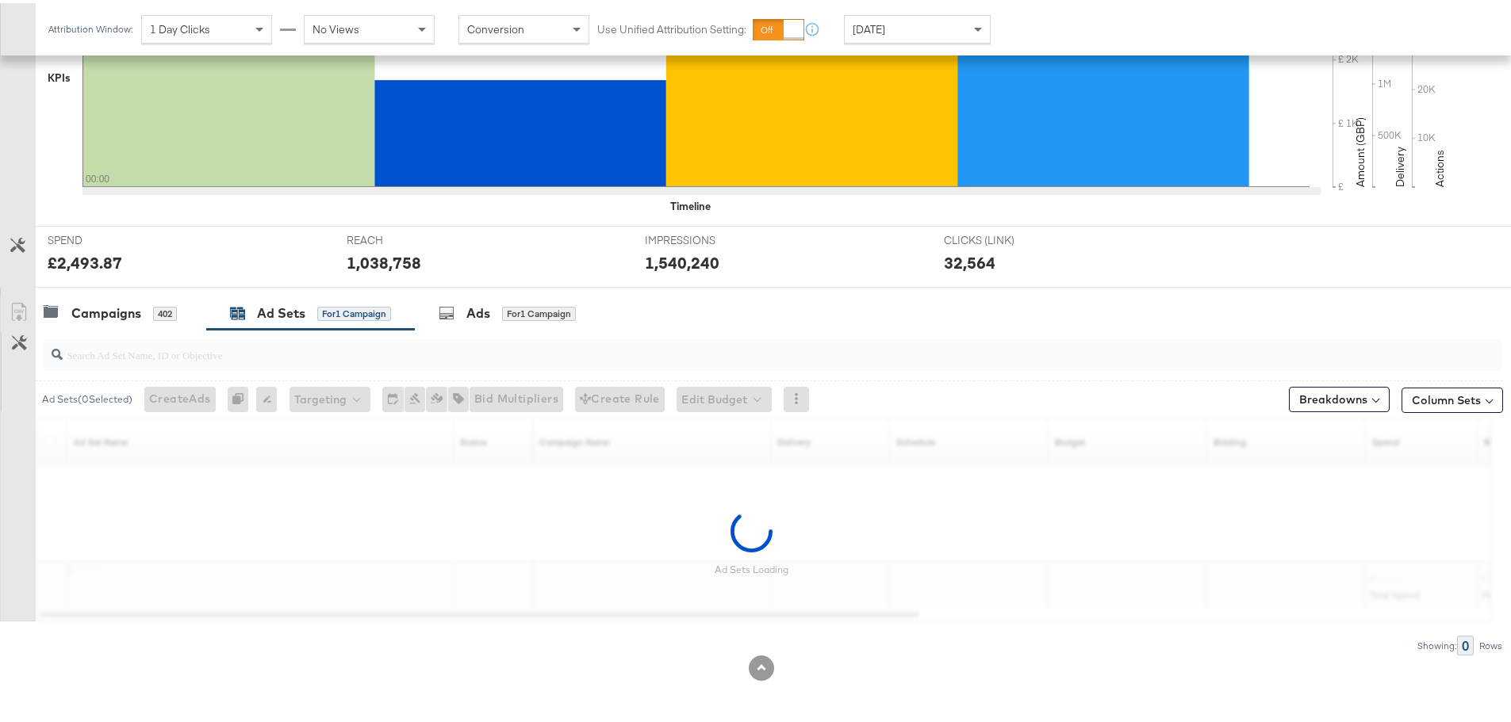
scroll to position [433, 0]
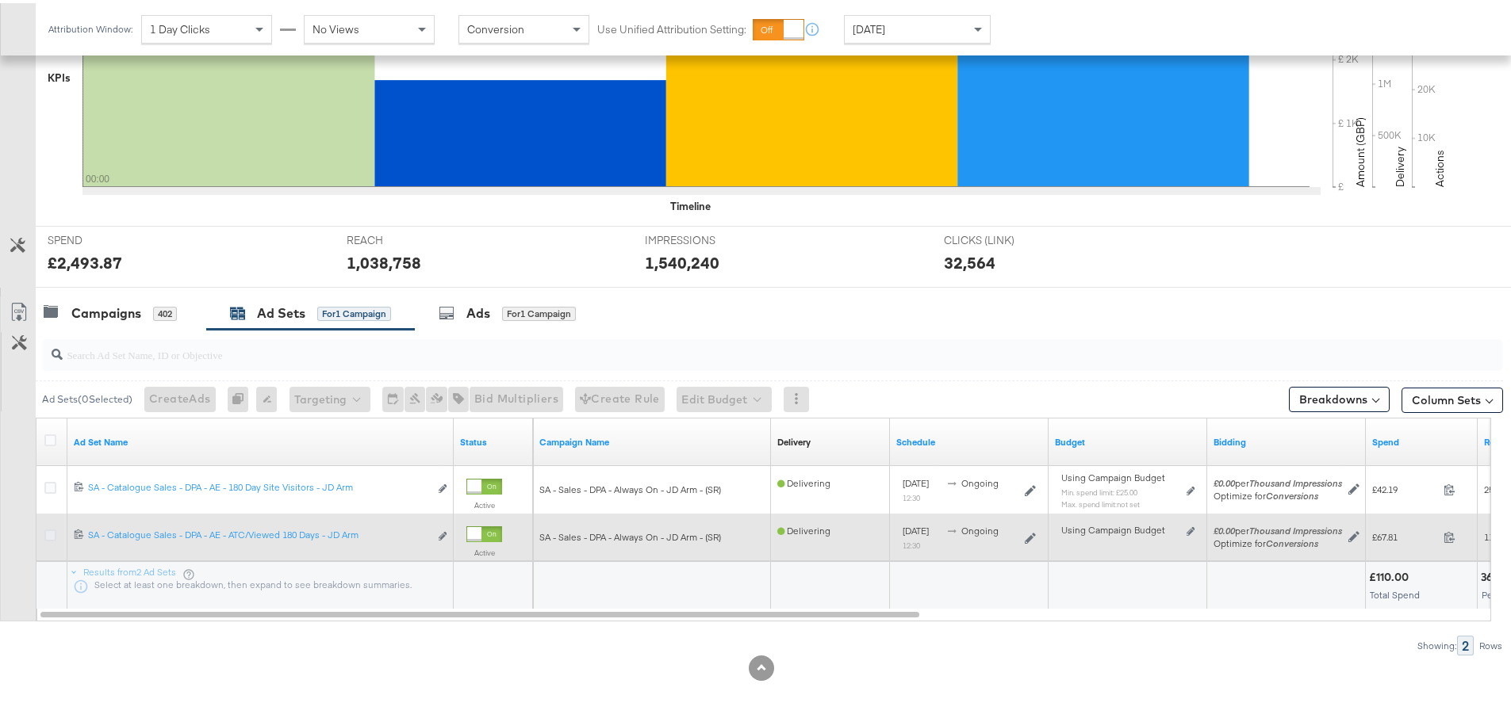
click at [52, 535] on icon at bounding box center [50, 533] width 12 height 12
click at [0, 0] on input "checkbox" at bounding box center [0, 0] width 0 height 0
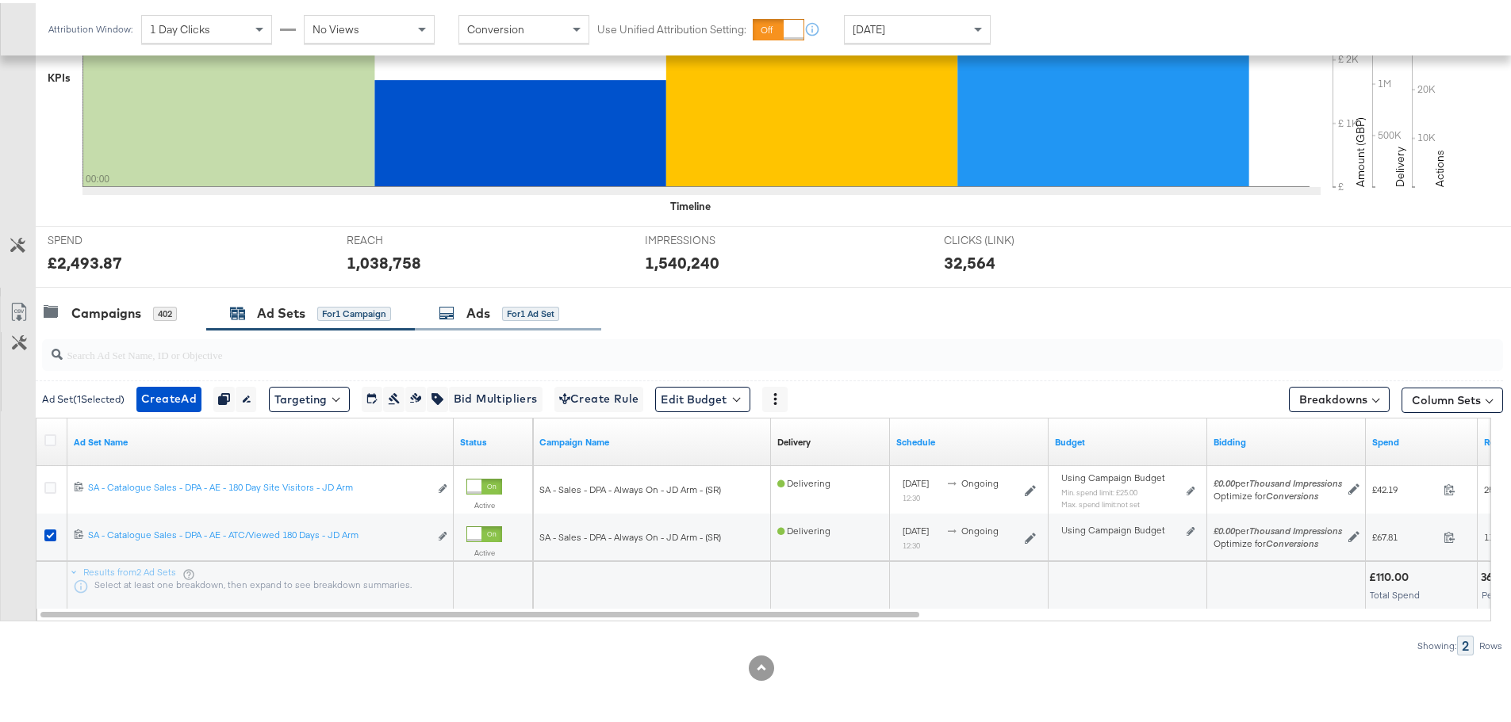
click at [479, 313] on div "Ads" at bounding box center [478, 310] width 24 height 18
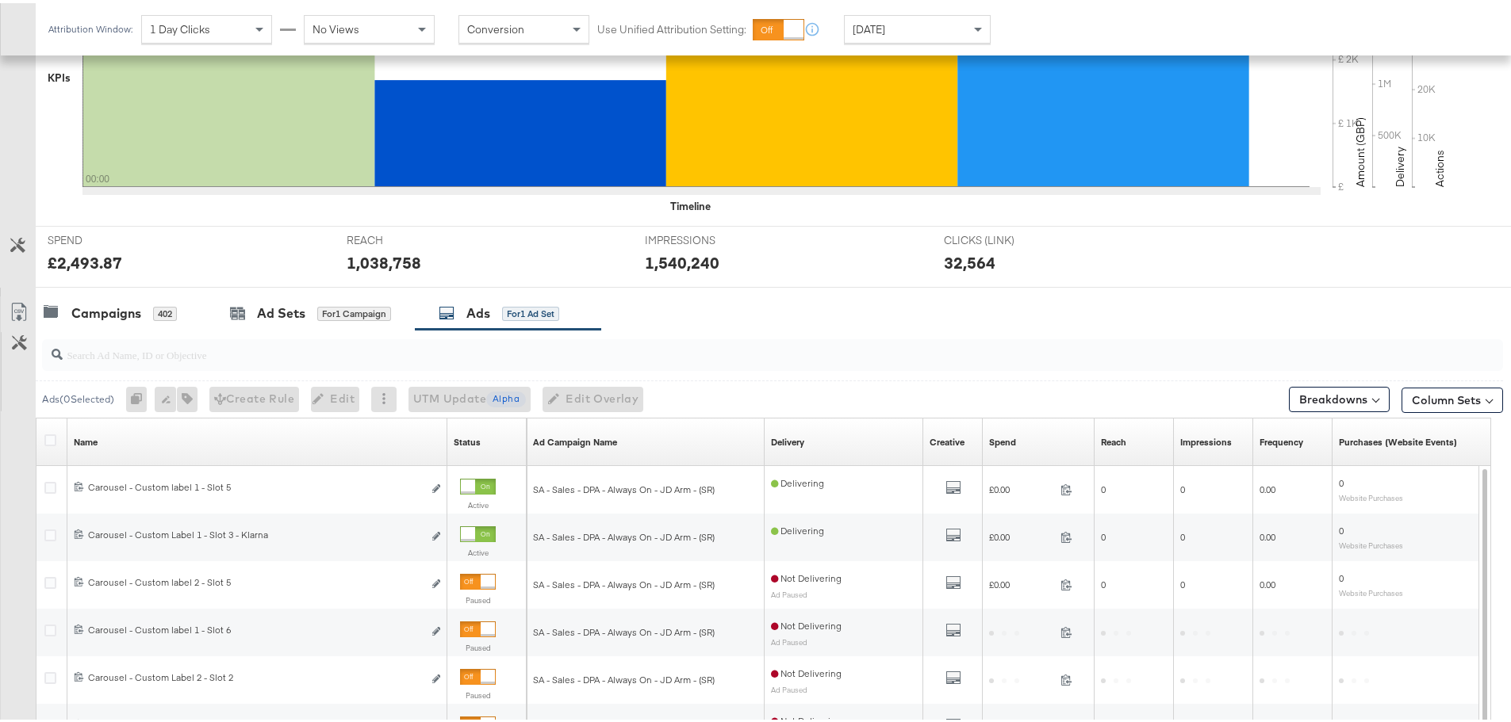
scroll to position [671, 0]
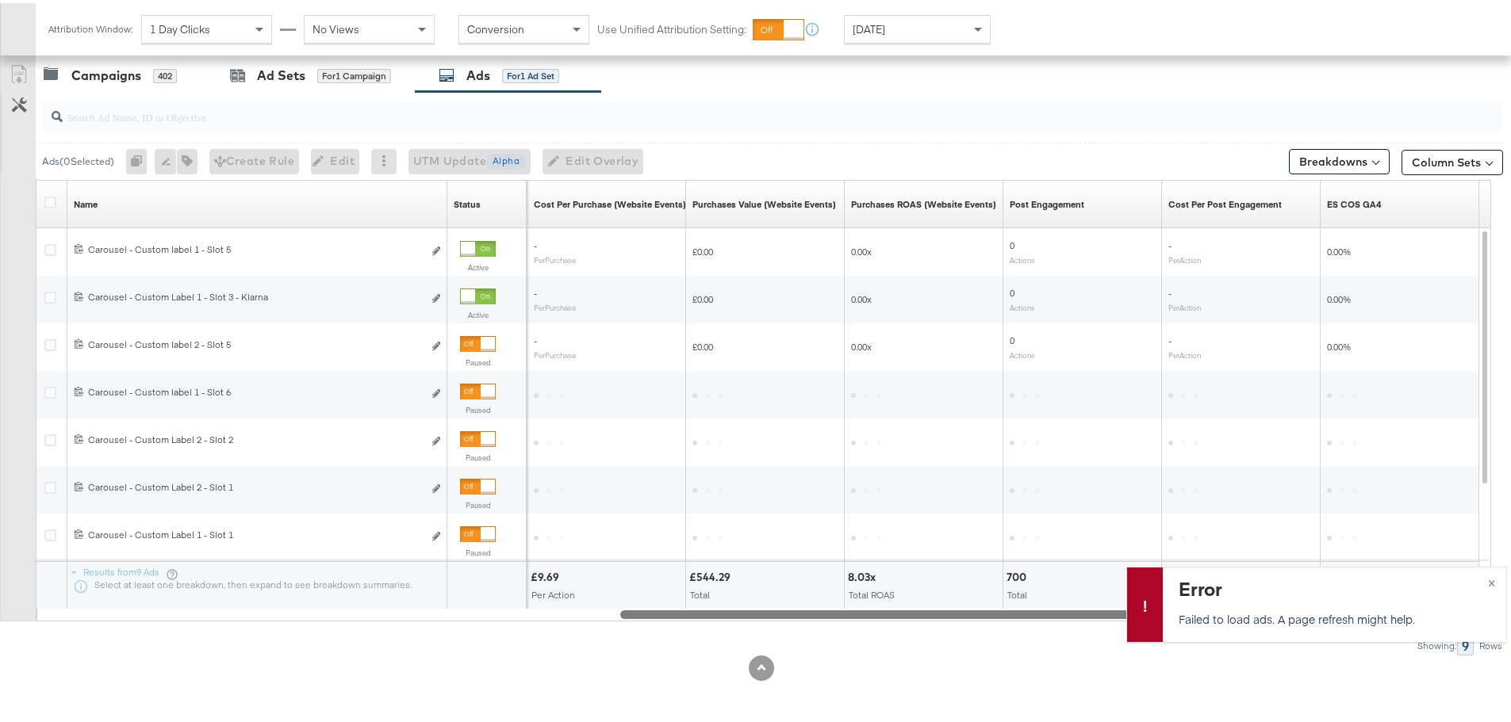
drag, startPoint x: 480, startPoint y: 614, endPoint x: 1222, endPoint y: 634, distance: 742.6
click at [1222, 634] on div "Managing: JD Sports (ES) IY Advantage - Iqra SP only - Iqra SR only - Iqra All …" at bounding box center [761, 65] width 1523 height 1314
